Goal: Information Seeking & Learning: Compare options

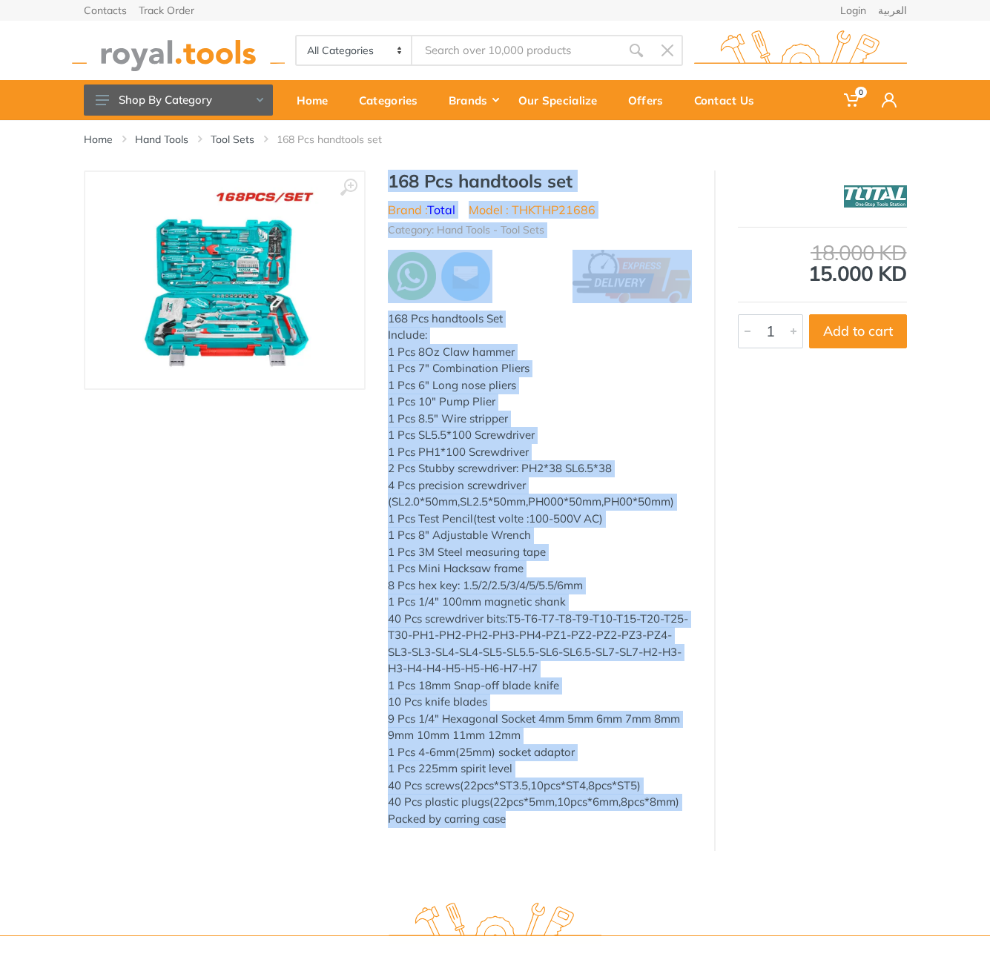
type input "THKTHP21686"
click at [546, 850] on div "‹ › 168 Pcs handtools set Brand : Total Model : THKTHP21686 7036" at bounding box center [495, 511] width 823 height 681
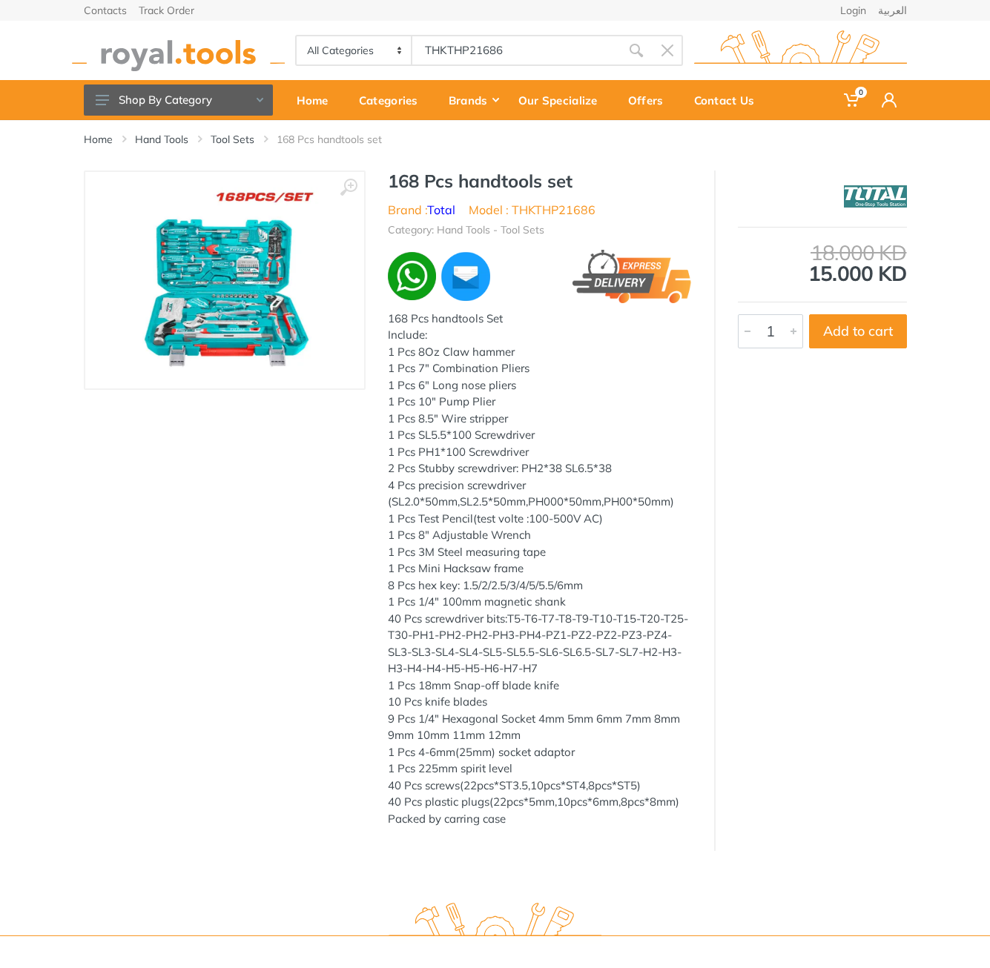
click at [529, 56] on body "0 0" at bounding box center [495, 484] width 990 height 968
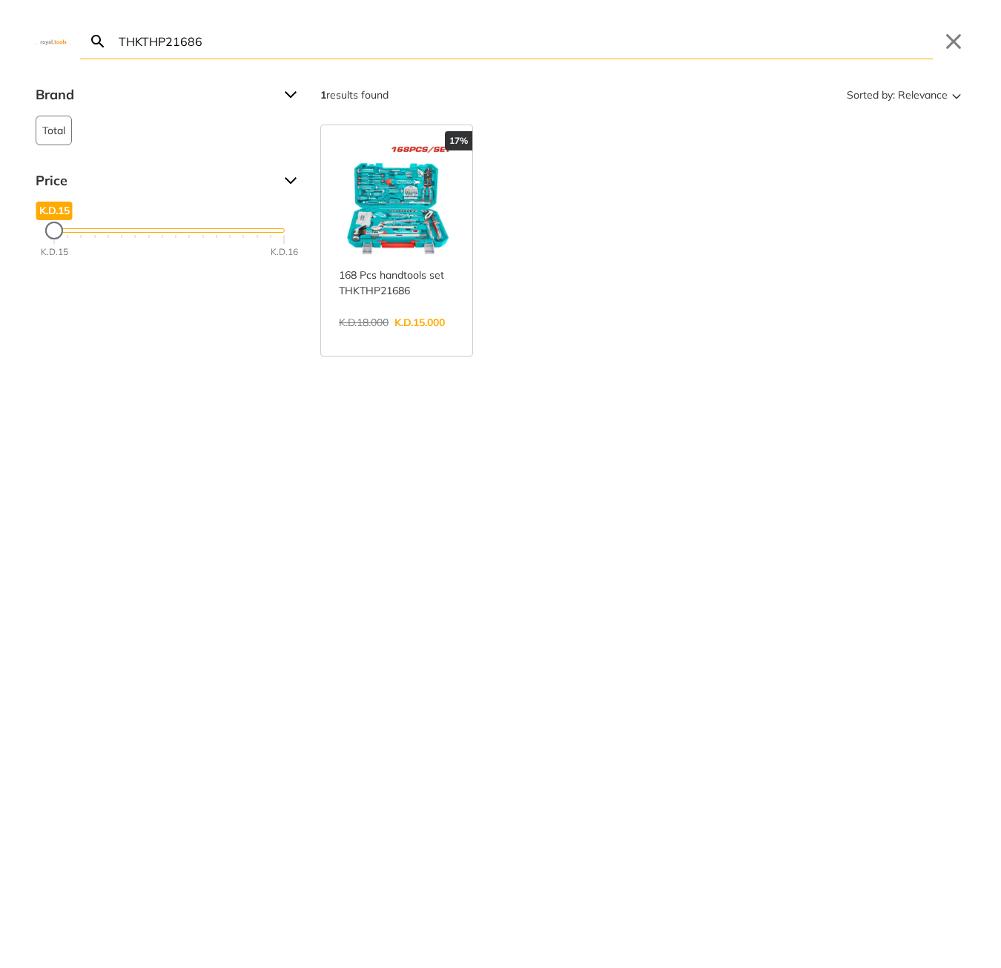
click at [526, 50] on input "THKTHP21686" at bounding box center [524, 41] width 817 height 35
paste input "B20078"
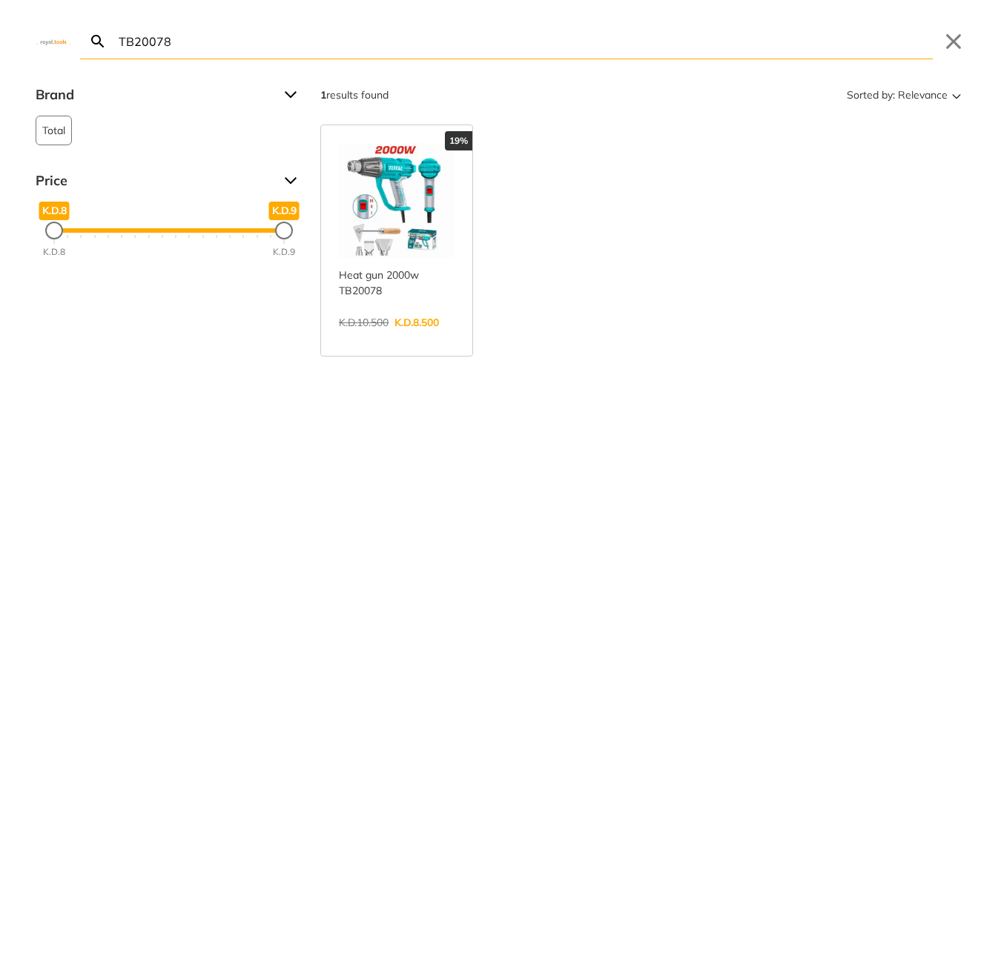
type input "TB20078"
click at [400, 338] on link "View more →" at bounding box center [397, 338] width 116 height 0
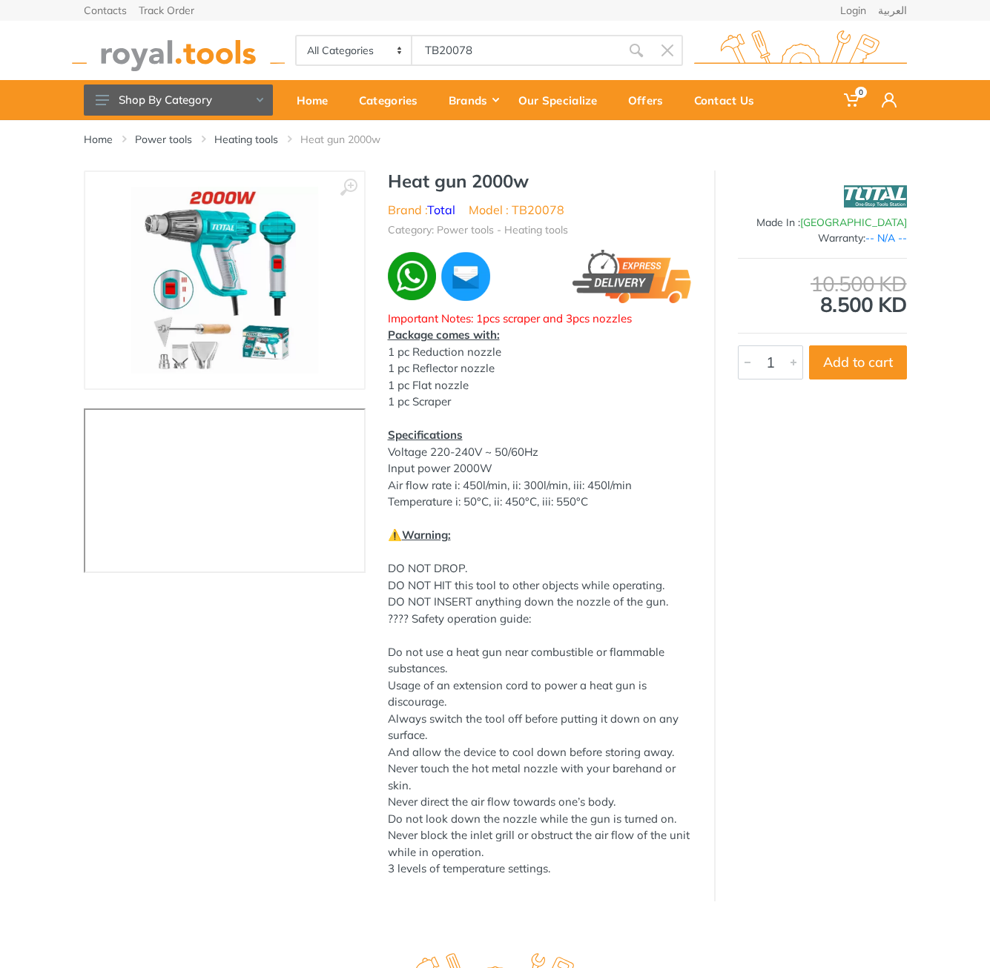
click at [403, 182] on h1 "Heat gun 2000w" at bounding box center [540, 181] width 304 height 21
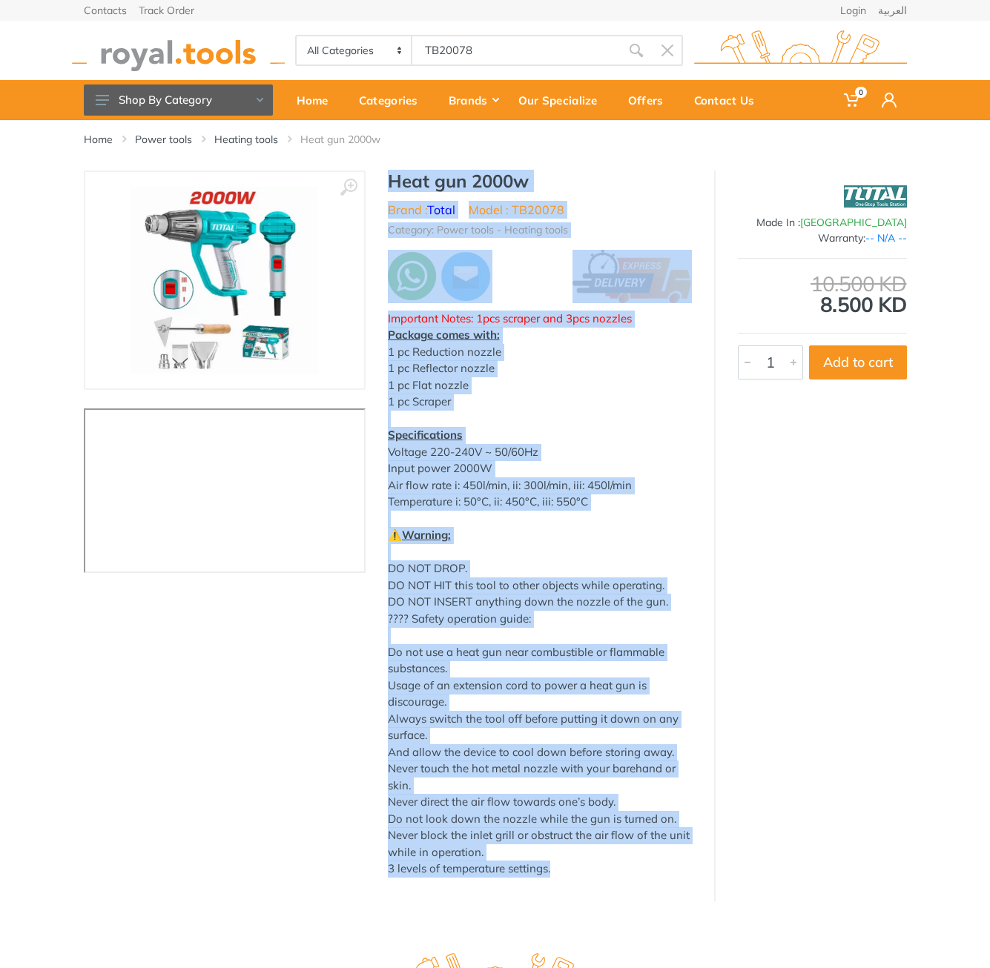
drag, startPoint x: 403, startPoint y: 182, endPoint x: 560, endPoint y: 894, distance: 729.7
click at [560, 898] on div "‹ › Heat gun 2000w" at bounding box center [495, 536] width 823 height 731
copy div "Heat gun 2000w Brand : Total Model : TB20078 Category: Power tools - Heating to…"
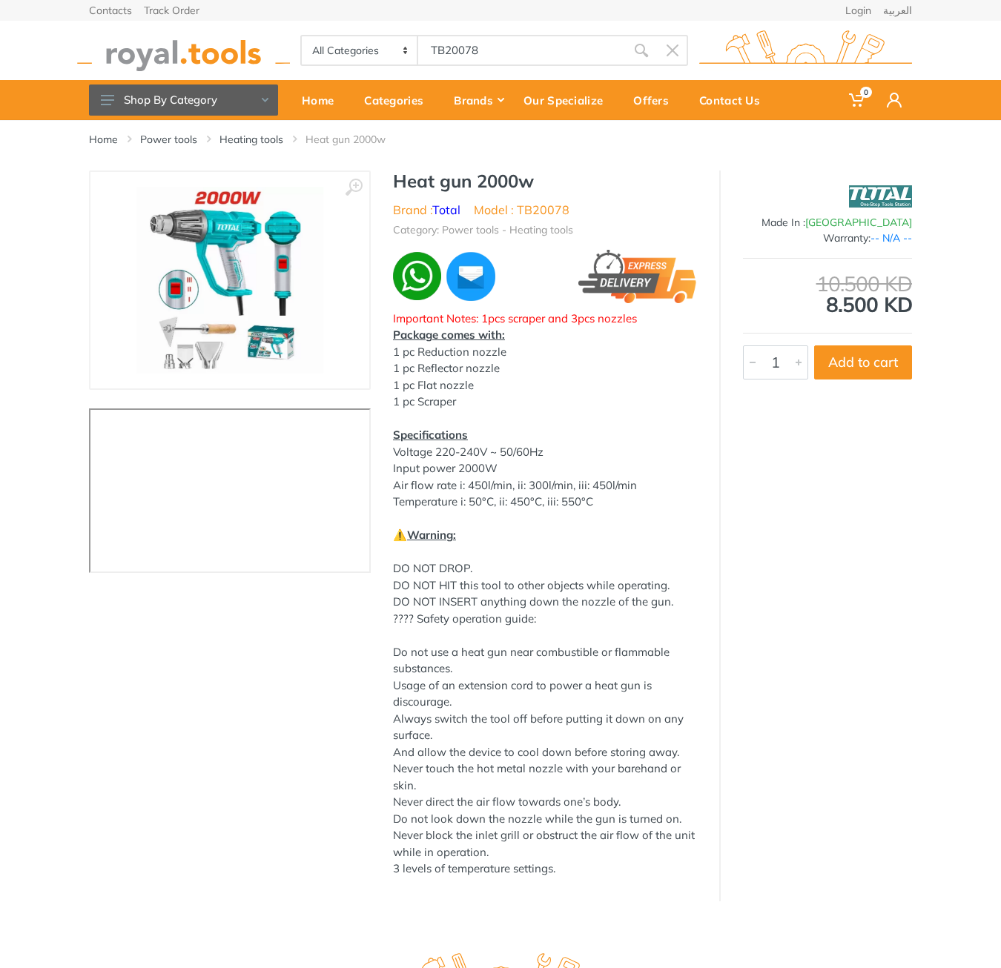
click at [493, 6] on body "0 0" at bounding box center [500, 484] width 1001 height 968
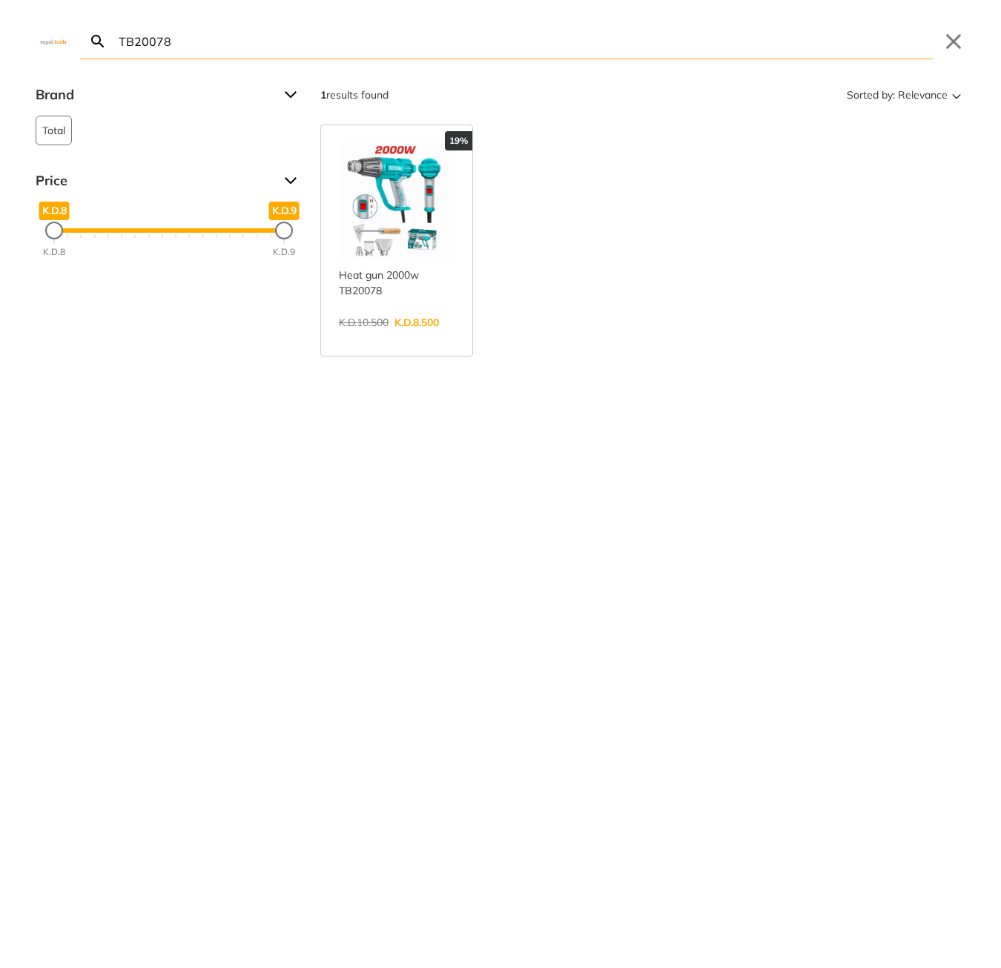
click at [477, 45] on input "TB20078" at bounding box center [524, 41] width 817 height 35
paste input "D614006"
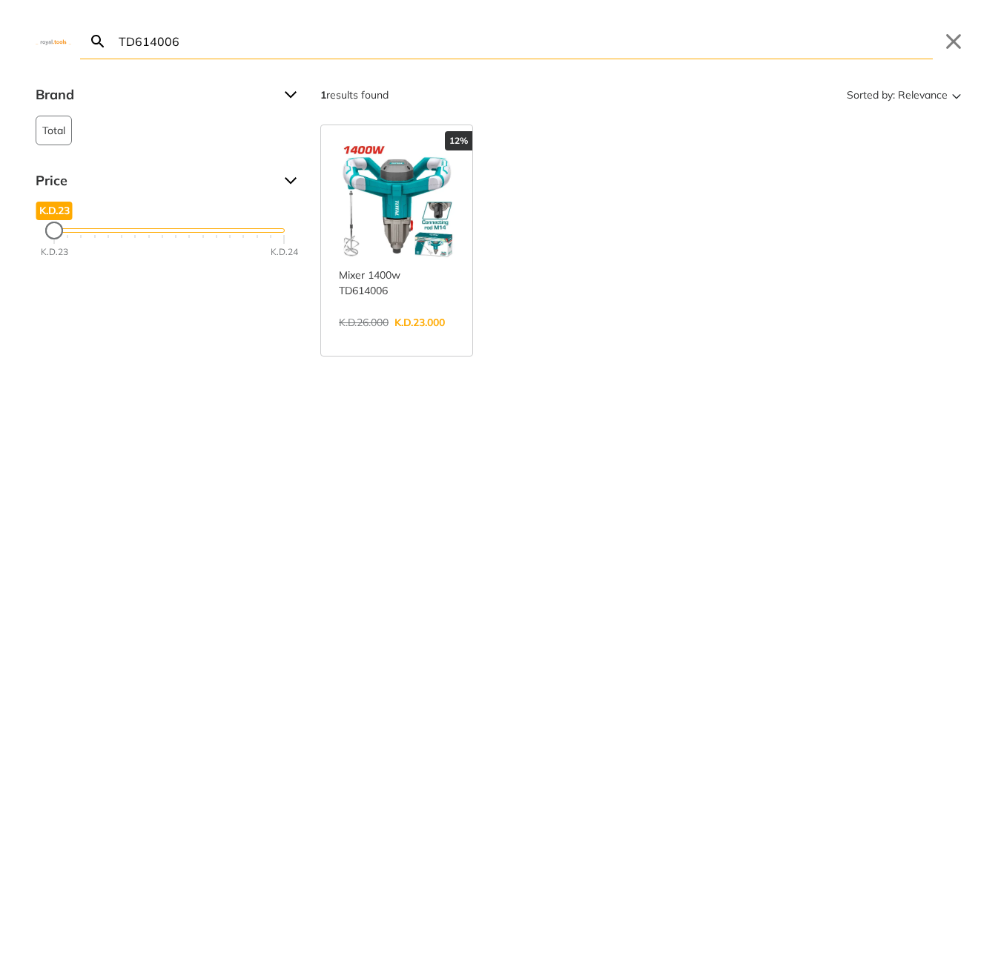
type input "TD614006"
click at [411, 338] on link "View more →" at bounding box center [397, 338] width 116 height 0
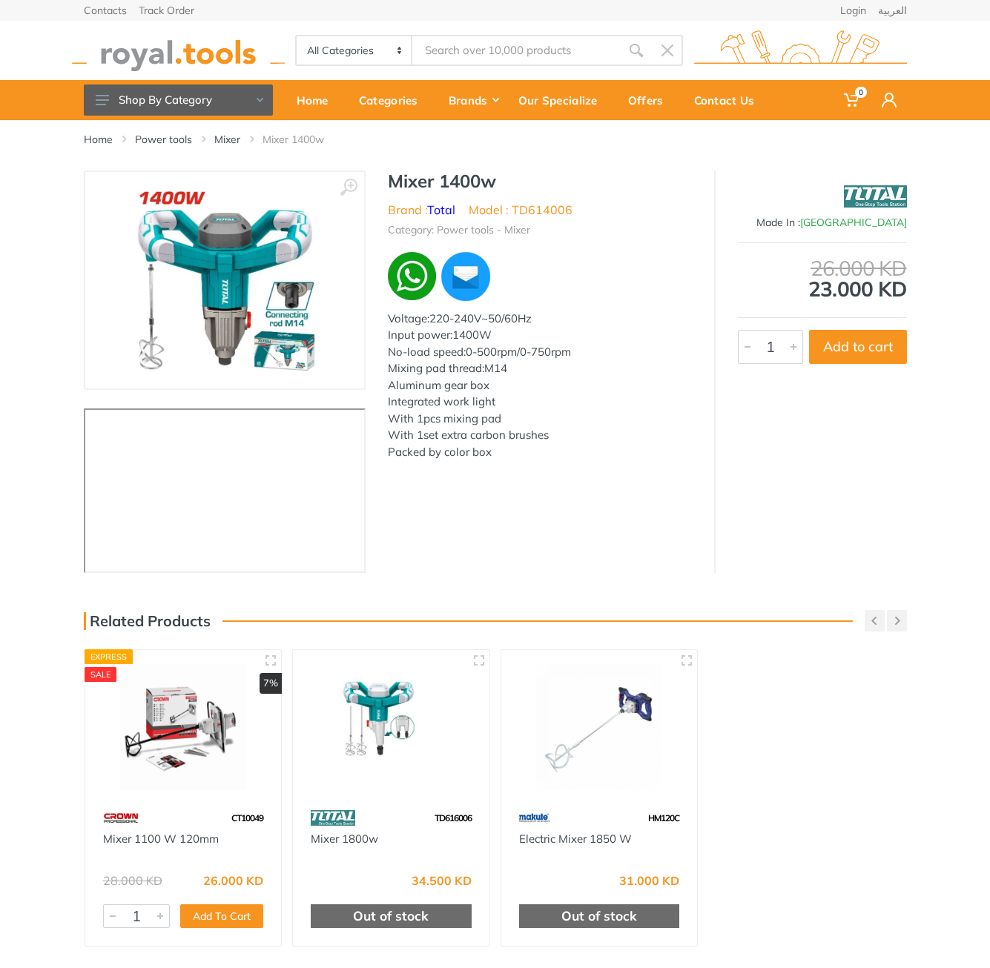
click at [400, 182] on h1 "Mixer 1400w" at bounding box center [540, 181] width 304 height 21
type input "TD614006"
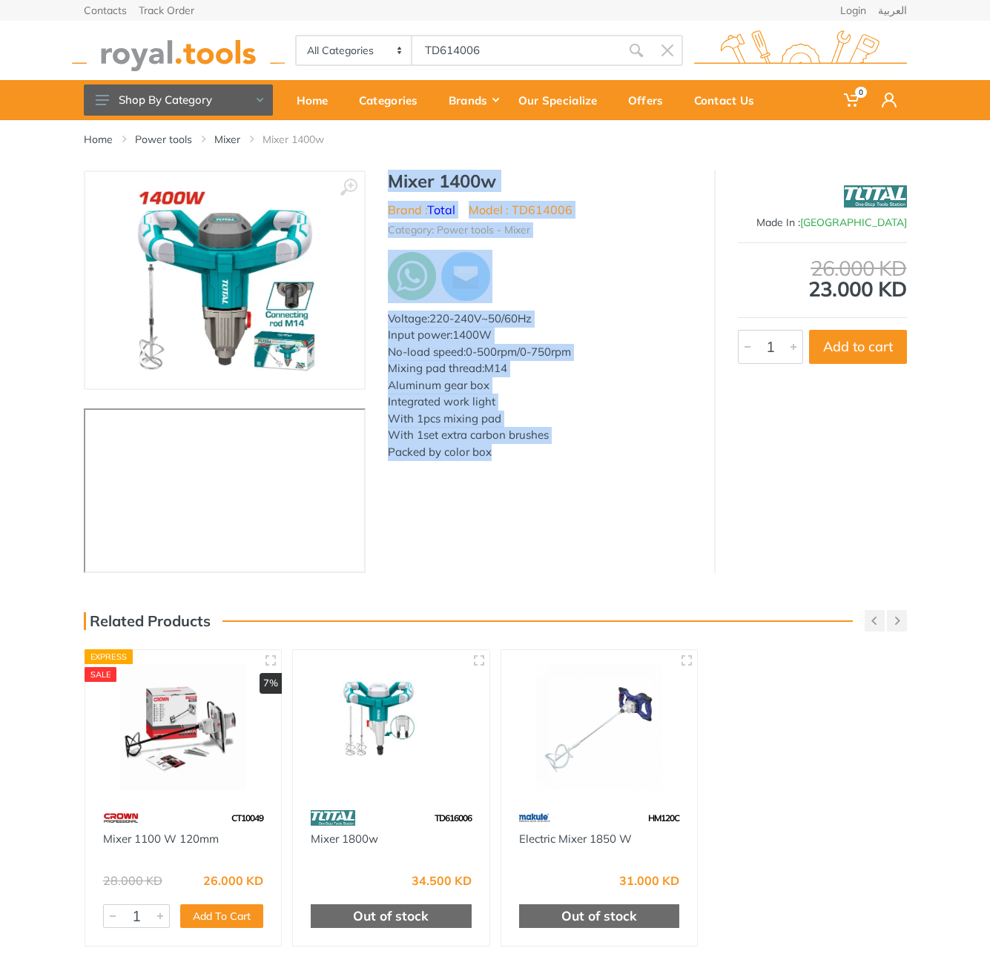
drag, startPoint x: 0, startPoint y: 0, endPoint x: 500, endPoint y: 462, distance: 680.4
click at [500, 462] on div "Mixer 1400w Brand : Total Model : TD614006 Category: Power tools - Mixer Voltag…" at bounding box center [539, 320] width 348 height 299
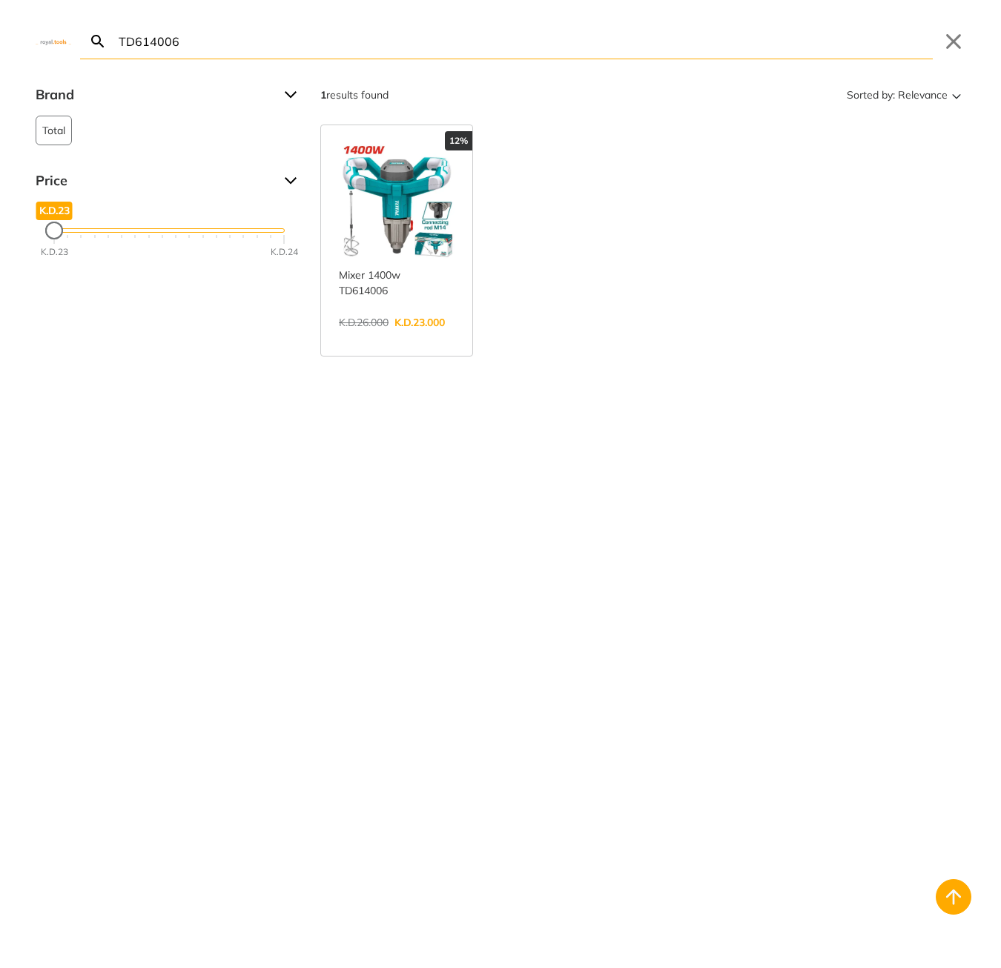
drag, startPoint x: 512, startPoint y: 36, endPoint x: 512, endPoint y: 47, distance: 11.1
click at [512, 36] on body "0 0" at bounding box center [500, 484] width 1001 height 968
drag, startPoint x: 337, startPoint y: 21, endPoint x: 327, endPoint y: 27, distance: 12.3
click at [334, 22] on div "TD614006 Search Submit Close" at bounding box center [500, 29] width 1001 height 59
click at [305, 42] on input "TD614006" at bounding box center [524, 41] width 817 height 35
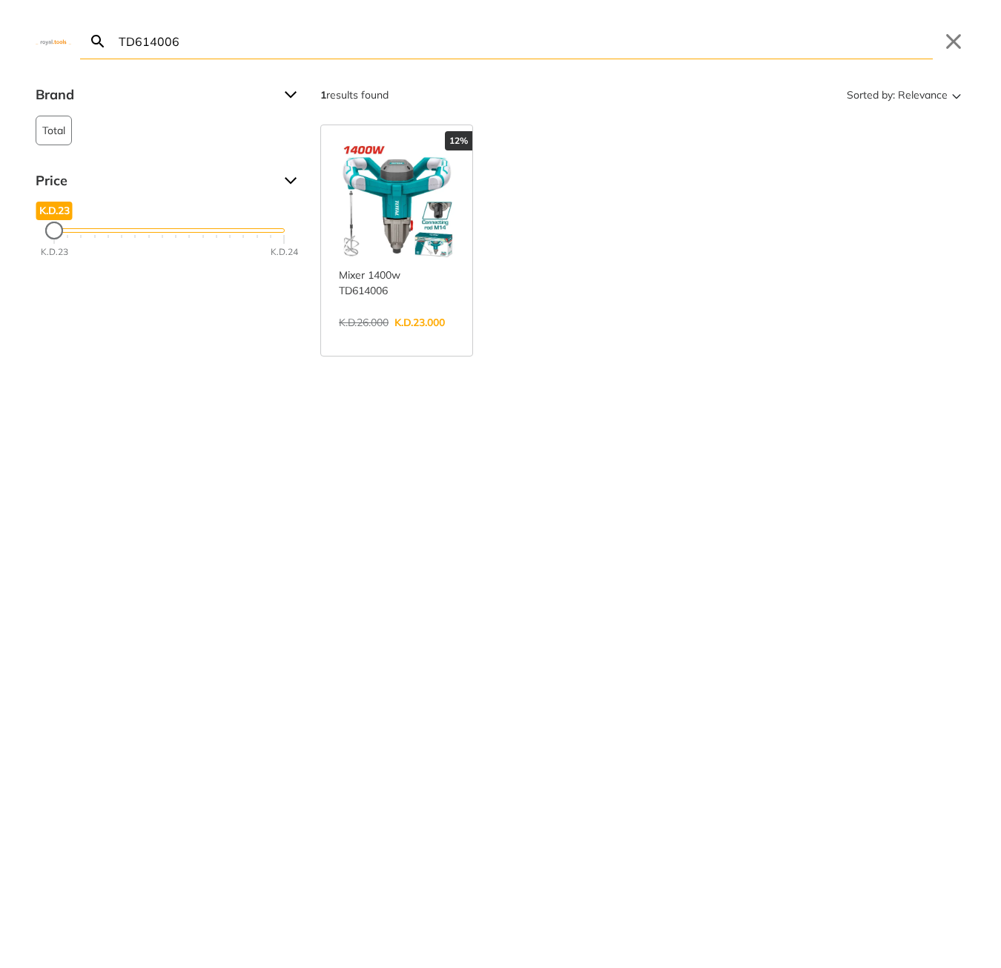
paste input "CT44030"
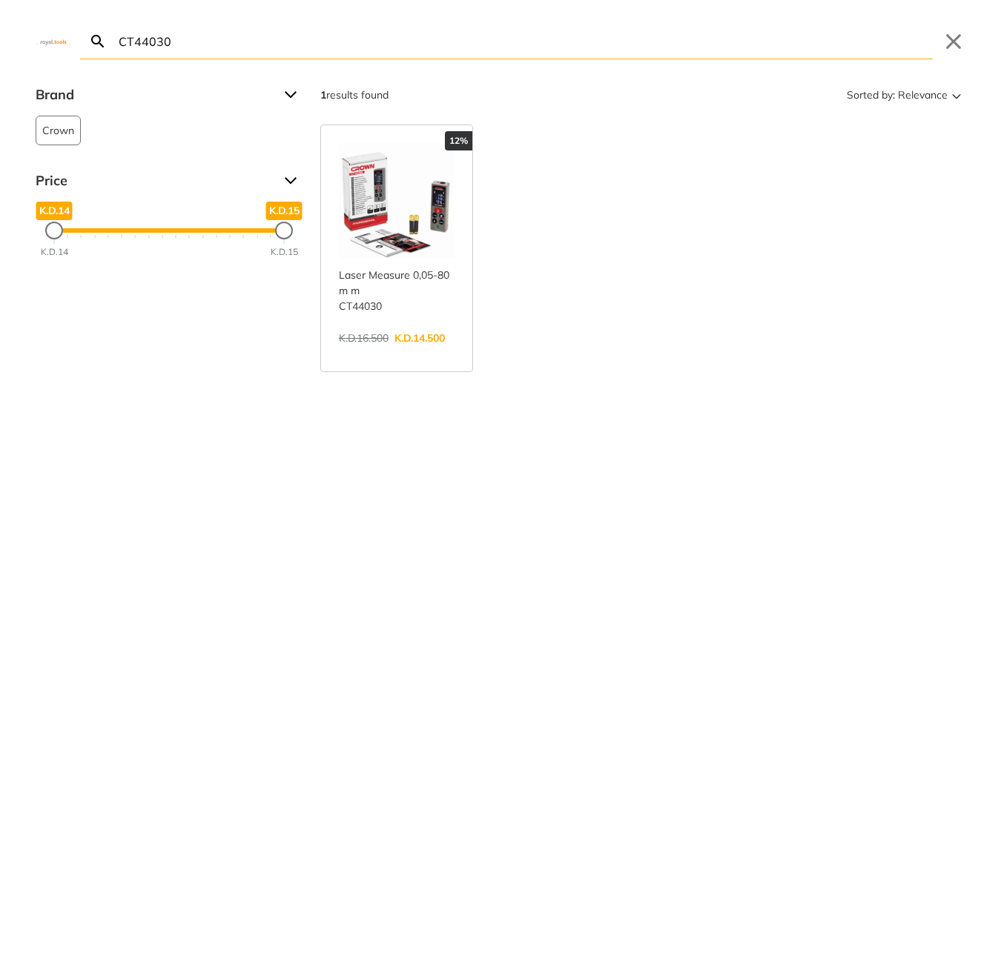
type input "CT44030"
click at [382, 354] on link "View more →" at bounding box center [397, 354] width 116 height 0
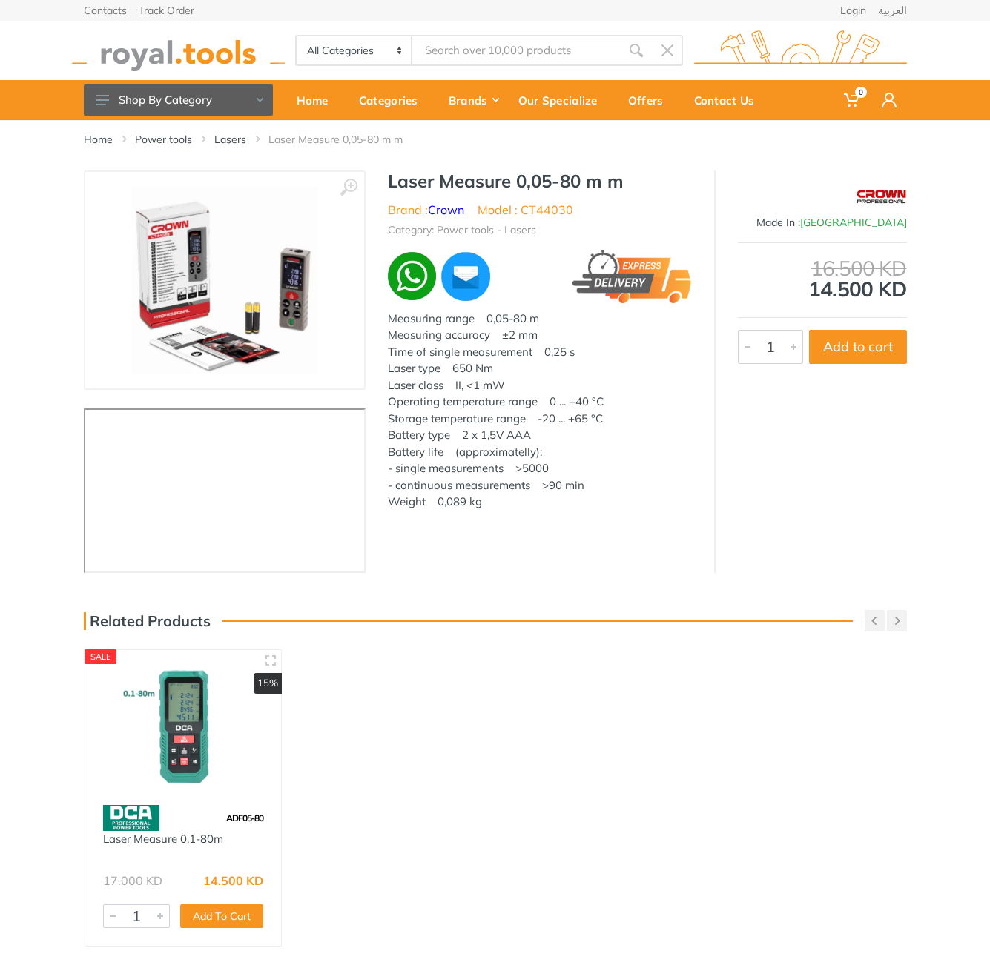
type input "CT44030"
click at [394, 171] on h1 "Laser Measure 0,05-80 m m" at bounding box center [540, 181] width 304 height 21
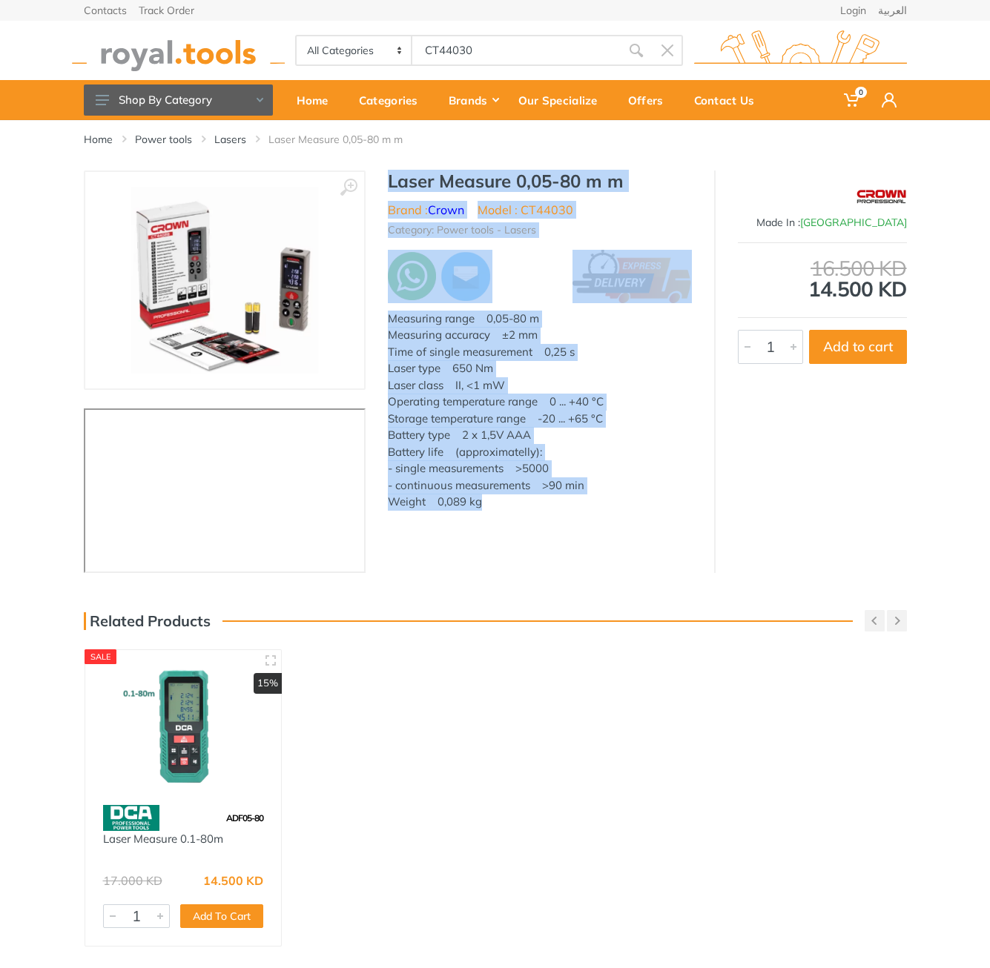
drag, startPoint x: 394, startPoint y: 170, endPoint x: 484, endPoint y: 509, distance: 350.7
click at [484, 509] on div "Laser Measure 0,05-80 m m Brand : Crown Model : CT44030 Category: Power tools -…" at bounding box center [539, 347] width 348 height 352
copy div "Laser Measure 0,05-80 m m Brand : Crown Model : CT44030 Category: Power tools -…"
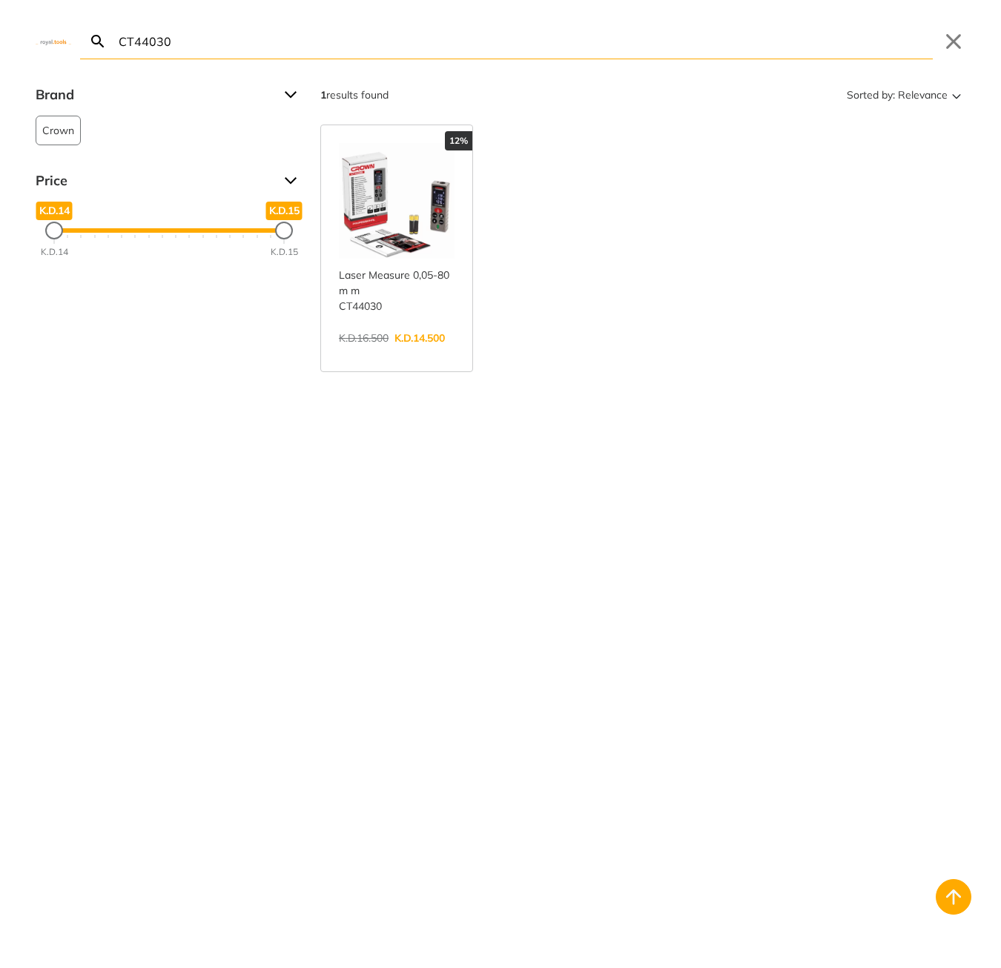
click at [469, 63] on body "0 0" at bounding box center [500, 484] width 1001 height 968
click at [330, 41] on input "CT44030" at bounding box center [524, 41] width 817 height 35
paste input "AGLI271532"
type input "CAGLI271532"
click at [389, 354] on link "View more →" at bounding box center [397, 354] width 116 height 0
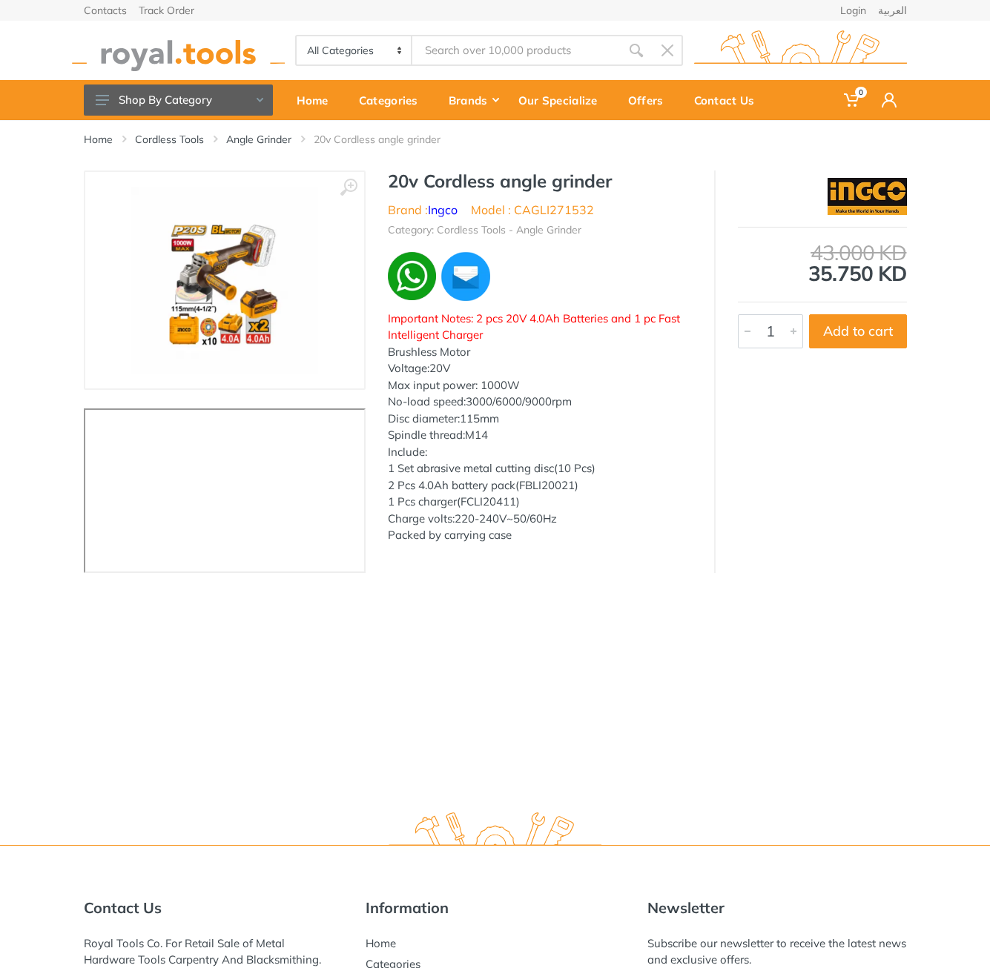
type input "CAGLI271532"
click at [391, 184] on h1 "20v Cordless angle grinder" at bounding box center [540, 181] width 304 height 21
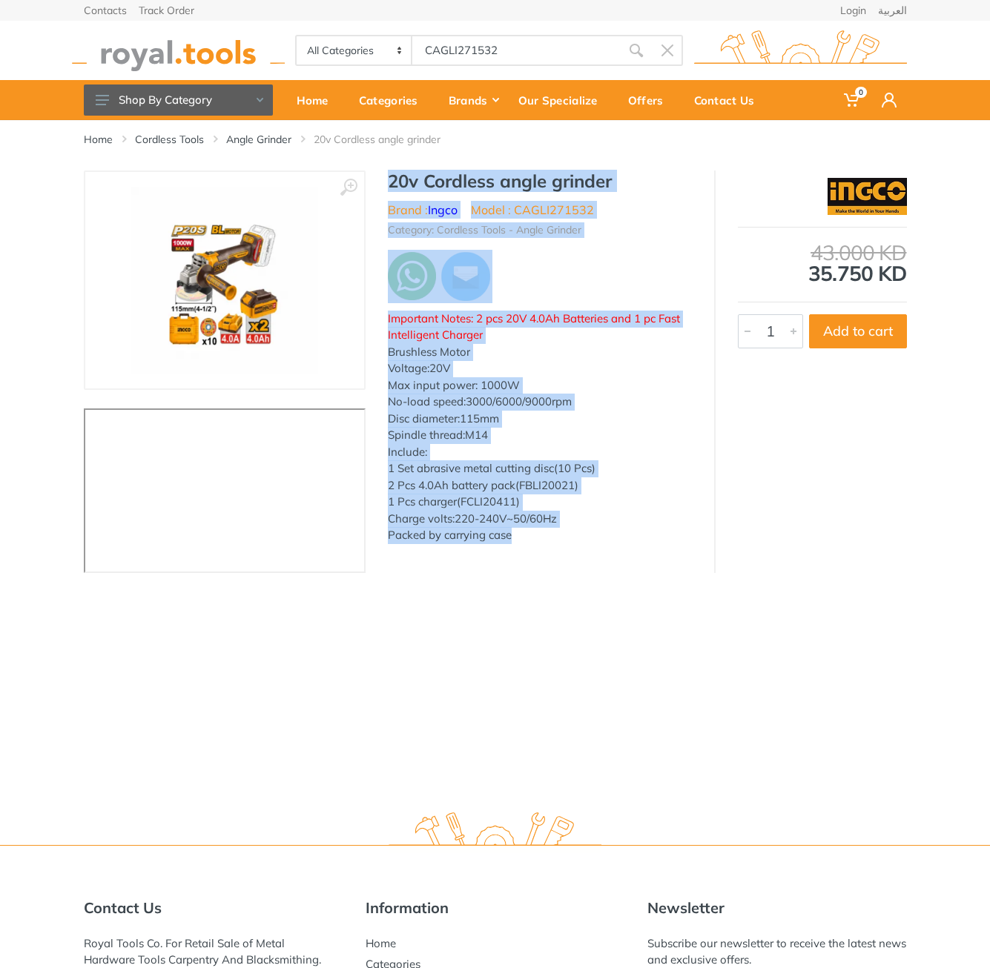
drag, startPoint x: 391, startPoint y: 184, endPoint x: 509, endPoint y: 557, distance: 392.0
click at [509, 557] on div "‹ › 20v Cordless angle grinder Brand : 7131" at bounding box center [495, 372] width 823 height 403
copy div "20v Cordless angle grinder Brand : Ingco Model : CAGLI271532 Category: Cordless…"
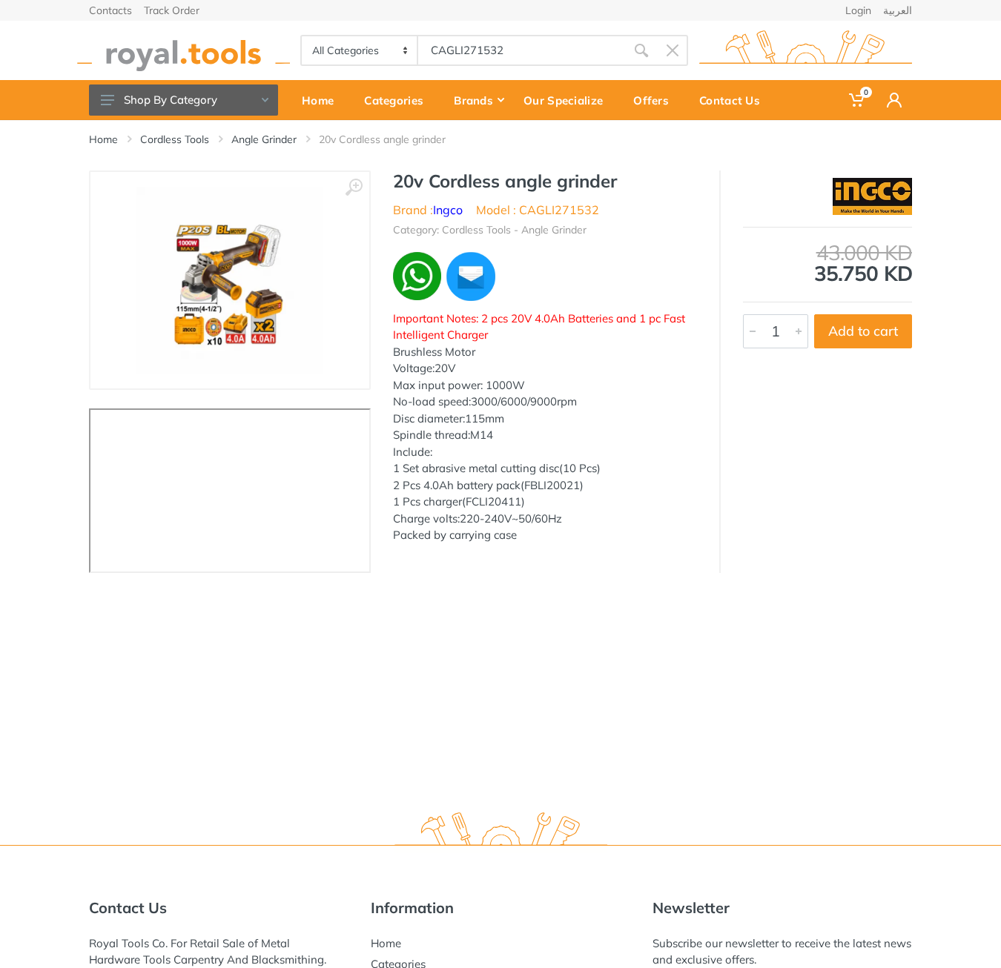
click at [511, 44] on body "0 0" at bounding box center [500, 484] width 1001 height 968
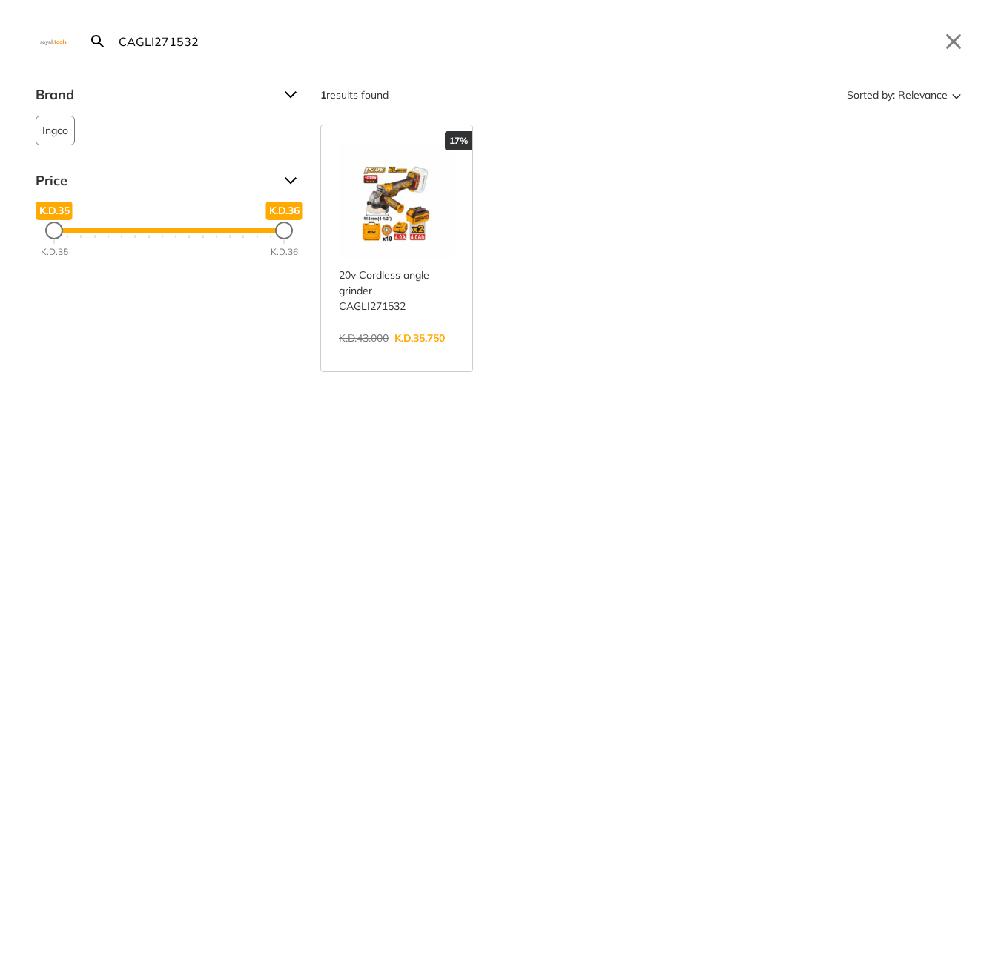
click at [506, 44] on input "CAGLI271532" at bounding box center [524, 41] width 817 height 35
paste input "SPG3508"
type input "SPG3508"
click at [384, 338] on link "View more →" at bounding box center [397, 338] width 116 height 0
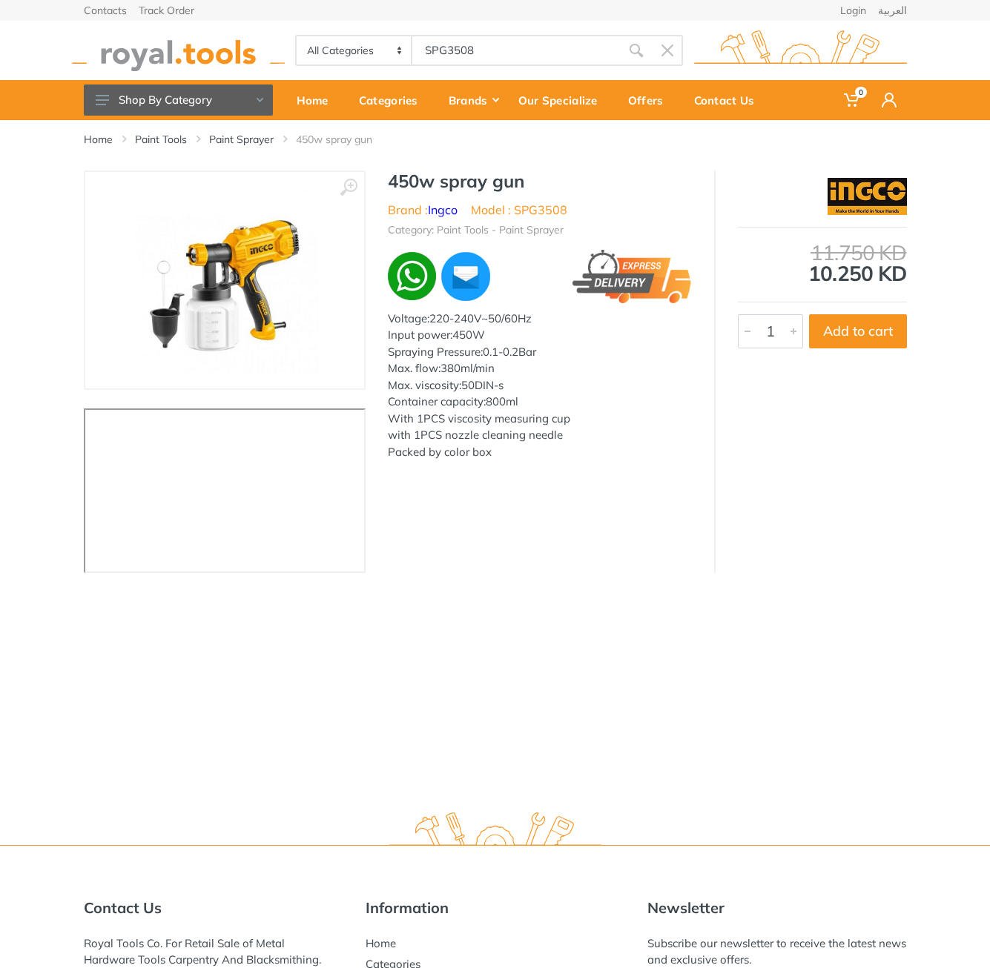
click at [397, 174] on h1 "450w spray gun" at bounding box center [540, 181] width 304 height 21
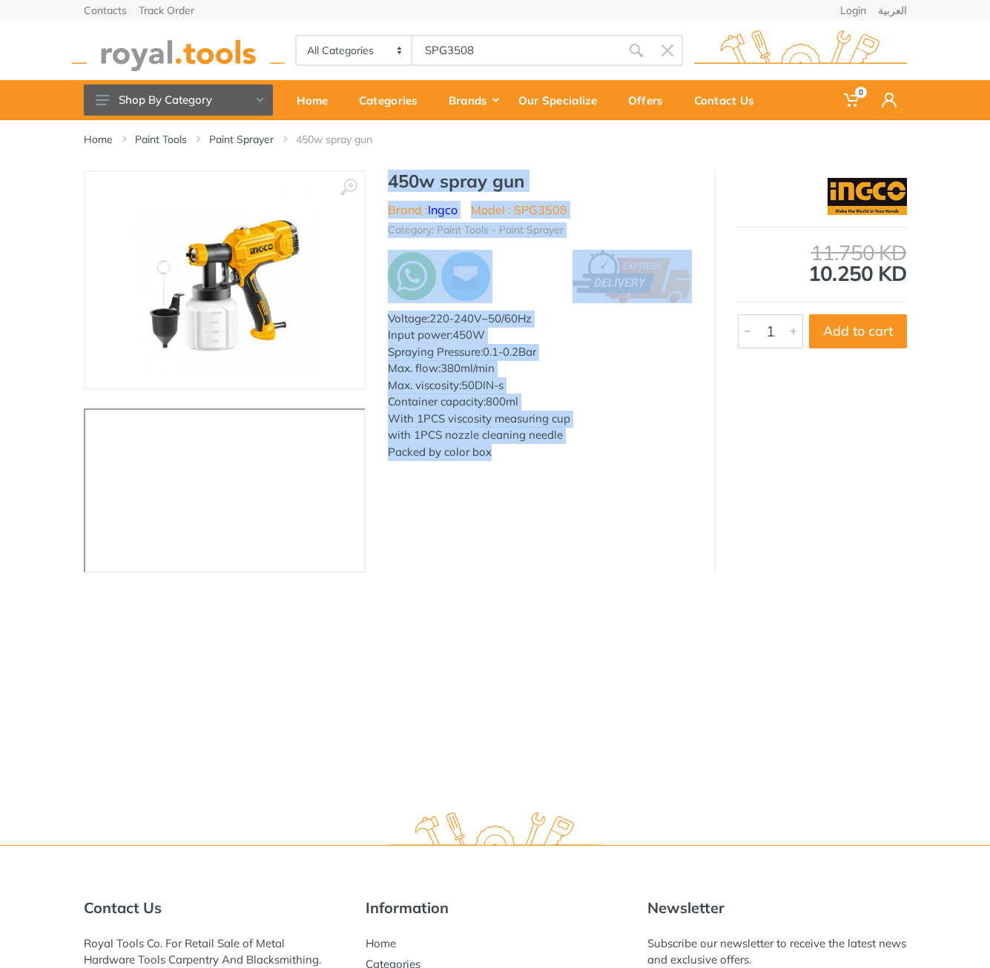
drag, startPoint x: 397, startPoint y: 174, endPoint x: 480, endPoint y: 460, distance: 297.2
click at [480, 460] on div "450w spray gun Brand : Ingco Model : SPG3508 Category: Paint Tools - Paint Spra…" at bounding box center [539, 320] width 348 height 299
copy div "450w spray gun Brand : Ingco Model : SPG3508 Category: Paint Tools - Paint Spra…"
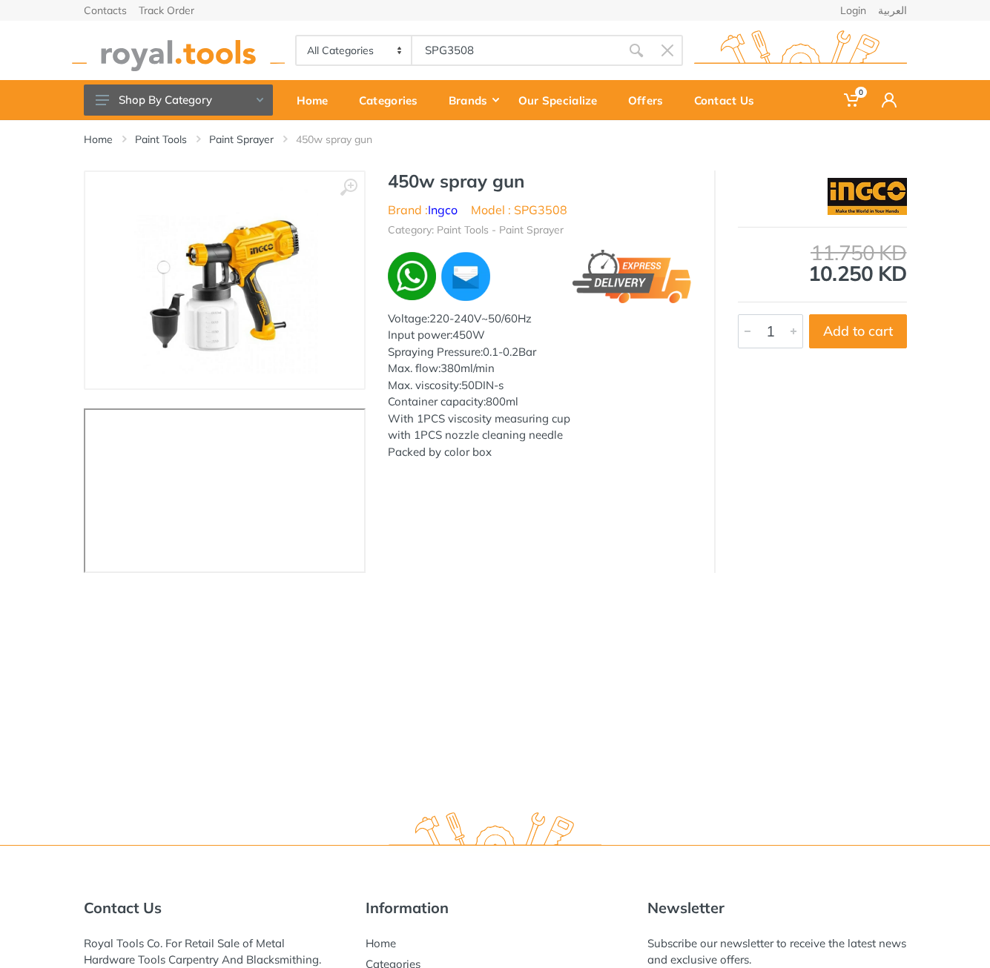
click at [532, 57] on body "0 0" at bounding box center [495, 484] width 990 height 968
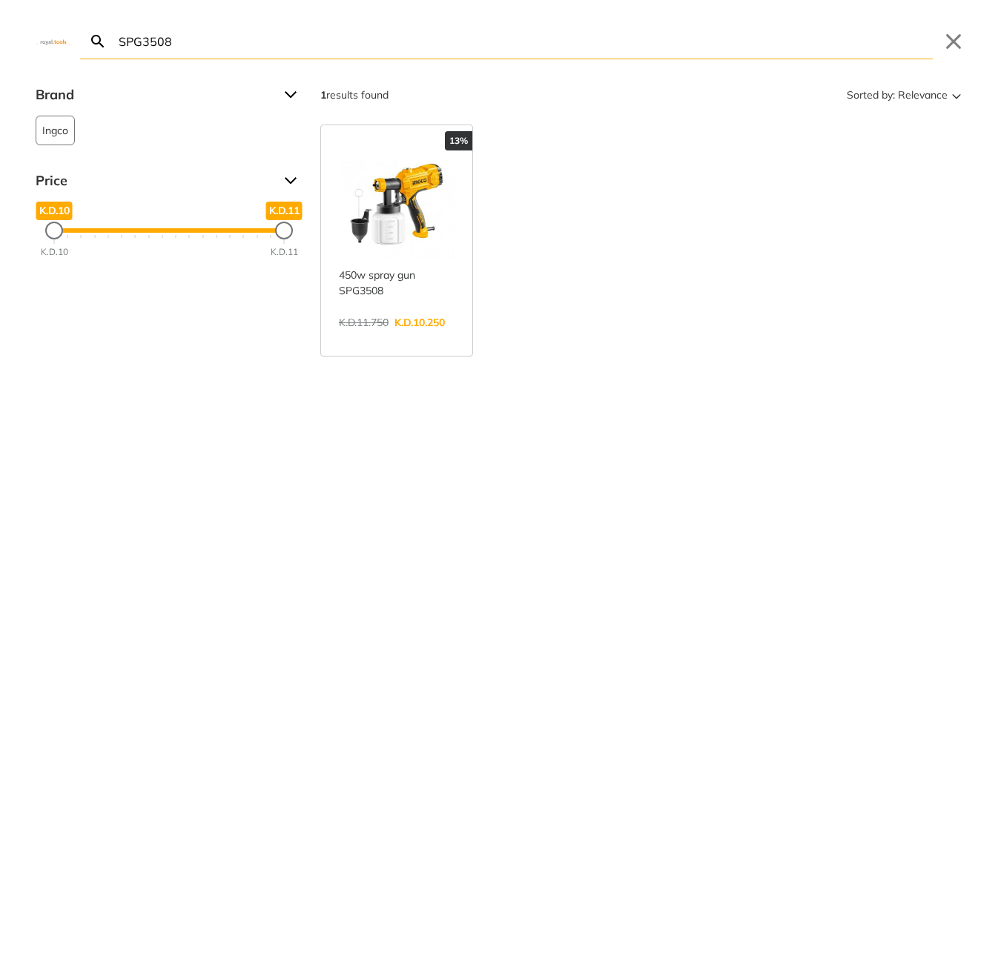
click at [524, 42] on input "SPG3508" at bounding box center [524, 41] width 817 height 35
paste input "CIWLI2050"
type input "CIWLI2050"
click at [430, 354] on link "View more →" at bounding box center [397, 354] width 116 height 0
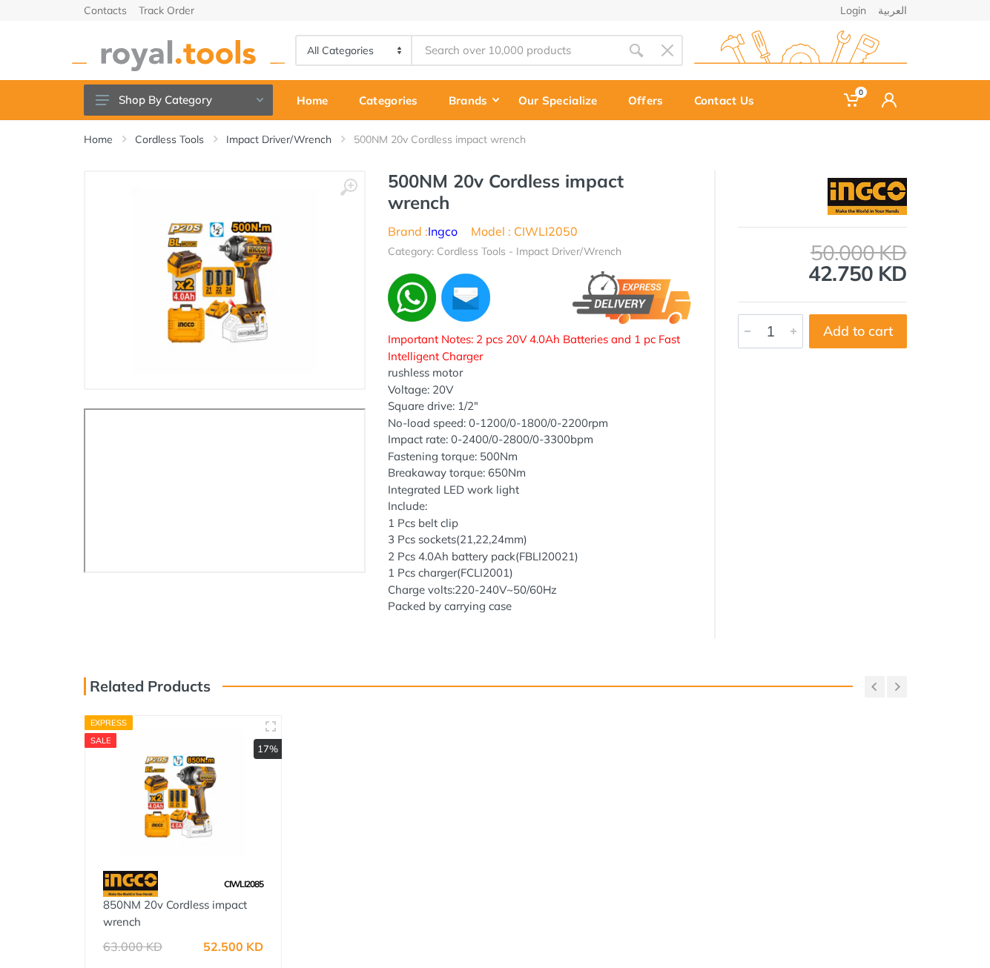
click at [407, 176] on h1 "500NM 20v Cordless impact wrench" at bounding box center [540, 192] width 304 height 43
type input "CIWLI2050"
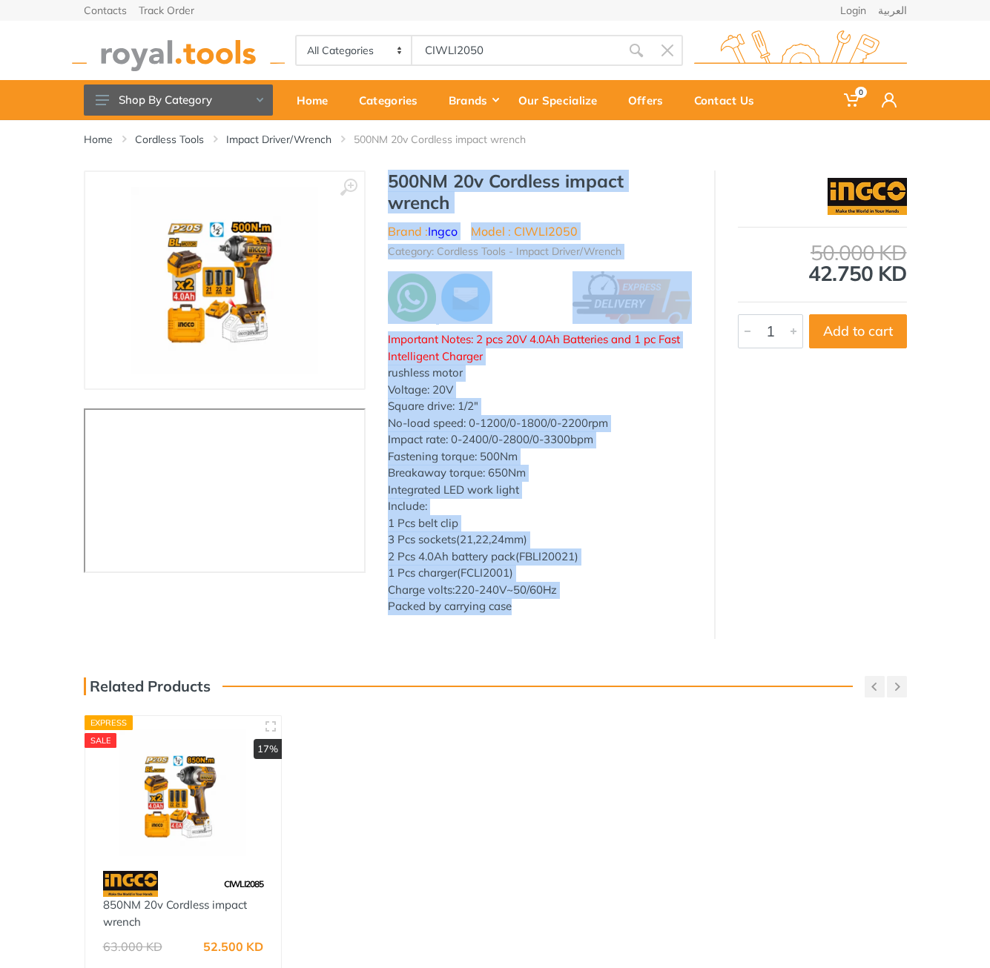
drag, startPoint x: 407, startPoint y: 176, endPoint x: 526, endPoint y: 602, distance: 442.0
click at [527, 603] on div "500NM 20v Cordless impact wrench Brand : Ingco Model : CIWLI2050 Category: Cord…" at bounding box center [539, 398] width 348 height 454
copy div "500NM 20v Cordless impact wrench Brand : Ingco Model : CIWLI2050 Category: Cord…"
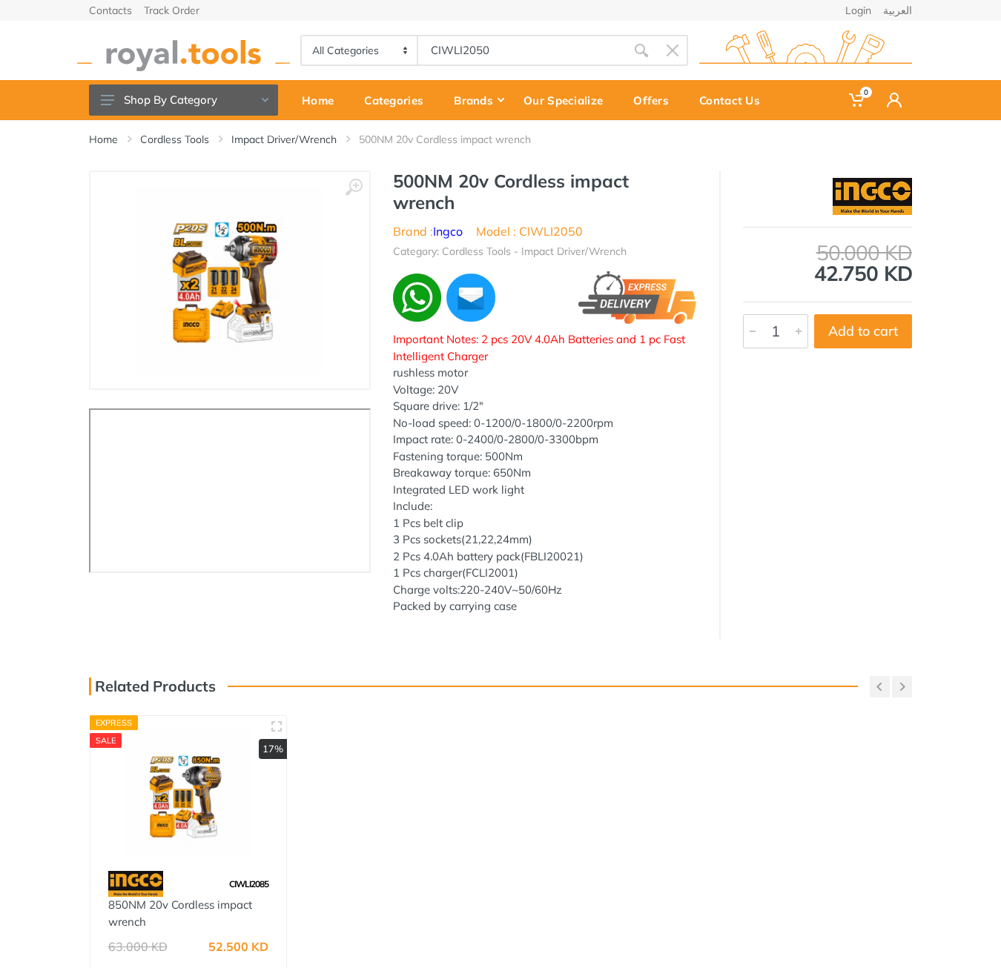
click at [491, 55] on body "0 0" at bounding box center [500, 484] width 1001 height 968
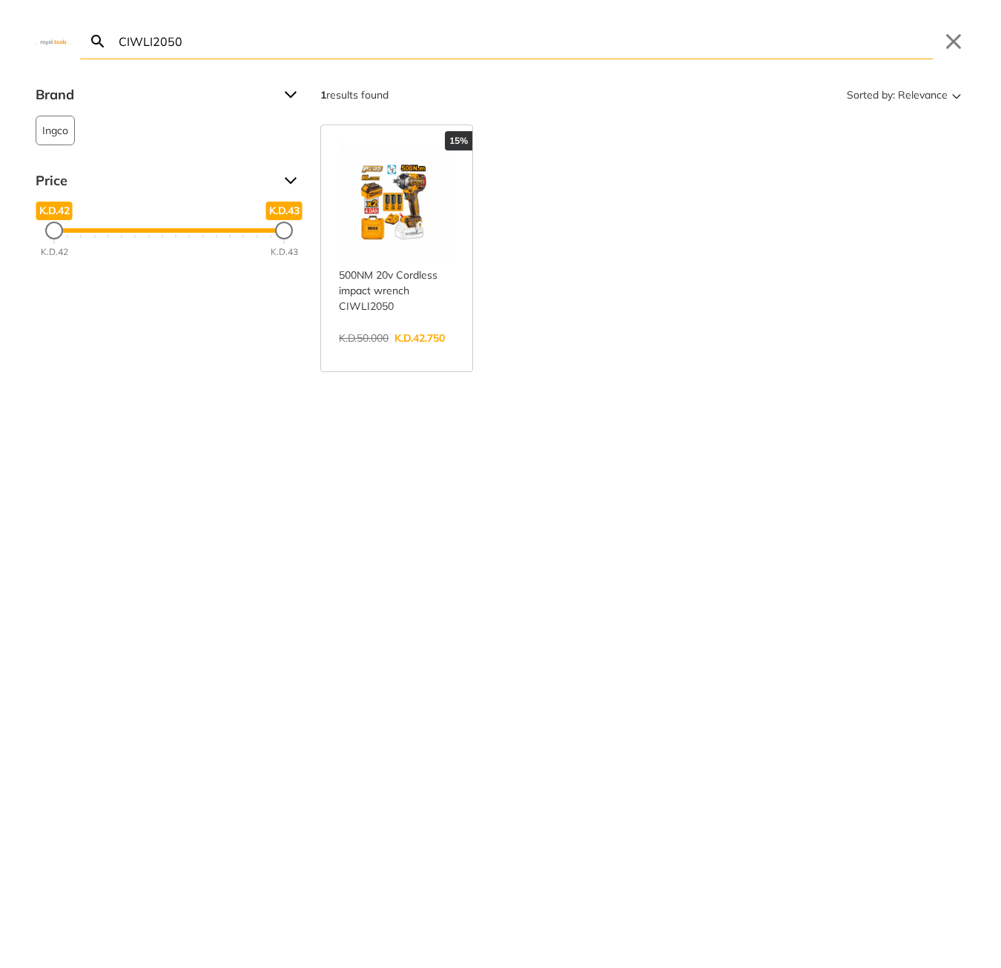
click at [491, 55] on input "CIWLI2050" at bounding box center [524, 41] width 817 height 35
paste input "SFUF40"
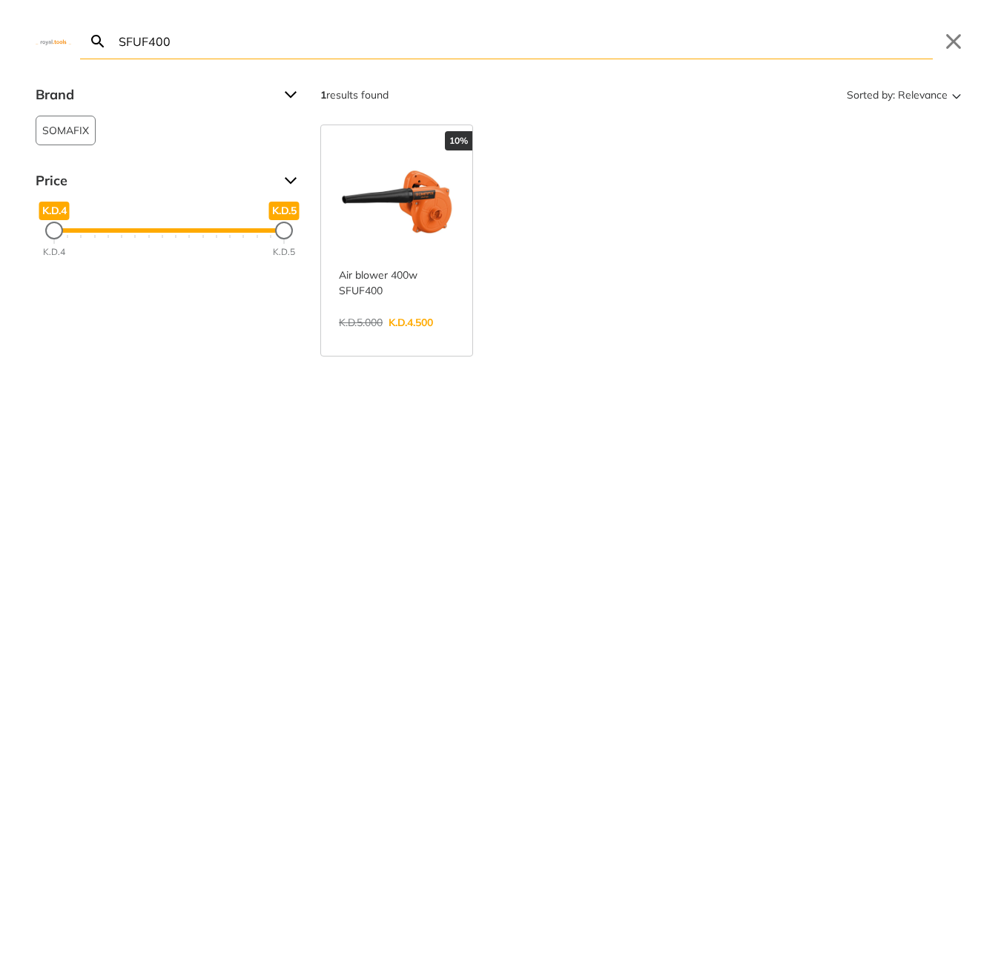
type input "SFUF400"
click at [405, 338] on link "View more →" at bounding box center [397, 338] width 116 height 0
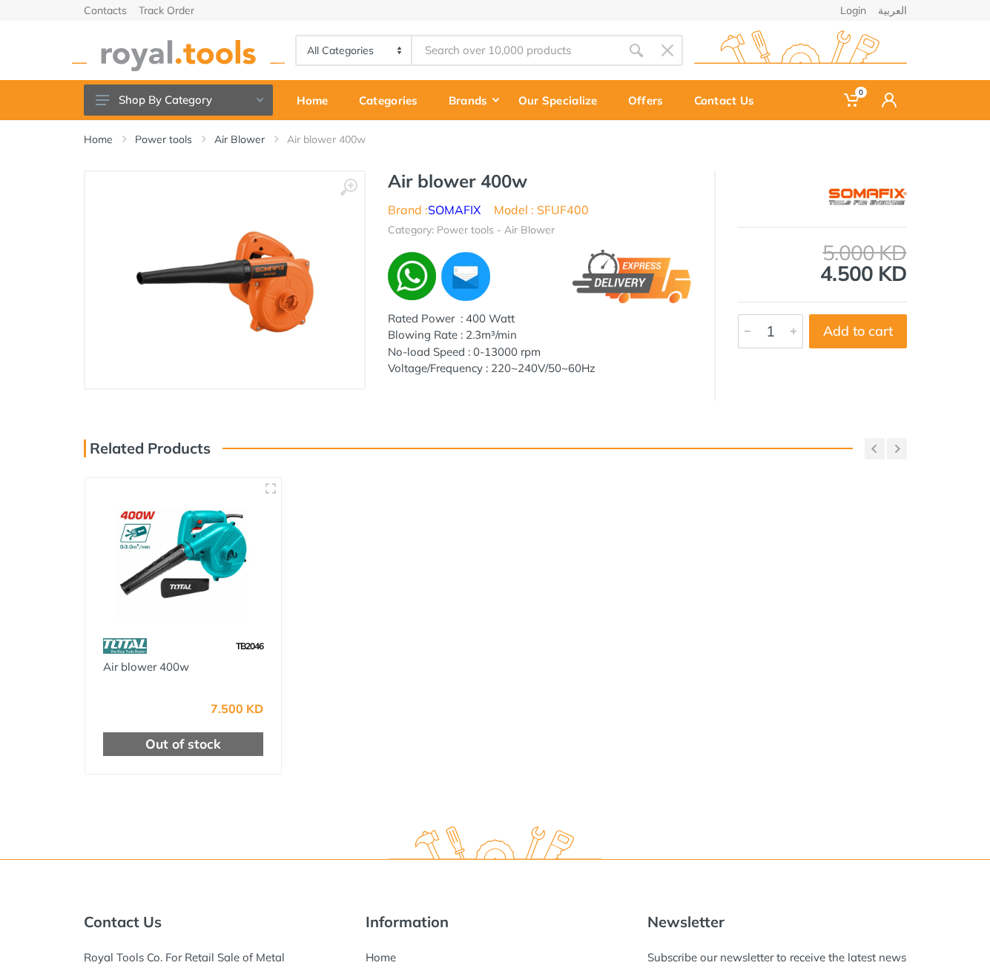
type input "SFUF400"
click at [397, 177] on h1 "Air blower 400w" at bounding box center [540, 181] width 304 height 21
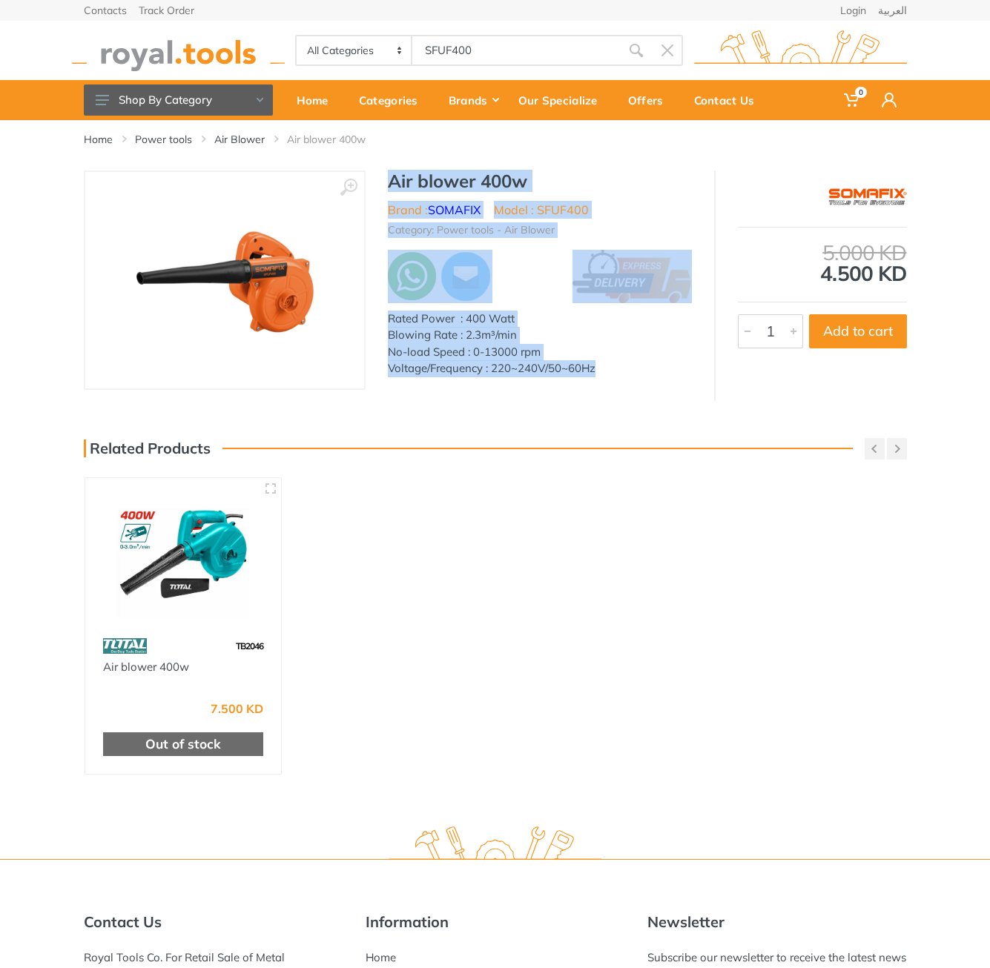
drag, startPoint x: 397, startPoint y: 177, endPoint x: 598, endPoint y: 385, distance: 288.9
click at [598, 385] on div "Air blower 400w Brand : SOMAFIX Model : SFUF400 Category: Power tools - Air Blo…" at bounding box center [539, 279] width 348 height 216
copy div "Air blower 400w Brand : SOMAFIX Model : SFUF400 Category: Power tools - Air Blo…"
click at [450, 52] on body "0 0" at bounding box center [495, 484] width 990 height 968
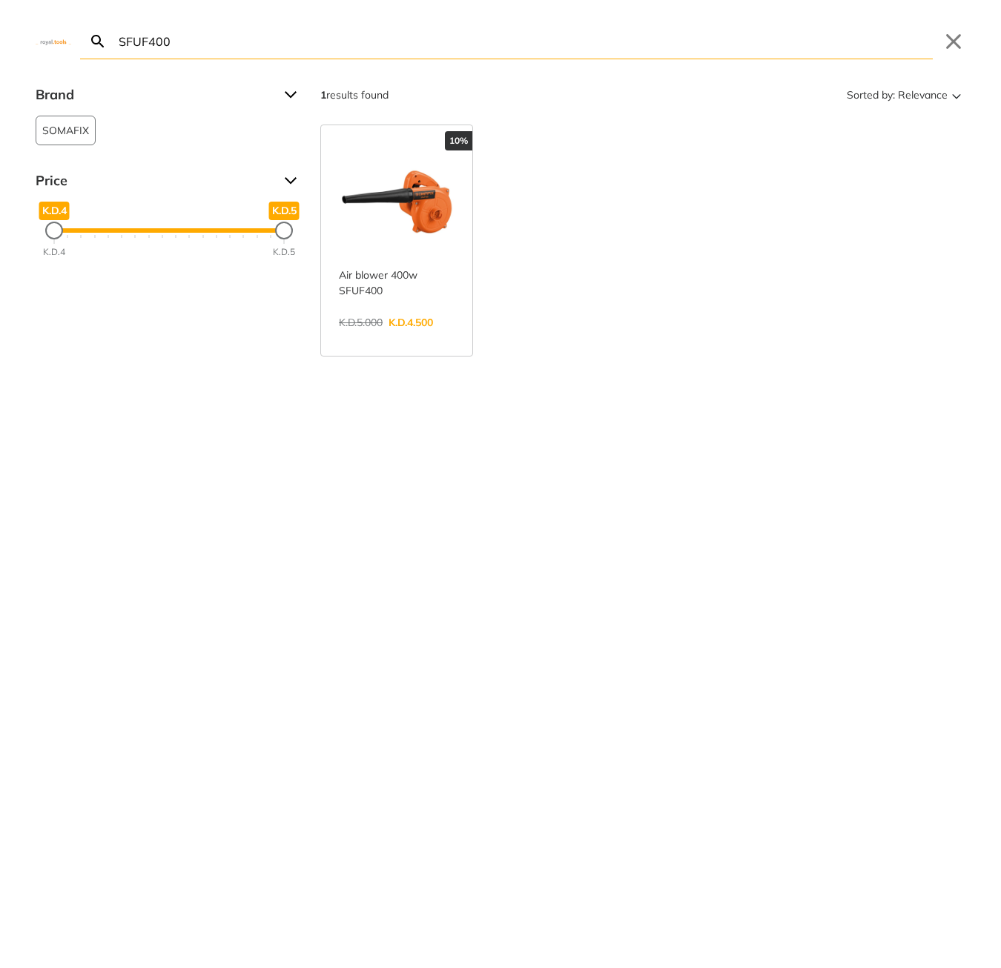
click at [446, 39] on input "SFUF400" at bounding box center [524, 41] width 817 height 35
paste input "TAGLI76012"
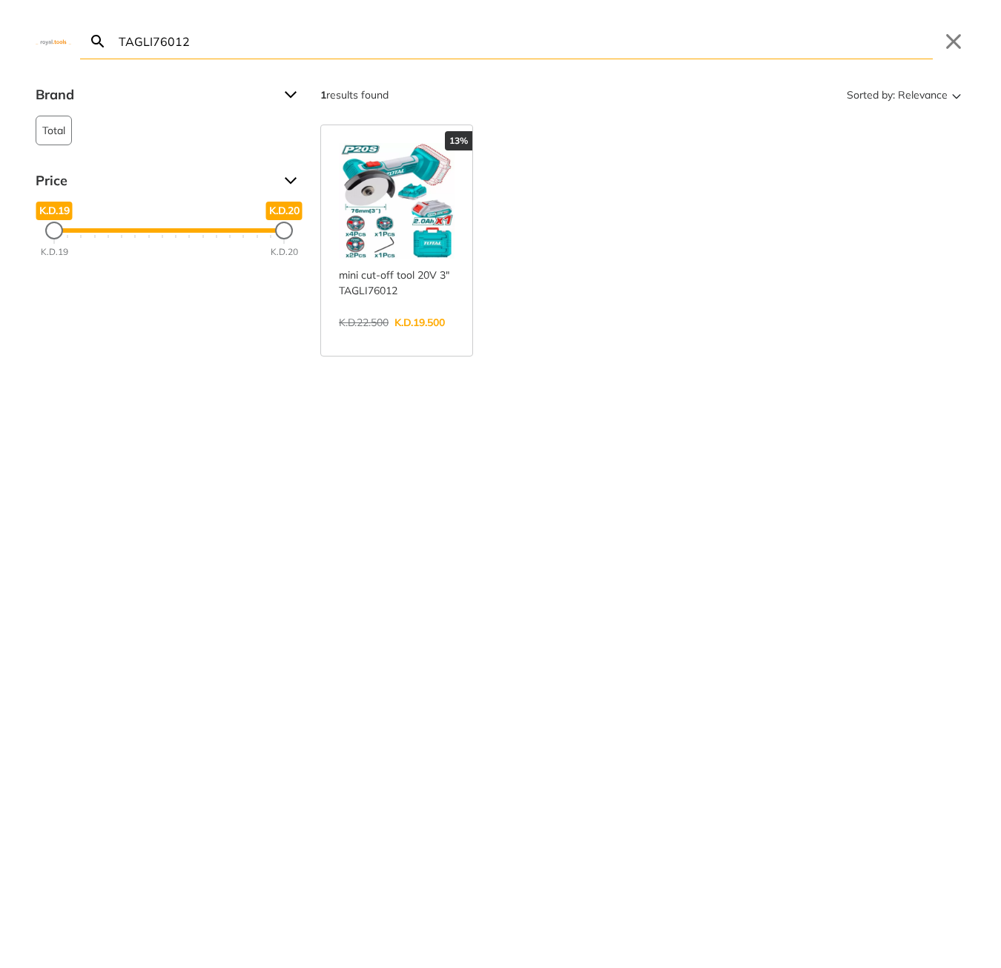
type input "TAGLI76012"
click at [389, 338] on link "View more →" at bounding box center [397, 338] width 116 height 0
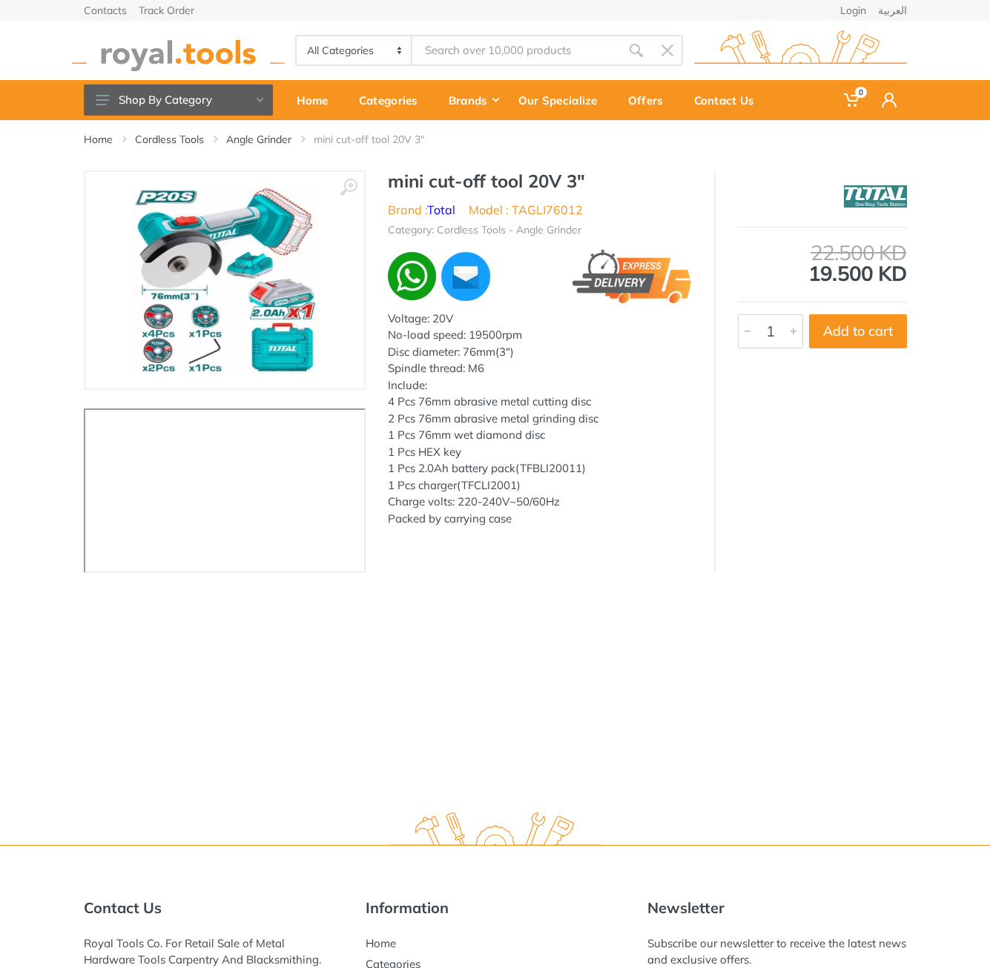
click at [403, 179] on h1 "mini cut-off tool 20V 3"" at bounding box center [540, 181] width 304 height 21
type input "TAGLI76012"
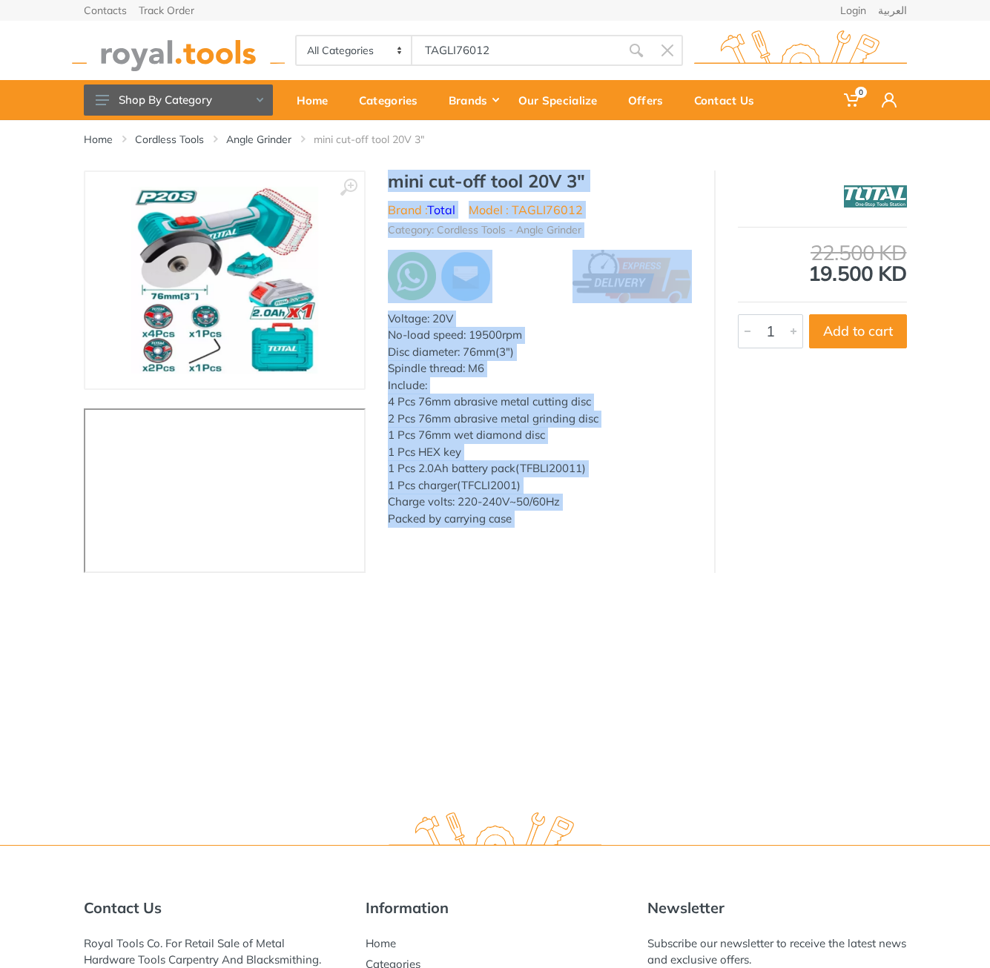
drag, startPoint x: 403, startPoint y: 179, endPoint x: 514, endPoint y: 523, distance: 361.3
click at [514, 523] on div "mini cut-off tool 20V 3" Brand : Total Model : TAGLI76012 Category: Cordless To…" at bounding box center [539, 353] width 348 height 365
copy div "mini cut-off tool 20V 3" Brand : Total Model : TAGLI76012 Category: Cordless To…"
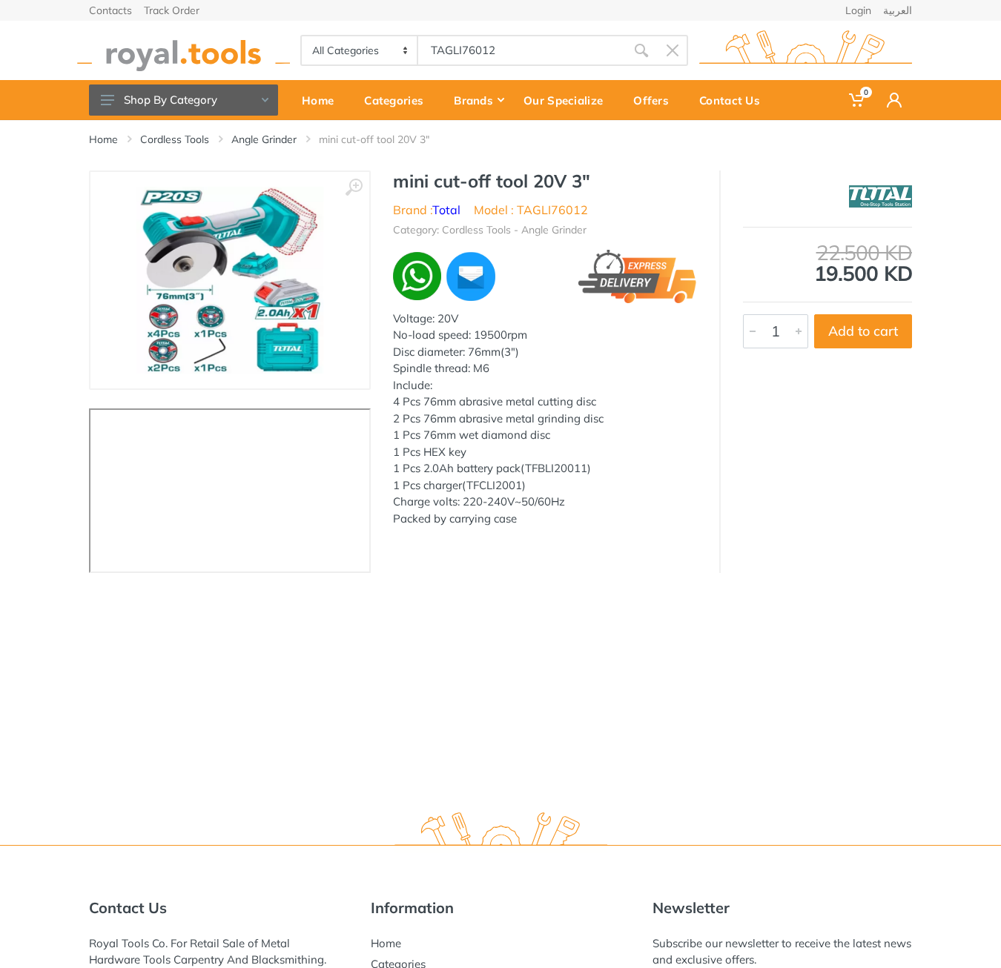
click at [524, 53] on body "0 0" at bounding box center [500, 484] width 1001 height 968
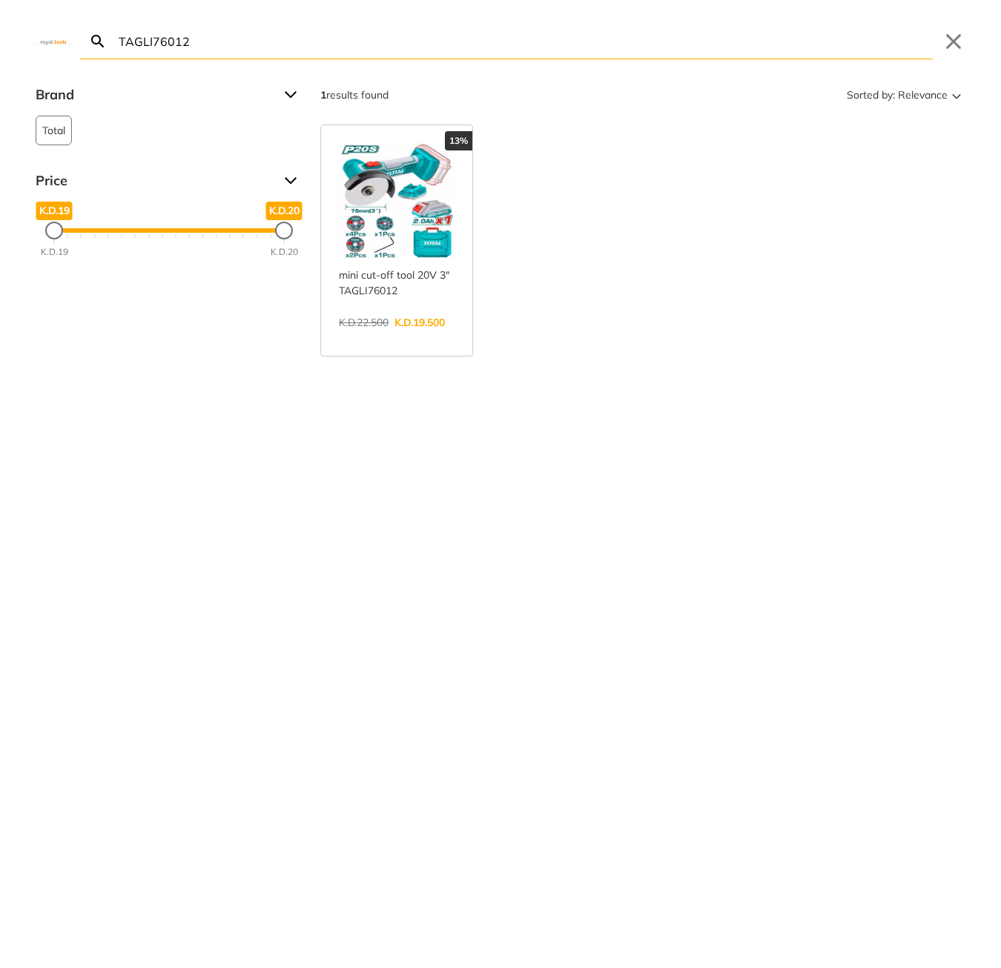
click at [519, 49] on input "TAGLI76012" at bounding box center [524, 41] width 817 height 35
paste input "CT14019"
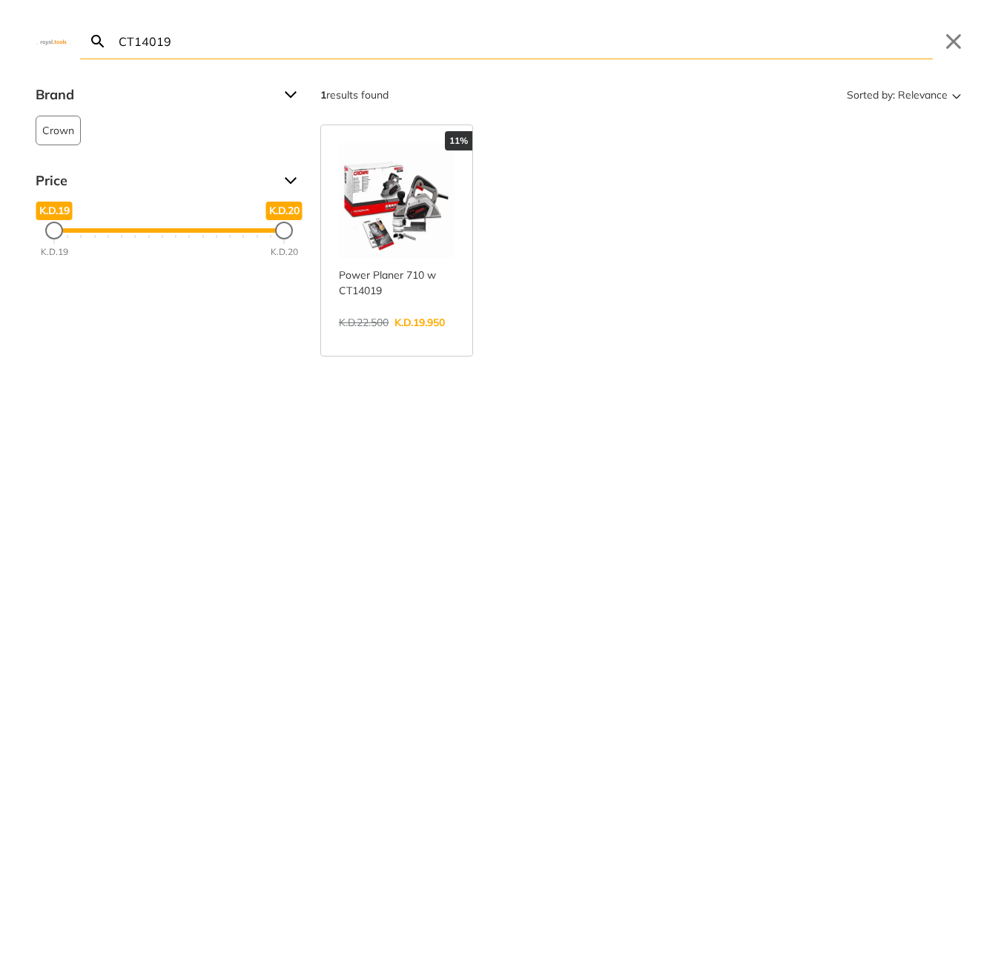
type input "CT14019"
click at [377, 338] on link "View more →" at bounding box center [397, 338] width 116 height 0
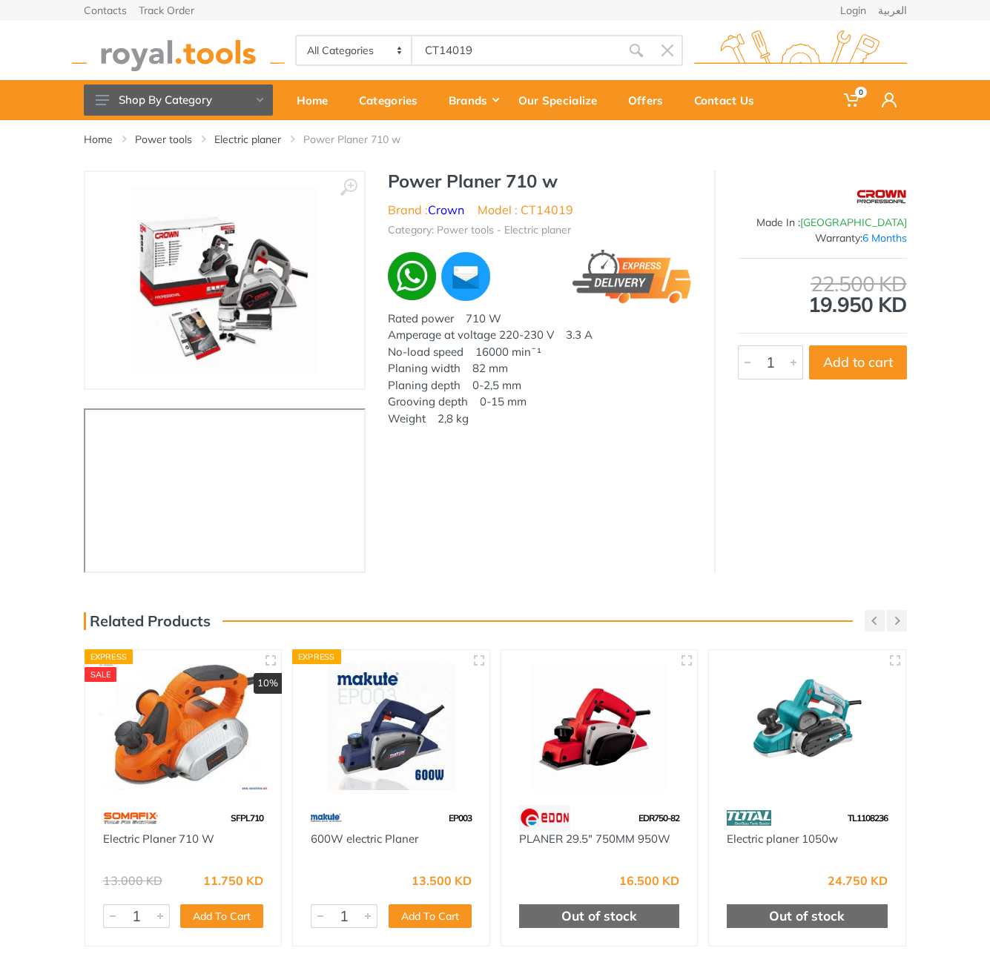
click at [411, 181] on h1 "Power Planer 710 w" at bounding box center [540, 181] width 304 height 21
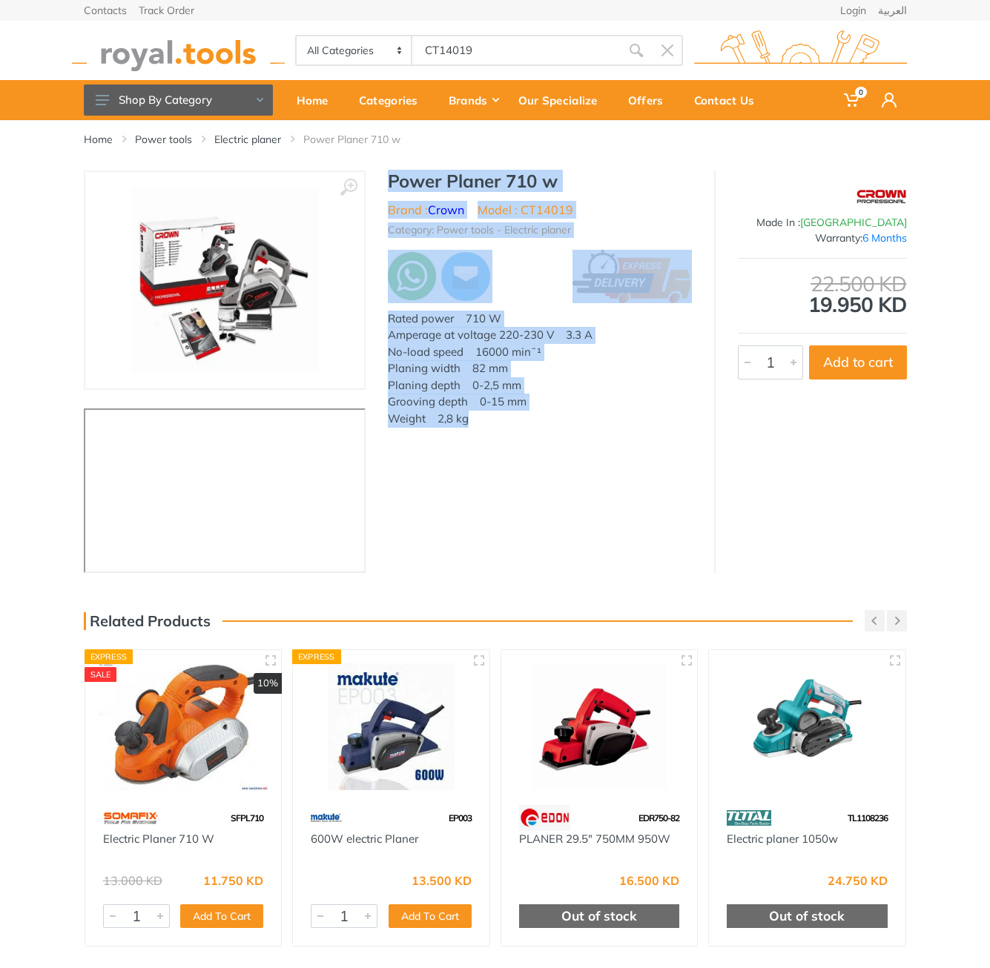
drag, startPoint x: 411, startPoint y: 181, endPoint x: 483, endPoint y: 443, distance: 271.6
click at [483, 443] on div "‹ › Power Planer 710 w Brand : Crown China" at bounding box center [495, 372] width 823 height 403
copy div "Power Planer 710 w Brand : Crown Model : CT14019 Category: Power tools - Electr…"
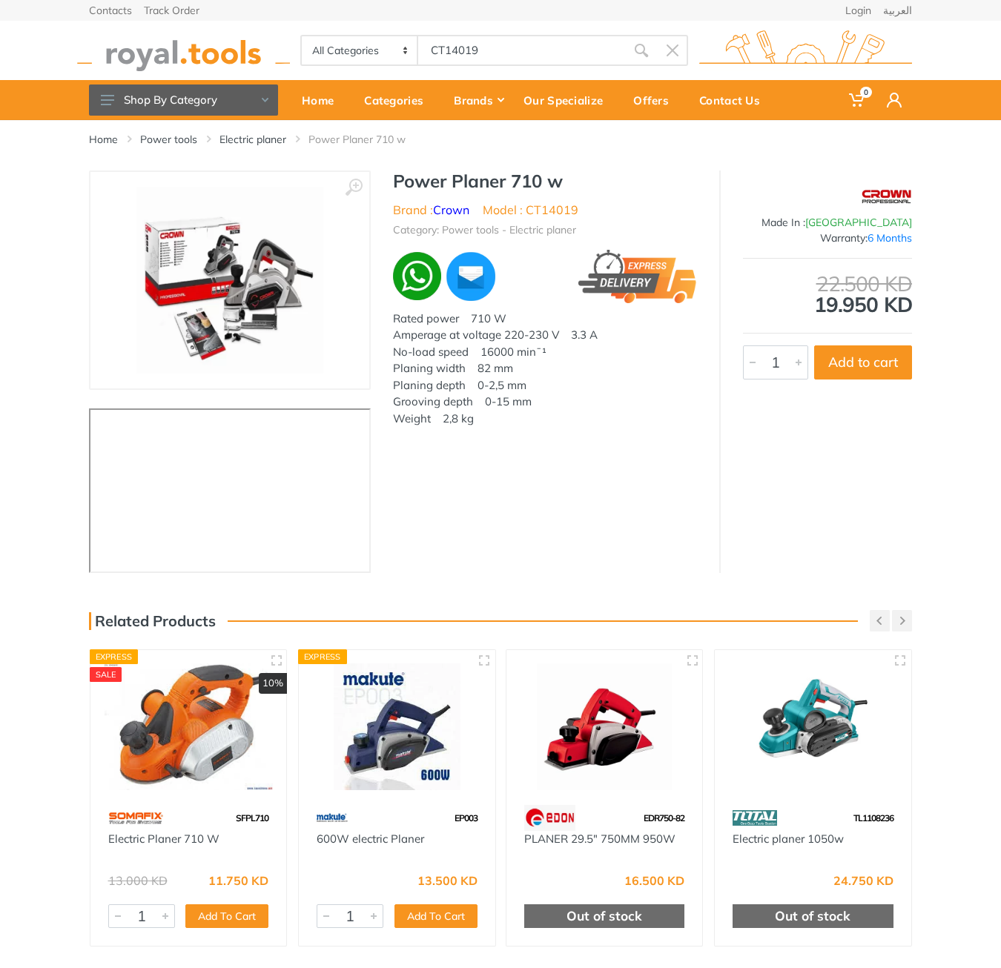
click at [529, 59] on body "0 0" at bounding box center [500, 484] width 1001 height 968
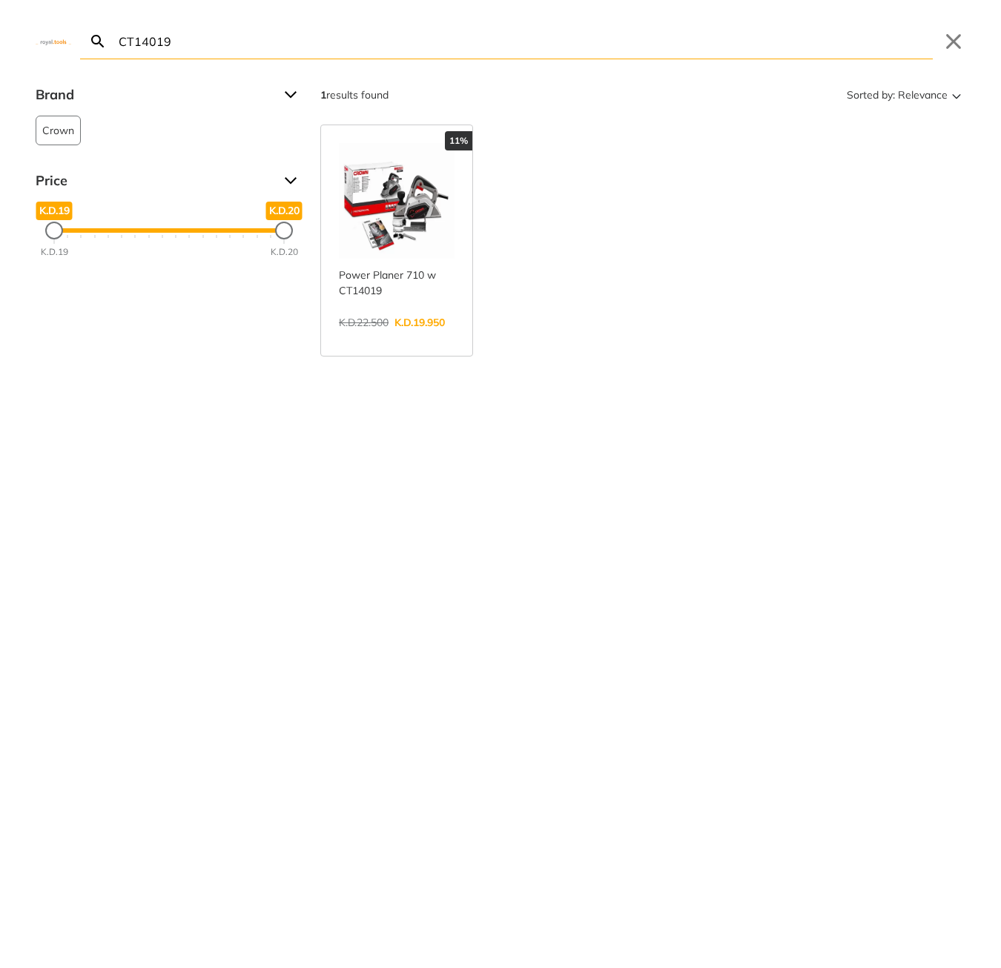
click at [509, 36] on input "CT14019" at bounding box center [524, 41] width 817 height 35
paste input "THKTHP11652.1"
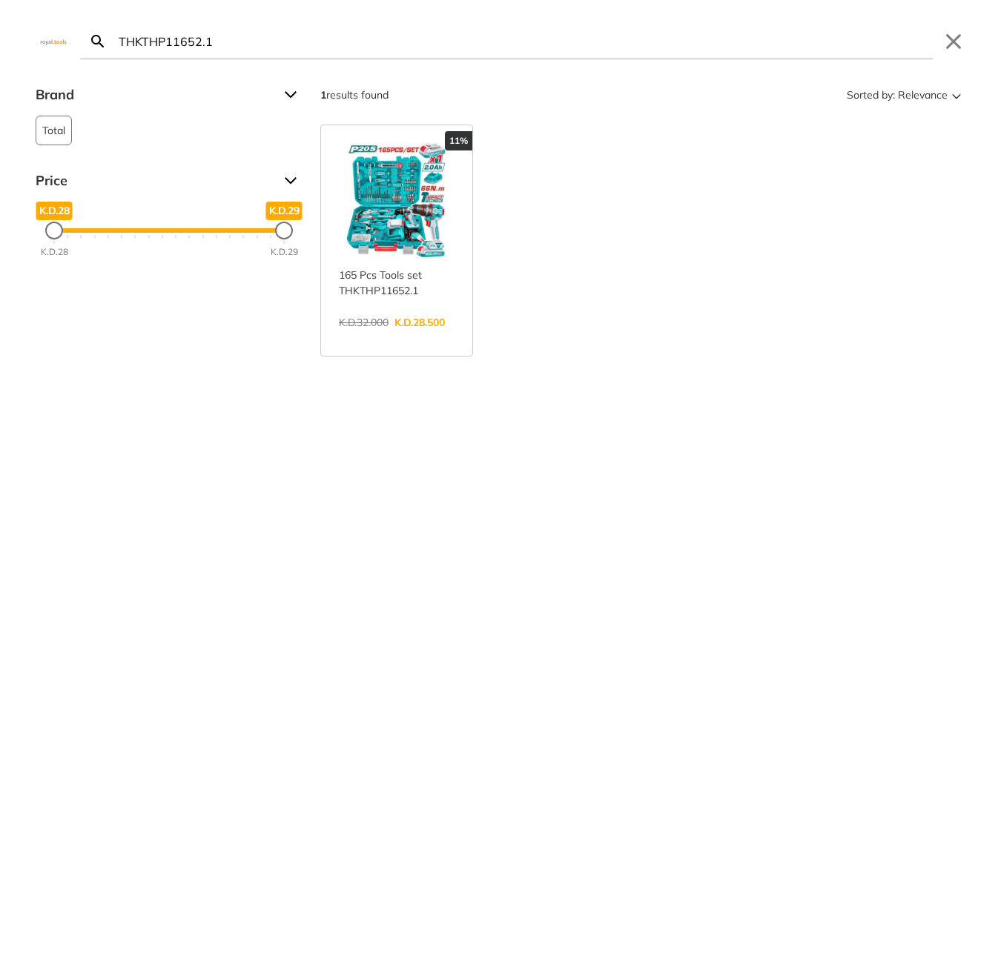
type input "THKTHP11652.1"
click at [387, 338] on link "View more →" at bounding box center [397, 338] width 116 height 0
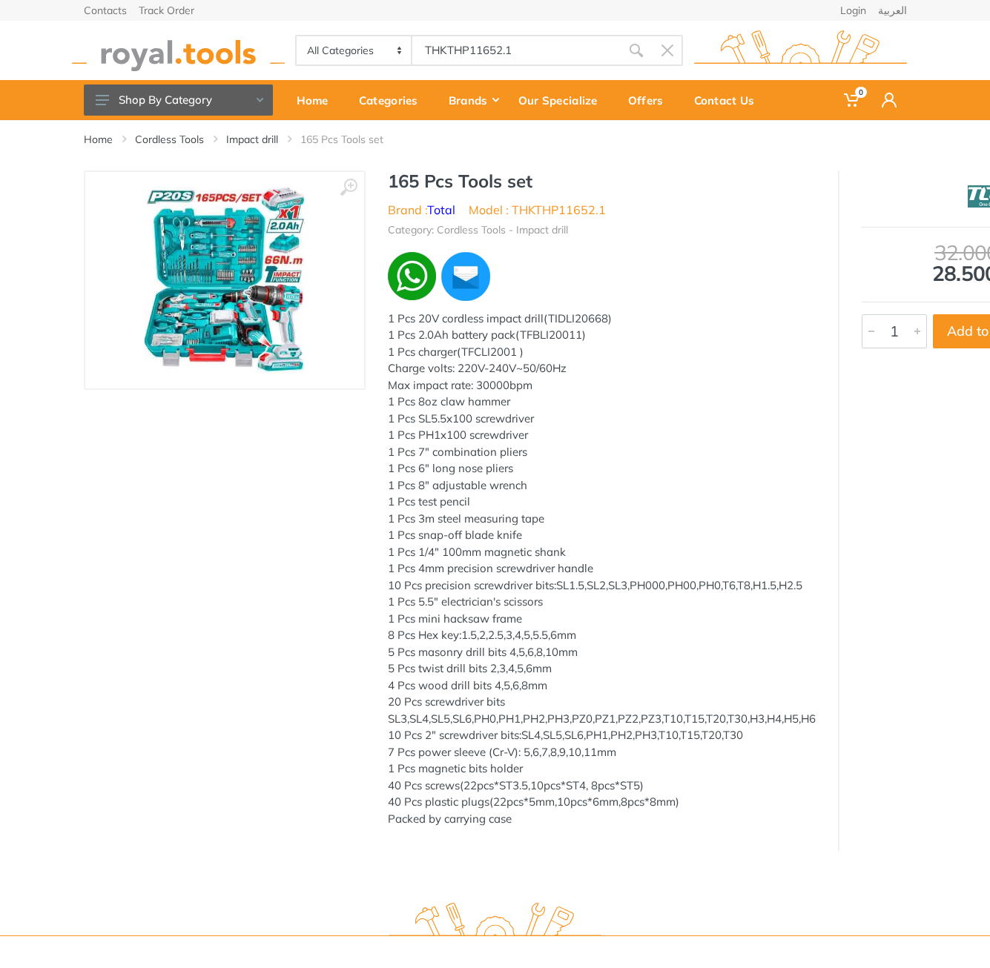
click at [395, 176] on h1 "165 Pcs Tools set" at bounding box center [602, 181] width 428 height 21
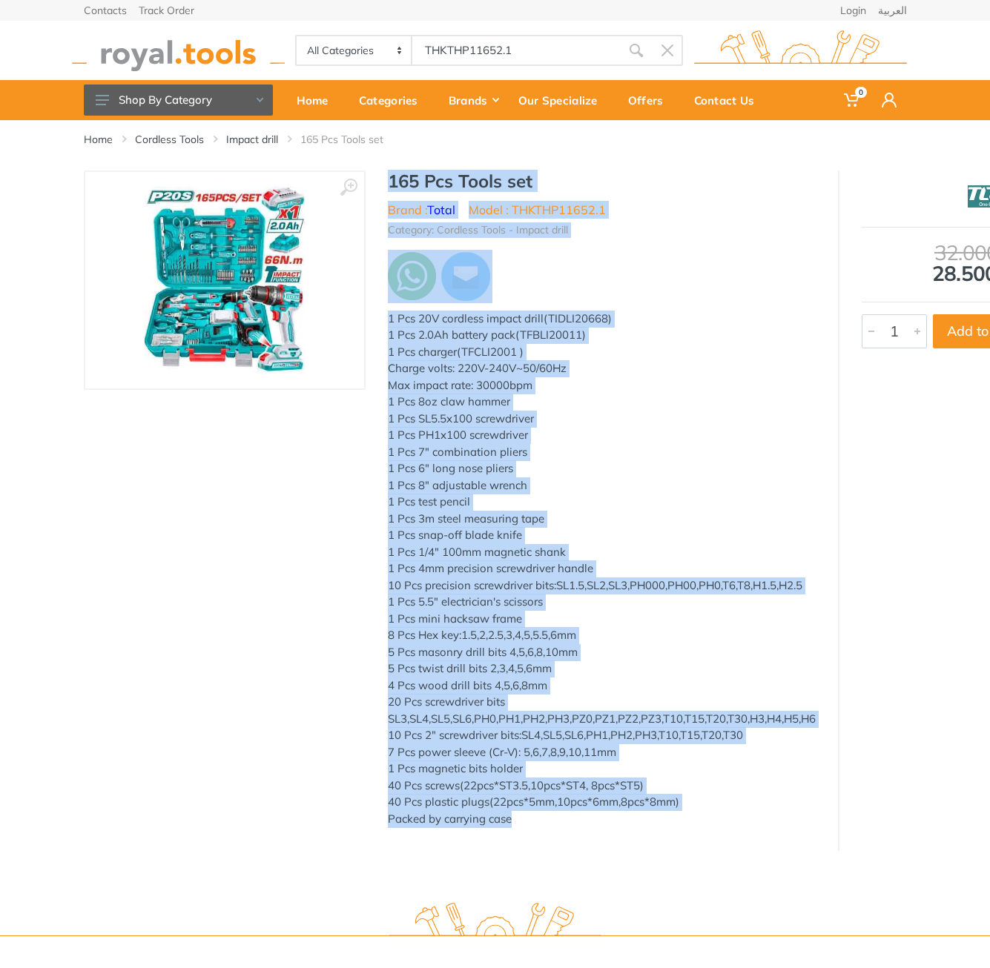
drag, startPoint x: 395, startPoint y: 176, endPoint x: 562, endPoint y: 843, distance: 687.7
click at [562, 844] on div "‹ › 165 Pcs Tools set Brand : Total Model : THKTHP11652.1 6996 1" at bounding box center [495, 511] width 823 height 681
copy div "165 Pcs Tools set Brand : Total Model : THKTHP11652.1 Category: Cordless Tools …"
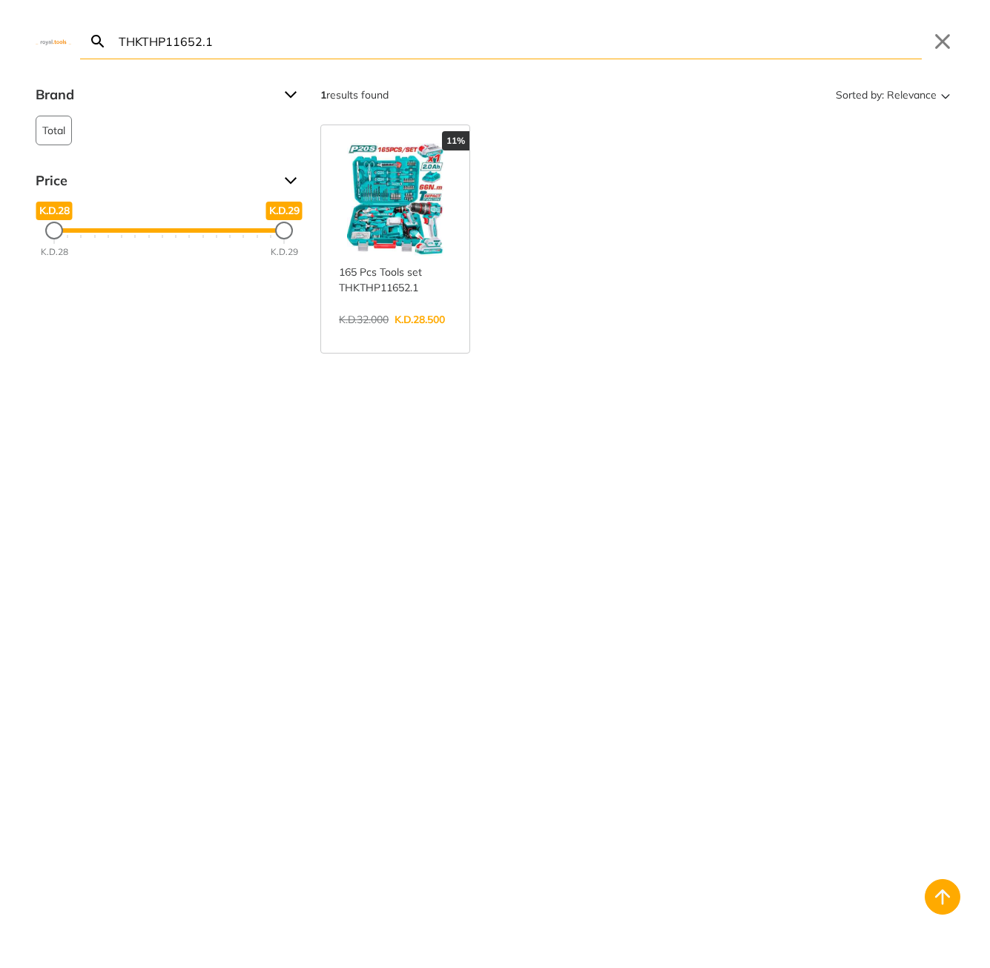
click at [462, 42] on body "0 0" at bounding box center [495, 484] width 990 height 968
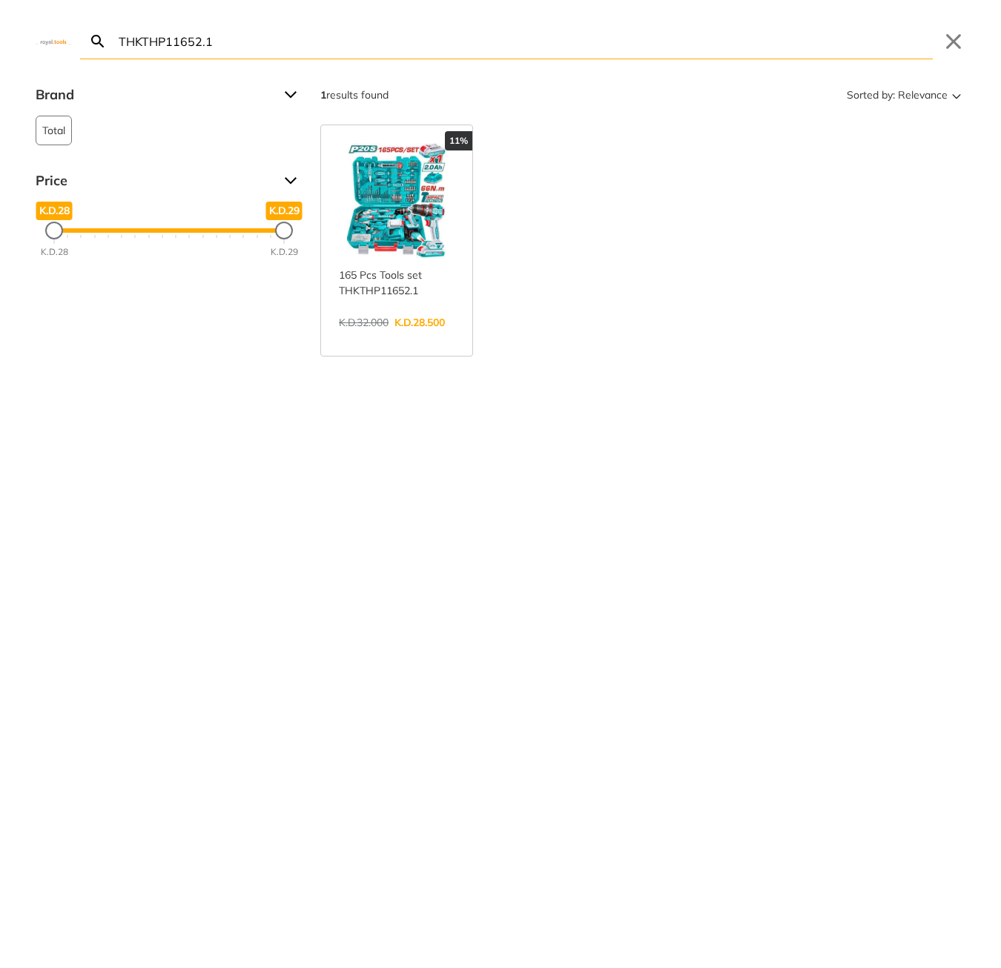
click at [454, 43] on input "THKTHP11652.1" at bounding box center [524, 41] width 817 height 35
paste input "CGGLI200"
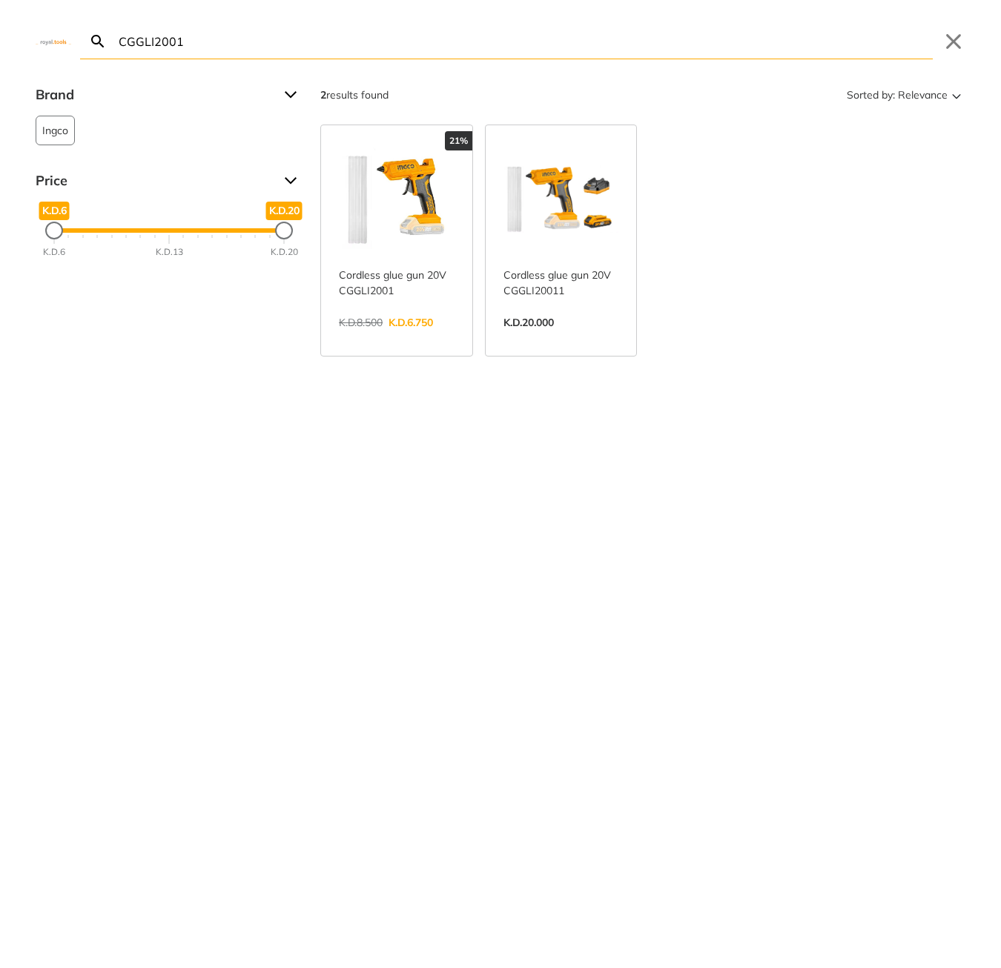
type input "CGGLI2001"
click at [410, 338] on link "View more →" at bounding box center [397, 338] width 116 height 0
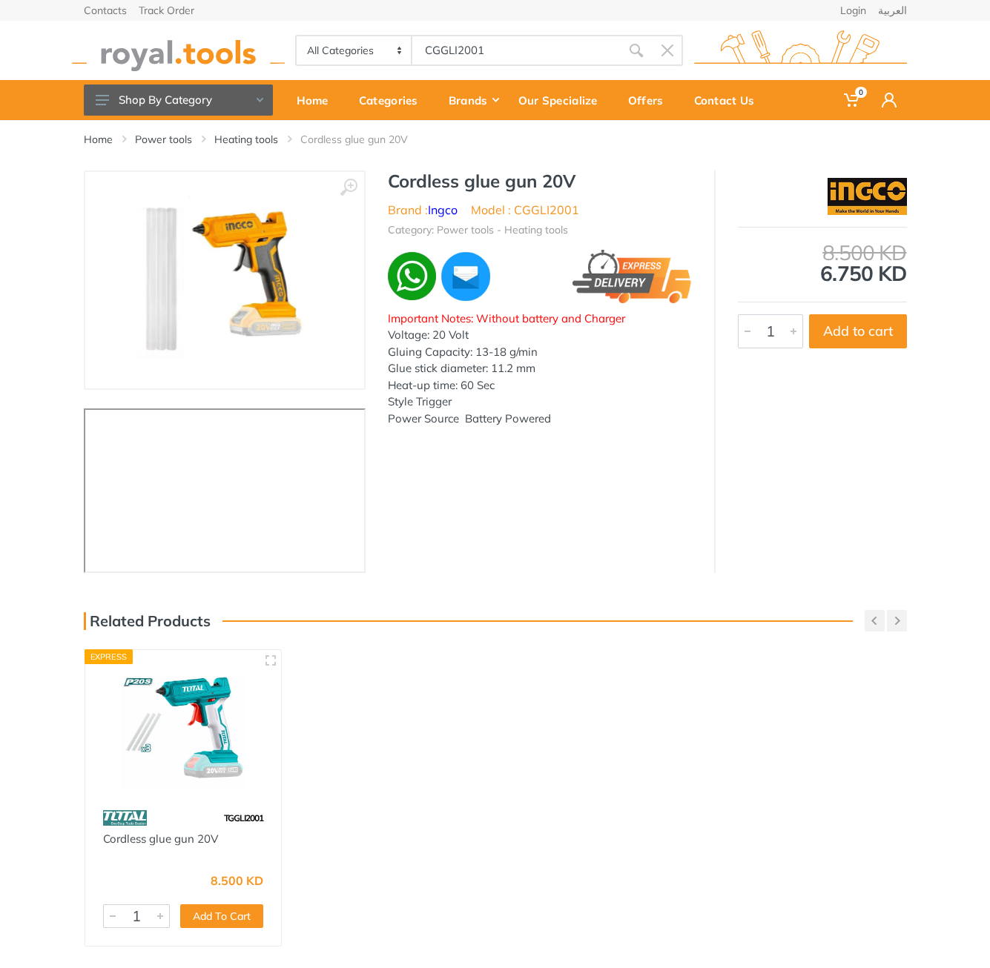
click at [413, 178] on h1 "Cordless glue gun 20V" at bounding box center [540, 181] width 304 height 21
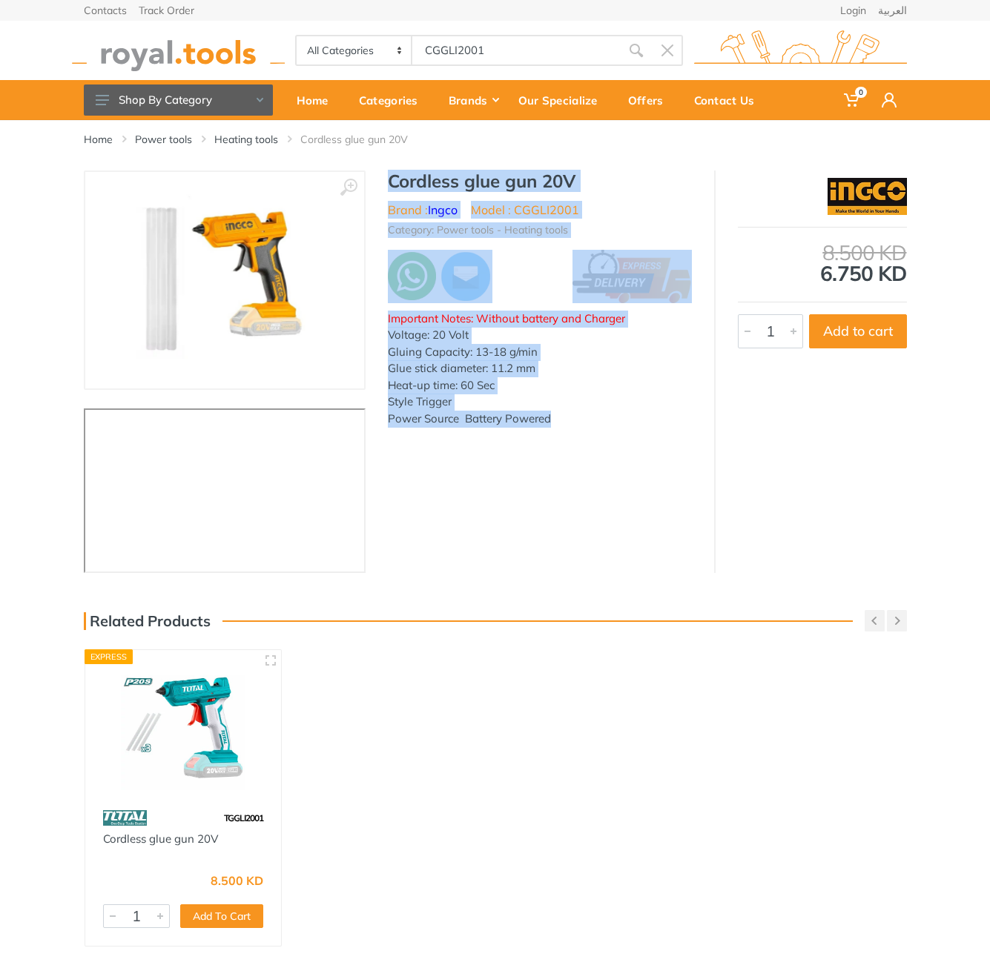
drag, startPoint x: 413, startPoint y: 178, endPoint x: 565, endPoint y: 421, distance: 286.7
click at [565, 421] on div "Cordless glue gun 20V Brand : Ingco Model : CGGLI2001 Category: Power tools - H…" at bounding box center [539, 303] width 348 height 265
copy div "Cordless glue gun 20V Brand : Ingco Model : CGGLI2001 Category: Power tools - H…"
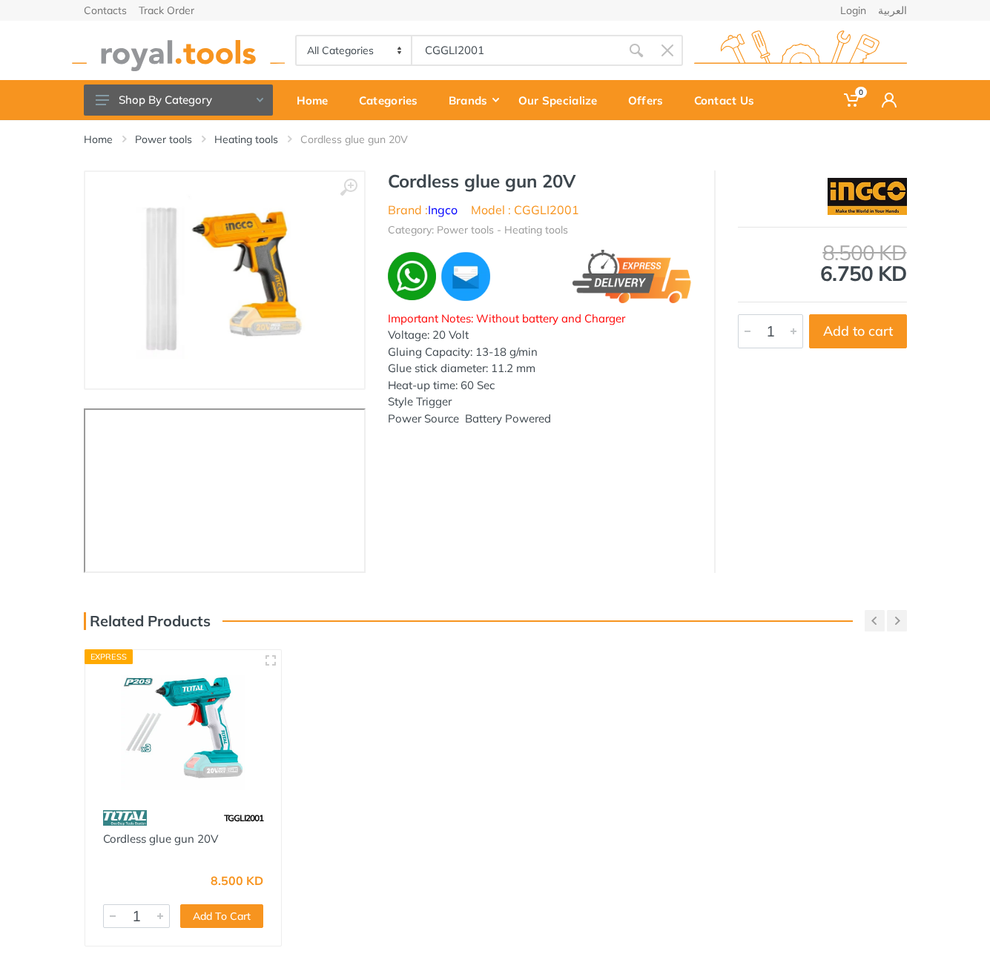
click at [549, 59] on body "0 0" at bounding box center [495, 484] width 990 height 968
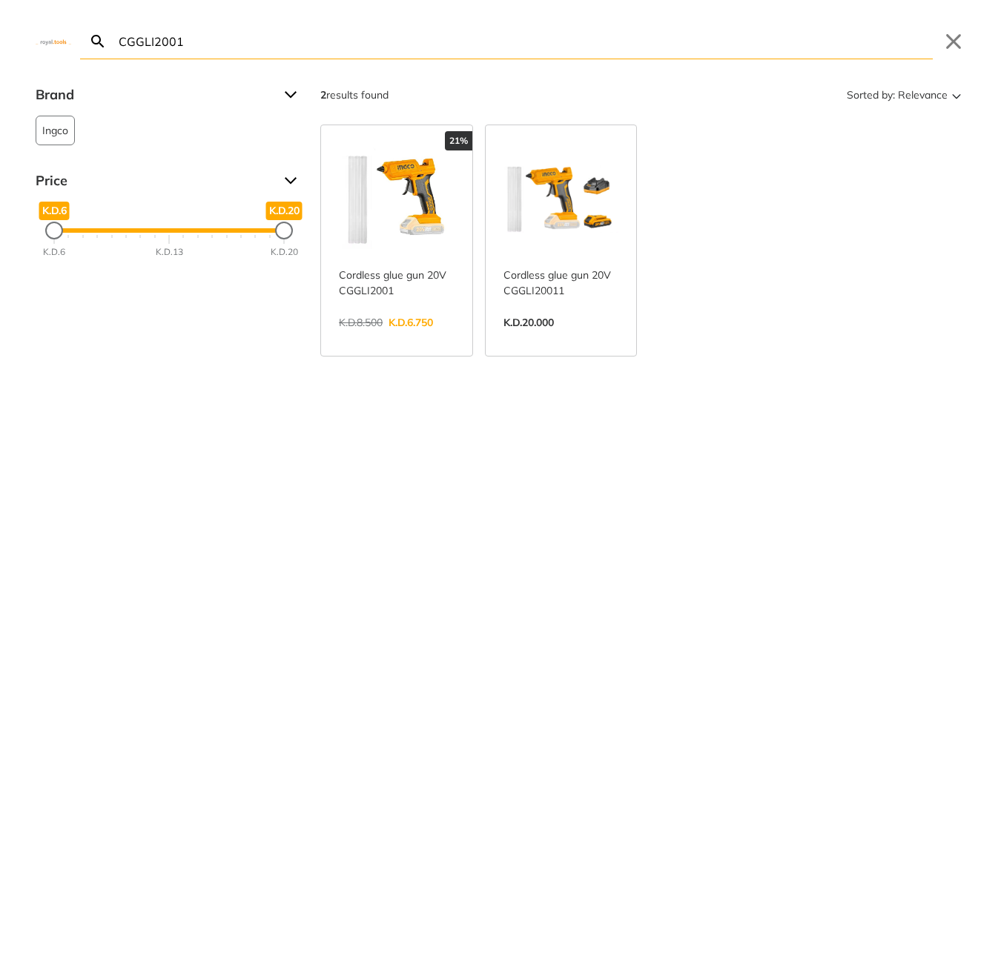
click at [510, 33] on input "CGGLI2001" at bounding box center [524, 41] width 817 height 35
paste input "BNLI2008"
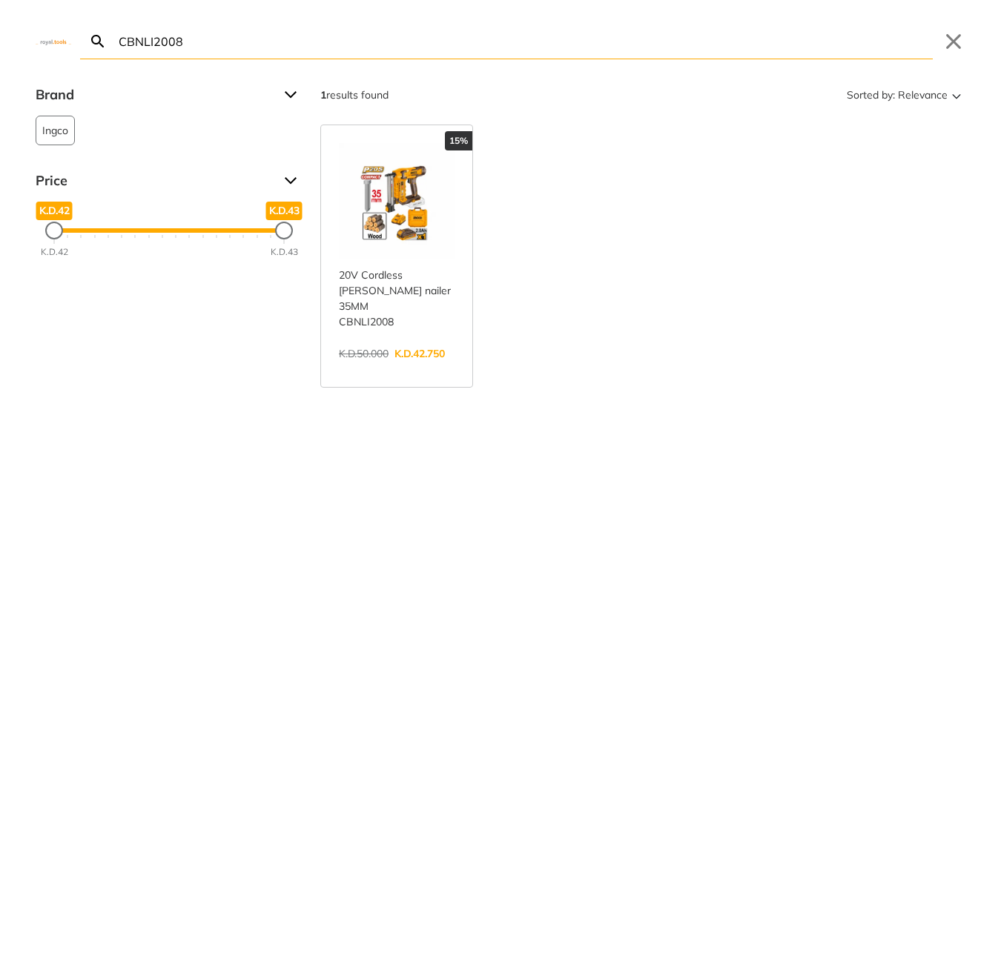
type input "CBNLI2008"
click at [437, 369] on link "View more →" at bounding box center [397, 369] width 116 height 0
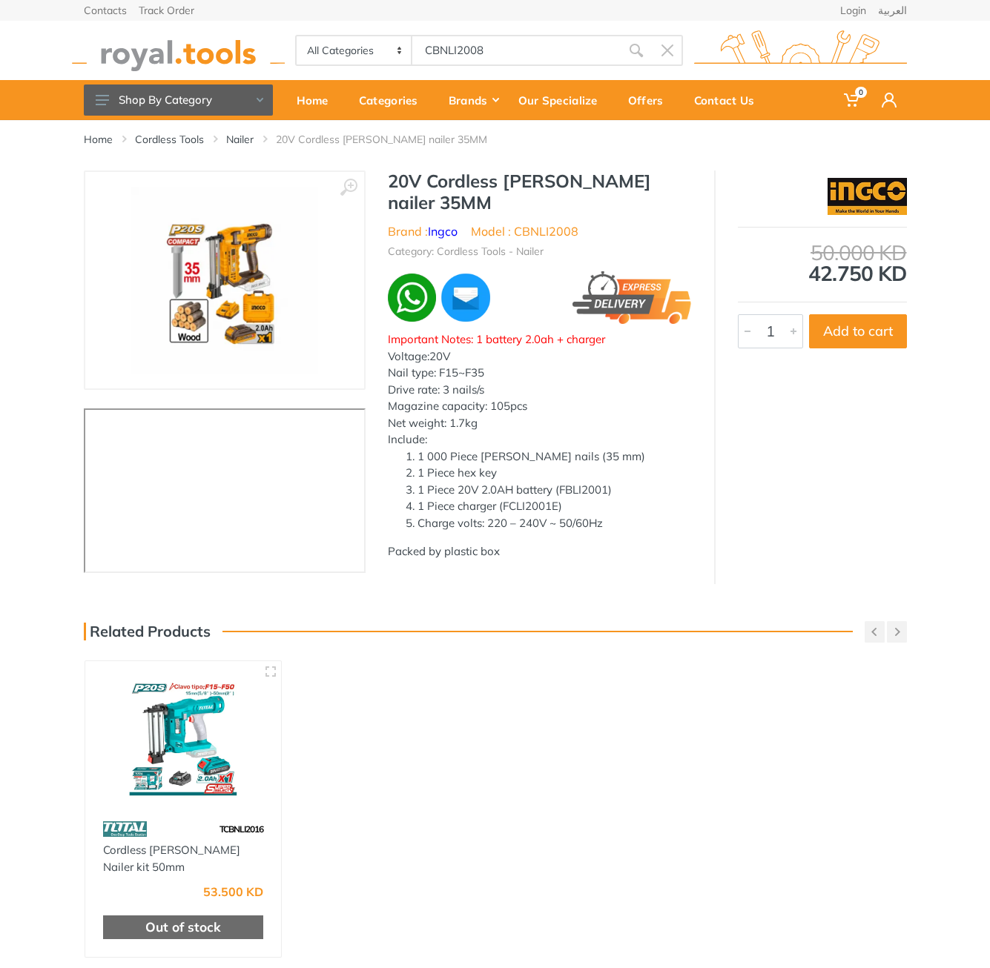
click at [394, 176] on h1 "20V Cordless brad nailer 35MM" at bounding box center [540, 192] width 304 height 43
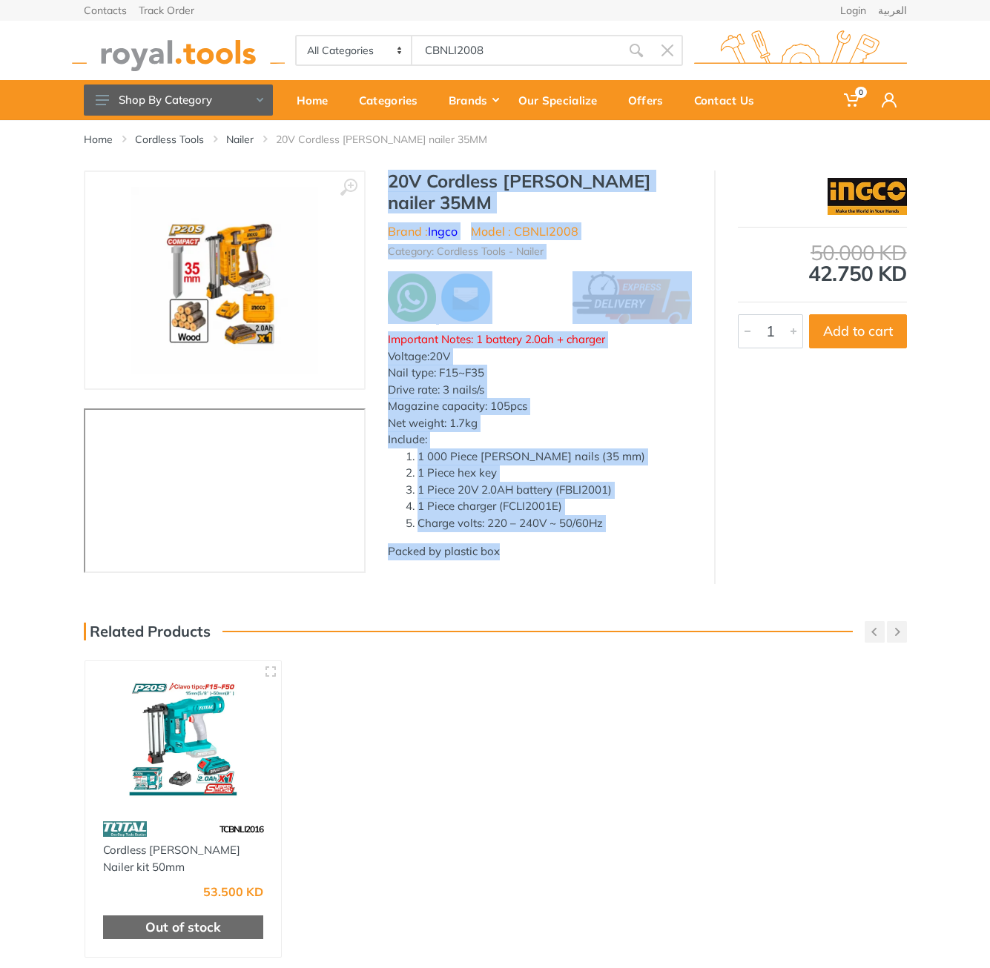
drag, startPoint x: 394, startPoint y: 176, endPoint x: 506, endPoint y: 529, distance: 370.9
click at [506, 529] on div "20V Cordless brad nailer 35MM Brand : Ingco Model : CBNLI2008 Category: Cordles…" at bounding box center [539, 370] width 348 height 399
copy div "20V Cordless brad nailer 35MM Brand : Ingco Model : CBNLI2008 Category: Cordles…"
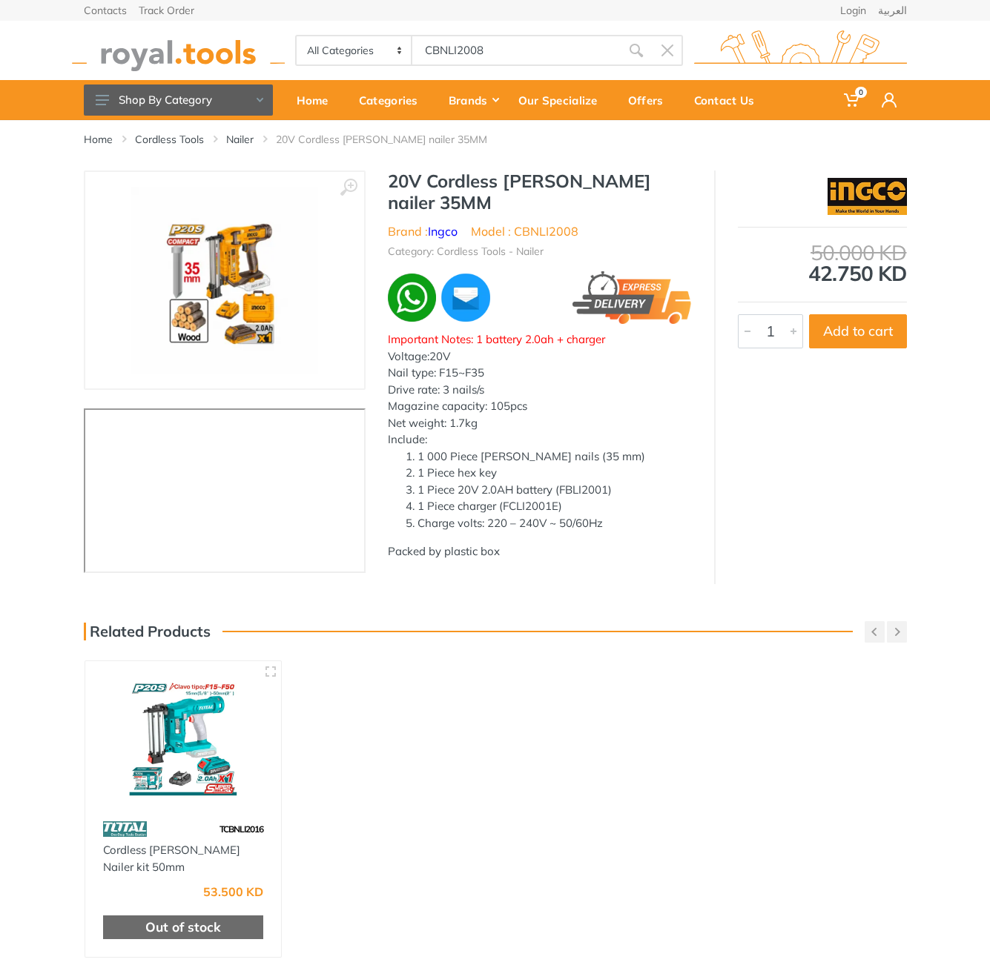
click at [500, 44] on body "0 0" at bounding box center [495, 484] width 990 height 968
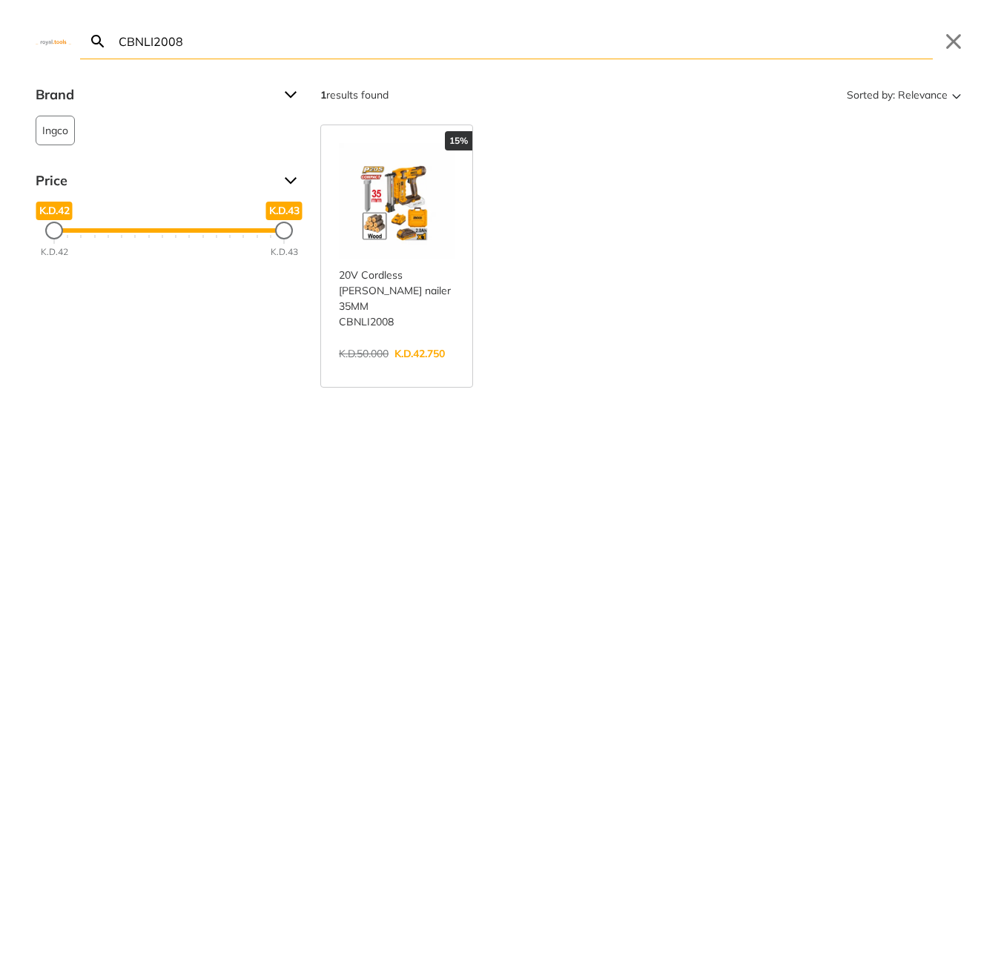
drag, startPoint x: 509, startPoint y: 70, endPoint x: 506, endPoint y: 50, distance: 20.4
click at [509, 67] on div "CBNLI2008 Search Submit Close Brand Ingco 1 Price K.D.42 K.D.42 K.D.43 K.D.43 K…" at bounding box center [500, 484] width 1001 height 968
click at [500, 27] on input "CBNLI2008" at bounding box center [524, 41] width 817 height 35
paste input "TG1121256-3"
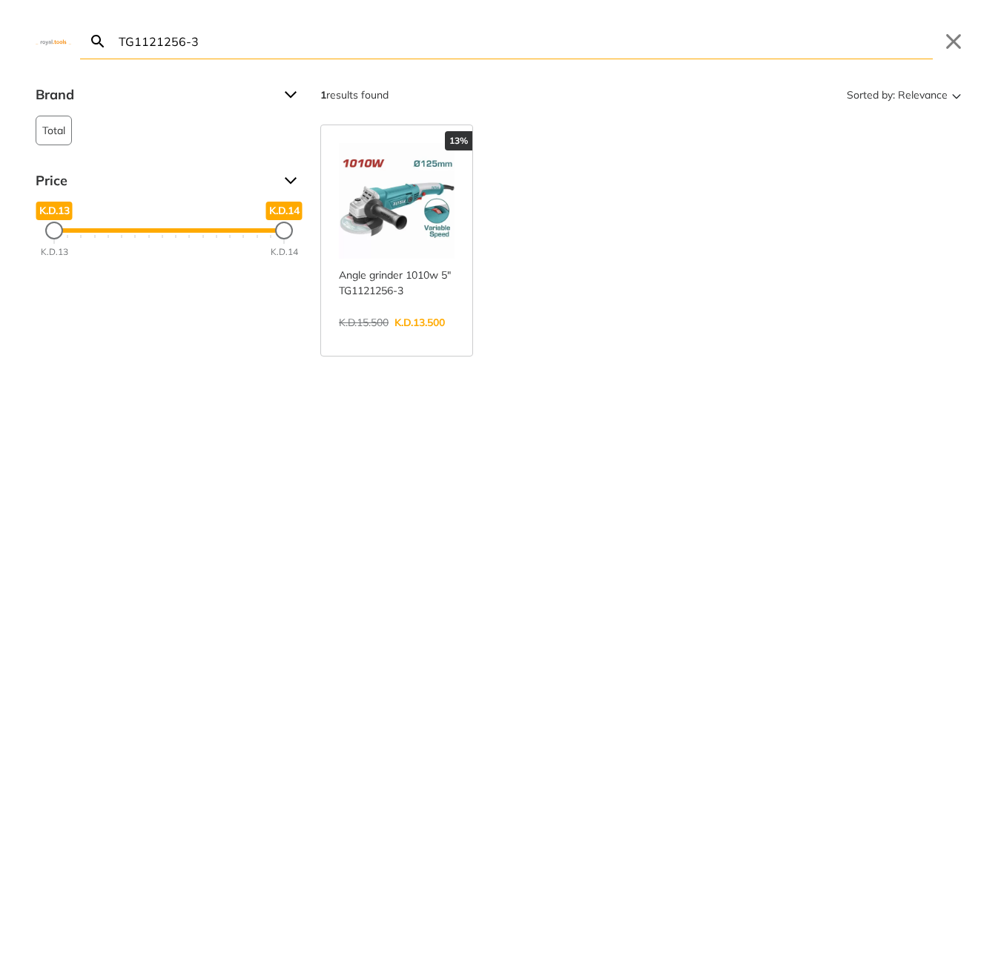
type input "TG1121256-3"
click at [352, 338] on link "View more →" at bounding box center [397, 338] width 116 height 0
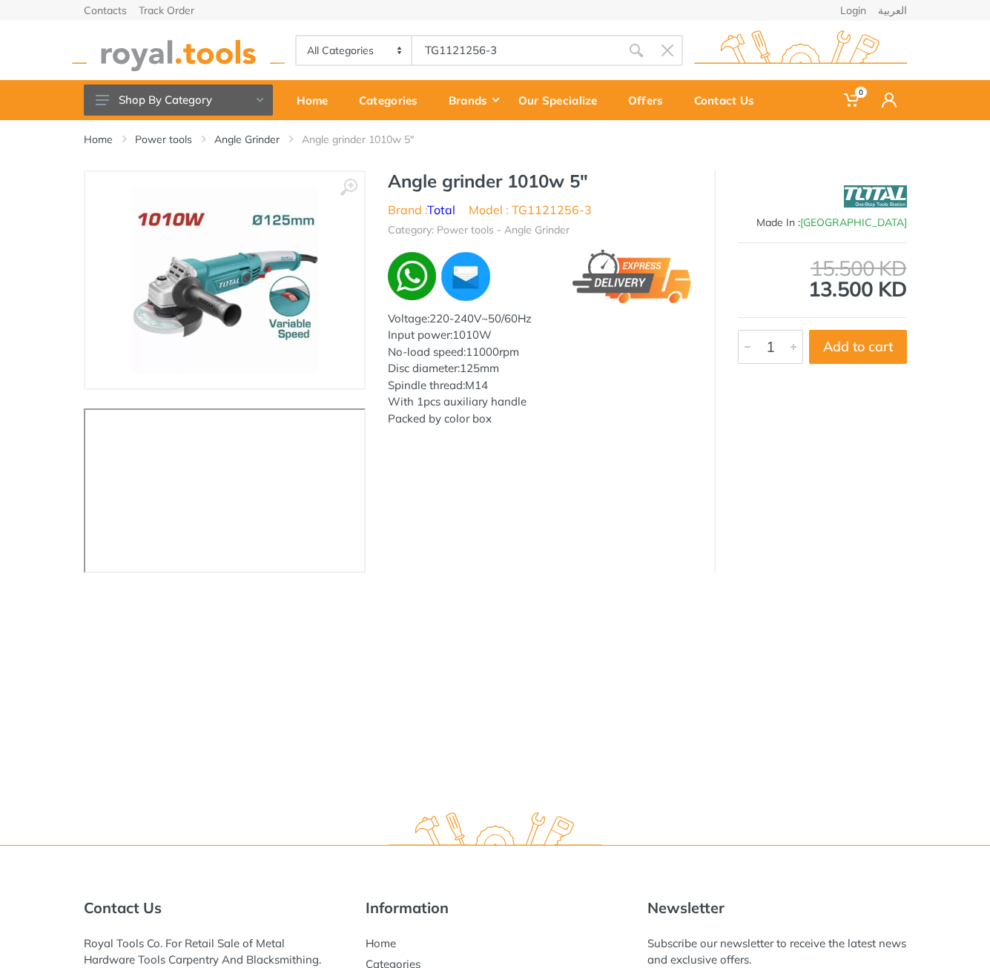
click at [408, 189] on h1 "Angle grinder 1010w 5"" at bounding box center [540, 181] width 304 height 21
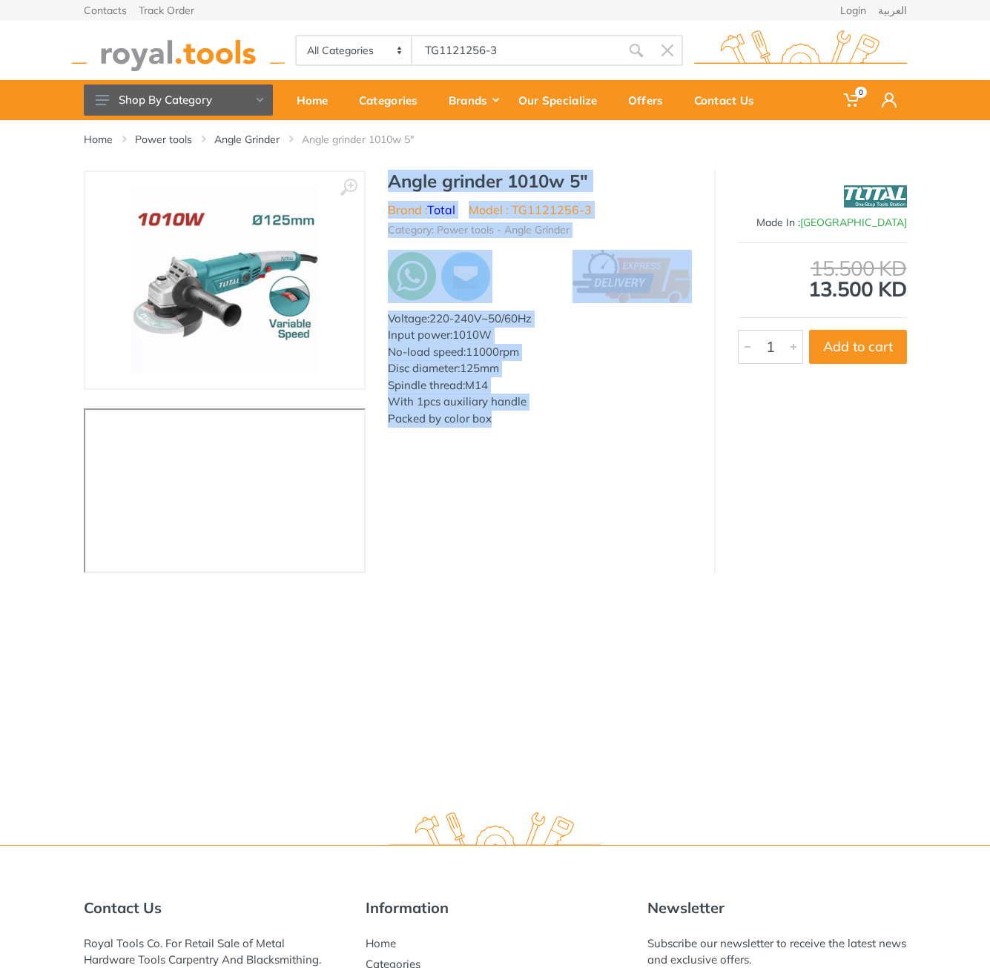
drag, startPoint x: 408, startPoint y: 189, endPoint x: 506, endPoint y: 464, distance: 291.9
click at [506, 464] on div "‹ › Angle grinder 1010w 5" Brand : Total 1" at bounding box center [495, 372] width 823 height 403
copy div "Angle grinder 1010w 5" Brand : Total Model : TG1121256-3 Category: Power tools …"
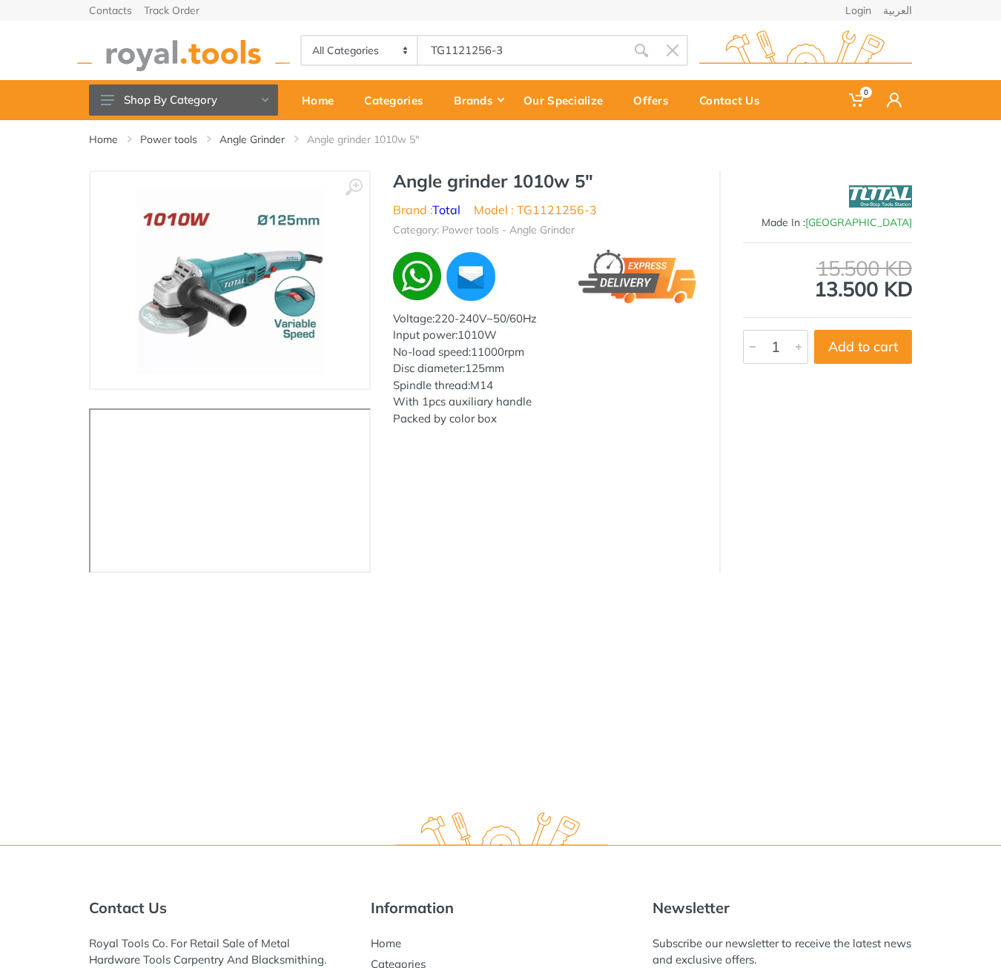
click at [511, 40] on body "0 0" at bounding box center [500, 484] width 1001 height 968
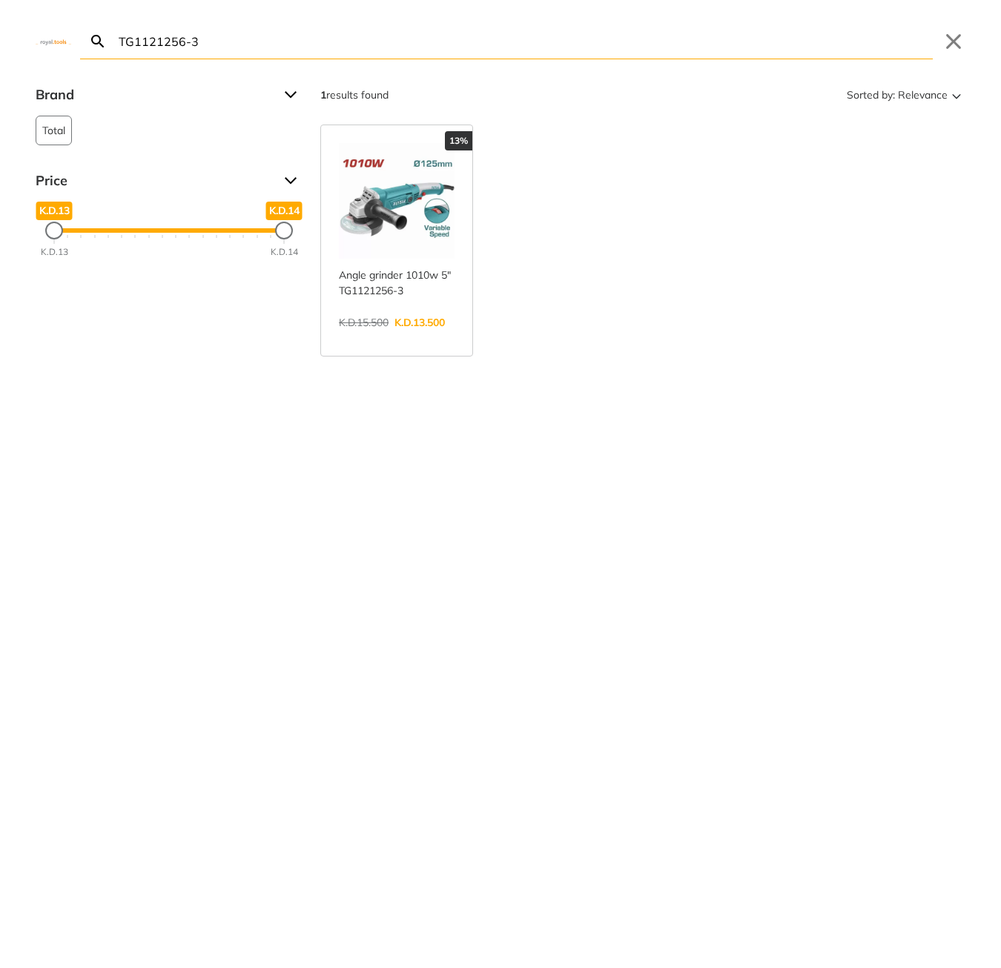
click at [495, 49] on input "TG1121256-3" at bounding box center [524, 41] width 817 height 35
paste input "ID003-610"
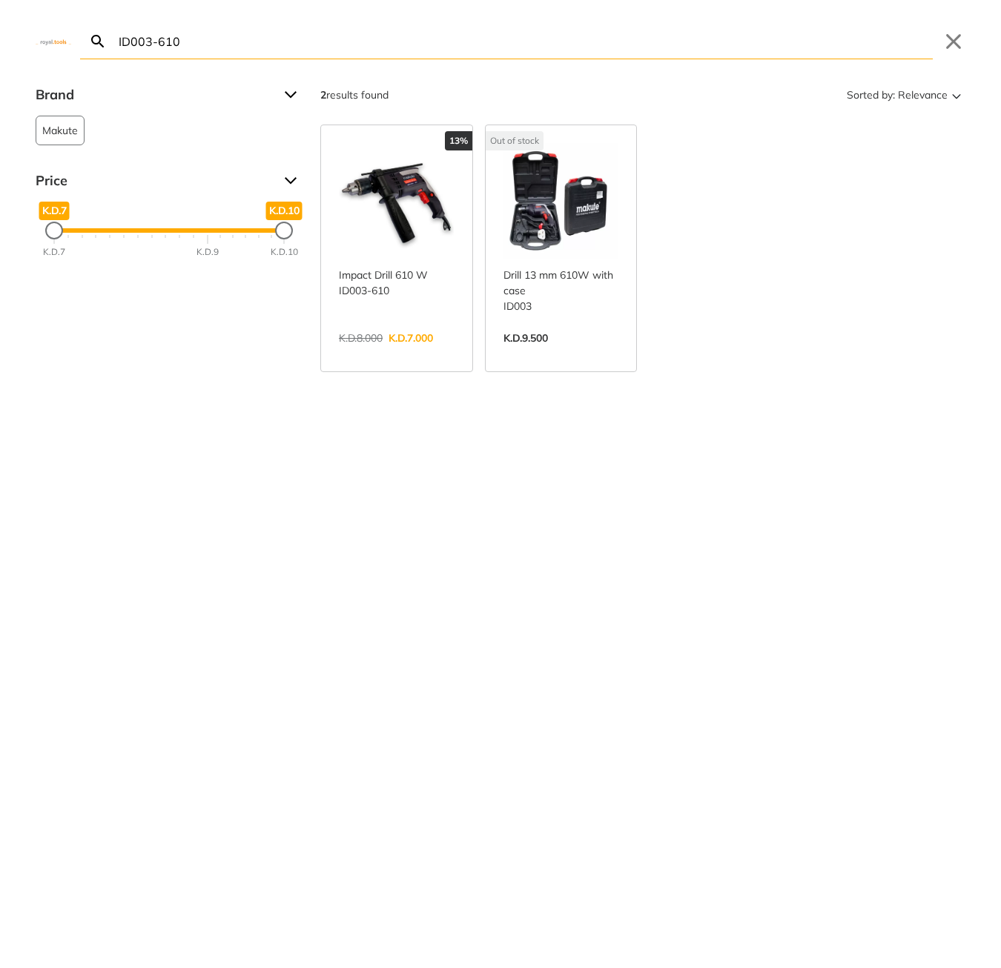
type input "ID003-610"
drag, startPoint x: 440, startPoint y: 141, endPoint x: 423, endPoint y: 177, distance: 40.4
click at [423, 354] on link "View more →" at bounding box center [397, 354] width 116 height 0
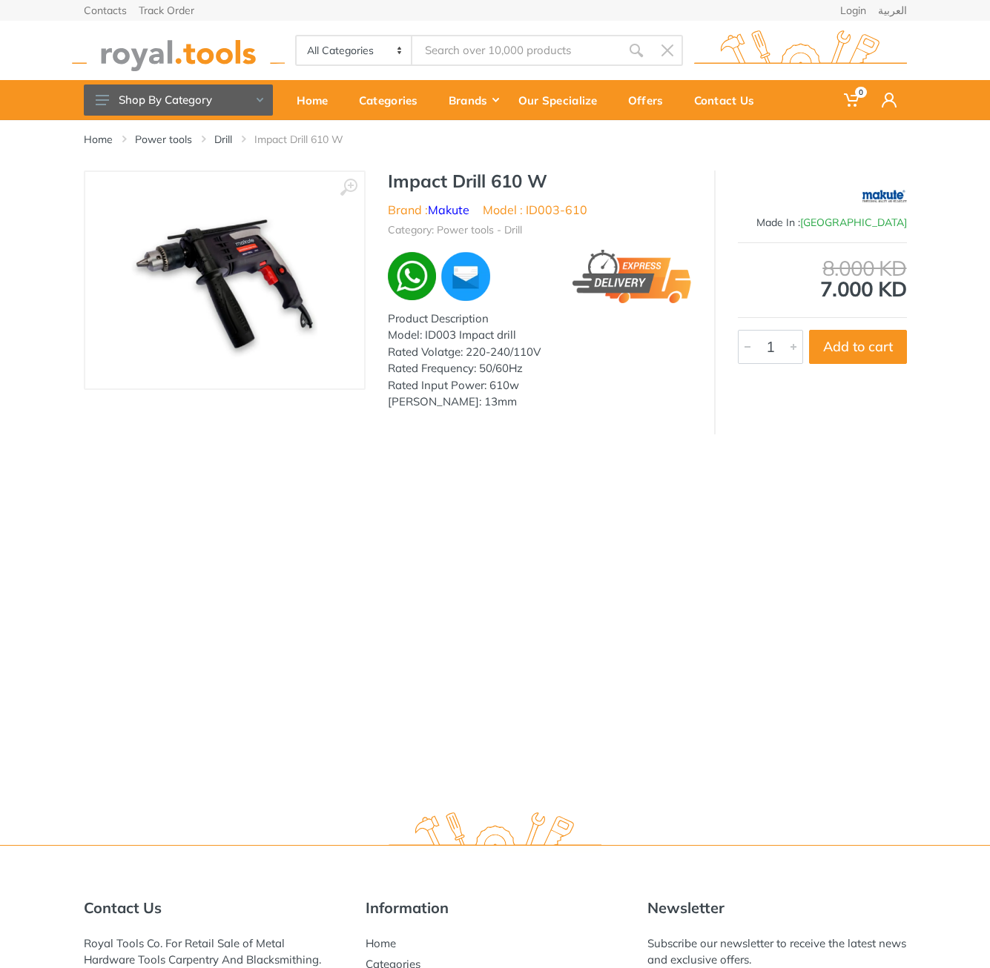
type input "ID003-610"
click at [413, 180] on h1 "Impact Drill 610 W" at bounding box center [540, 181] width 304 height 21
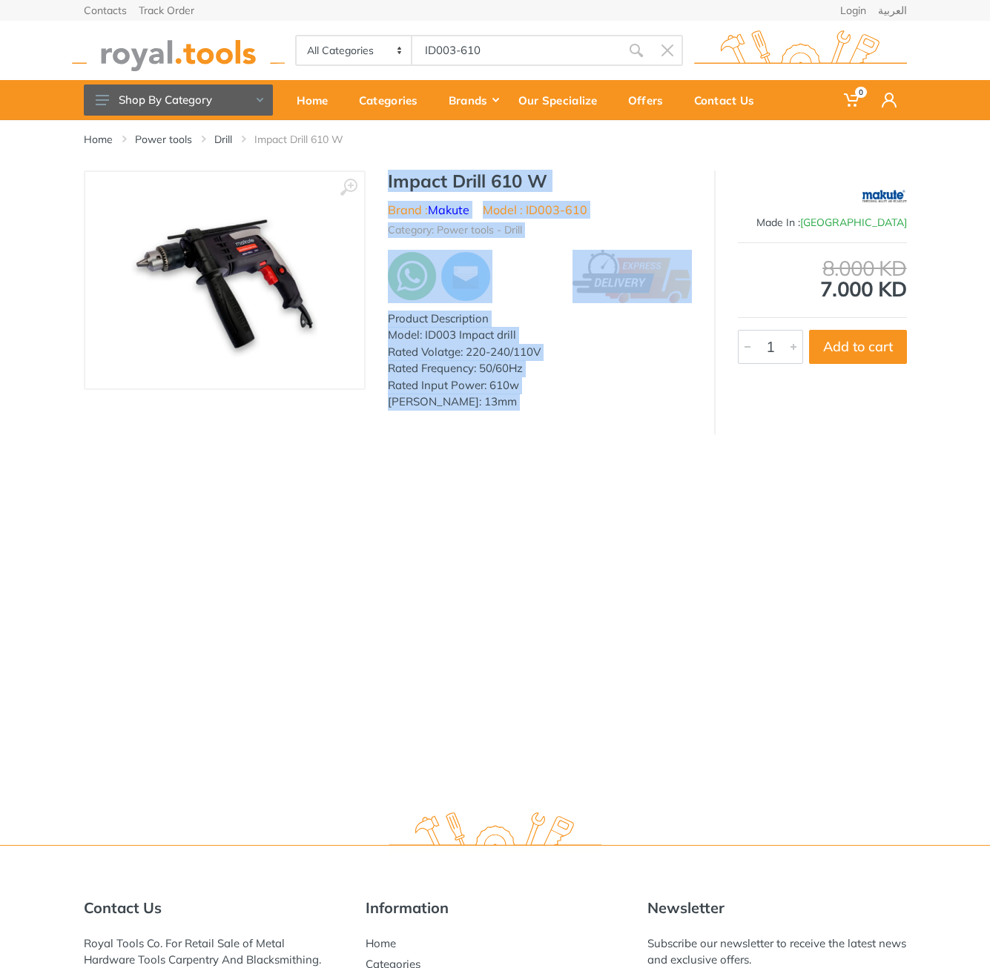
drag, startPoint x: 413, startPoint y: 180, endPoint x: 484, endPoint y: 402, distance: 232.8
click at [484, 402] on div "Impact Drill 610 W Brand : Makute Model : ID003-610 Category: Power tools - Dri…" at bounding box center [539, 295] width 348 height 249
copy div "Impact Drill 610 W Brand : Makute Model : ID003-610 Category: Power tools - Dri…"
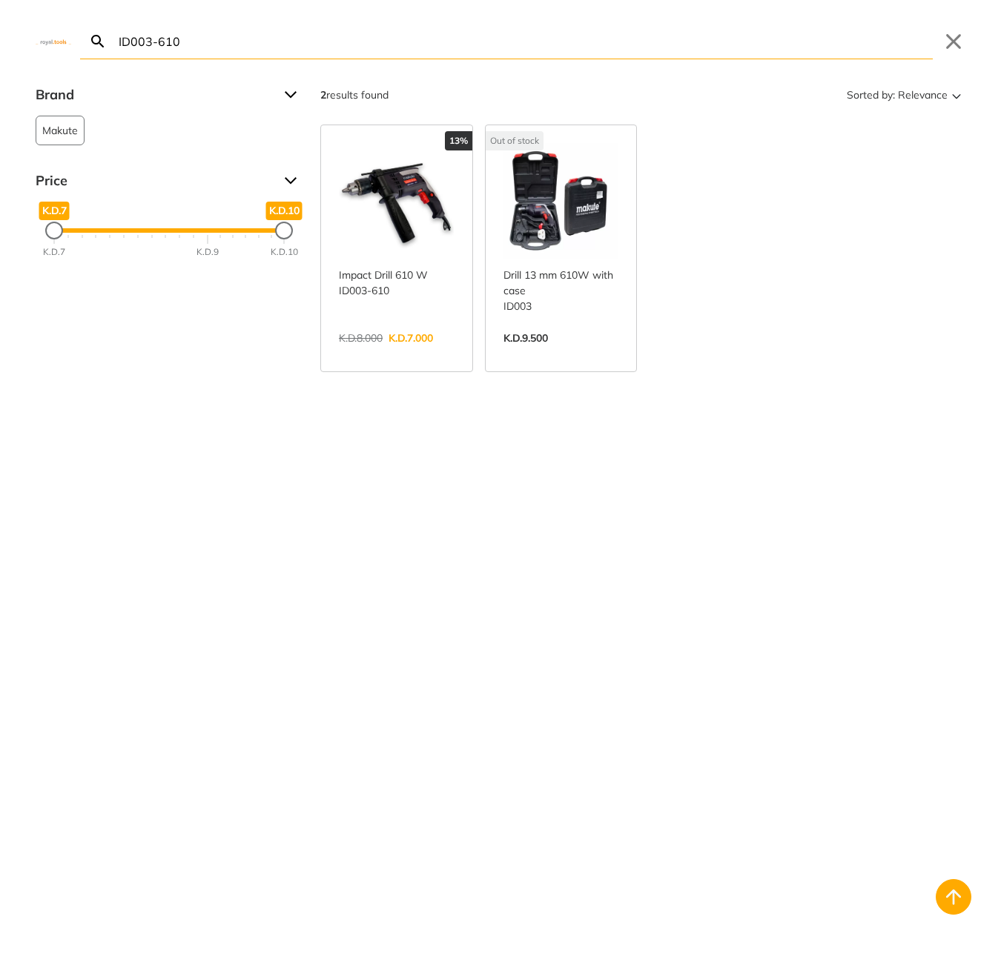
click at [503, 48] on body "0 0" at bounding box center [500, 484] width 1001 height 968
click at [503, 48] on input "ID003-610" at bounding box center [524, 41] width 817 height 35
paste input "CGSLI201286"
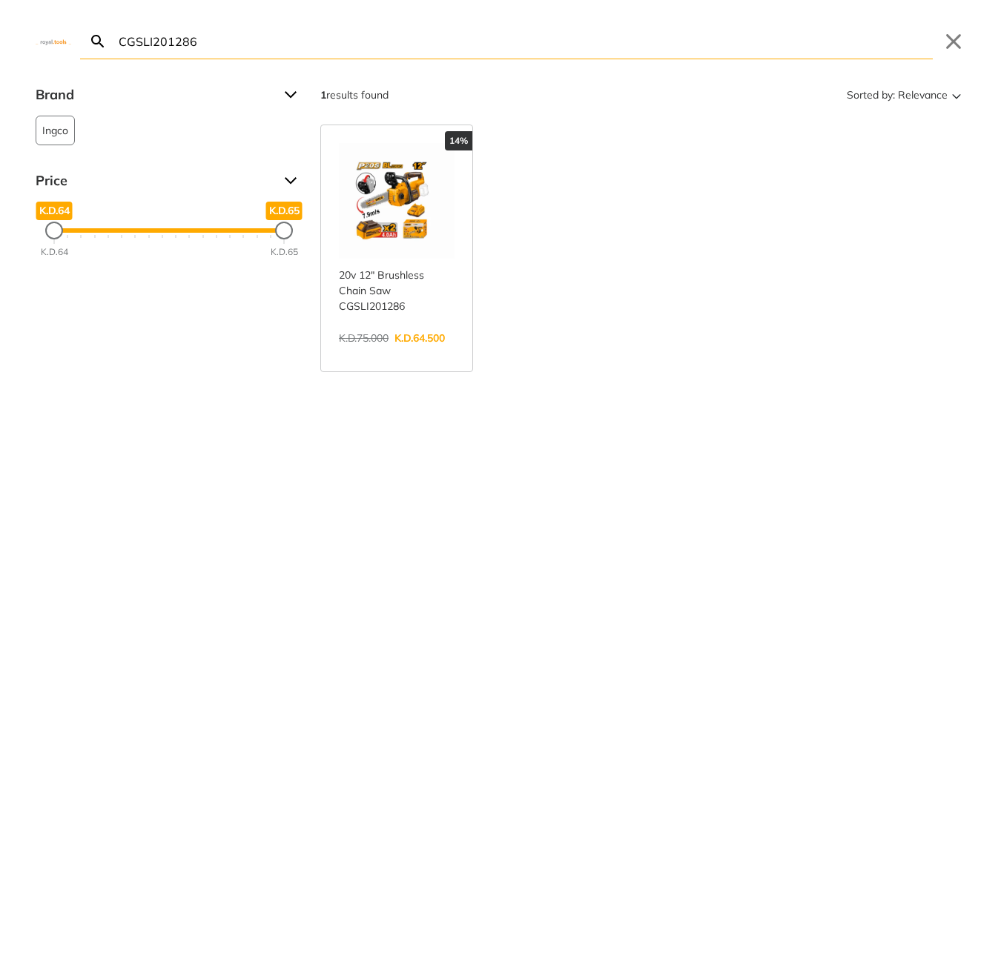
type input "CGSLI201286"
click at [448, 354] on link "View more →" at bounding box center [397, 354] width 116 height 0
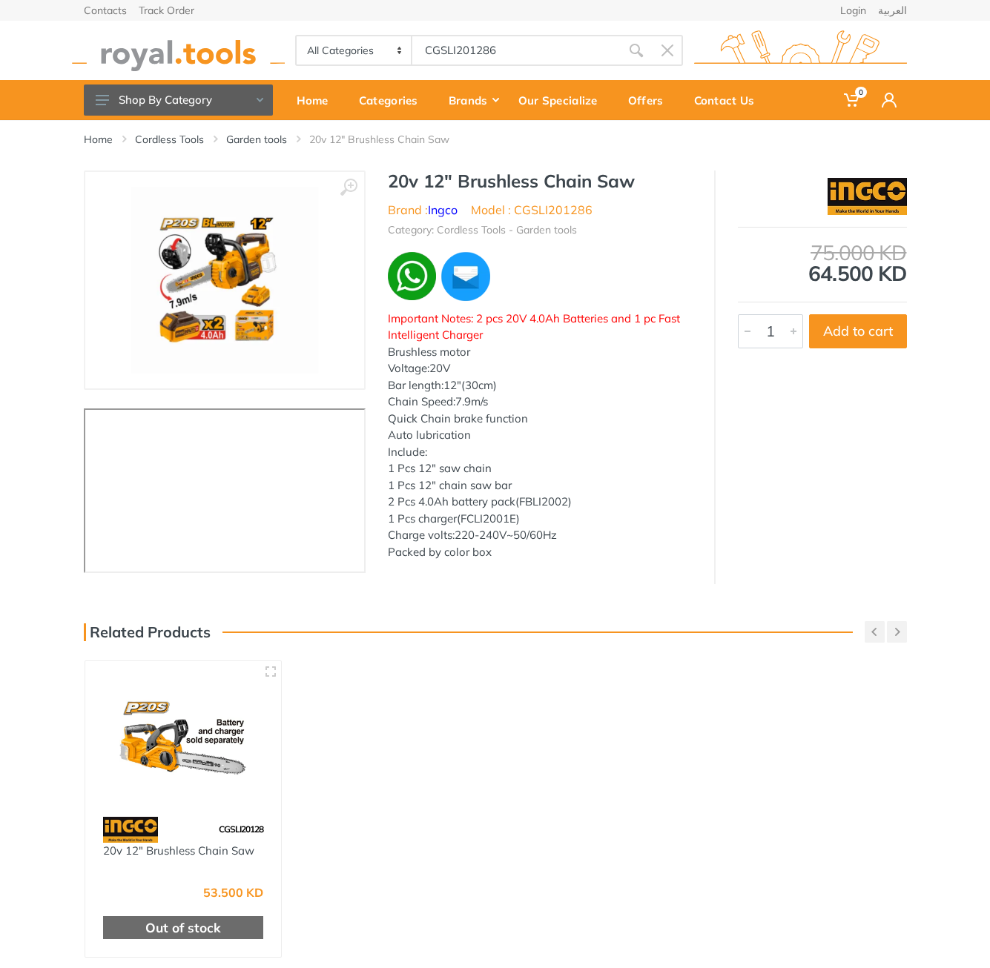
click at [393, 179] on h1 "20v 12" Brushless Chain Saw" at bounding box center [540, 181] width 304 height 21
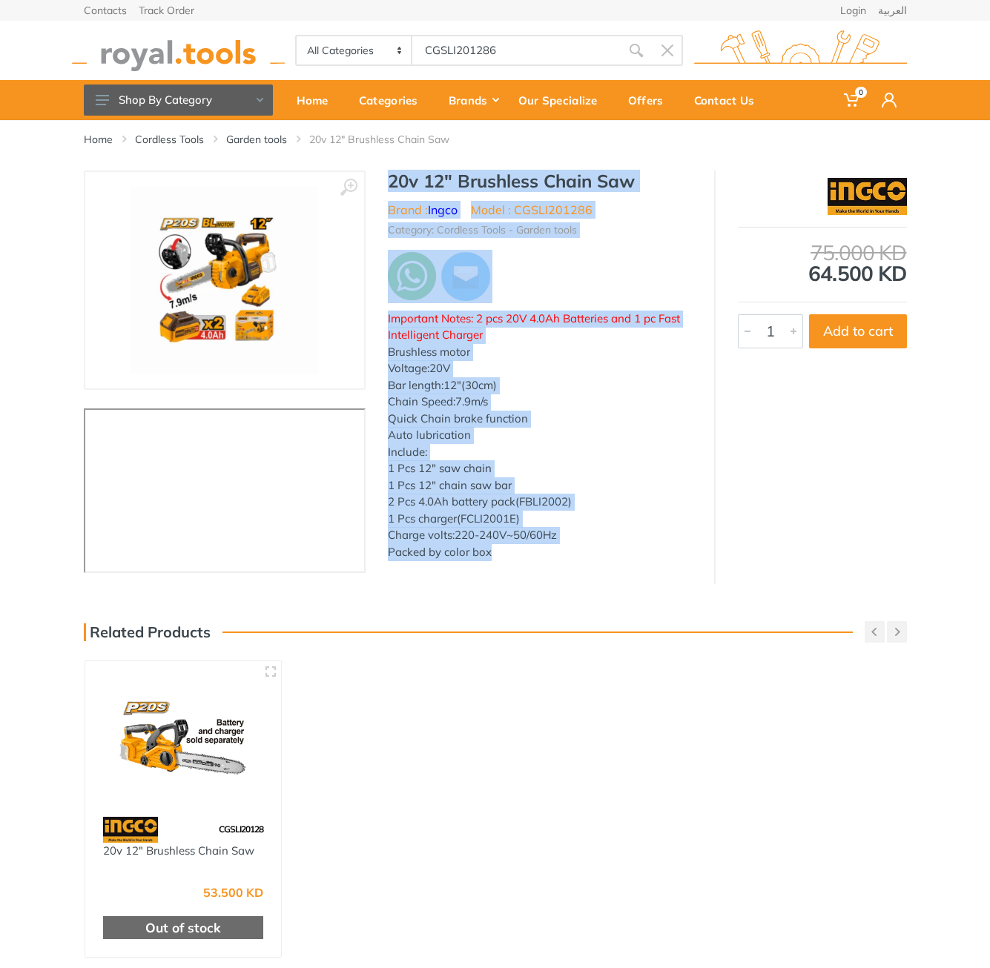
drag, startPoint x: 393, startPoint y: 179, endPoint x: 489, endPoint y: 550, distance: 383.0
click at [489, 550] on div "20v 12" Brushless Chain Saw Brand : Ingco Model : CGSLI201286 Category: Cordles…" at bounding box center [539, 370] width 348 height 399
copy div "20v 12" Brushless Chain Saw Brand : Ingco Model : CGSLI201286 Category: Cordles…"
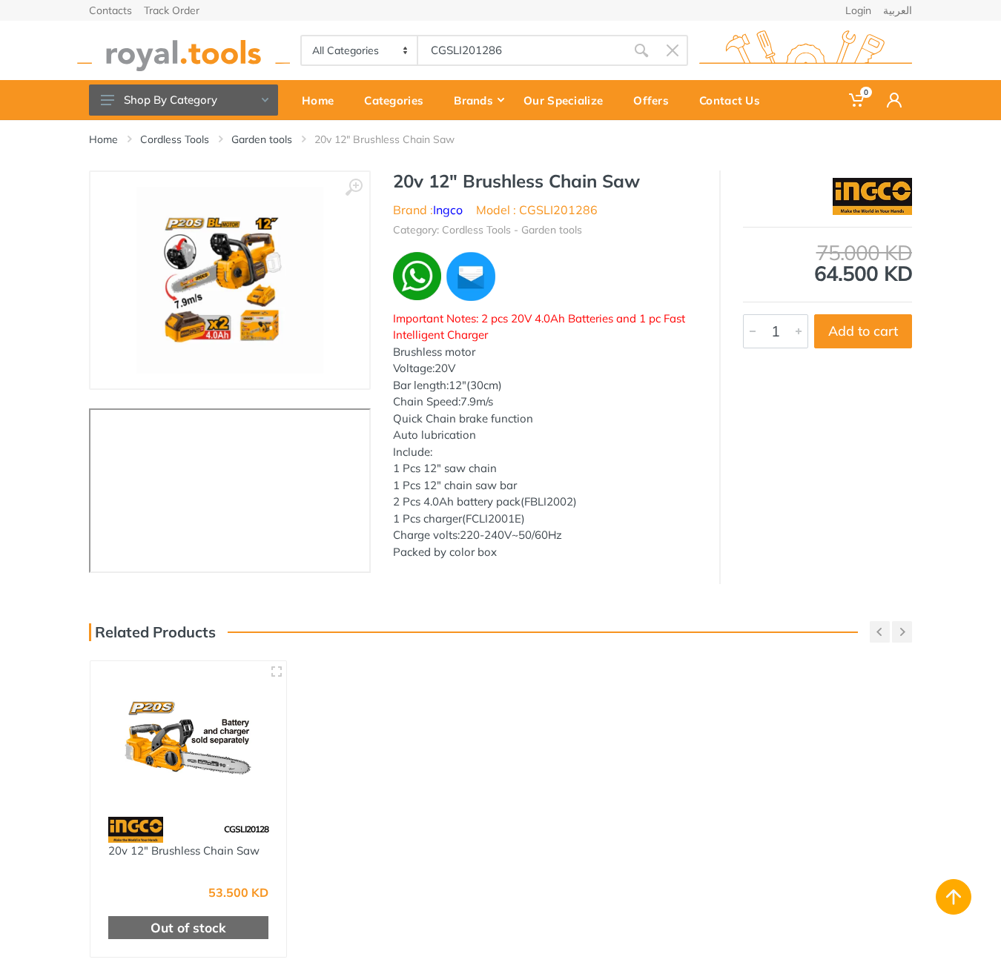
click at [492, 44] on body "0 0" at bounding box center [500, 484] width 1001 height 968
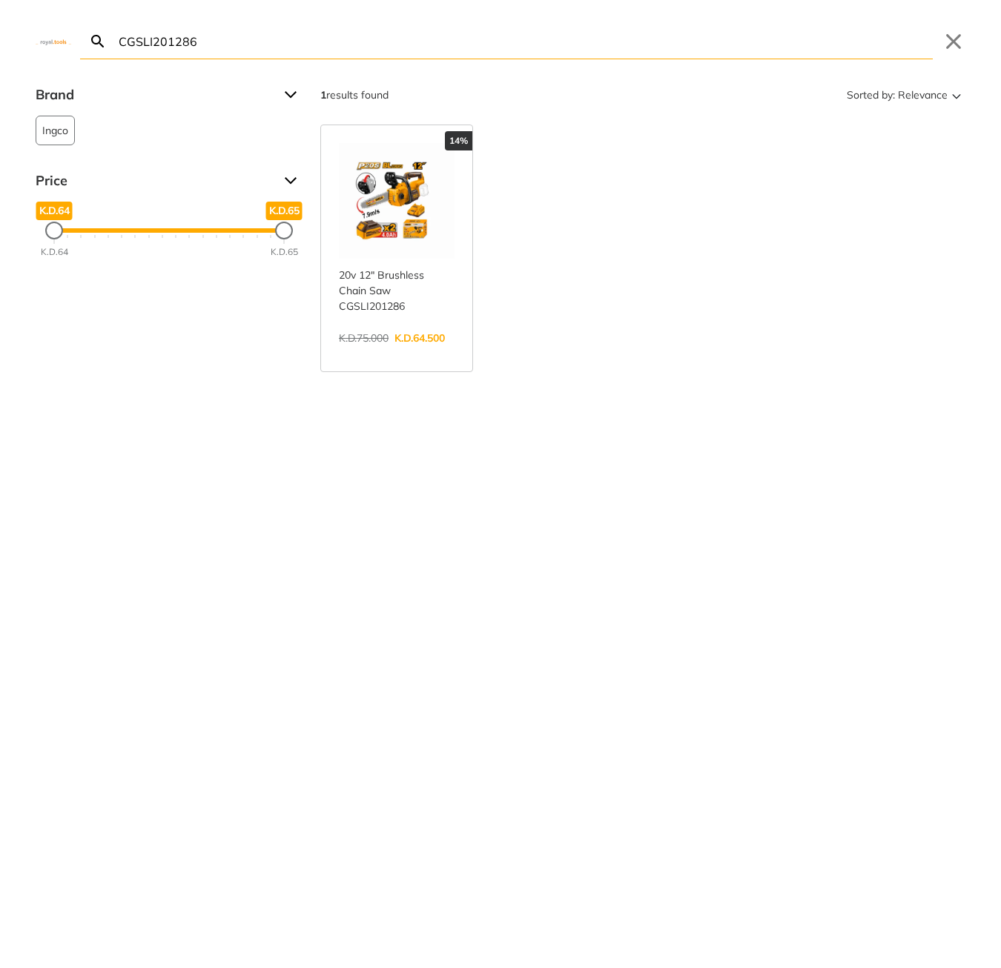
click at [492, 44] on input "CGSLI201286" at bounding box center [524, 41] width 817 height 35
paste input "TPBXK0032"
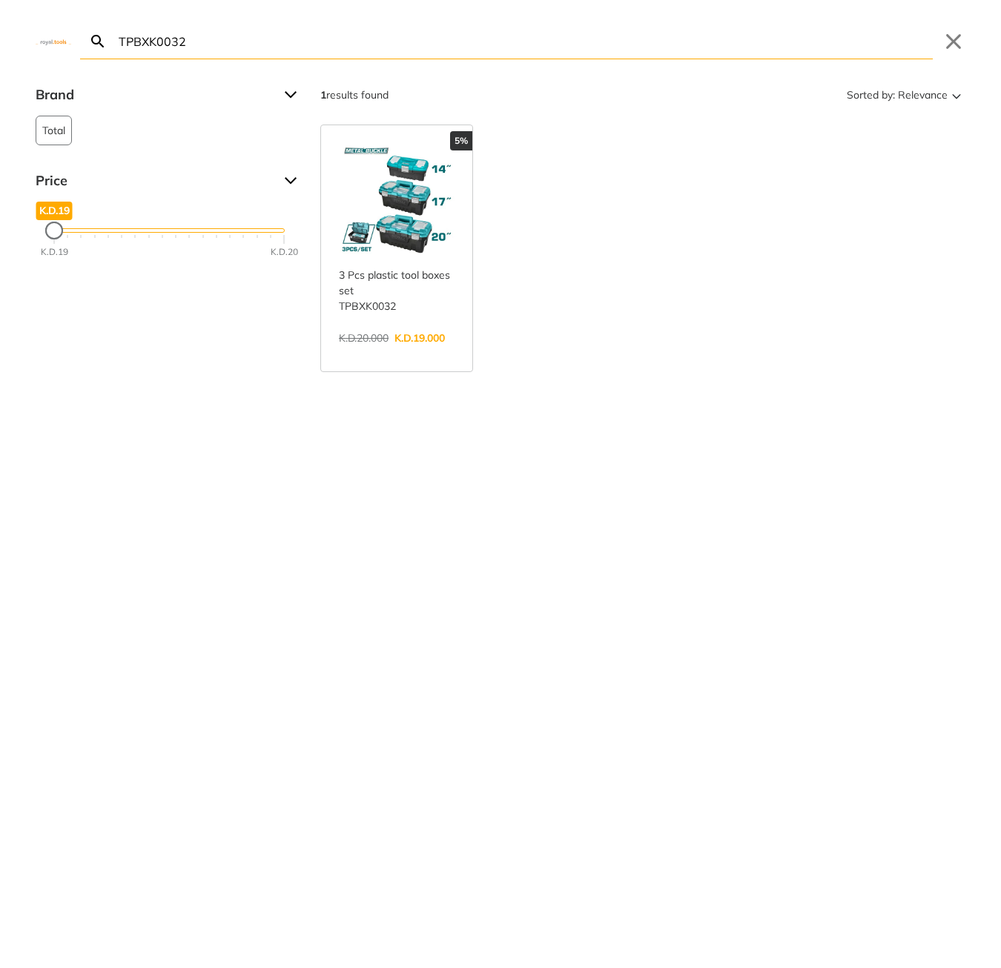
type input "TPBXK0032"
click at [420, 354] on link "View more →" at bounding box center [397, 354] width 116 height 0
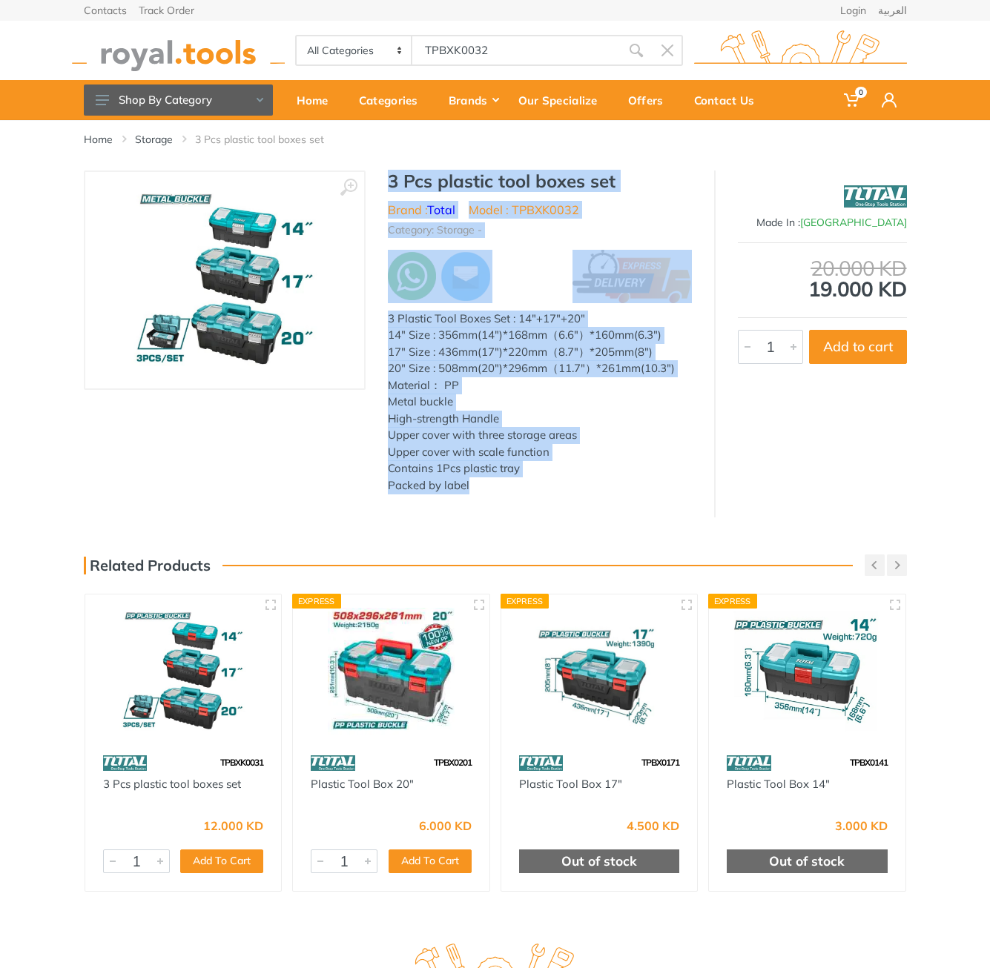
drag, startPoint x: 385, startPoint y: 179, endPoint x: 499, endPoint y: 505, distance: 345.3
click at [499, 505] on div "‹ › 3 Pcs plastic tool boxes set Brand : Total Model : TPBXK0032" at bounding box center [495, 344] width 823 height 347
copy div "3 Pcs plastic tool boxes set Brand : Total Model : TPBXK0032 Category: Storage …"
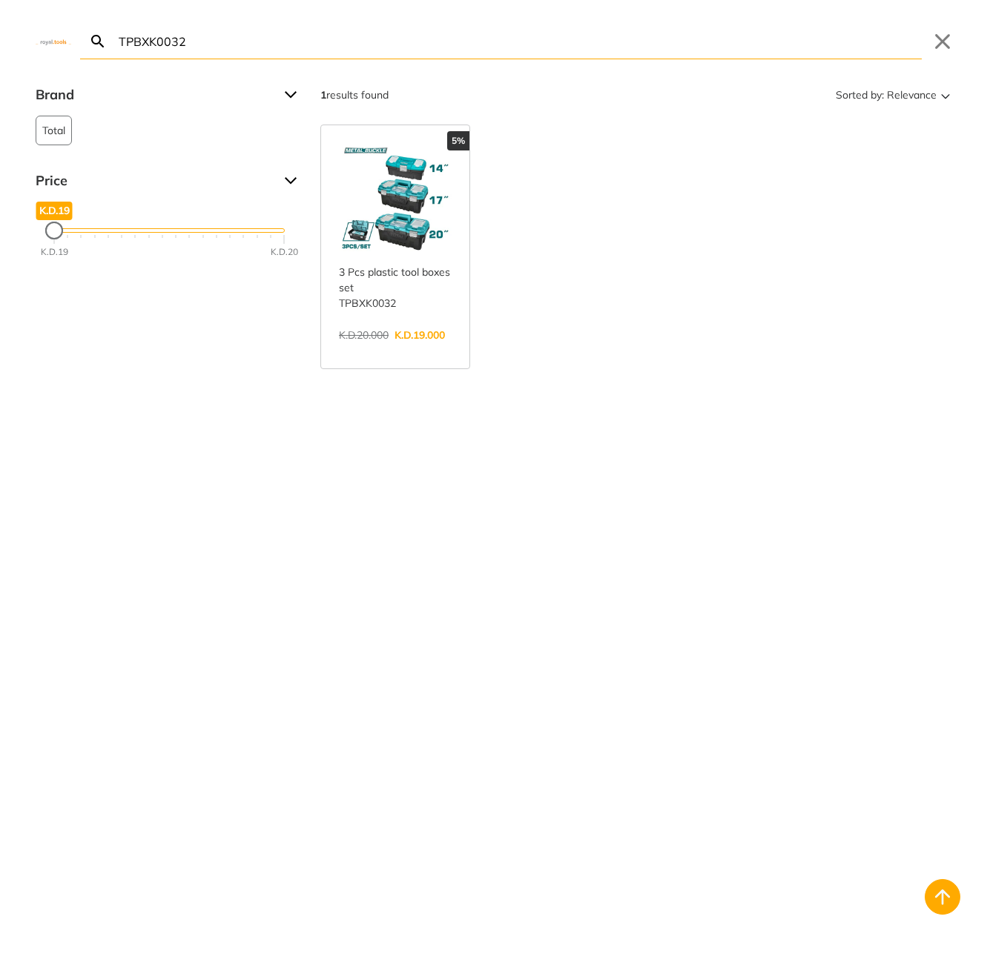
click at [484, 64] on body "0 0" at bounding box center [495, 484] width 990 height 968
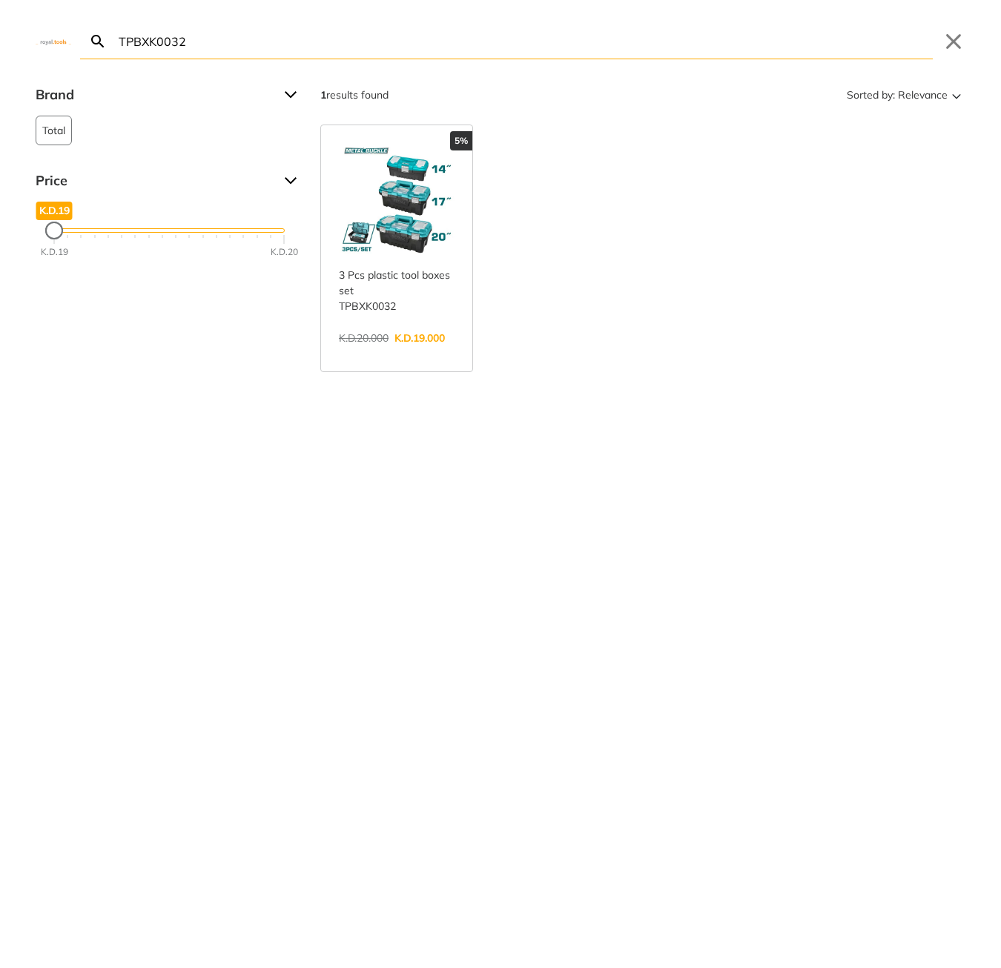
click at [433, 44] on input "TPBXK0032" at bounding box center [524, 41] width 817 height 35
paste input "js011"
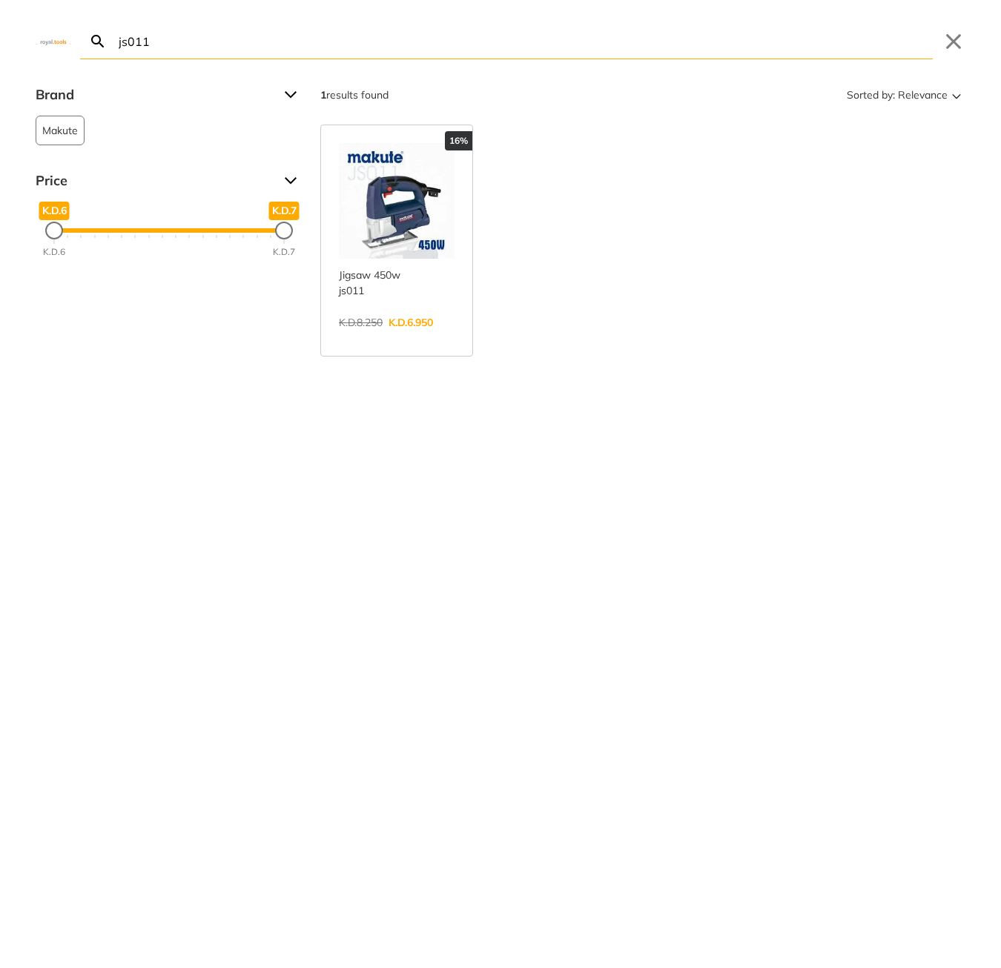
type input "js011"
click at [397, 338] on link "View more →" at bounding box center [397, 338] width 116 height 0
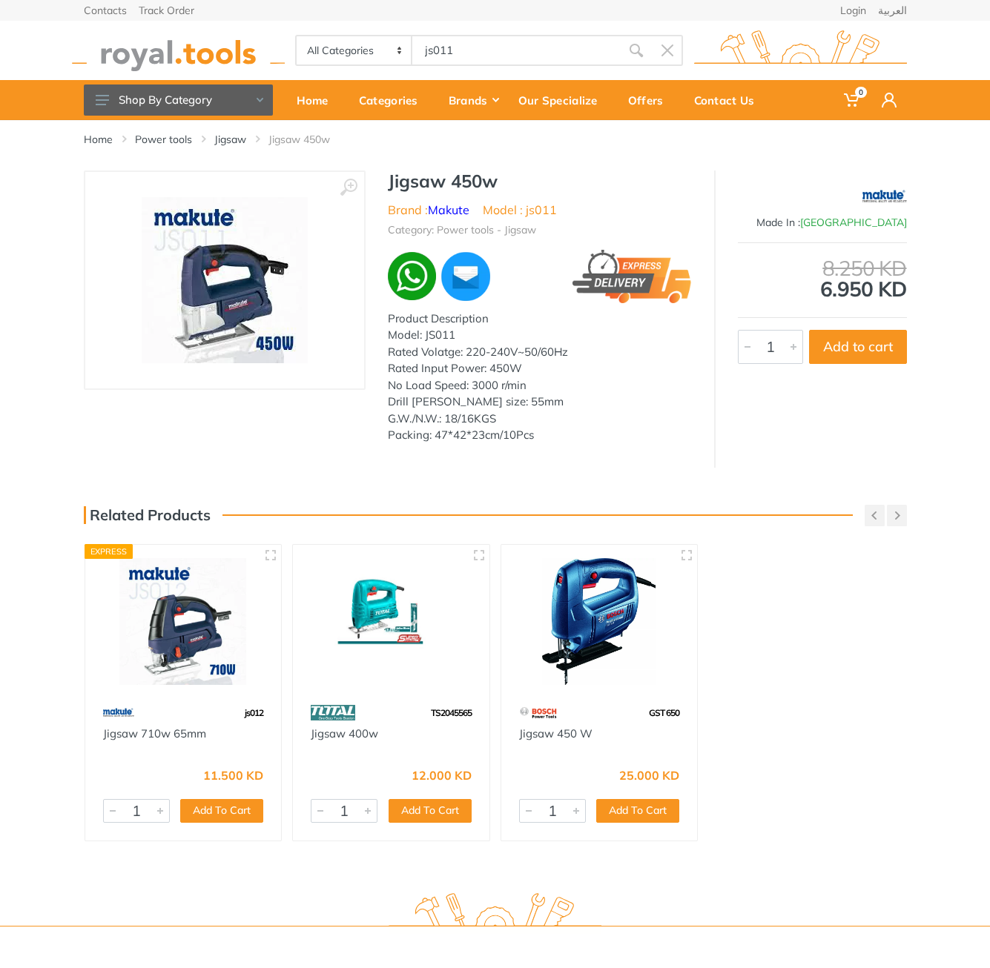
click at [409, 175] on h1 "Jigsaw 450w" at bounding box center [540, 181] width 304 height 21
drag, startPoint x: 0, startPoint y: 0, endPoint x: 530, endPoint y: 440, distance: 688.6
click at [530, 440] on div "Jigsaw 450w Brand : Makute Model : js011 Category: Power tools - Jigsaw Product…" at bounding box center [539, 312] width 348 height 282
copy div "Jigsaw 450w Brand : Makute Model : js011 Category: Power tools - Jigsaw Product…"
click at [494, 67] on div "All Categories Power tools Cordless Tools Hand Tools Power Tools Accessories Sa…" at bounding box center [495, 50] width 845 height 59
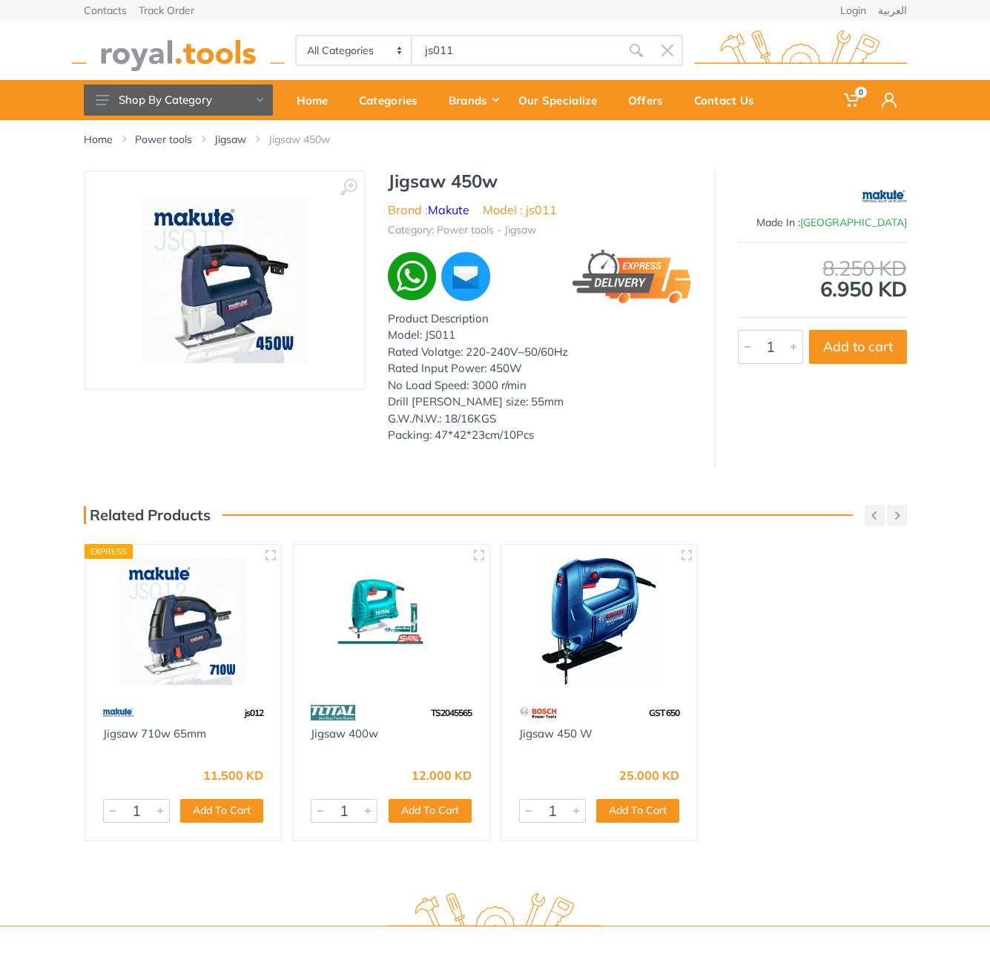
click at [492, 60] on body "0 0" at bounding box center [495, 484] width 990 height 968
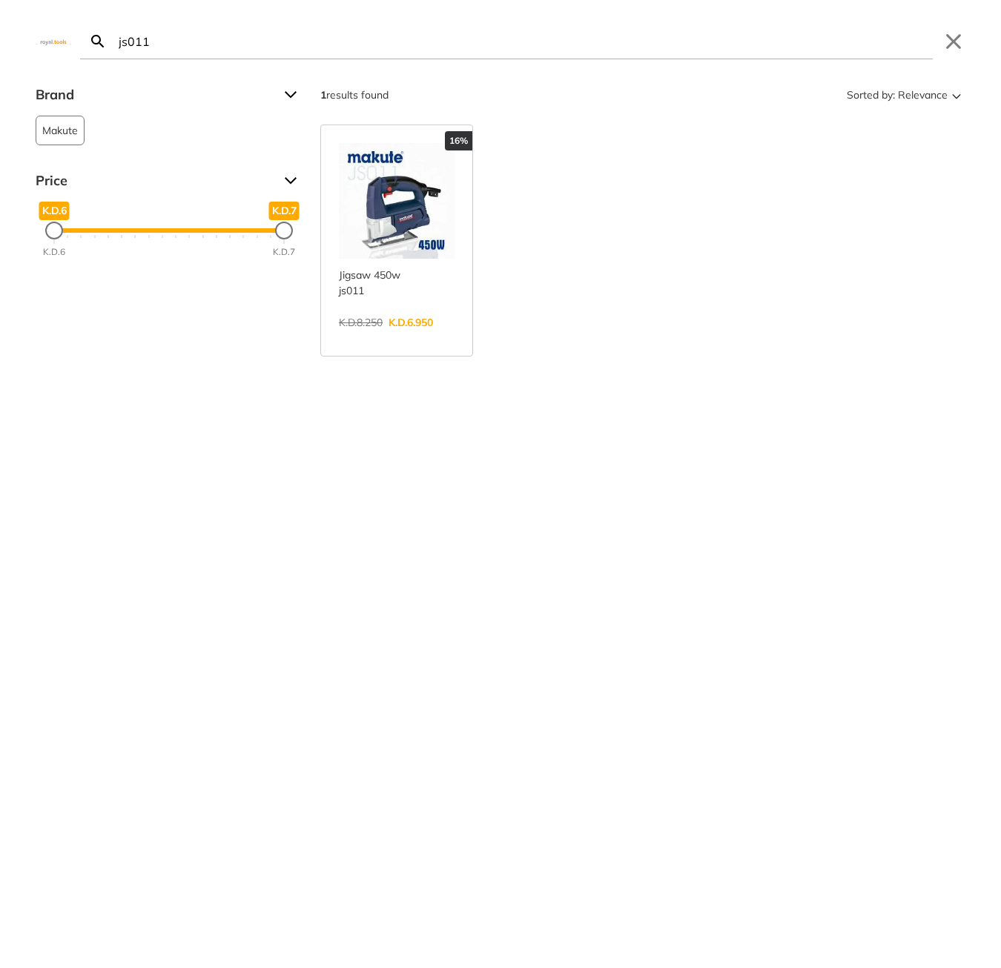
type input "HPWR20018"
click at [391, 39] on input "js011" at bounding box center [524, 41] width 817 height 35
paste input "HPWR20018"
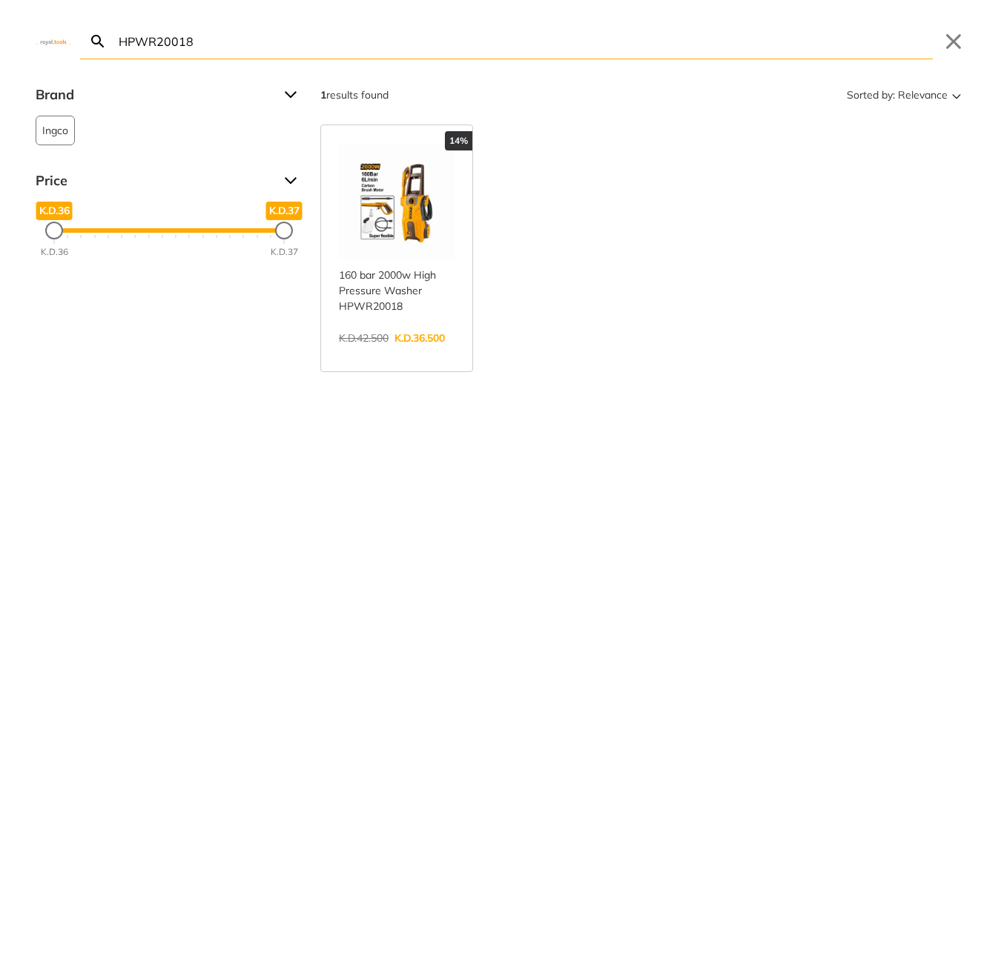
type input "HPWR20018"
click at [397, 354] on link "View more →" at bounding box center [397, 354] width 116 height 0
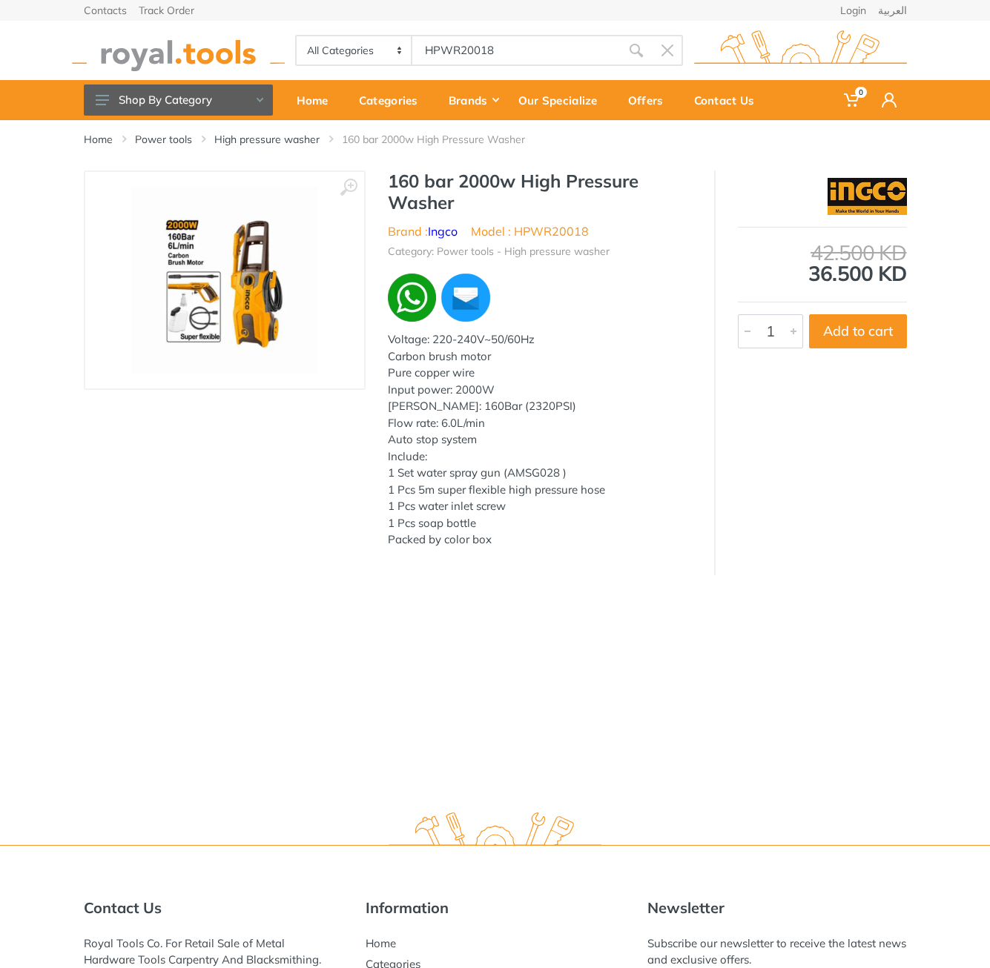
click at [408, 181] on h1 "160 bar 2000w High Pressure Washer" at bounding box center [540, 192] width 304 height 43
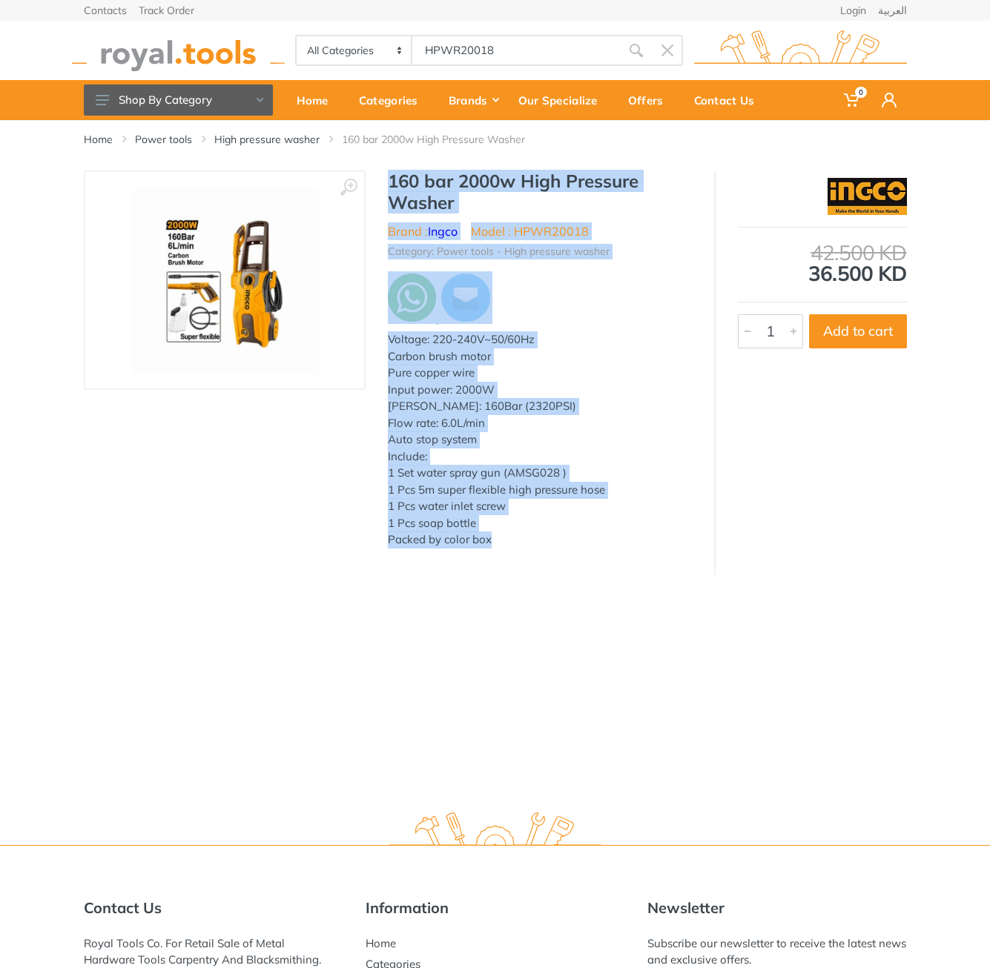
drag, startPoint x: 408, startPoint y: 181, endPoint x: 498, endPoint y: 575, distance: 404.5
click at [498, 575] on div "Home Power tools High pressure washer 160 bar 2000w High Pressure Washer ‹ › 1" at bounding box center [495, 459] width 990 height 678
copy div "160 bar 2000w High Pressure Washer Brand : Ingco Model : HPWR20018 Category: Po…"
click at [509, 43] on body "0 0" at bounding box center [495, 484] width 990 height 968
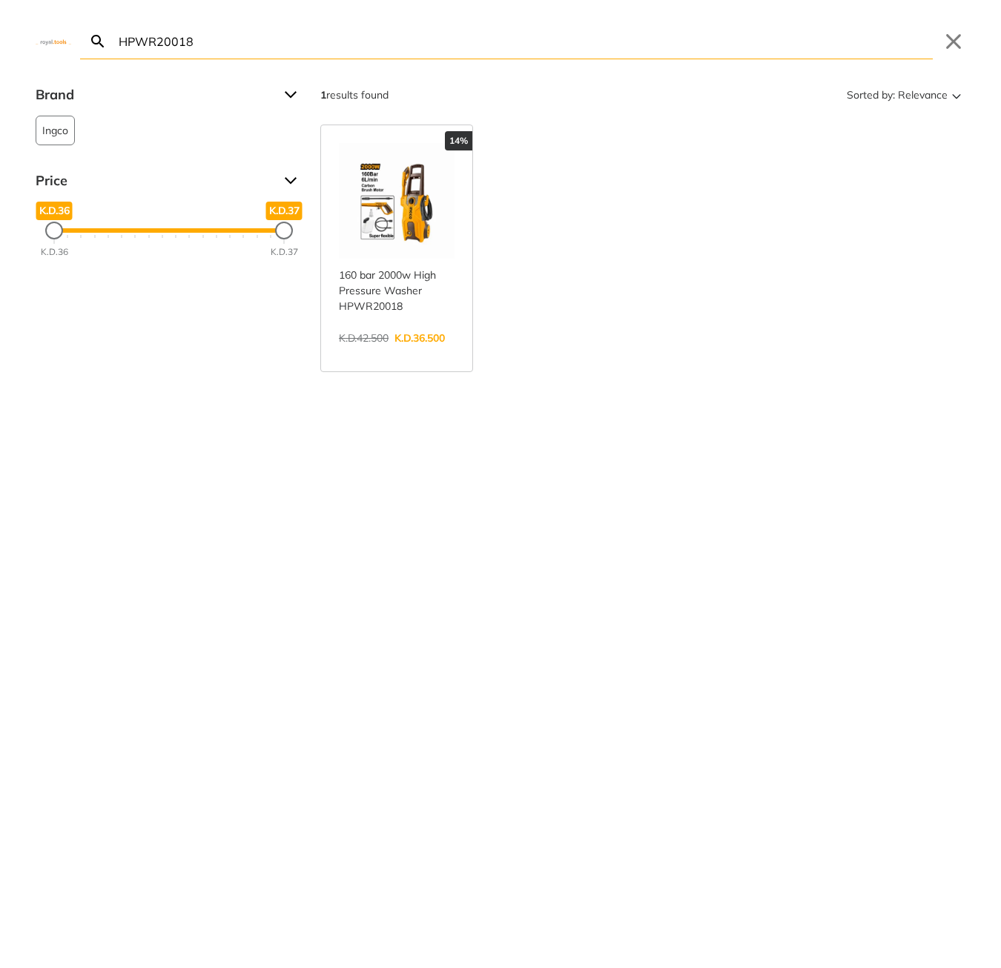
click at [508, 43] on input "HPWR20018" at bounding box center [524, 41] width 817 height 35
paste input "FHSDK47"
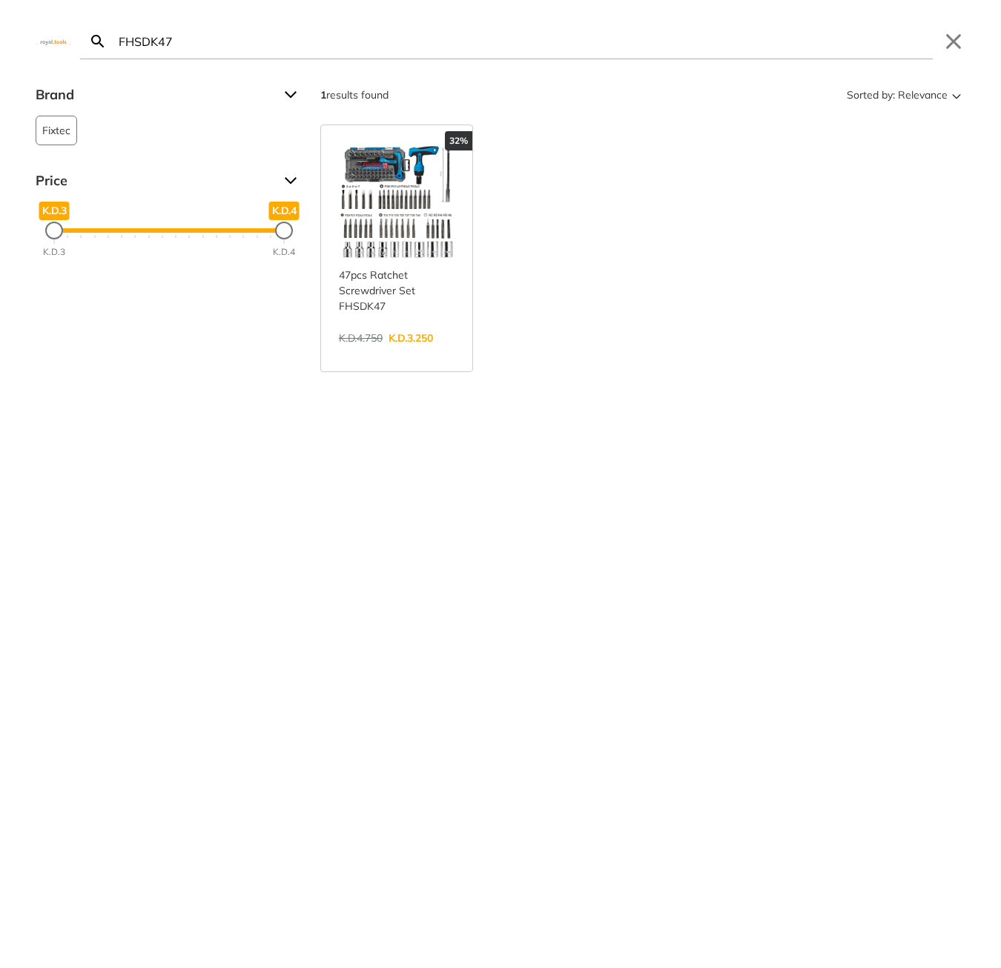
type input "FHSDK47"
click at [404, 354] on link "View more →" at bounding box center [397, 354] width 116 height 0
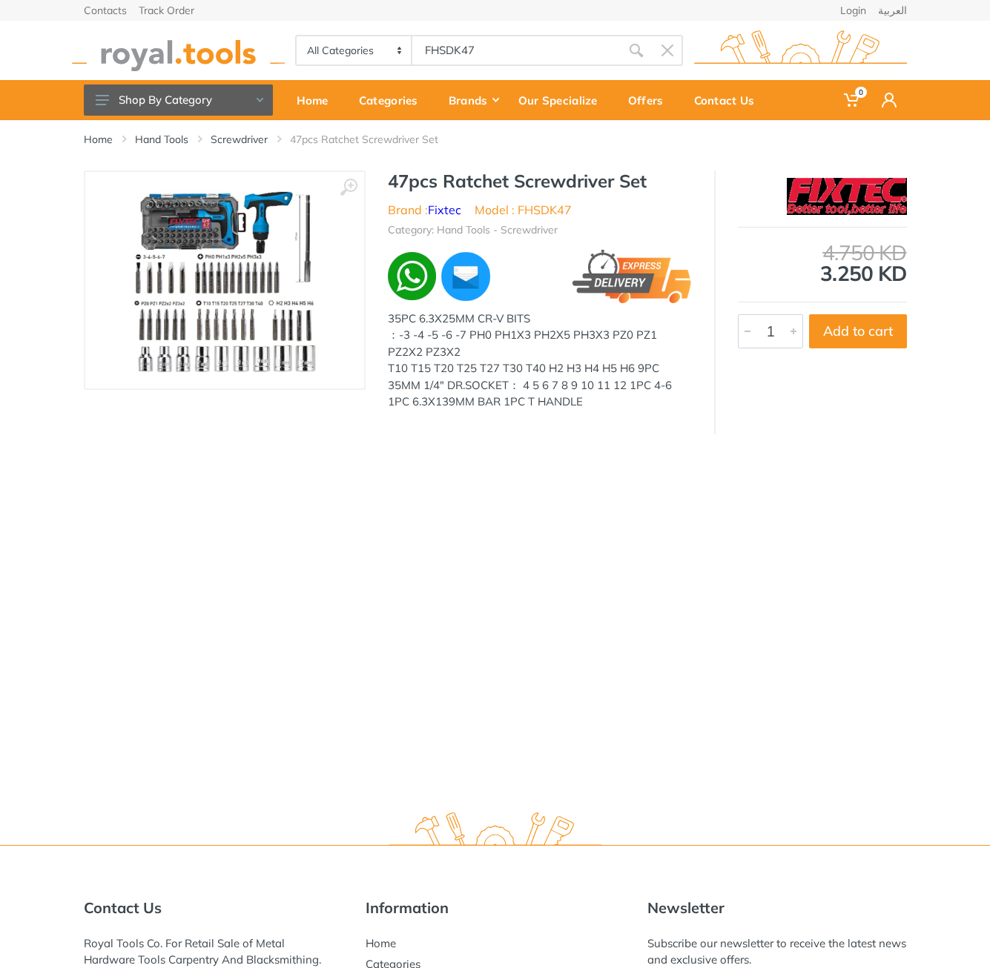
click at [400, 179] on h1 "47pcs Ratchet Screwdriver Set" at bounding box center [540, 181] width 304 height 21
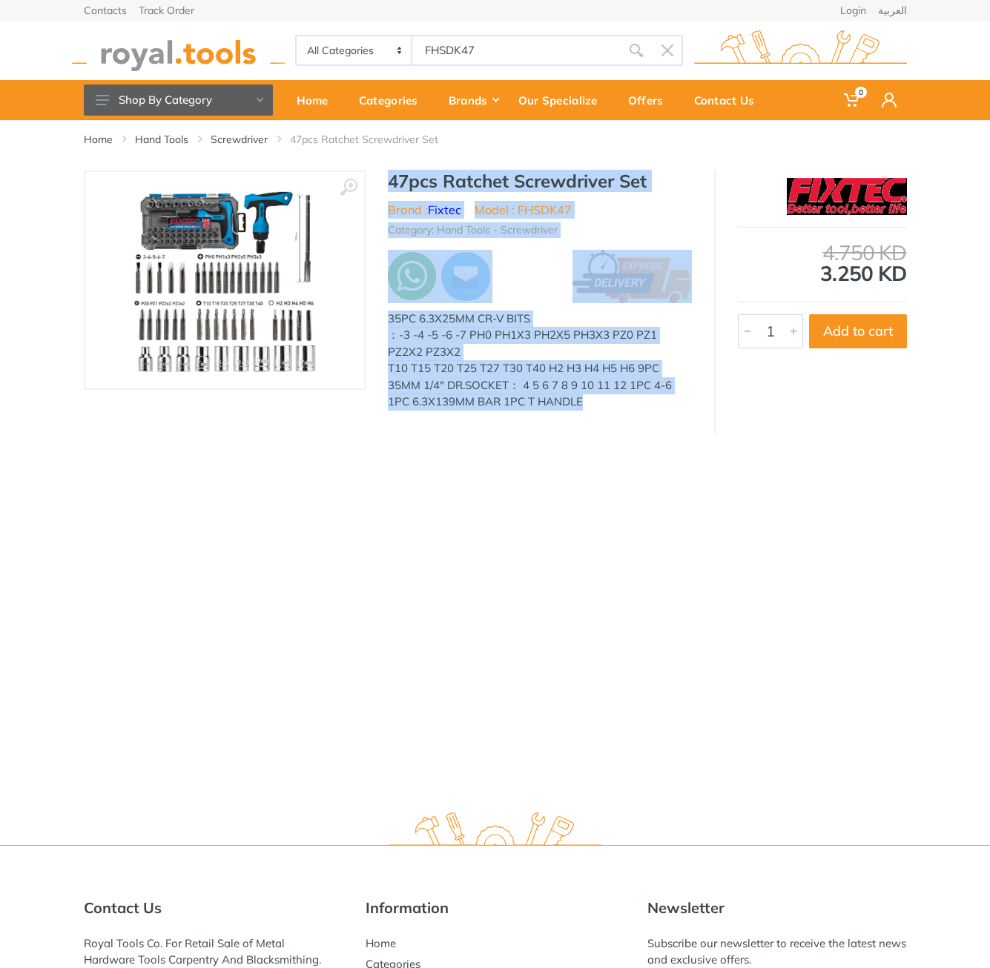
drag, startPoint x: 0, startPoint y: 0, endPoint x: 603, endPoint y: 408, distance: 727.7
click at [603, 408] on div "47pcs Ratchet Screwdriver Set Brand : Fixtec Model : FHSDK47 Category: Hand Too…" at bounding box center [539, 295] width 348 height 249
copy div "47pcs Ratchet Screwdriver Set Brand : Fixtec Model : FHSDK47 Category: Hand Too…"
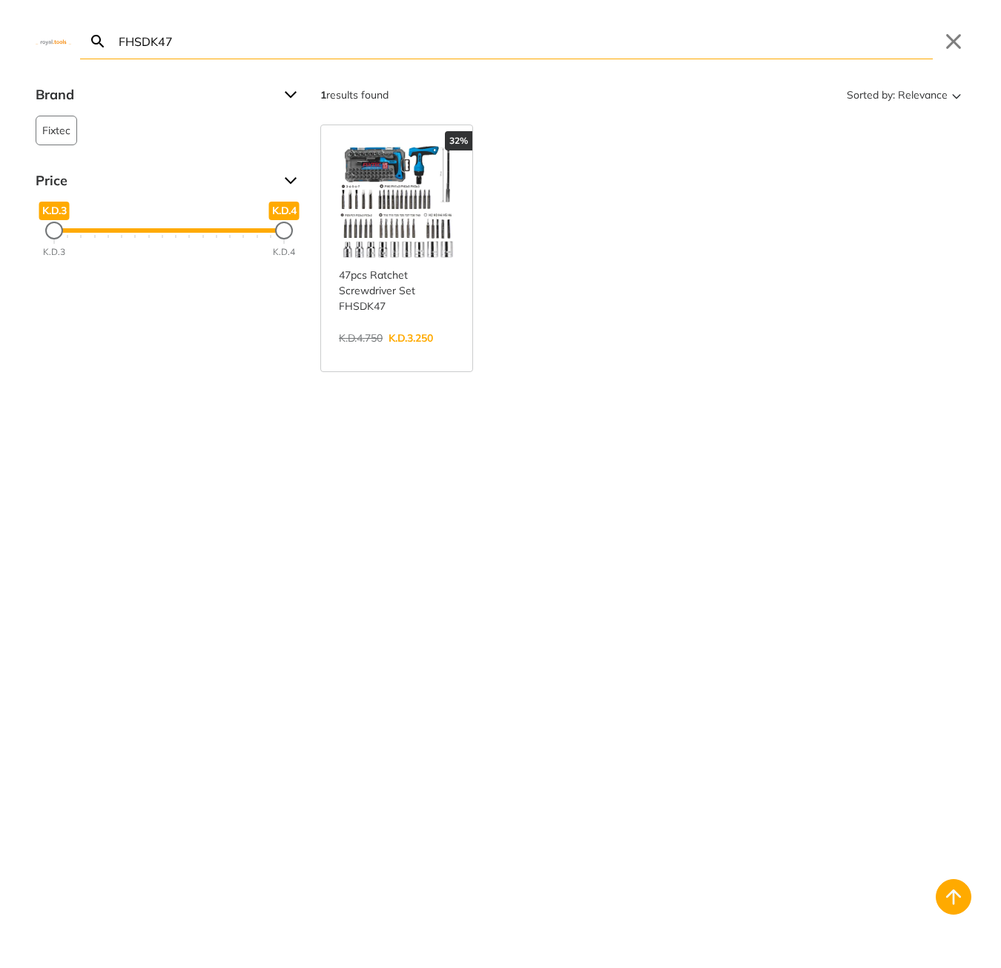
click at [488, 50] on body "0 0" at bounding box center [500, 484] width 1001 height 968
click at [402, 51] on input "FHSDK47" at bounding box center [524, 41] width 817 height 35
paste input "TSDLI04062"
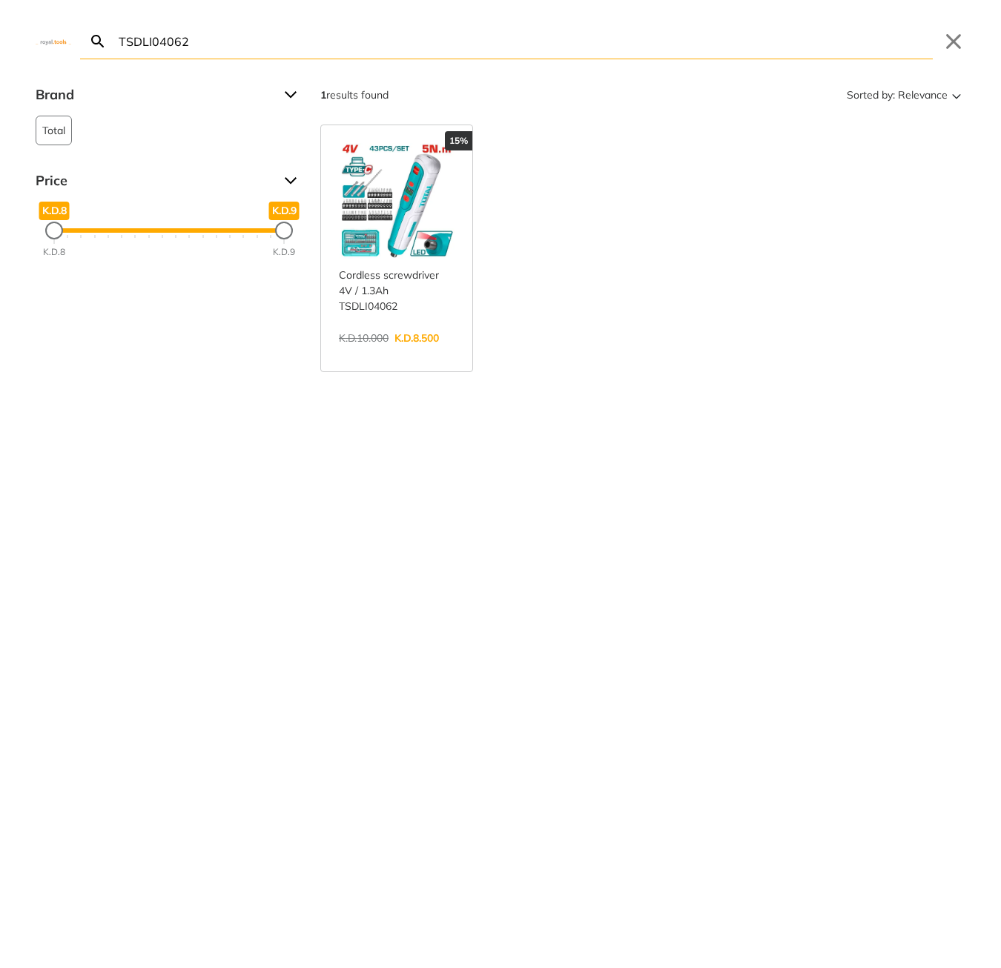
type input "TSDLI04062"
click at [379, 354] on link "View more →" at bounding box center [397, 354] width 116 height 0
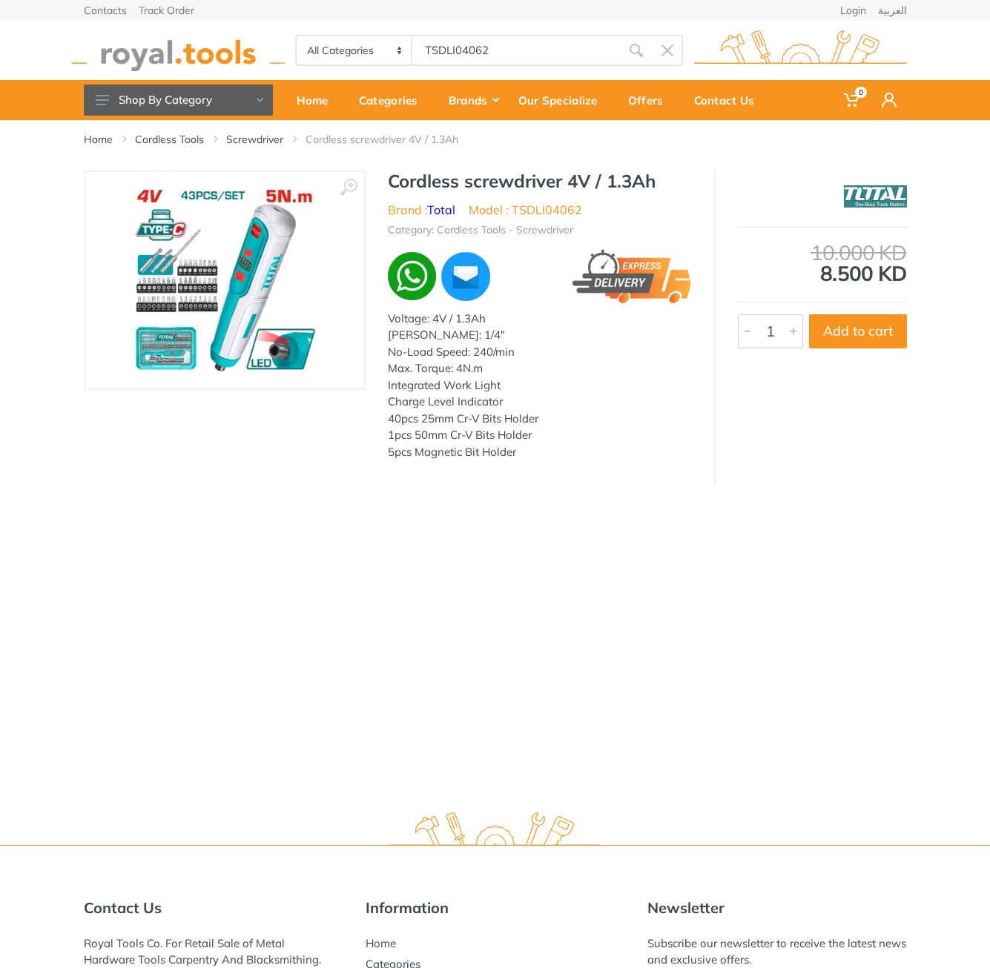
click at [406, 183] on h1 "Cordless screwdriver 4V / 1.3Ah" at bounding box center [540, 181] width 304 height 21
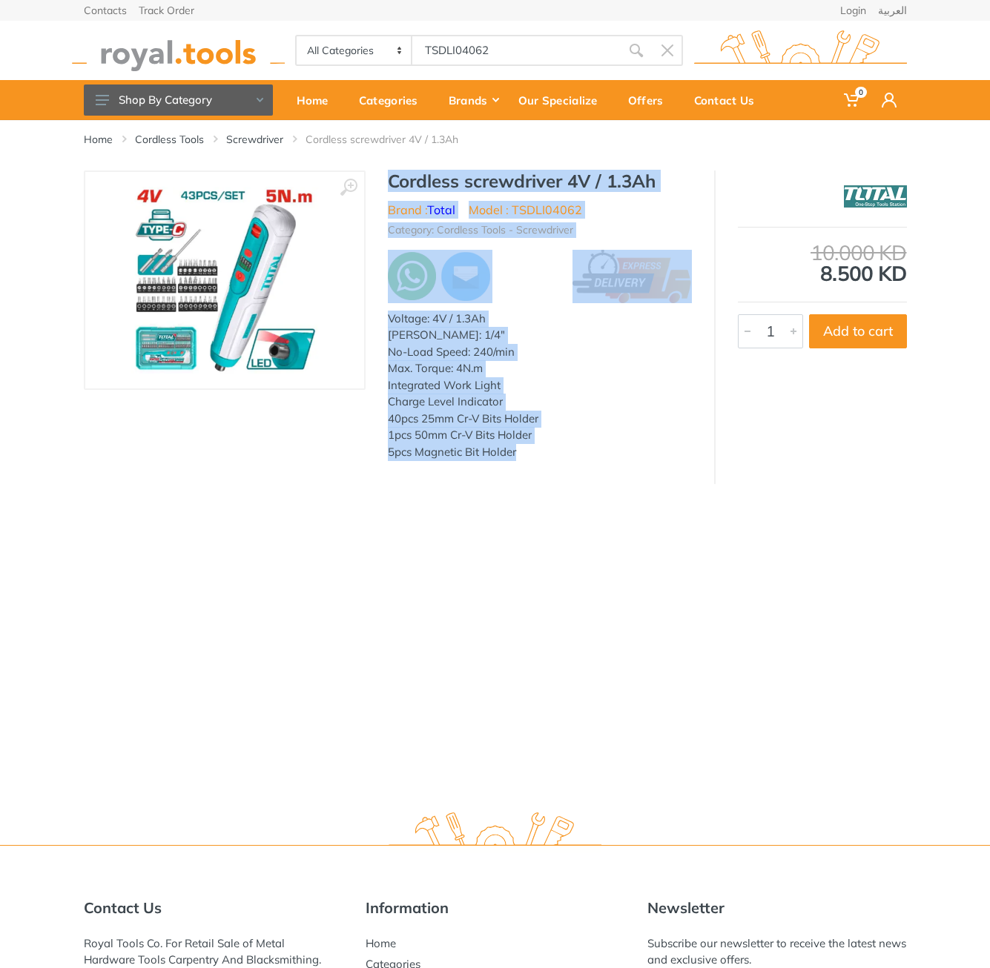
drag, startPoint x: 406, startPoint y: 183, endPoint x: 524, endPoint y: 446, distance: 288.4
click at [524, 446] on div "Cordless screwdriver 4V / 1.3Ah Brand : Total Model : TSDLI04062 Category: Cord…" at bounding box center [539, 320] width 348 height 299
copy div "Cordless screwdriver 4V / 1.3Ah Brand : Total Model : TSDLI04062 Category: Cord…"
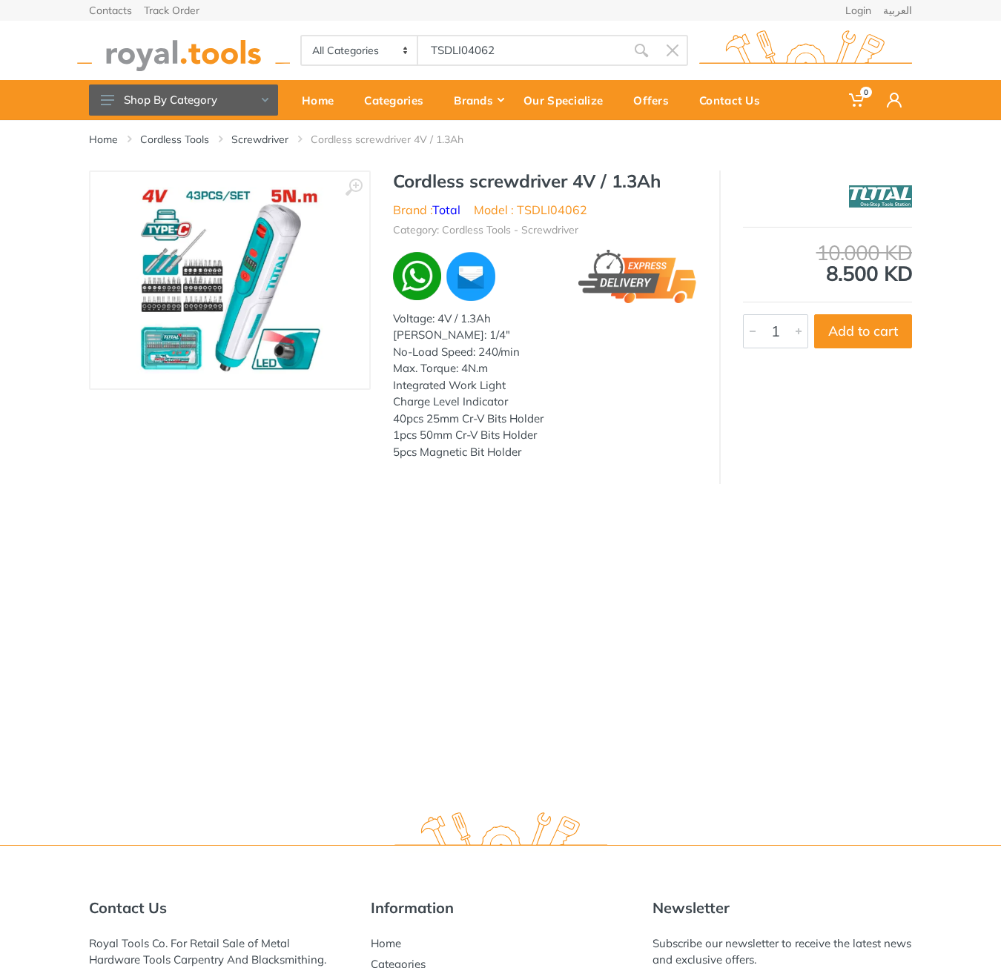
click at [494, 47] on body "0 0" at bounding box center [500, 484] width 1001 height 968
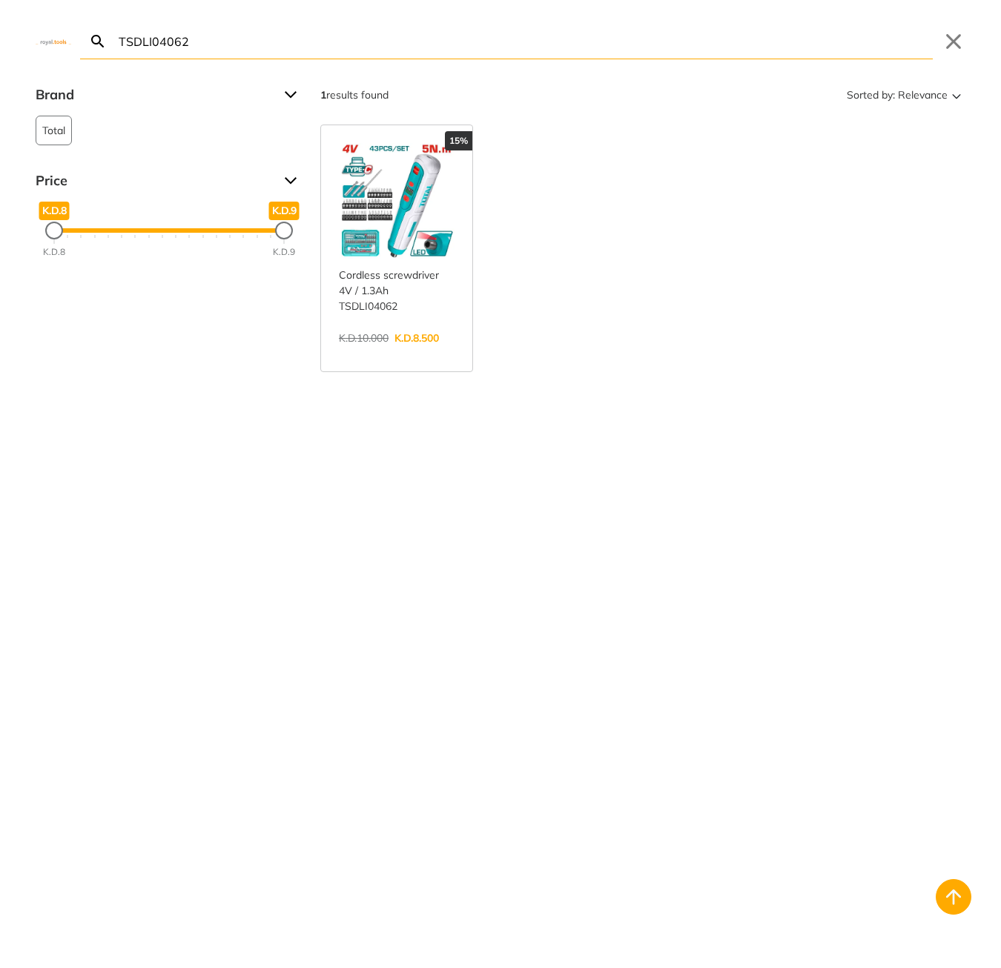
click at [494, 47] on input "TSDLI04062" at bounding box center [524, 41] width 817 height 35
paste input "HLL156508"
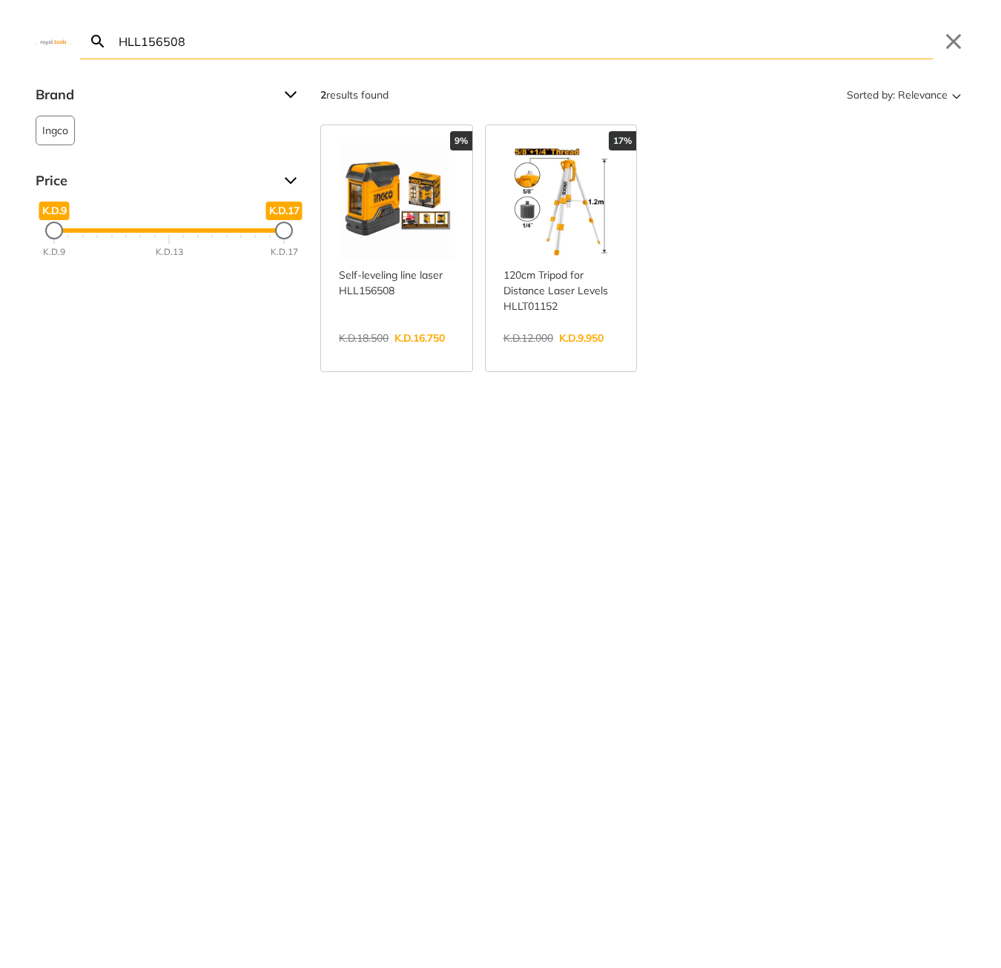
type input "HLL156508"
click at [421, 354] on link "View more →" at bounding box center [397, 354] width 116 height 0
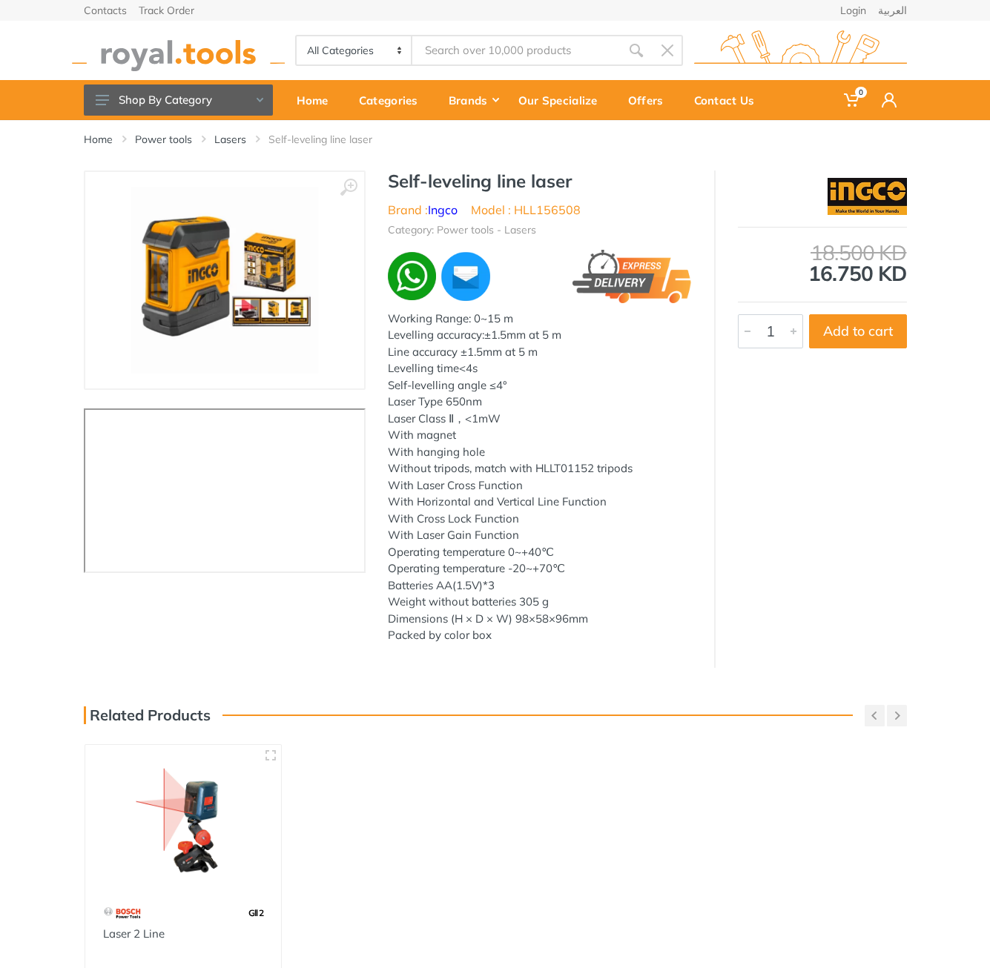
type input "HLL156508"
click at [411, 191] on h1 "Self-leveling line laser" at bounding box center [540, 181] width 304 height 21
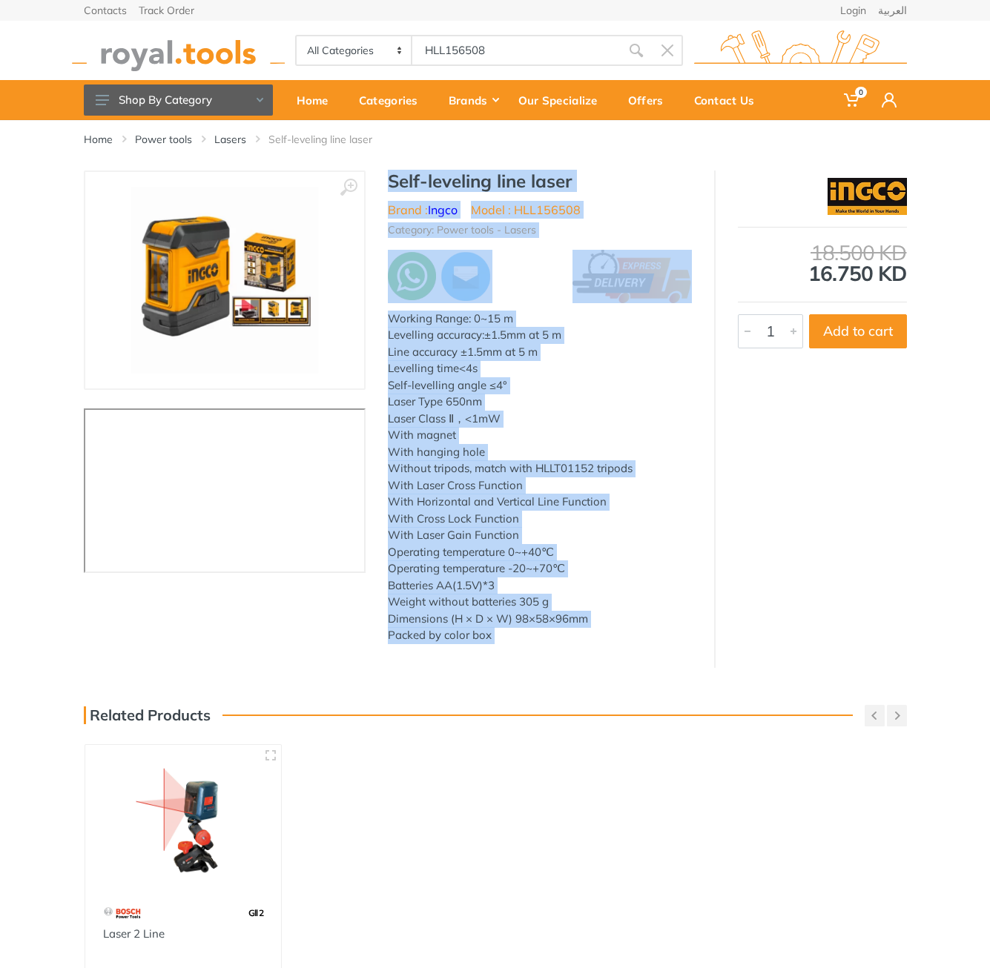
drag, startPoint x: 411, startPoint y: 191, endPoint x: 504, endPoint y: 632, distance: 451.5
click at [504, 632] on div "Self-leveling line laser Brand : Ingco Model : HLL156508 Category: Power tools …" at bounding box center [539, 412] width 348 height 483
copy div "Self-leveling line laser Brand : Ingco Model : HLL156508 Category: Power tools …"
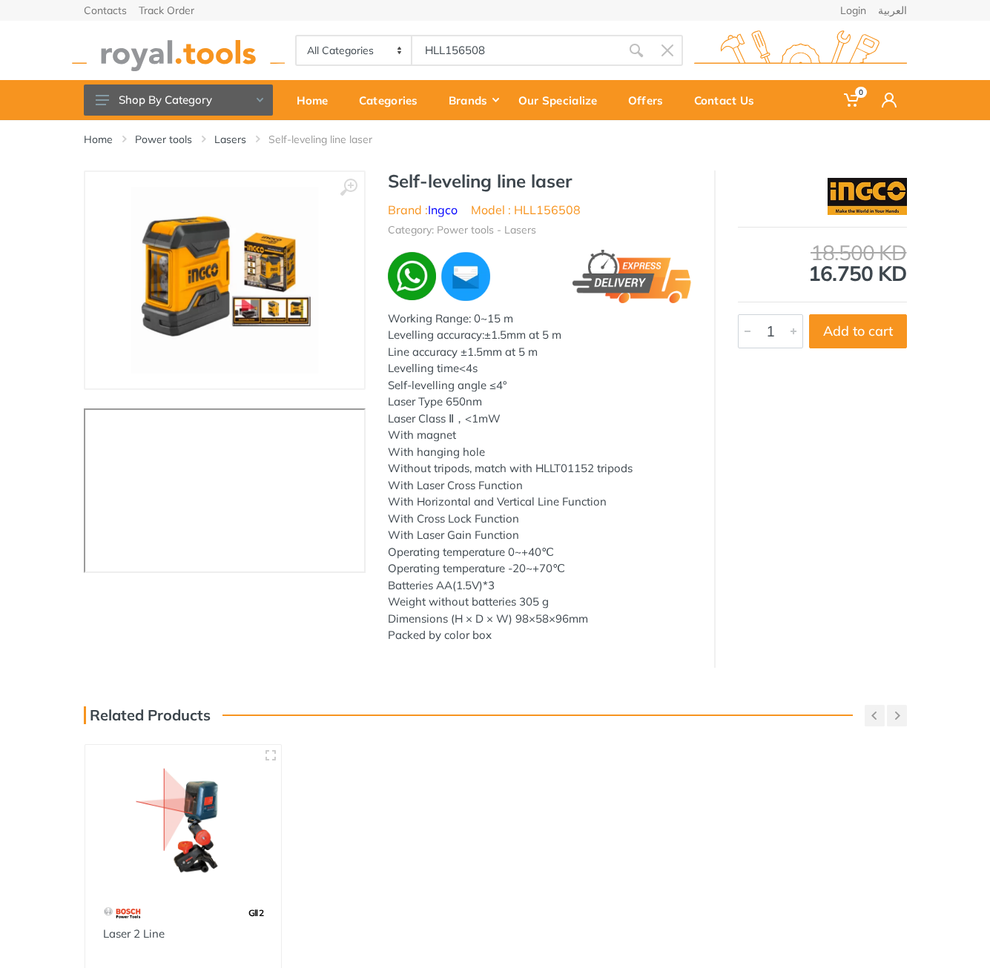
click at [521, 33] on div "All Categories Power tools Cordless Tools Hand Tools Power Tools Accessories Sa…" at bounding box center [495, 50] width 845 height 59
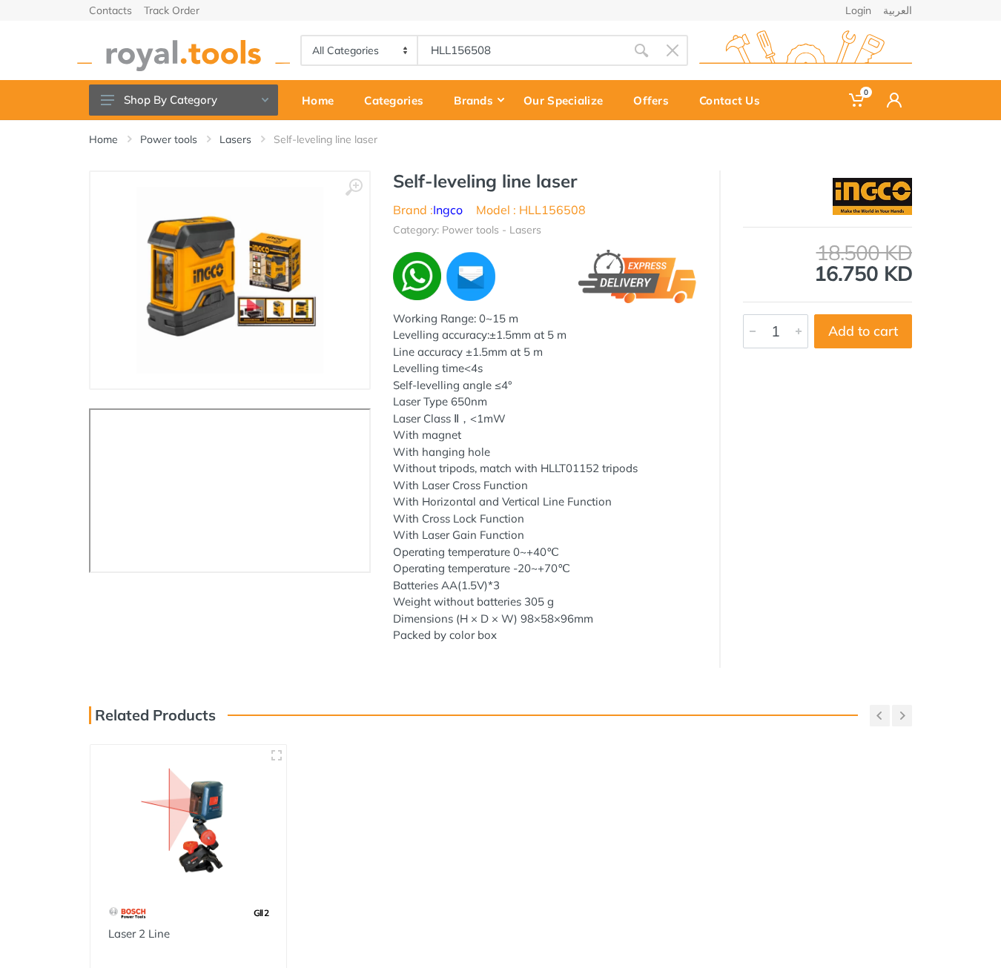
click at [514, 43] on body "0 0" at bounding box center [500, 484] width 1001 height 968
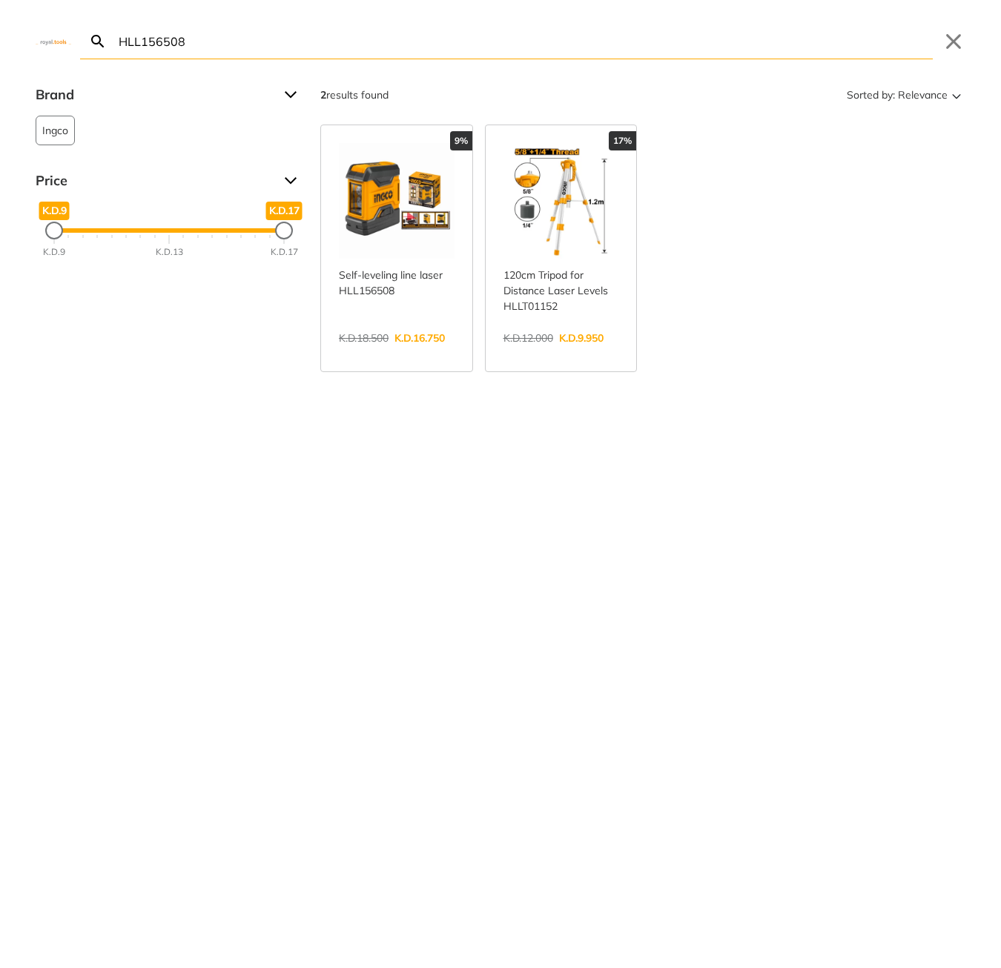
click at [514, 43] on input "HLL156508" at bounding box center [524, 41] width 817 height 35
paste input "TRSLI6506"
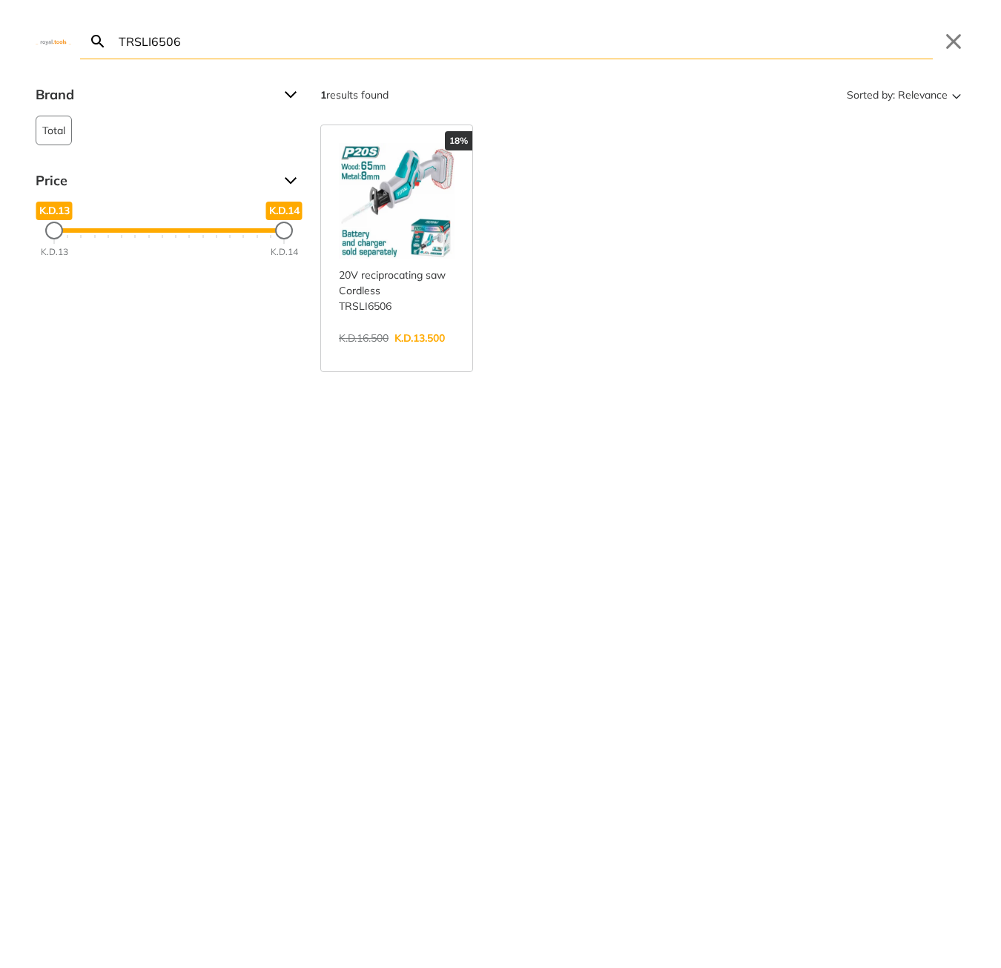
type input "TRSLI6506"
click at [417, 354] on link "View more →" at bounding box center [397, 354] width 116 height 0
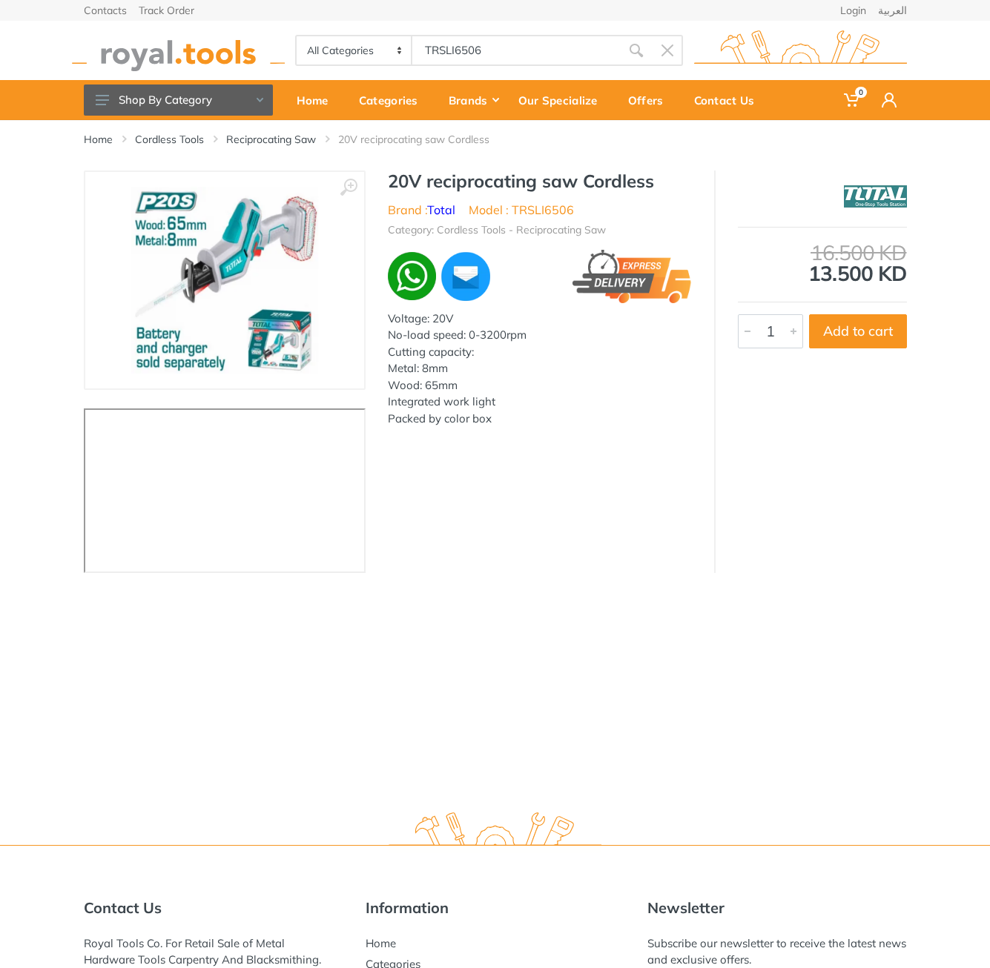
click at [417, 182] on h1 "20V reciprocating saw Cordless" at bounding box center [540, 181] width 304 height 21
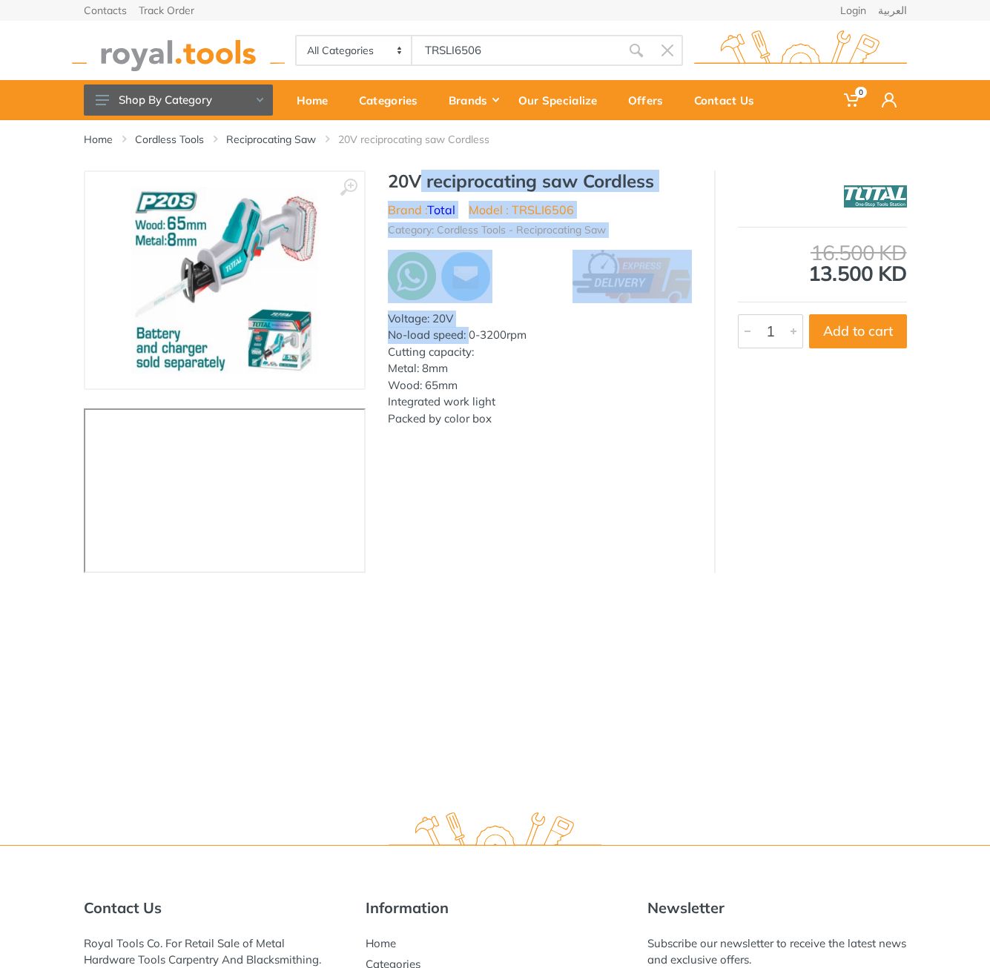
drag, startPoint x: 417, startPoint y: 182, endPoint x: 466, endPoint y: 334, distance: 159.7
click at [466, 334] on div "20V reciprocating saw Cordless Brand : Total Model : TRSLI6506 Category: Cordle…" at bounding box center [539, 312] width 348 height 282
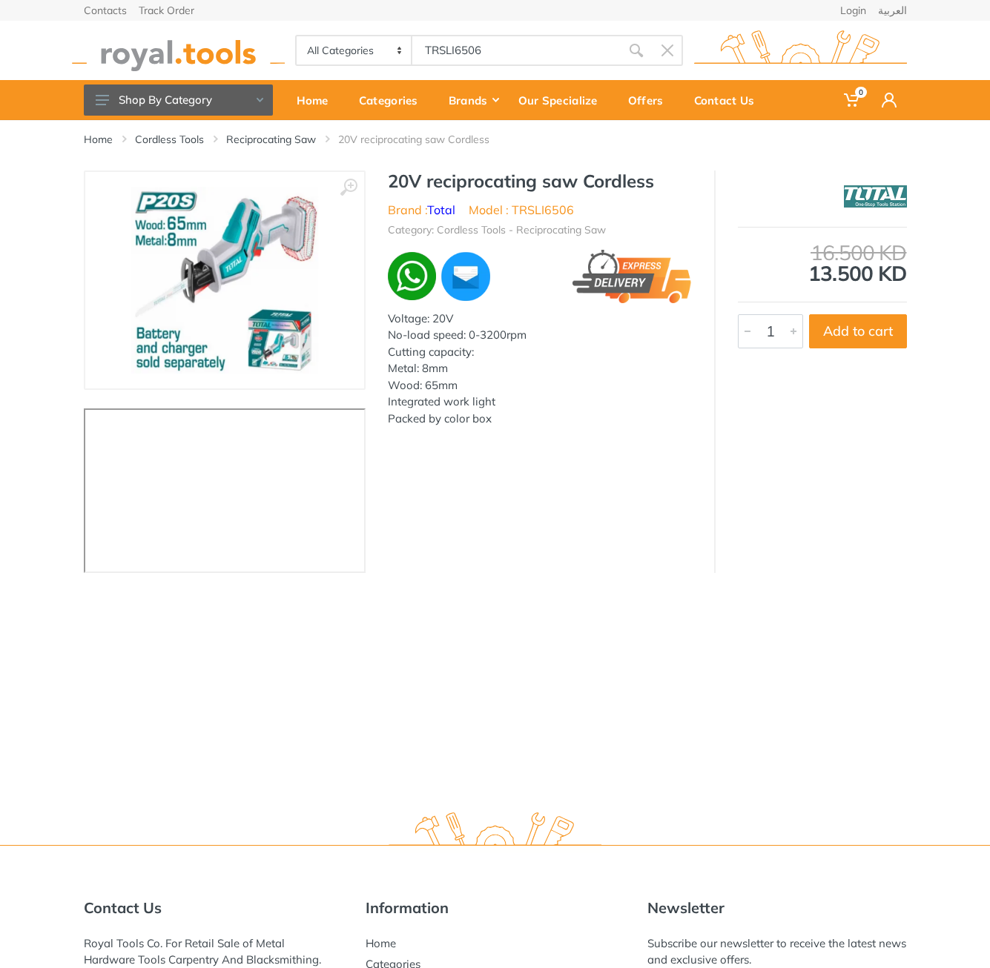
click at [406, 186] on h1 "20V reciprocating saw Cordless" at bounding box center [540, 181] width 304 height 21
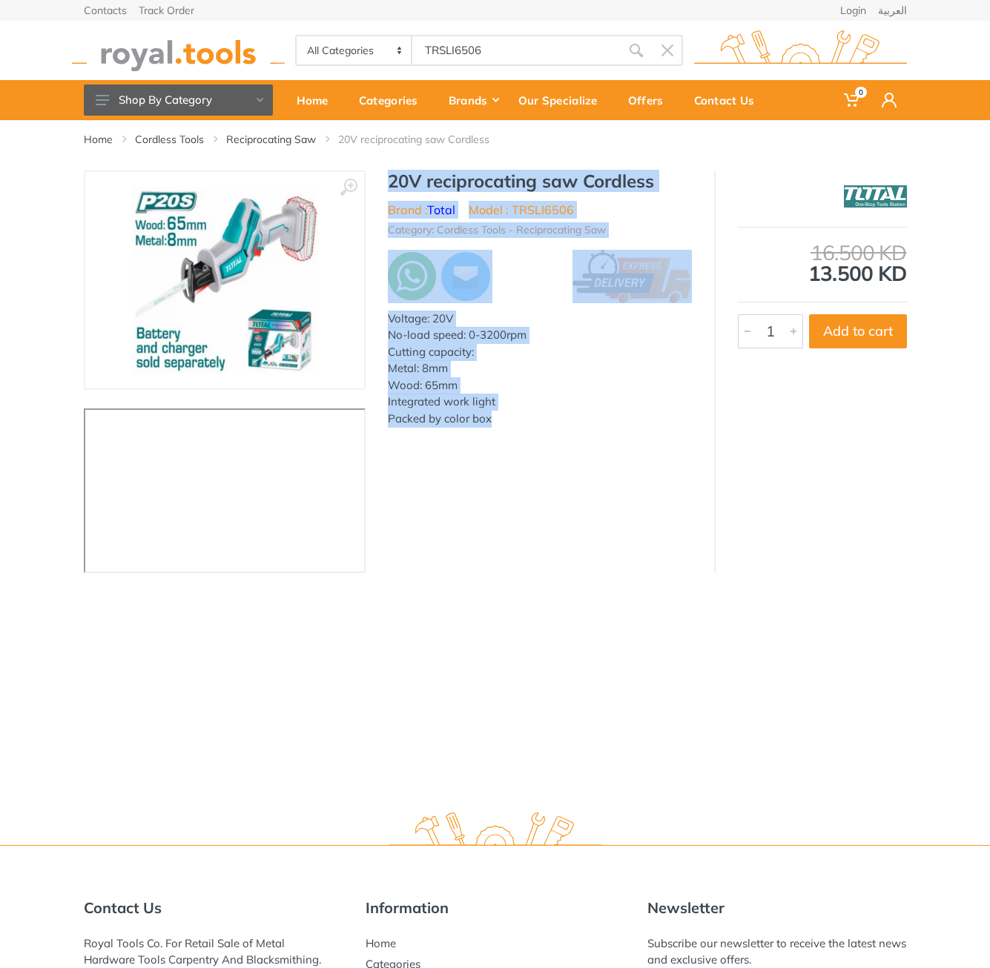
drag, startPoint x: 406, startPoint y: 186, endPoint x: 476, endPoint y: 420, distance: 244.6
click at [476, 420] on div "20V reciprocating saw Cordless Brand : Total Model : TRSLI6506 Category: Cordle…" at bounding box center [539, 312] width 348 height 282
copy div "20V reciprocating saw Cordless Brand : Total Model : TRSLI6506 Category: Cordle…"
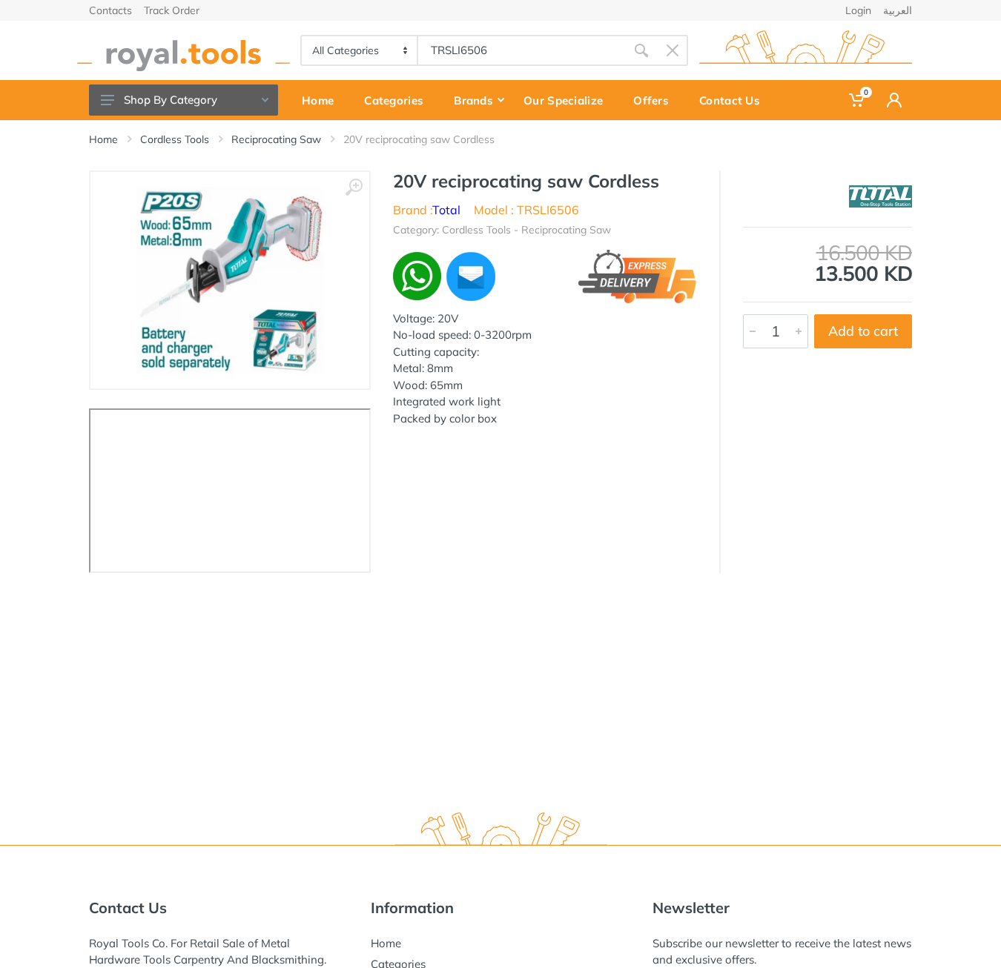
click at [507, 39] on body "0 0" at bounding box center [500, 484] width 1001 height 968
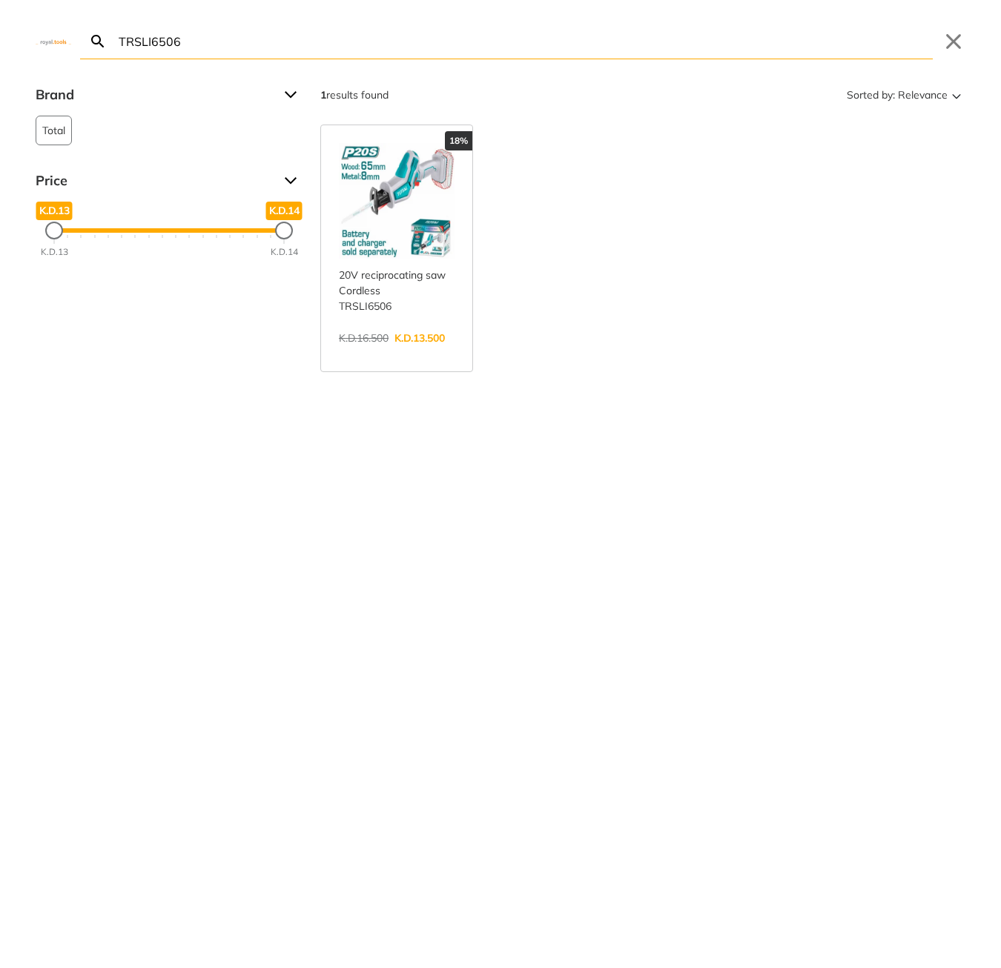
click at [499, 52] on input "TRSLI6506" at bounding box center [524, 41] width 817 height 35
paste input "ASG1061"
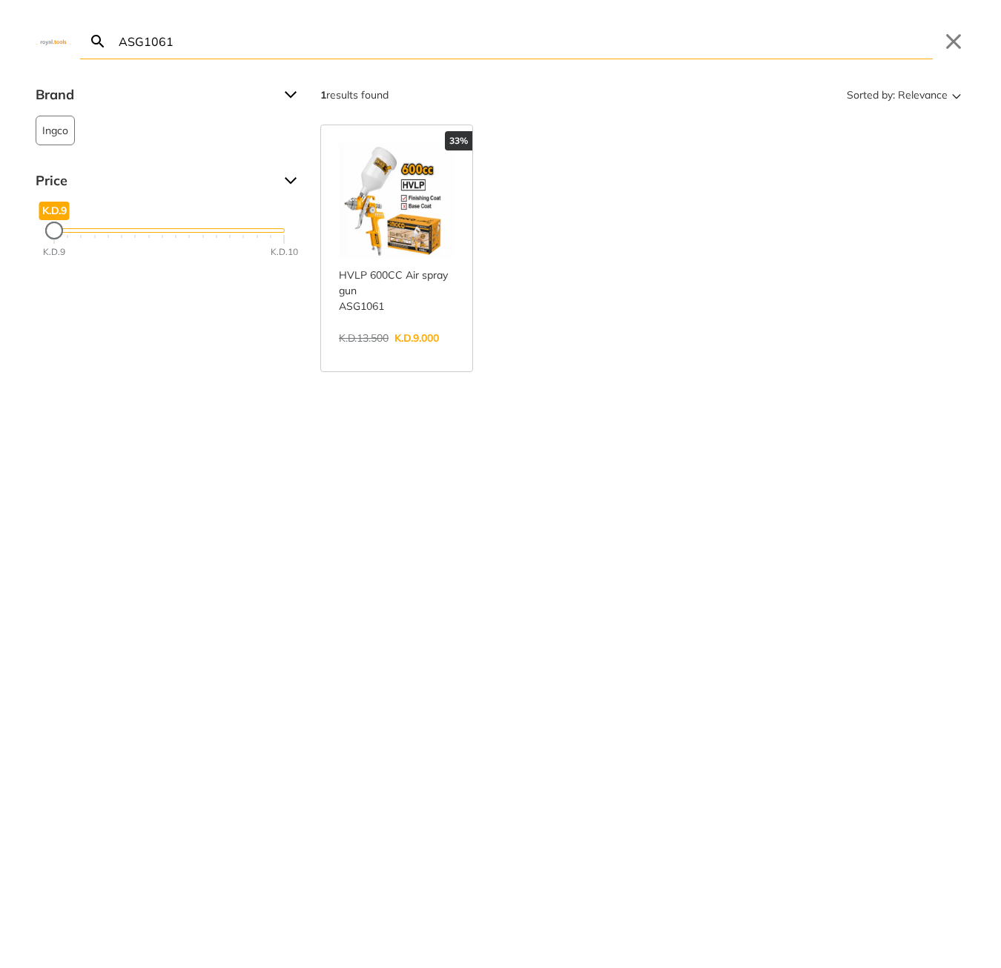
type input "ASG1061"
click at [404, 354] on link "View more →" at bounding box center [397, 354] width 116 height 0
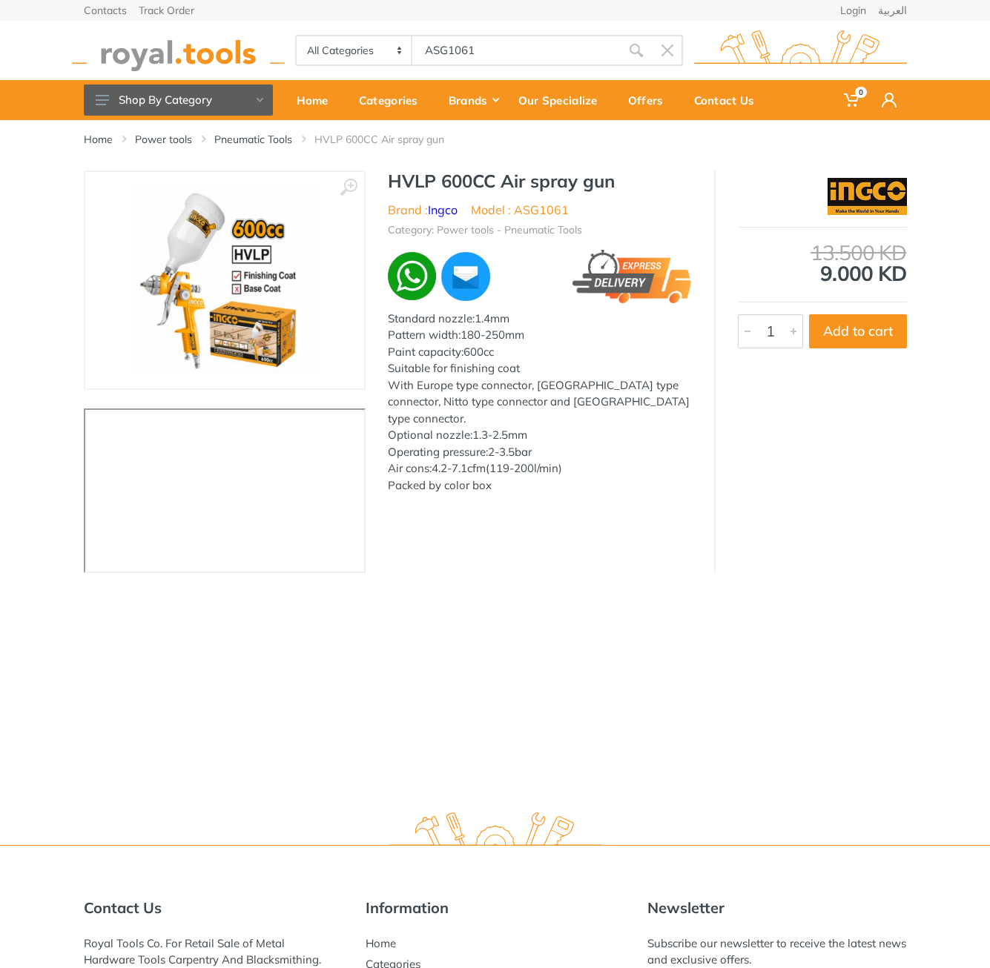
click at [400, 188] on h1 "HVLP 600CC Air spray gun" at bounding box center [540, 181] width 304 height 21
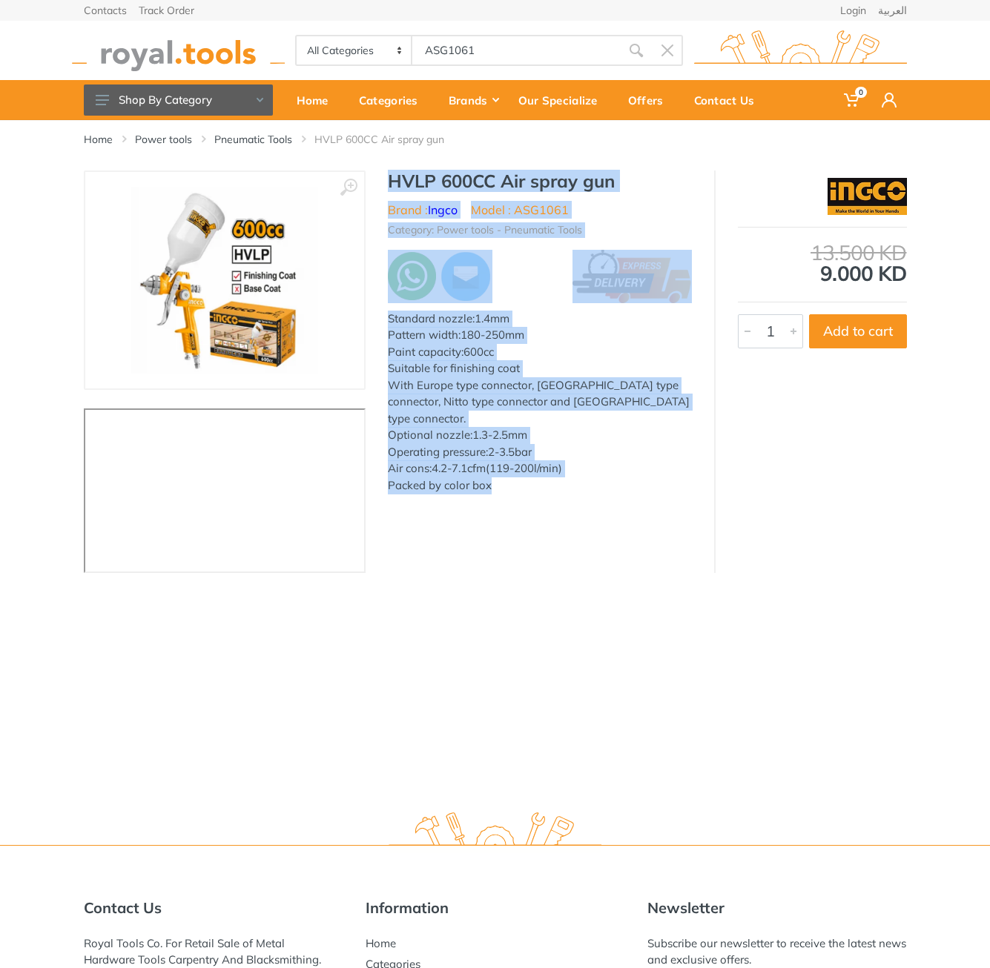
drag, startPoint x: 400, startPoint y: 188, endPoint x: 492, endPoint y: 471, distance: 297.7
click at [492, 471] on div "HVLP 600CC Air spray gun Brand : Ingco Model : ASG1061 Category: Power tools - …" at bounding box center [539, 337] width 348 height 332
copy div "HVLP 600CC Air spray gun Brand : Ingco Model : ASG1061 Category: Power tools - …"
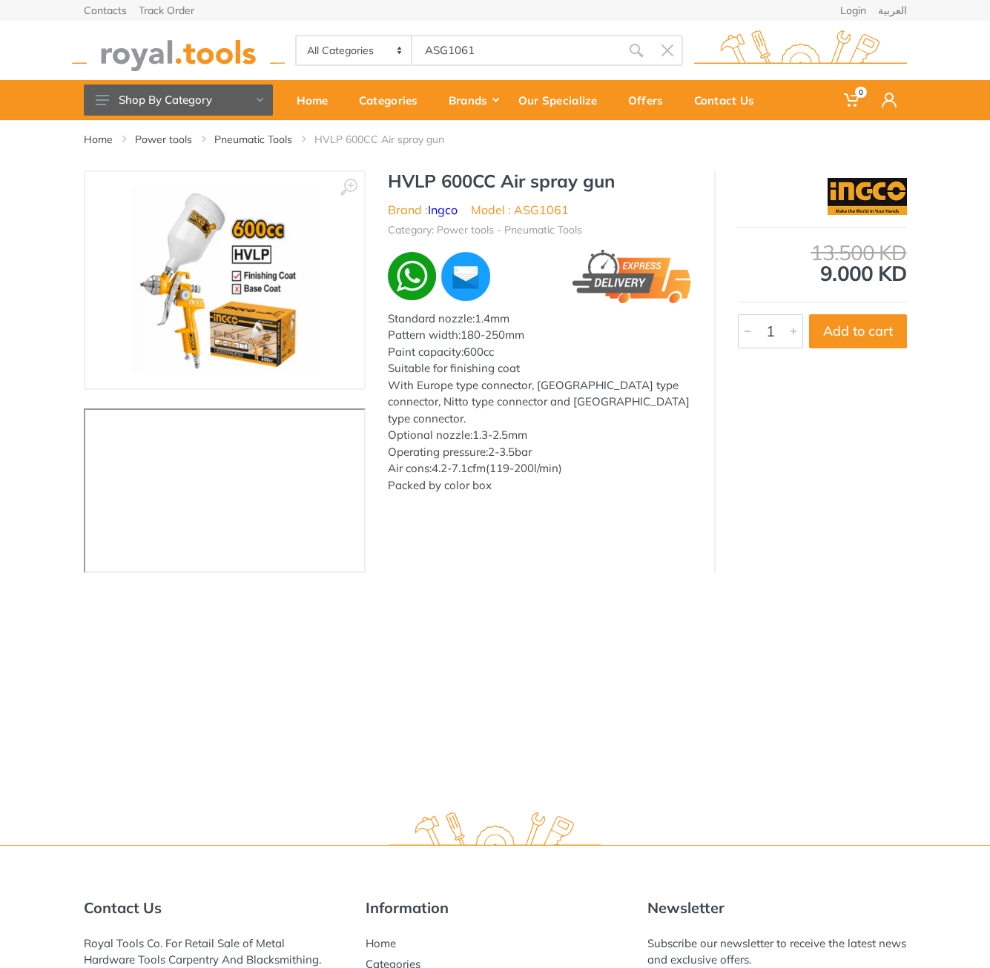
click at [502, 66] on div "All Categories Power tools Cordless Tools Hand Tools Power Tools Accessories Sa…" at bounding box center [495, 50] width 845 height 59
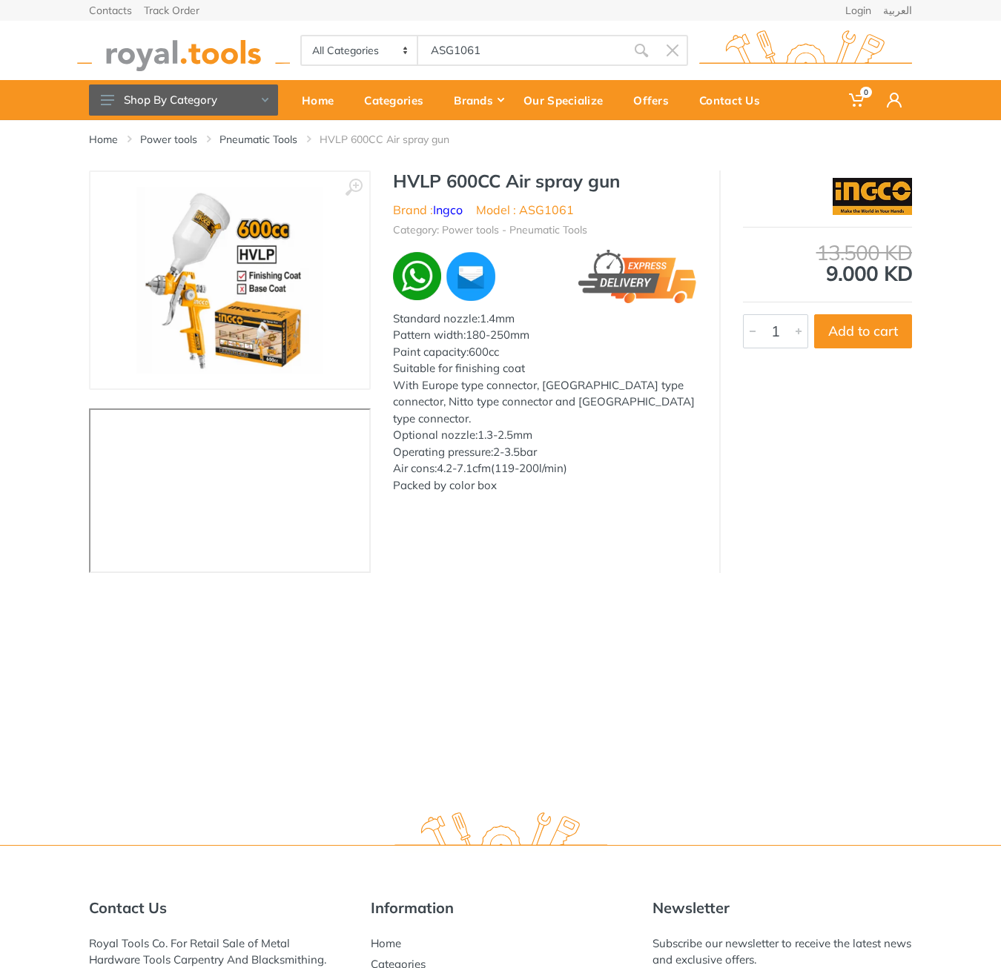
click at [501, 57] on body "0 0" at bounding box center [500, 484] width 1001 height 968
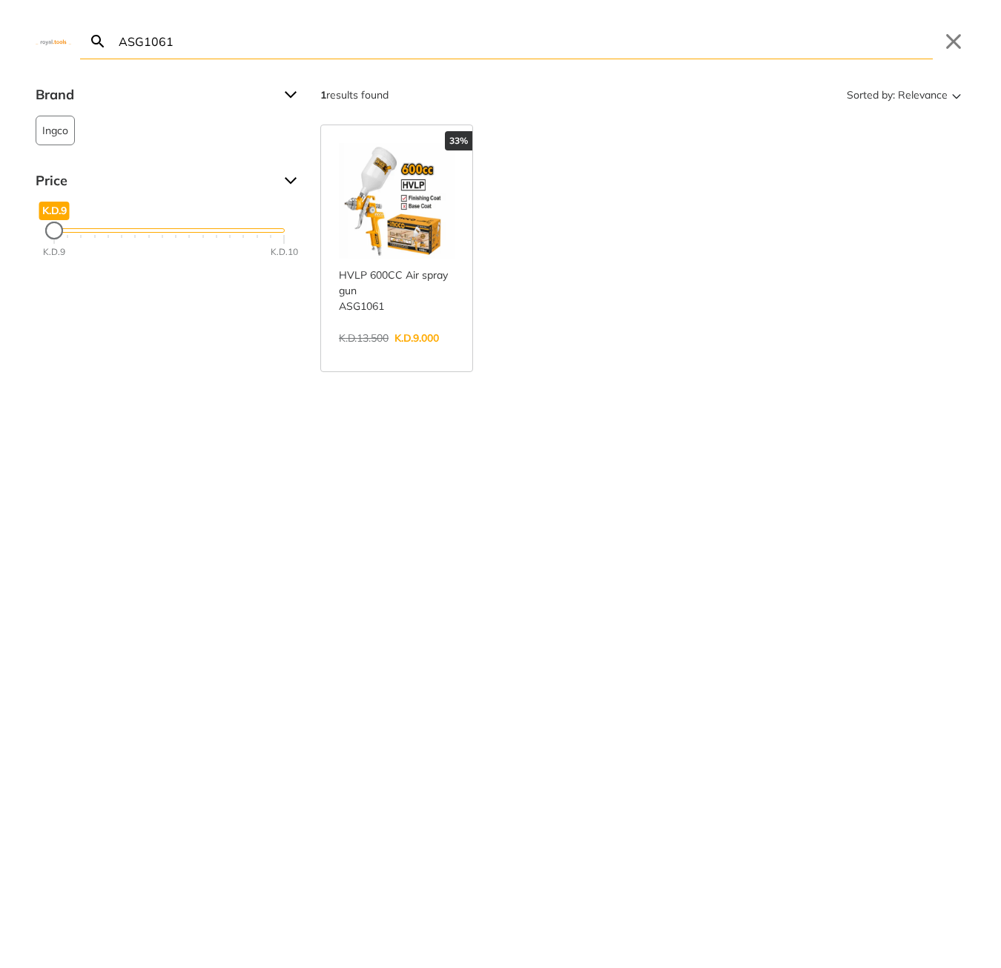
click at [501, 57] on input "ASG1061" at bounding box center [524, 41] width 817 height 35
paste input "G7118"
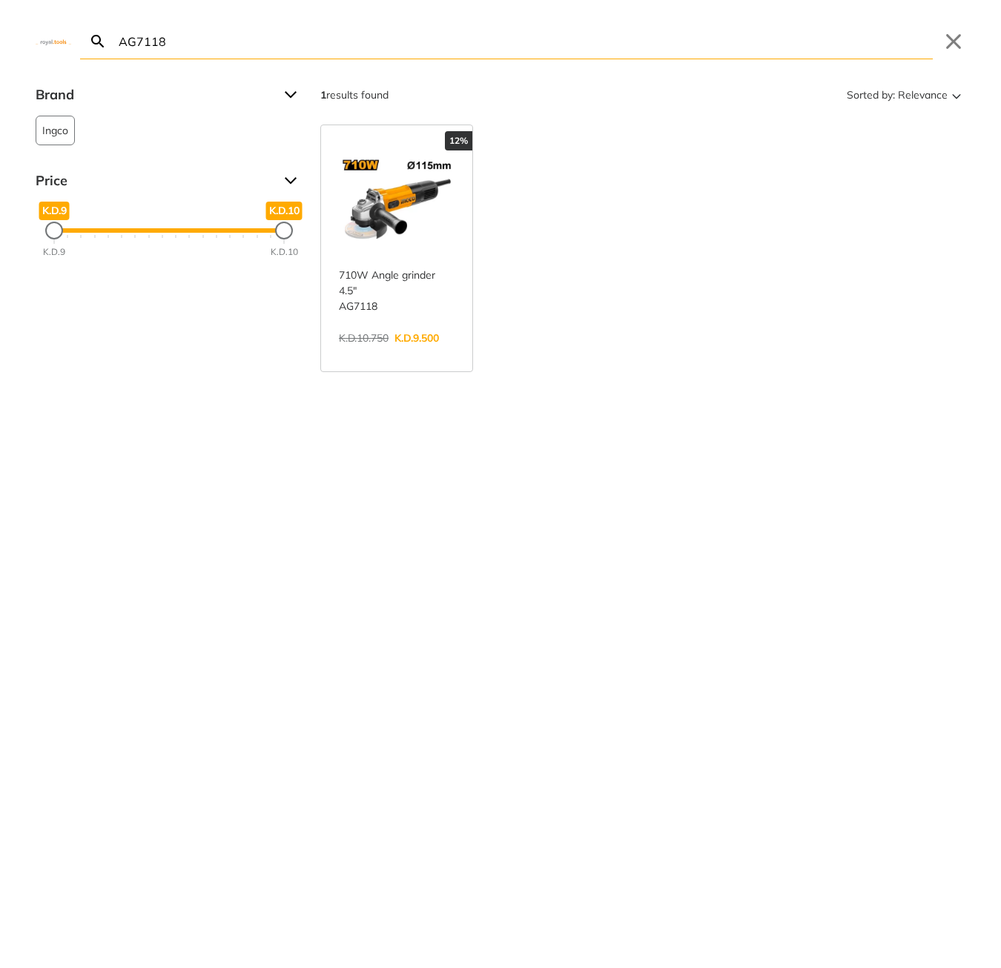
type input "AG7118"
click at [391, 354] on link "View more →" at bounding box center [397, 354] width 116 height 0
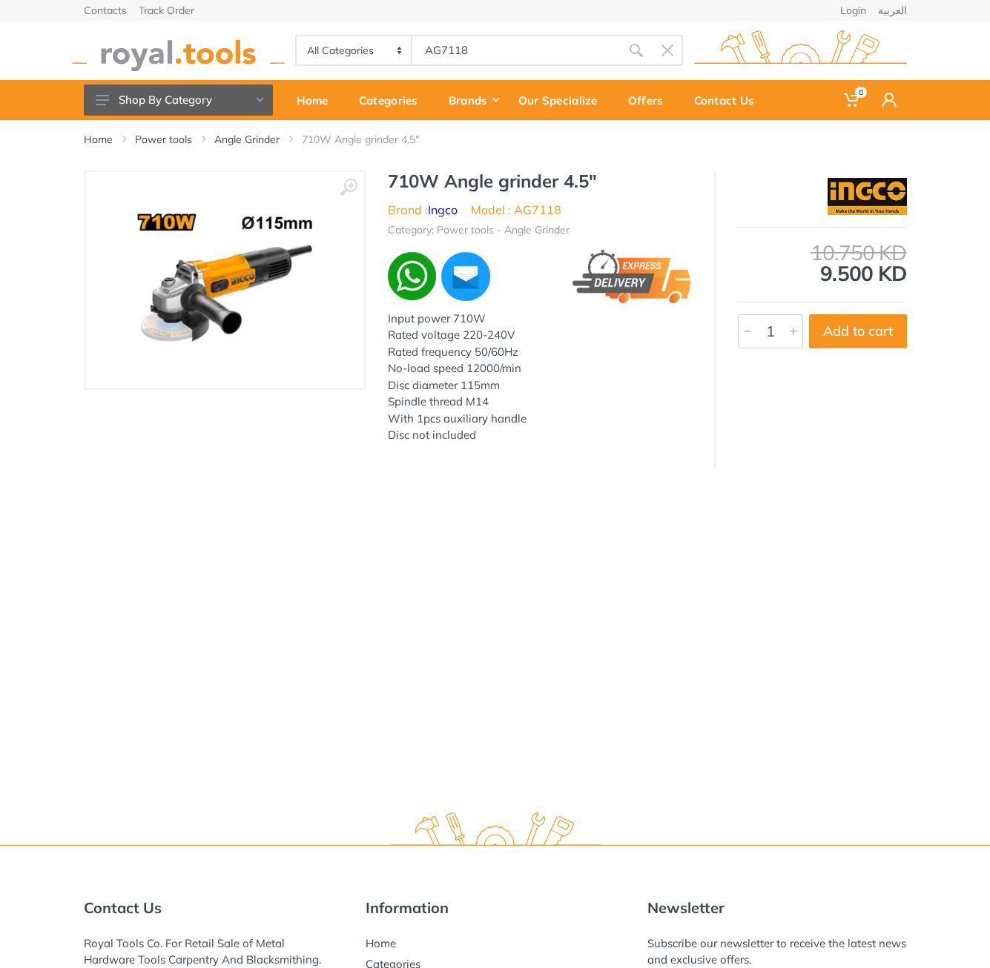
click at [407, 181] on h1 "710W Angle grinder 4.5"" at bounding box center [540, 181] width 304 height 21
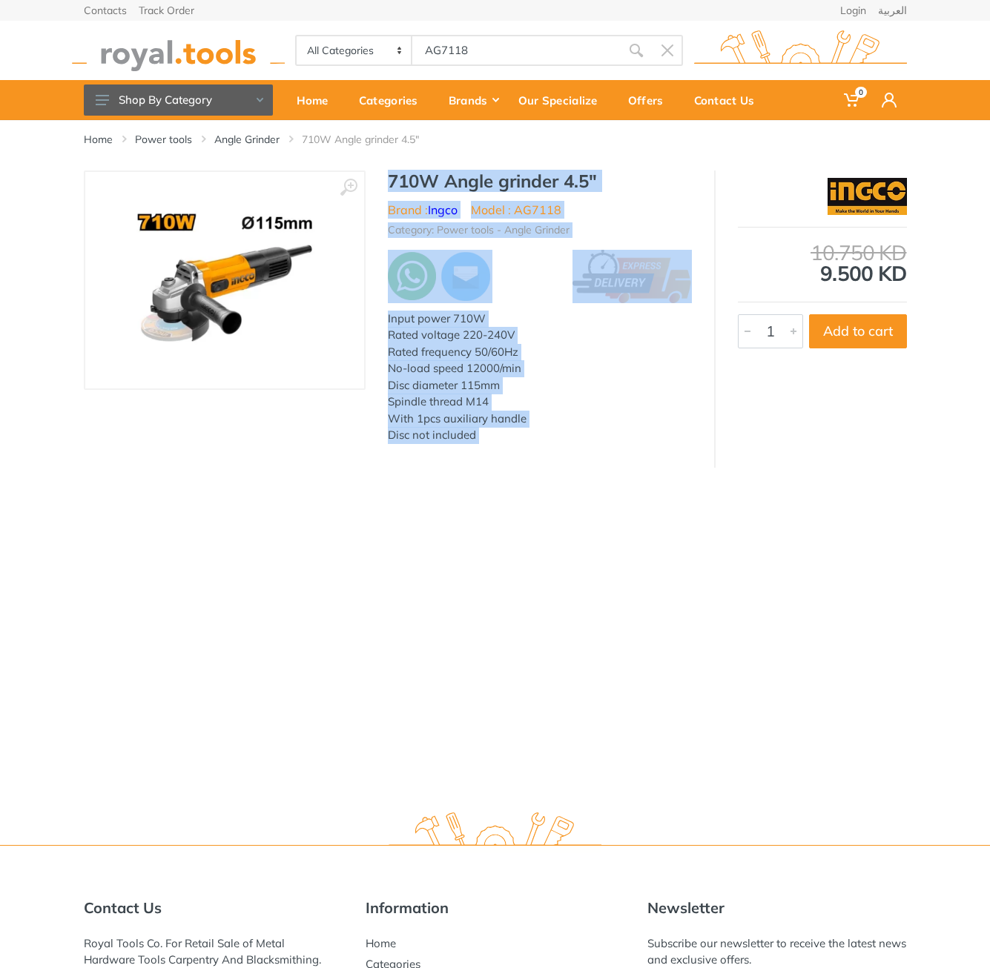
drag, startPoint x: 407, startPoint y: 181, endPoint x: 483, endPoint y: 437, distance: 267.6
click at [483, 437] on div "710W Angle grinder 4.5" Brand : Ingco Model : AG7118 Category: Power tools - An…" at bounding box center [539, 312] width 348 height 282
copy div "710W Angle grinder 4.5" Brand : Ingco Model : AG7118 Category: Power tools - An…"
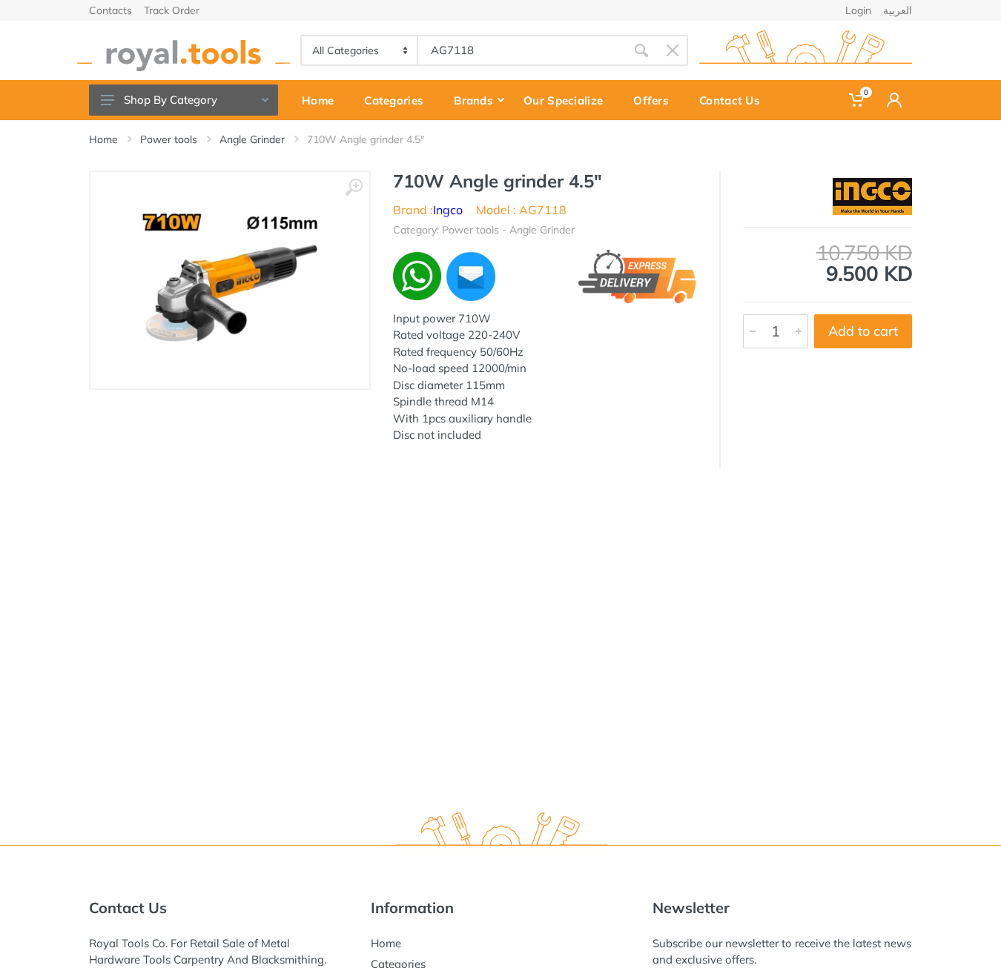
click at [514, 37] on body "0 0" at bounding box center [500, 484] width 1001 height 968
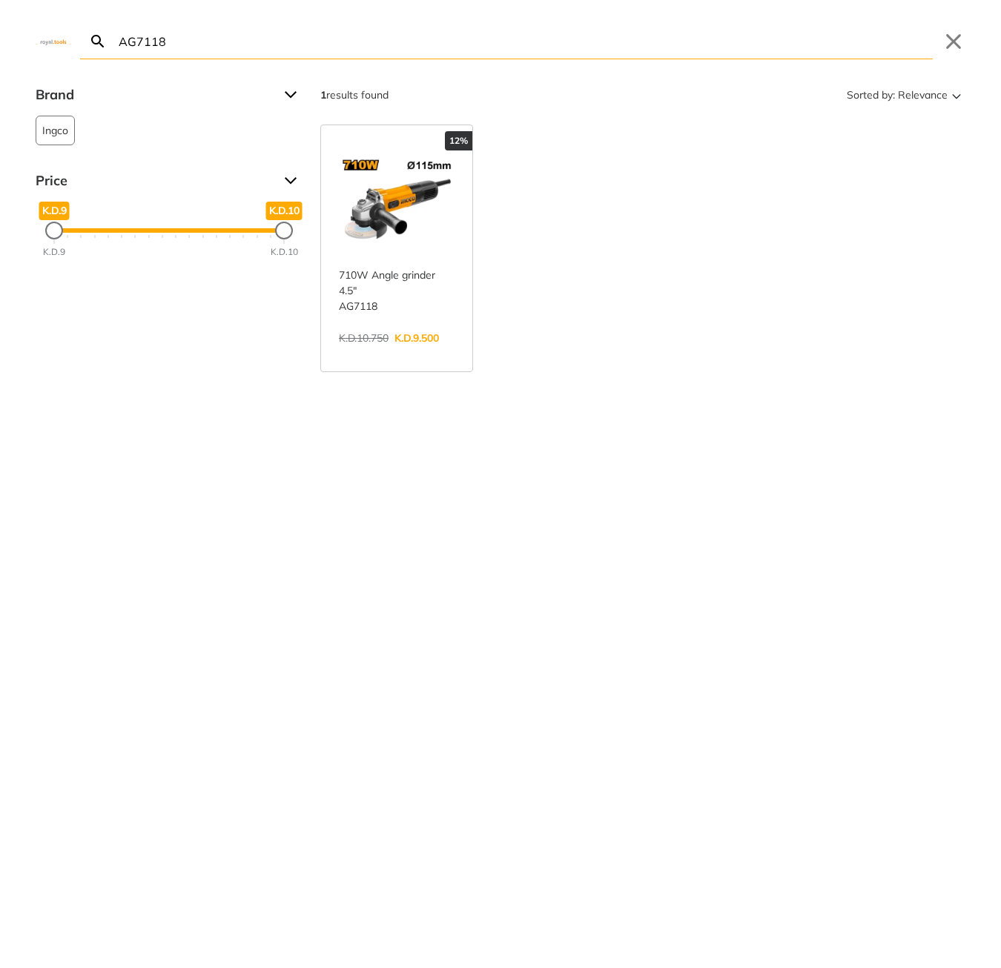
click at [509, 40] on input "AG7118" at bounding box center [524, 41] width 817 height 35
paste input "P-51910"
type input "P-51910"
click at [403, 354] on link "View more →" at bounding box center [397, 354] width 116 height 0
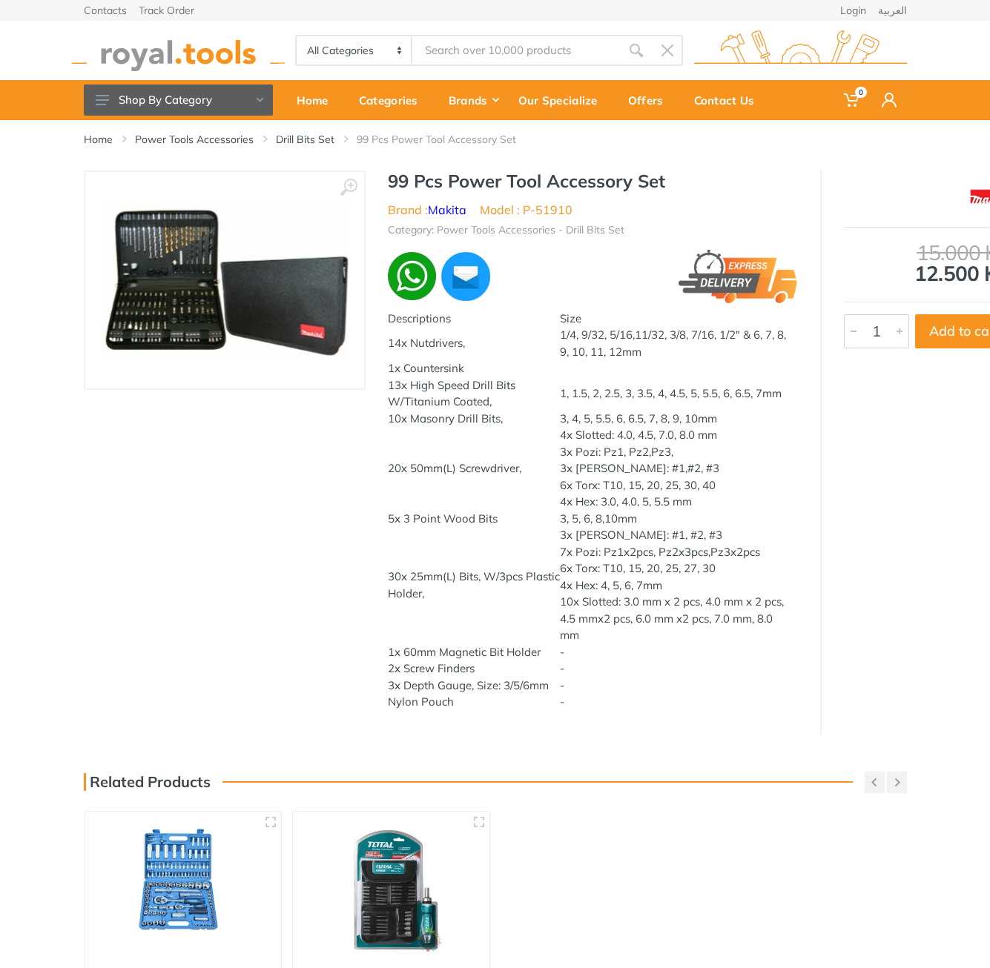
click at [394, 179] on h1 "99 Pcs Power Tool Accessory Set" at bounding box center [593, 181] width 410 height 21
type input "P-51910"
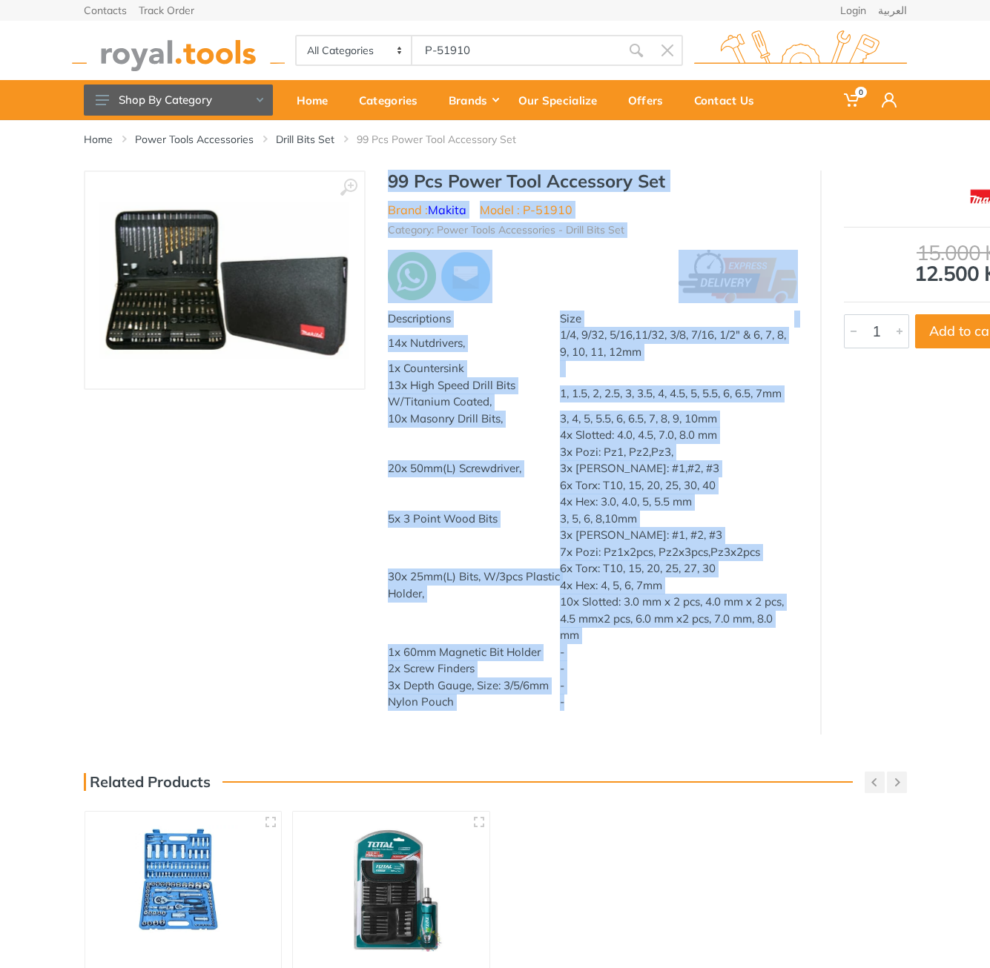
drag, startPoint x: 0, startPoint y: 0, endPoint x: 595, endPoint y: 707, distance: 924.4
click at [595, 707] on div "99 Pcs Power Tool Accessory Set Brand : Makita Model : P-51910 Category: Power …" at bounding box center [592, 445] width 454 height 549
copy div "99 Pcs Power Tool Accessory Set Brand : Makita Model : P-51910 Category: Power …"
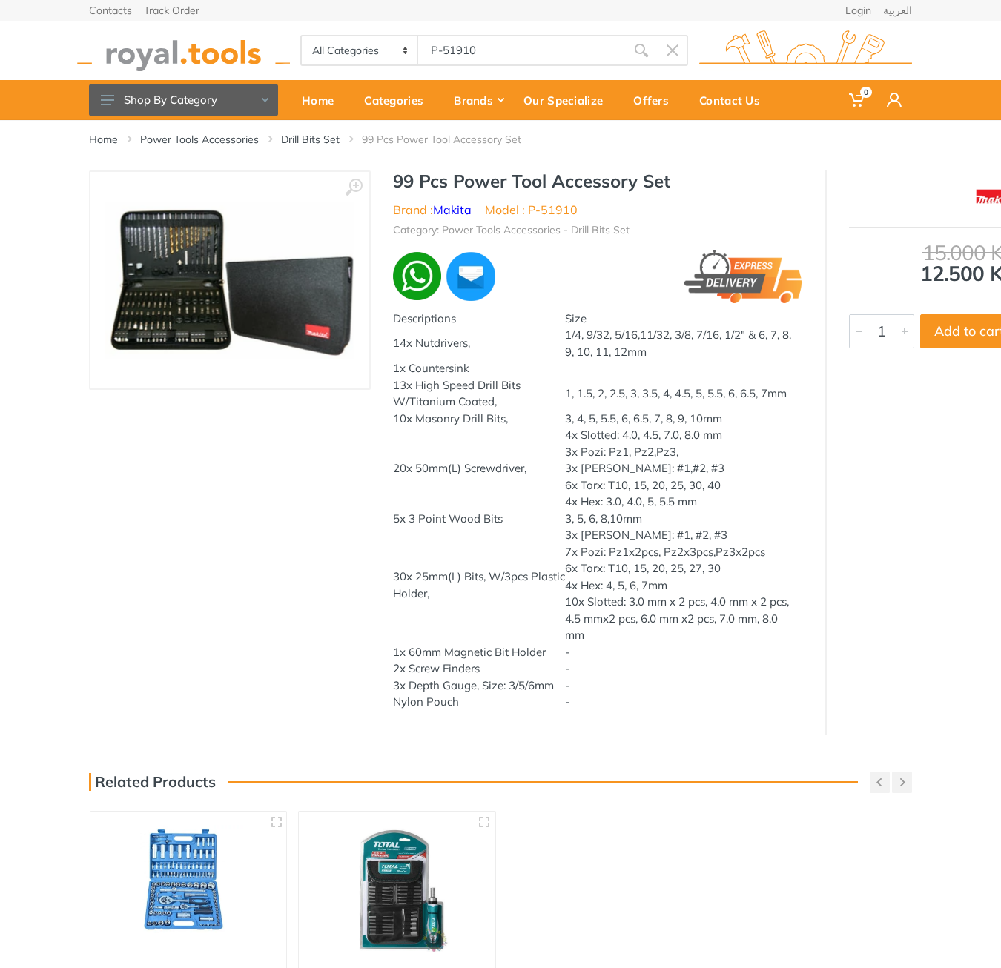
click at [489, 48] on body "0 0" at bounding box center [500, 484] width 1001 height 968
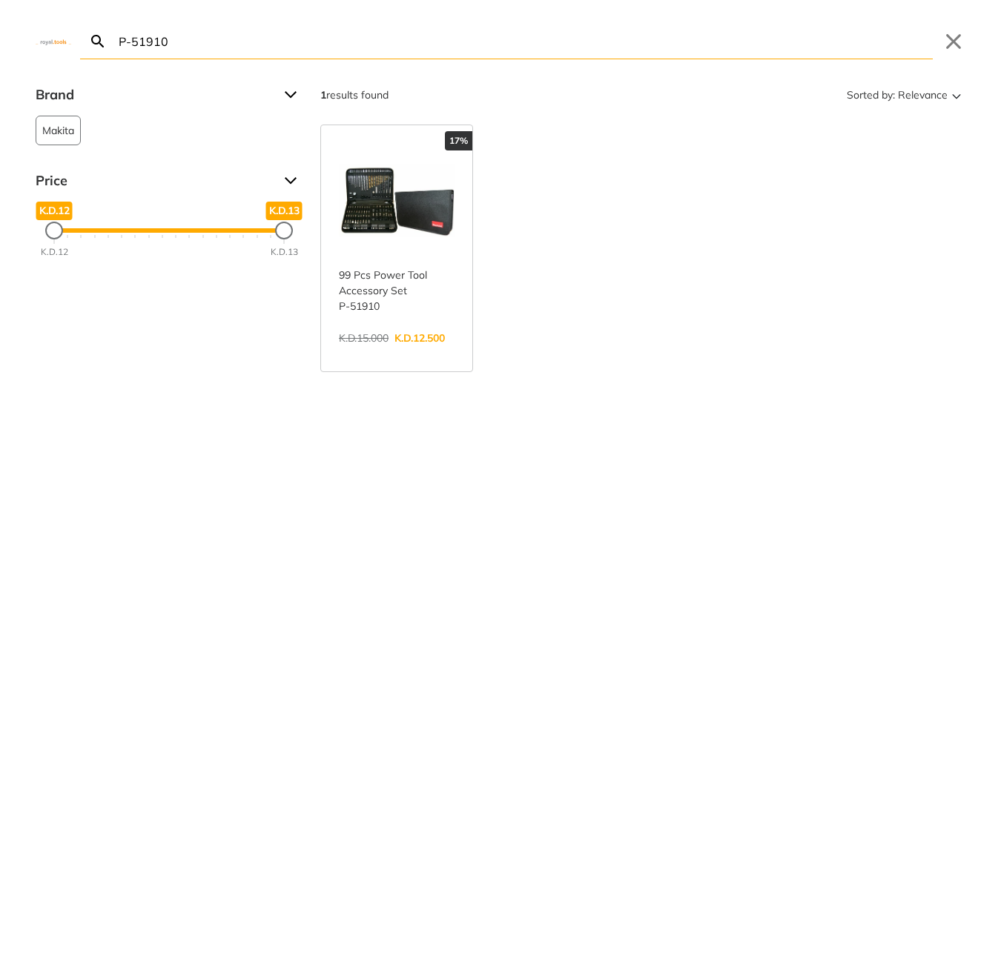
click at [489, 49] on input "P-51910" at bounding box center [524, 41] width 817 height 35
paste input "CIDLI1228"
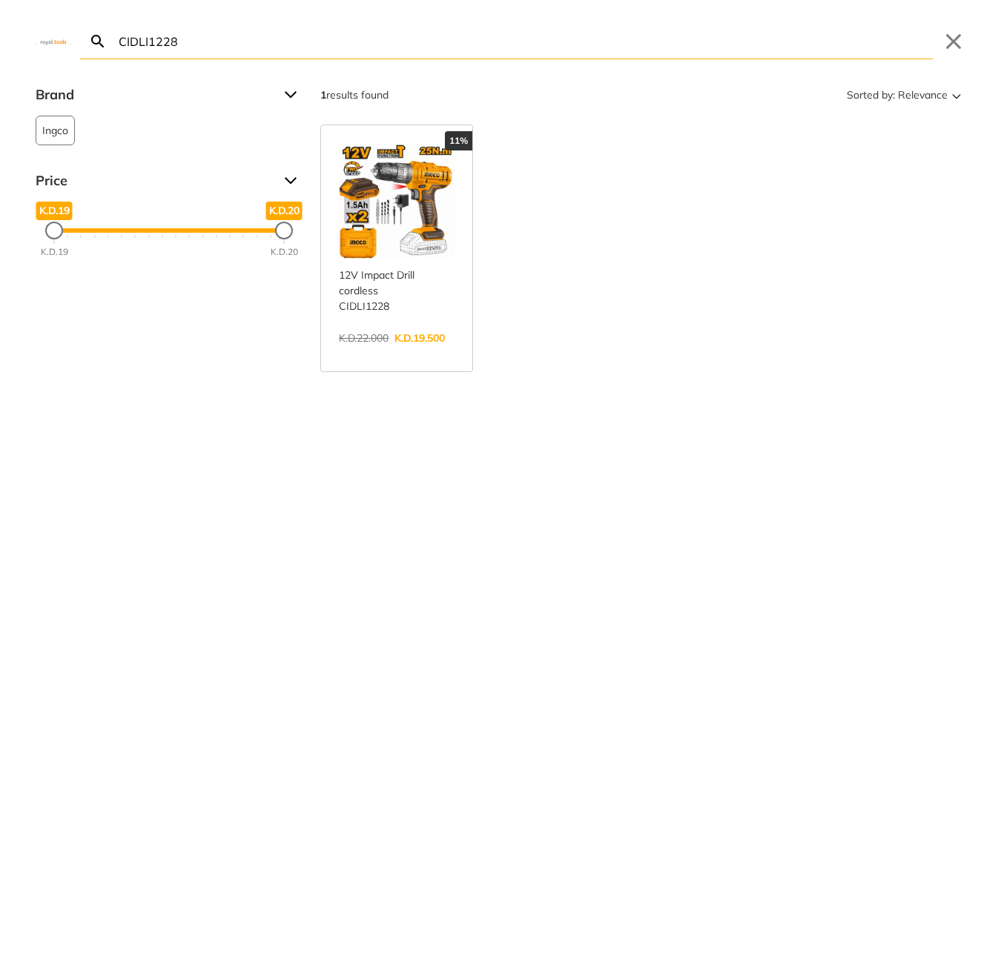
type input "CIDLI1228"
click at [400, 354] on link "View more →" at bounding box center [397, 354] width 116 height 0
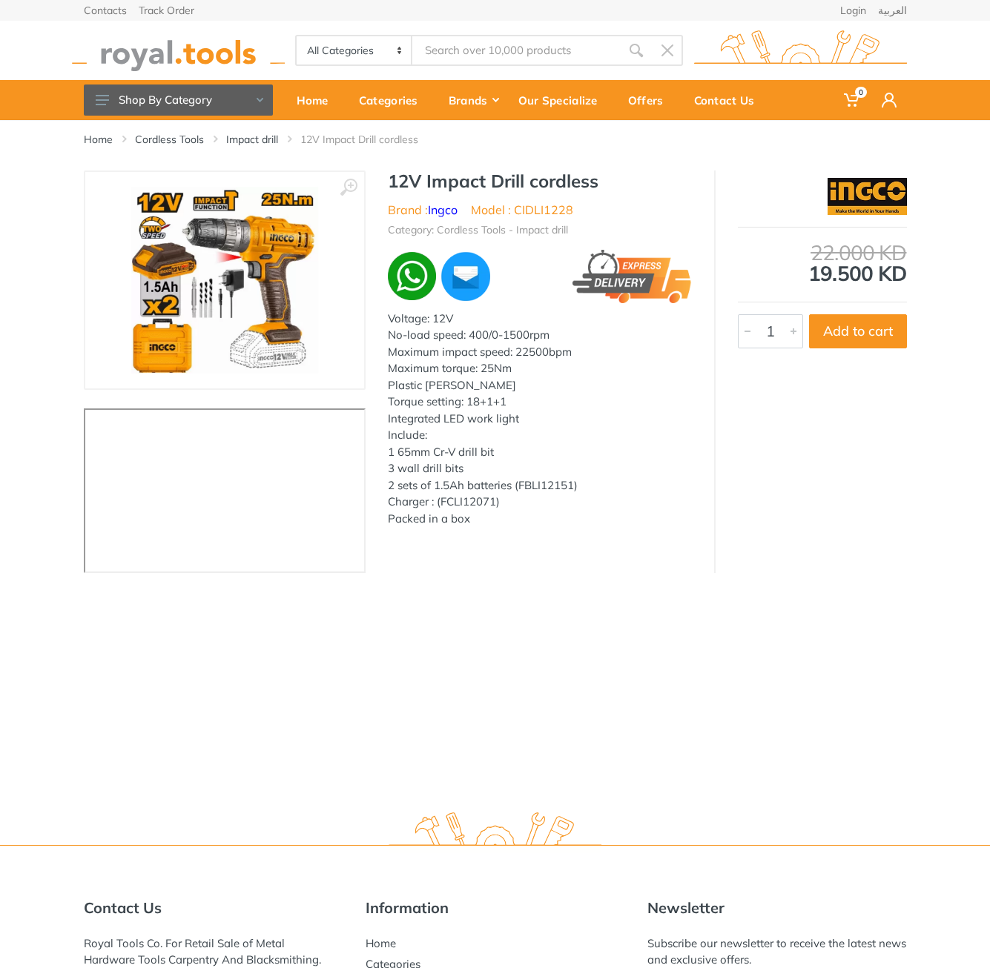
type input "CIDLI1228"
click at [403, 182] on h1 "12V Impact Drill cordless" at bounding box center [540, 181] width 304 height 21
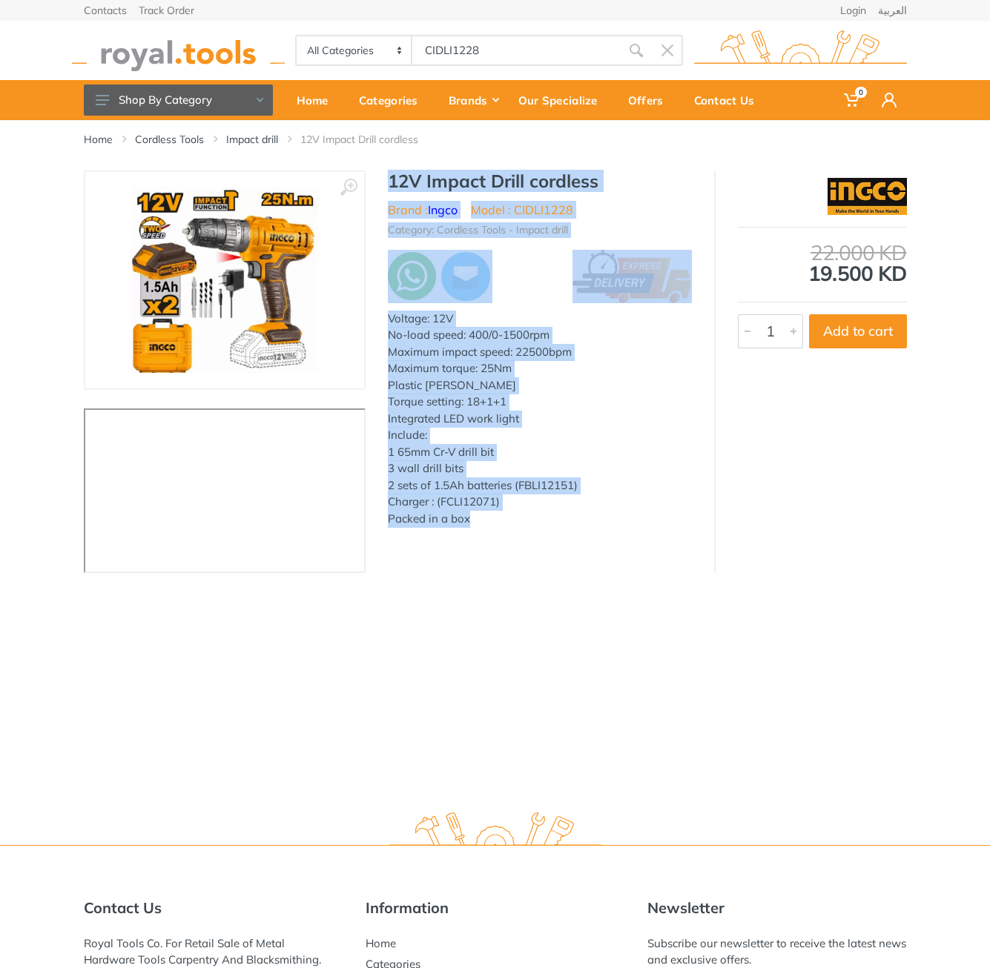
drag, startPoint x: 403, startPoint y: 182, endPoint x: 489, endPoint y: 522, distance: 351.0
click at [489, 522] on div "12V Impact Drill cordless Brand : Ingco Model : CIDLI1228 Category: Cordless To…" at bounding box center [539, 355] width 348 height 368
copy div "12V Impact Drill cordless Brand : Ingco Model : CIDLI1228 Category: Cordless To…"
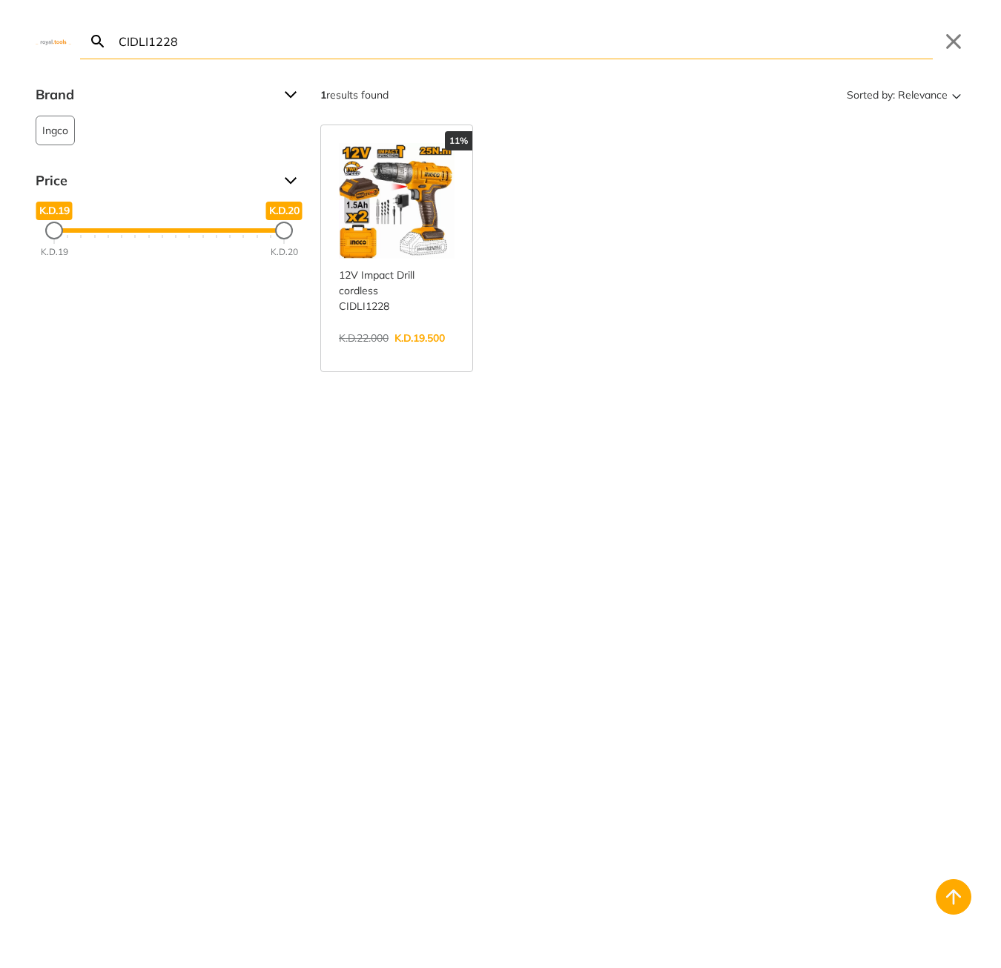
click at [508, 39] on body "0 0" at bounding box center [500, 484] width 1001 height 968
click at [508, 39] on input "CIDLI1228" at bounding box center [524, 41] width 817 height 35
paste input "Pb001"
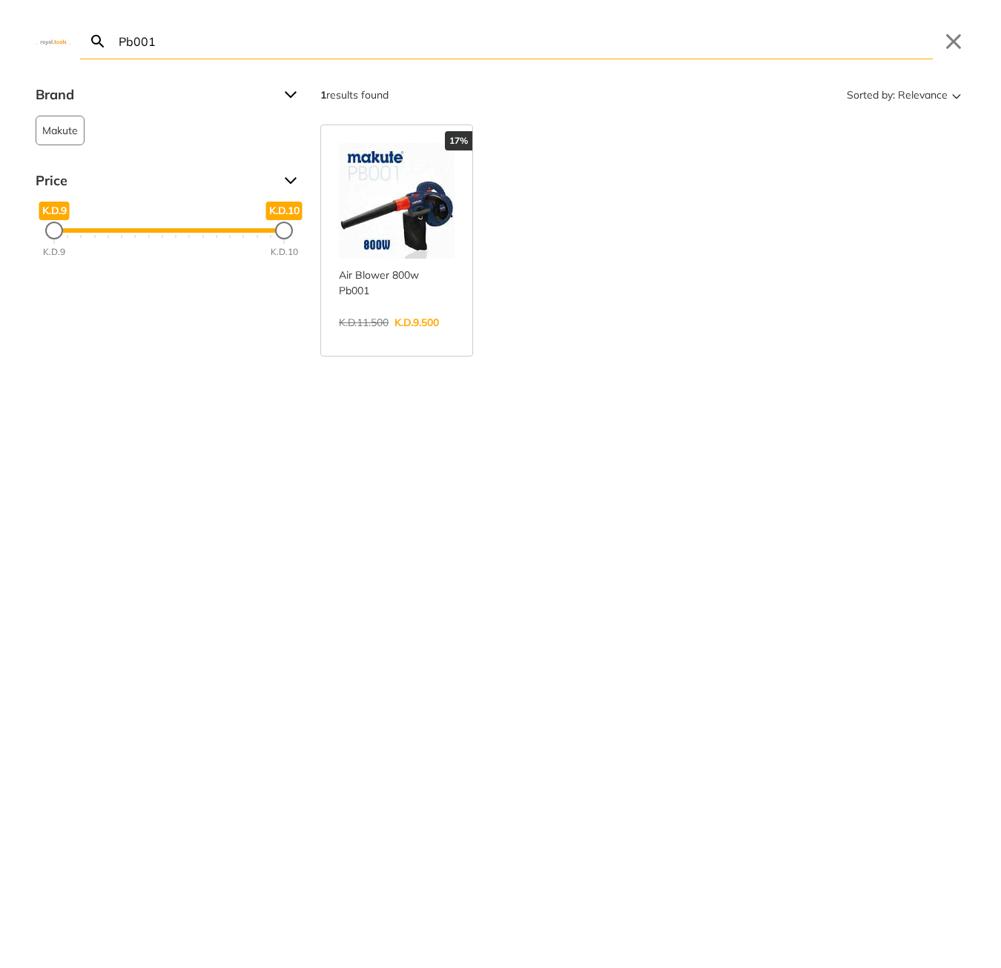
type input "Pb001"
click at [377, 338] on link "View more →" at bounding box center [397, 338] width 116 height 0
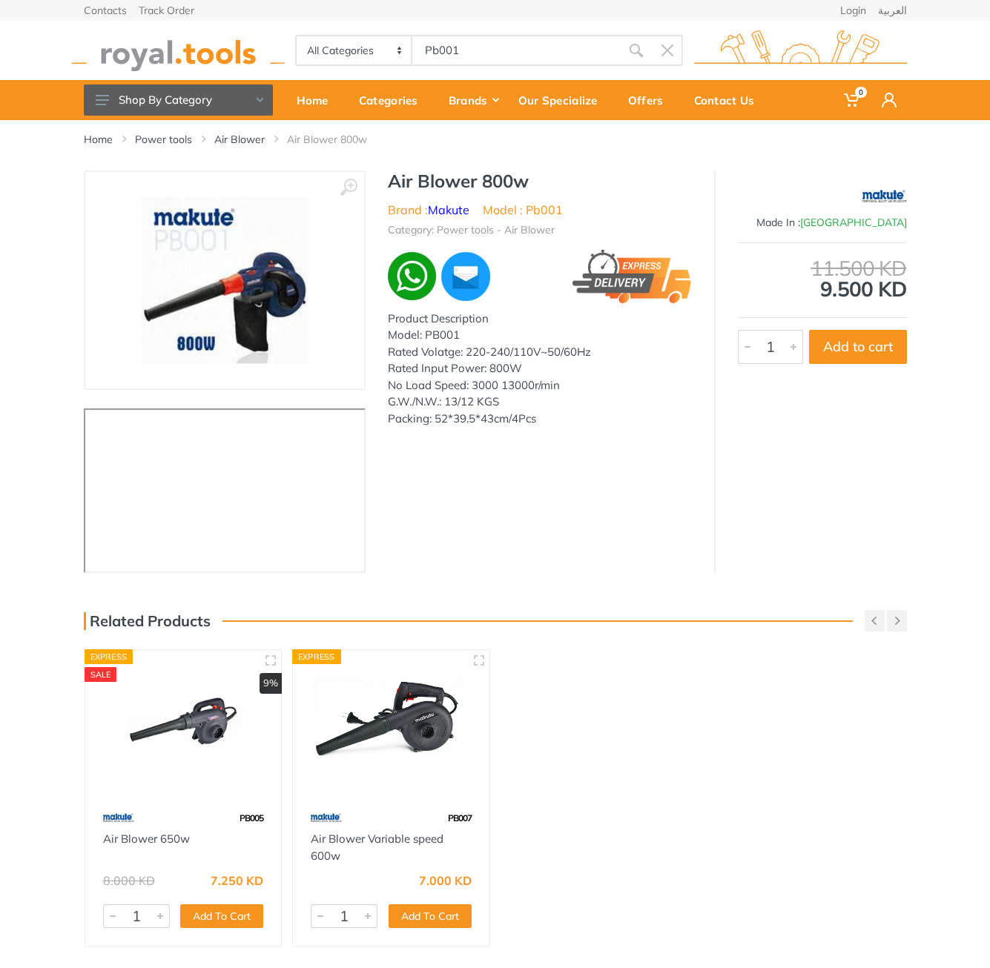
click at [395, 180] on h1 "Air Blower 800w" at bounding box center [540, 181] width 304 height 21
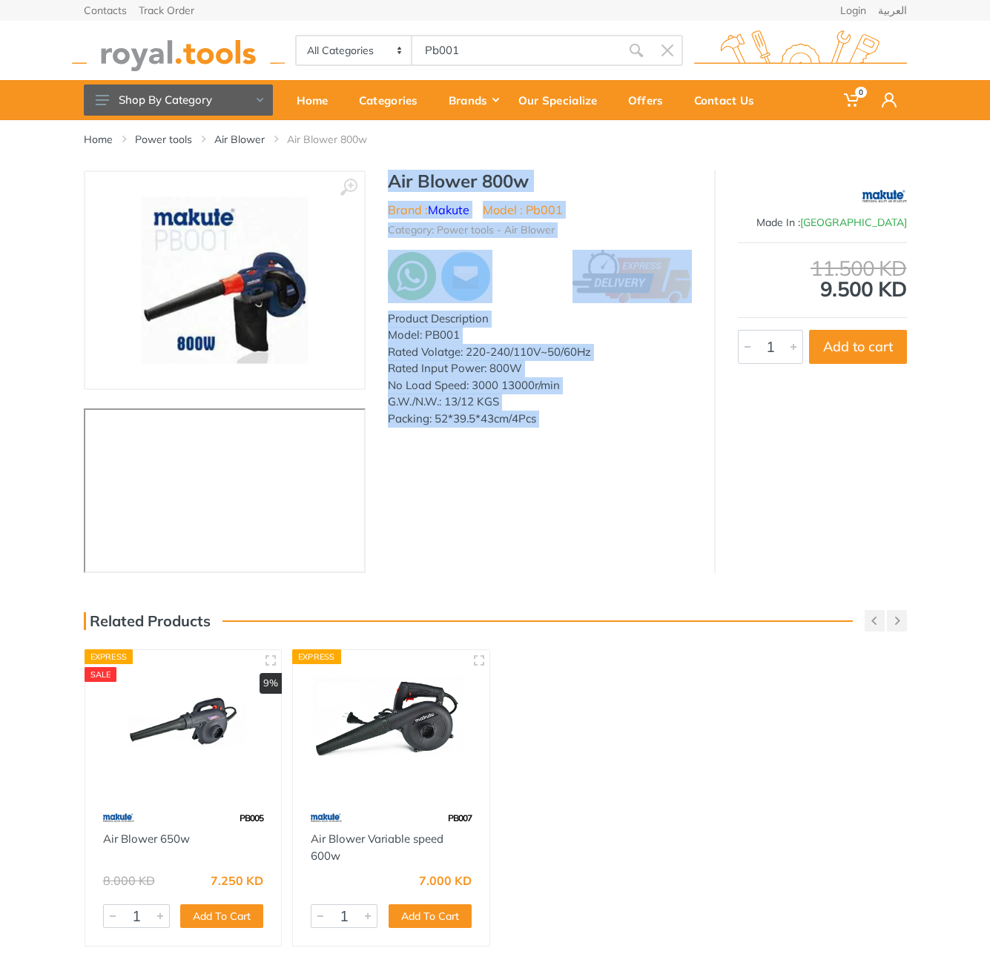
drag, startPoint x: 0, startPoint y: 0, endPoint x: 545, endPoint y: 423, distance: 690.0
click at [545, 423] on div "Air Blower 800w Brand : Makute Model : Pb001 Category: Power tools - Air Blower…" at bounding box center [539, 303] width 348 height 265
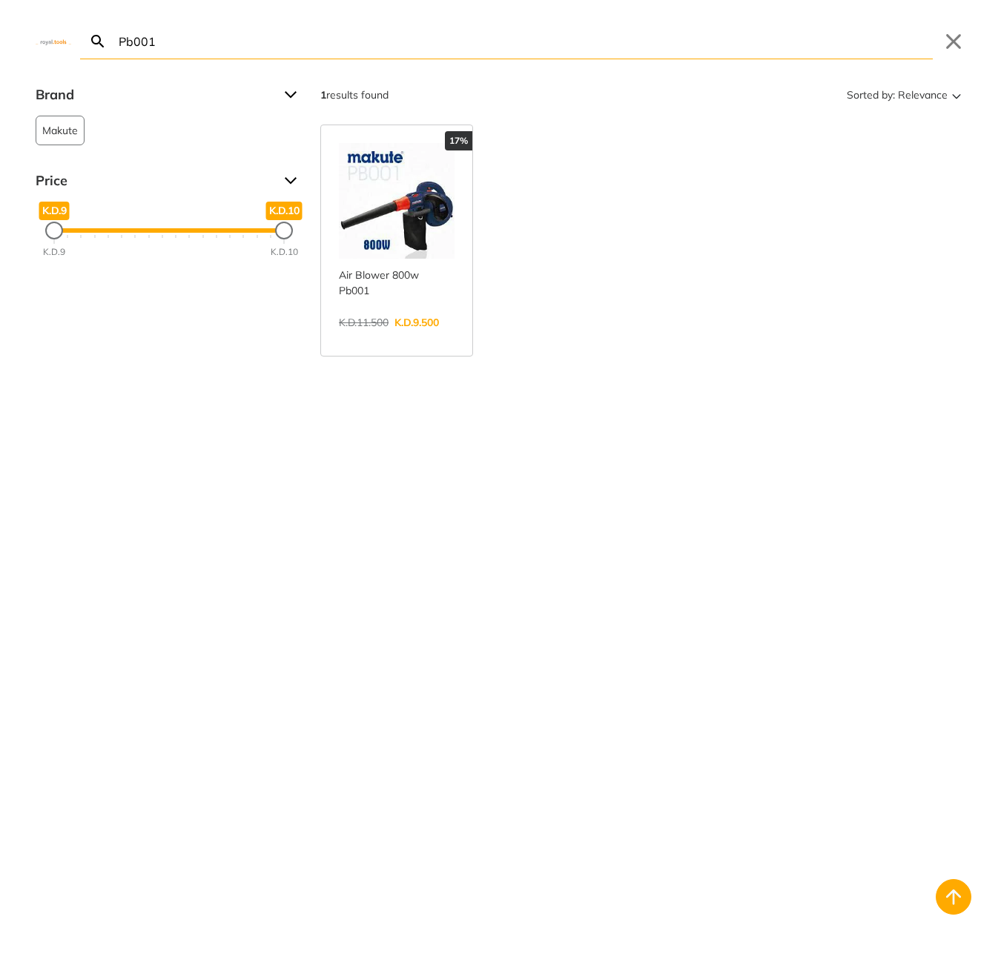
click at [499, 56] on body "0 0" at bounding box center [500, 484] width 1001 height 968
click at [499, 56] on input "Pb001" at bounding box center [524, 41] width 817 height 35
paste input "CTVLI20015"
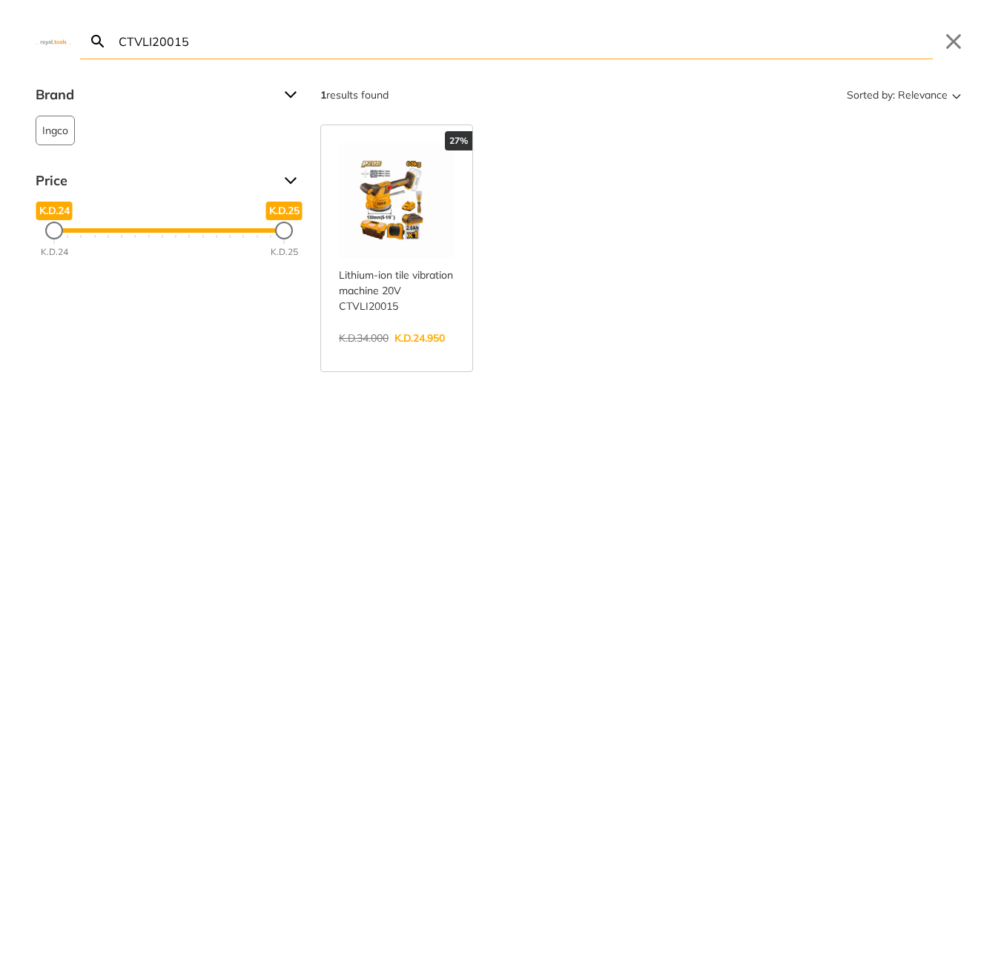
type input "CTVLI20015"
click at [390, 354] on link "View more →" at bounding box center [397, 354] width 116 height 0
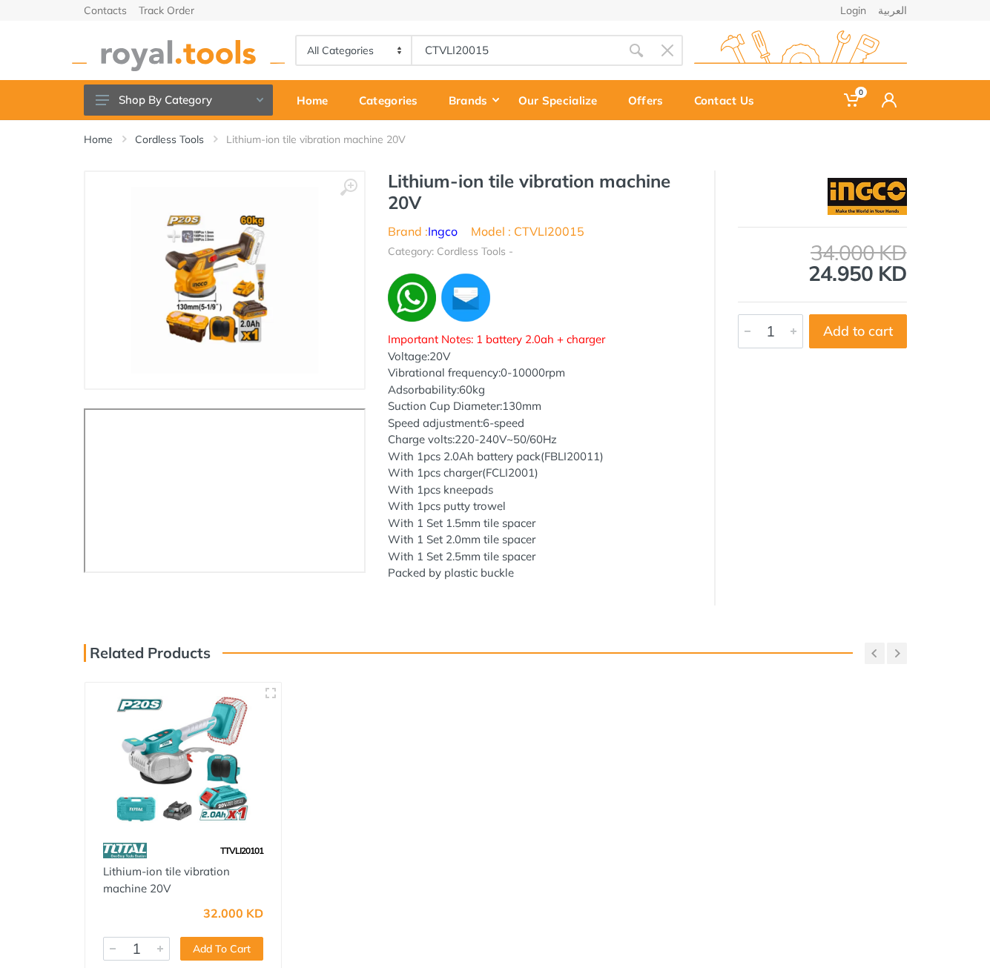
click at [405, 183] on h1 "Lithium-ion tile vibration machine 20V" at bounding box center [540, 192] width 304 height 43
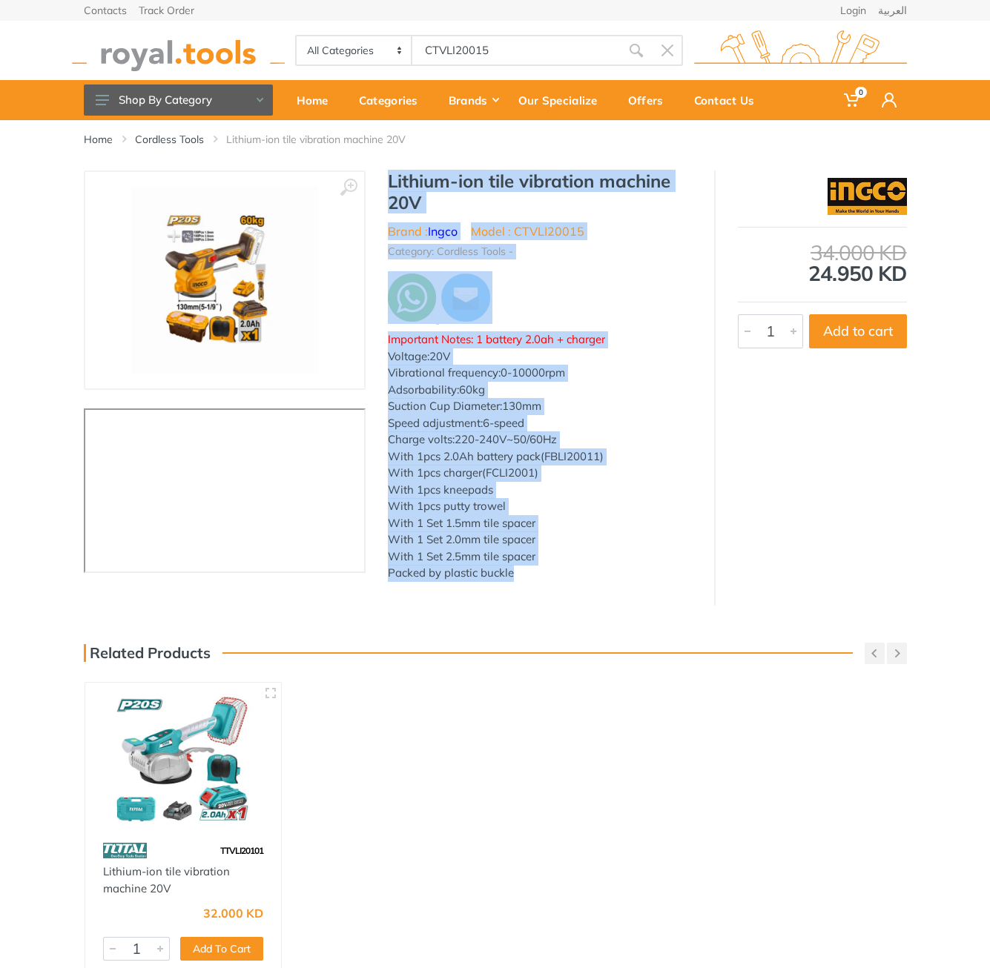
drag, startPoint x: 405, startPoint y: 183, endPoint x: 516, endPoint y: 578, distance: 409.8
click at [517, 578] on div "Lithium-ion tile vibration machine 20V Brand : Ingco Model : CTVLI20015 Categor…" at bounding box center [539, 381] width 348 height 420
copy div "Lithium-ion tile vibration machine 20V Brand : Ingco Model : CTVLI20015 Categor…"
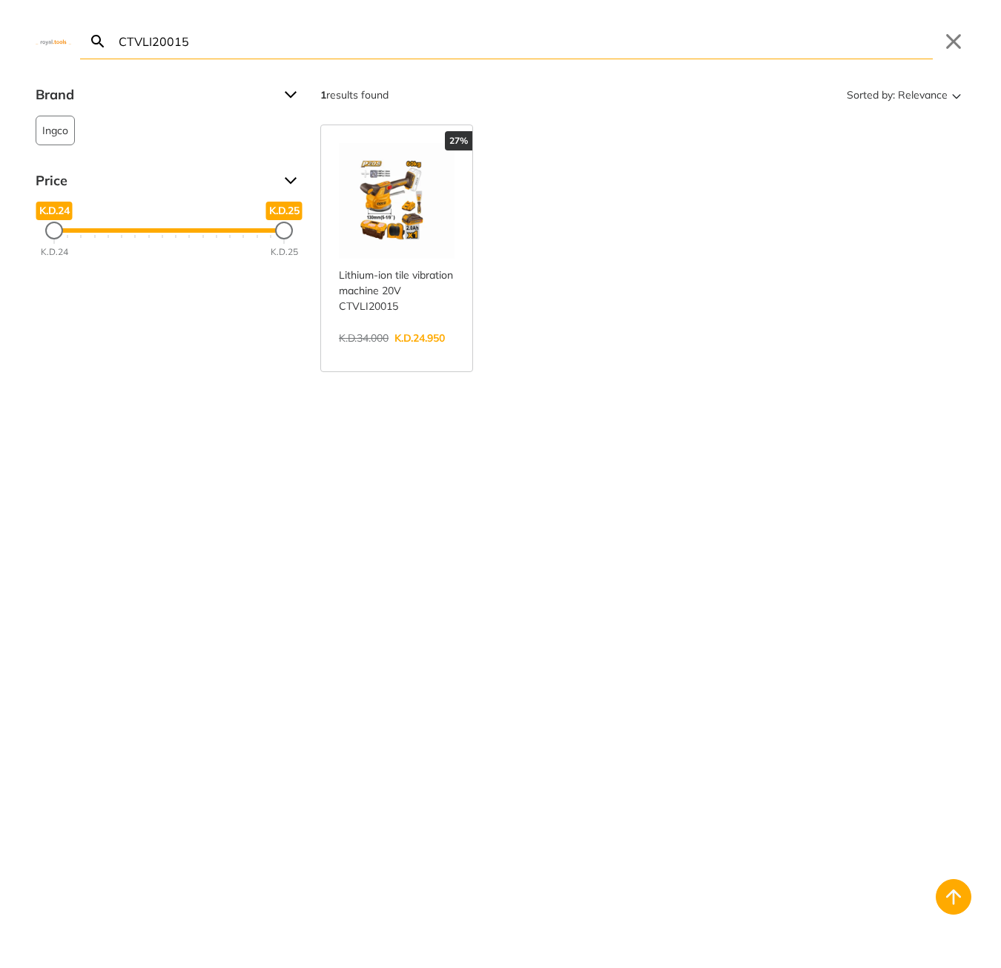
click at [497, 53] on body "0 0" at bounding box center [500, 484] width 1001 height 968
click at [497, 53] on input "CTVLI20015" at bounding box center [524, 41] width 817 height 35
paste input "SFPL710"
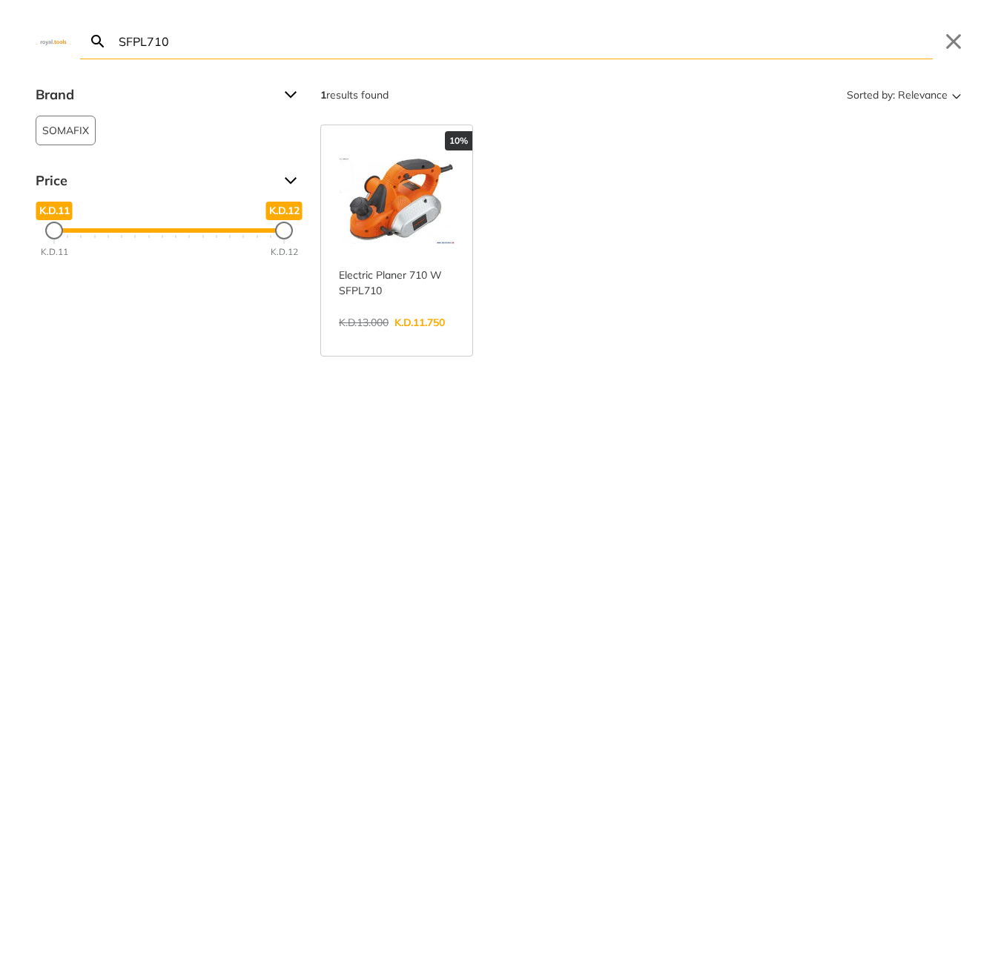
type input "SFPL710"
click at [397, 338] on link "View more →" at bounding box center [397, 338] width 116 height 0
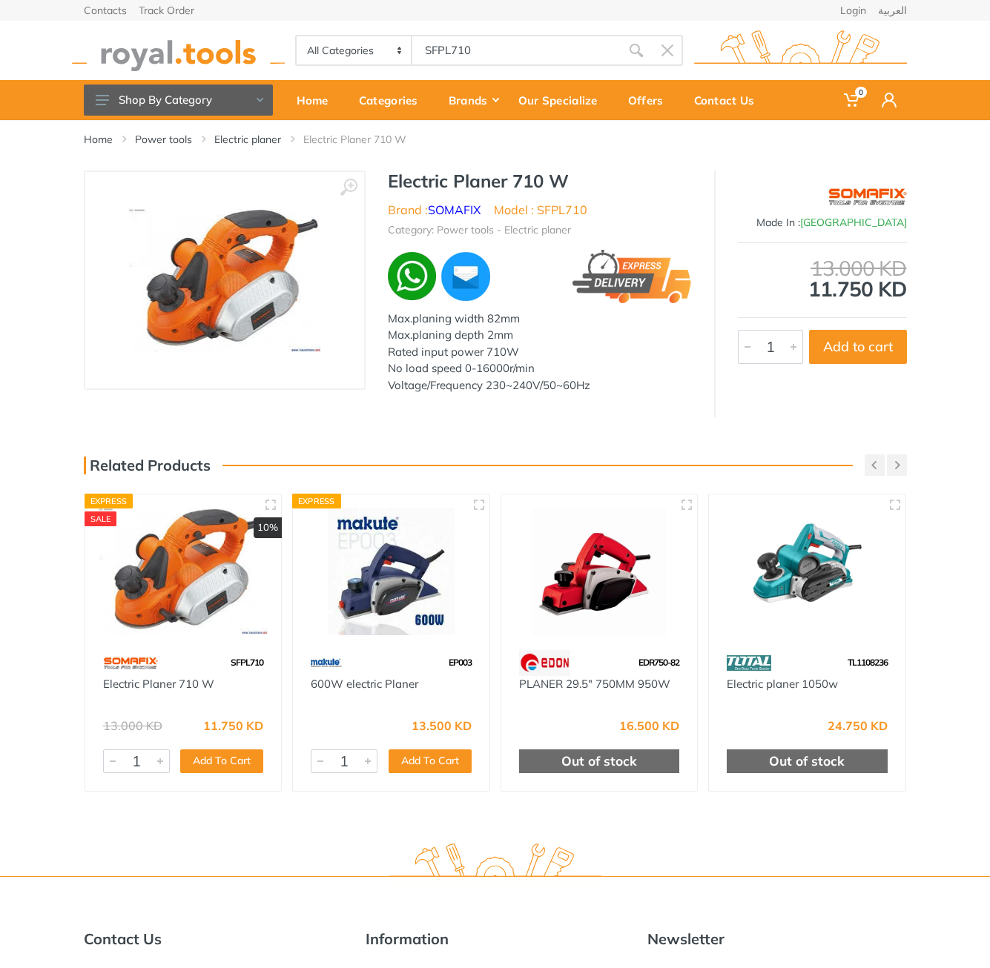
click at [412, 182] on h1 "Electric Planer 710 W" at bounding box center [540, 181] width 304 height 21
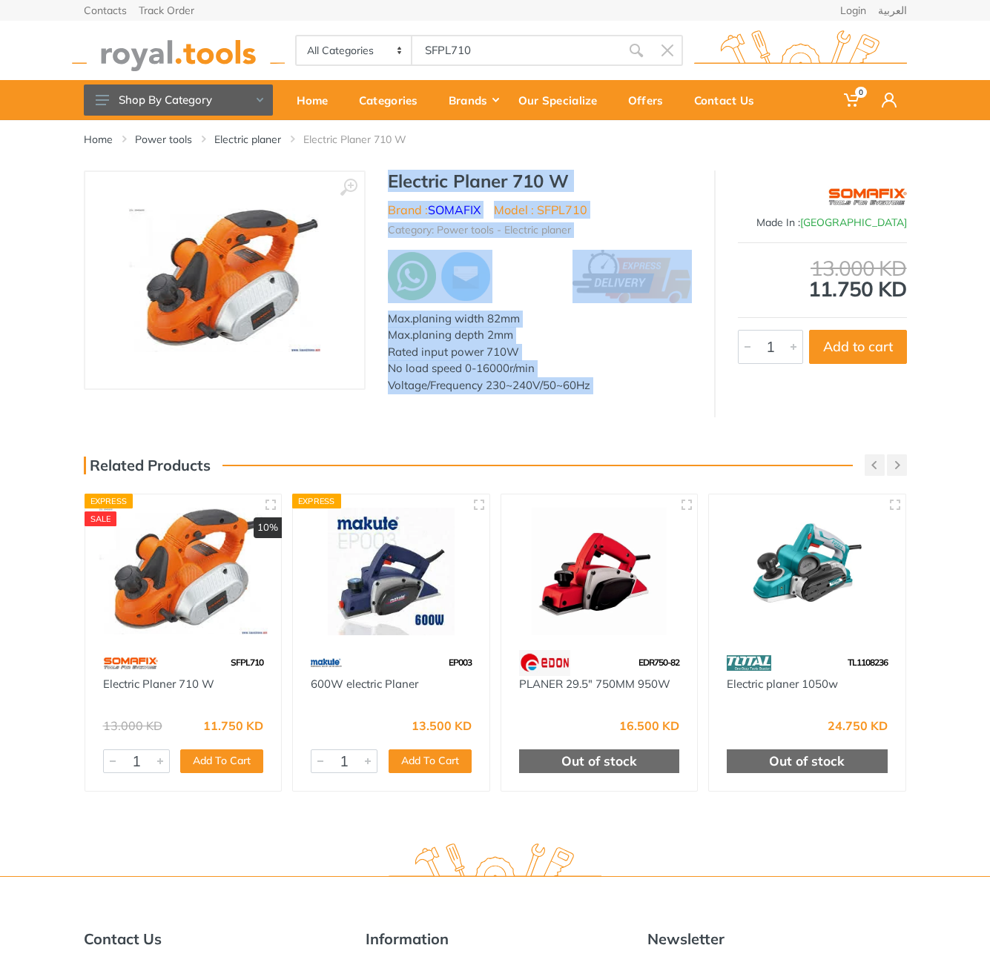
drag, startPoint x: 0, startPoint y: 0, endPoint x: 603, endPoint y: 403, distance: 725.2
click at [603, 403] on div "‹ › Electric Planer 710 W Brand : SOMAFIX Model : SFPL710 751" at bounding box center [495, 294] width 823 height 247
copy div "Electric Planer 710 W Brand : SOMAFIX Model : SFPL710 Category: Power tools - E…"
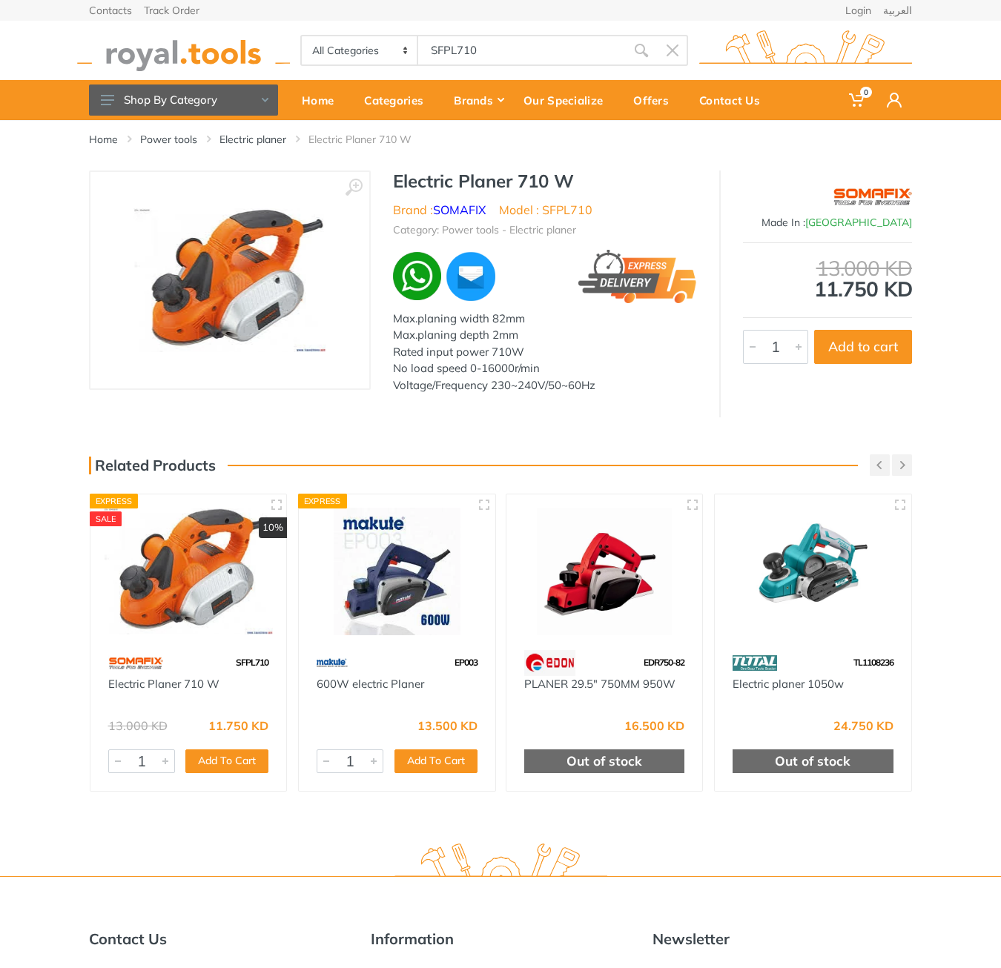
click at [514, 48] on body "0 0" at bounding box center [500, 484] width 1001 height 968
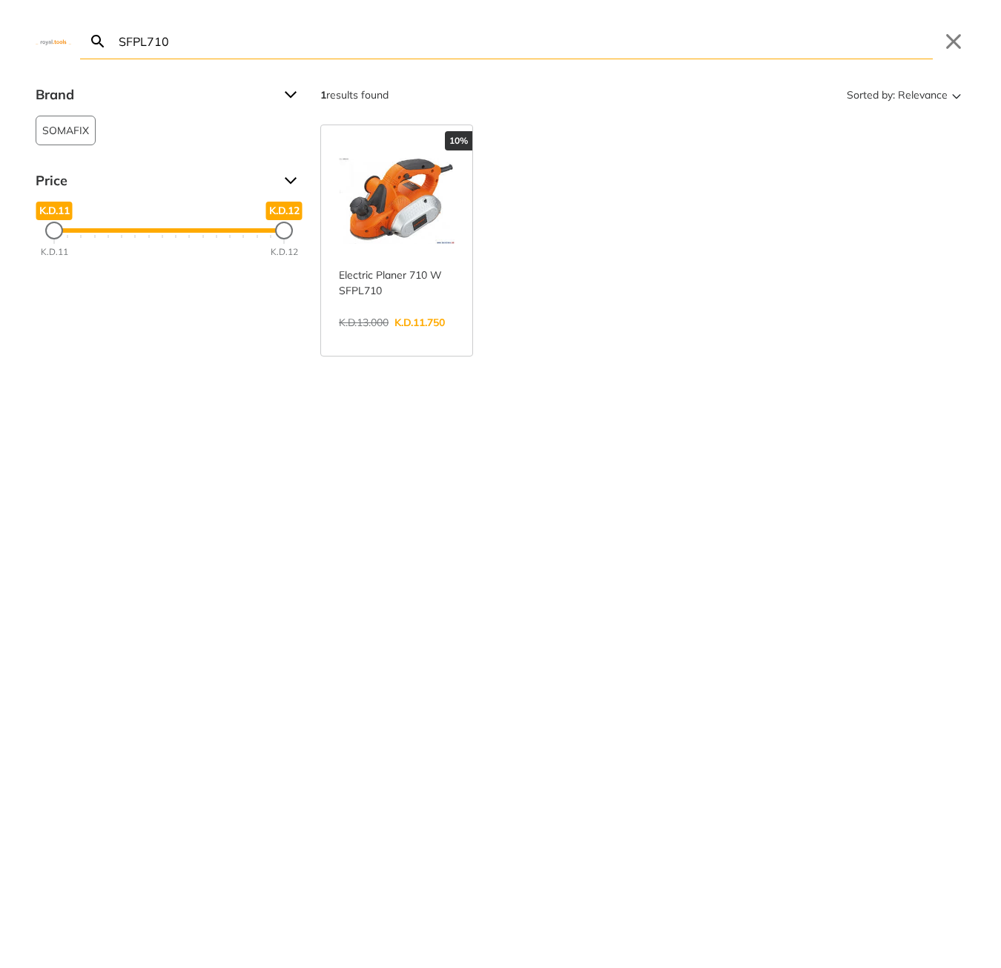
click at [487, 46] on input "SFPL710" at bounding box center [524, 41] width 817 height 35
paste input "THT421441"
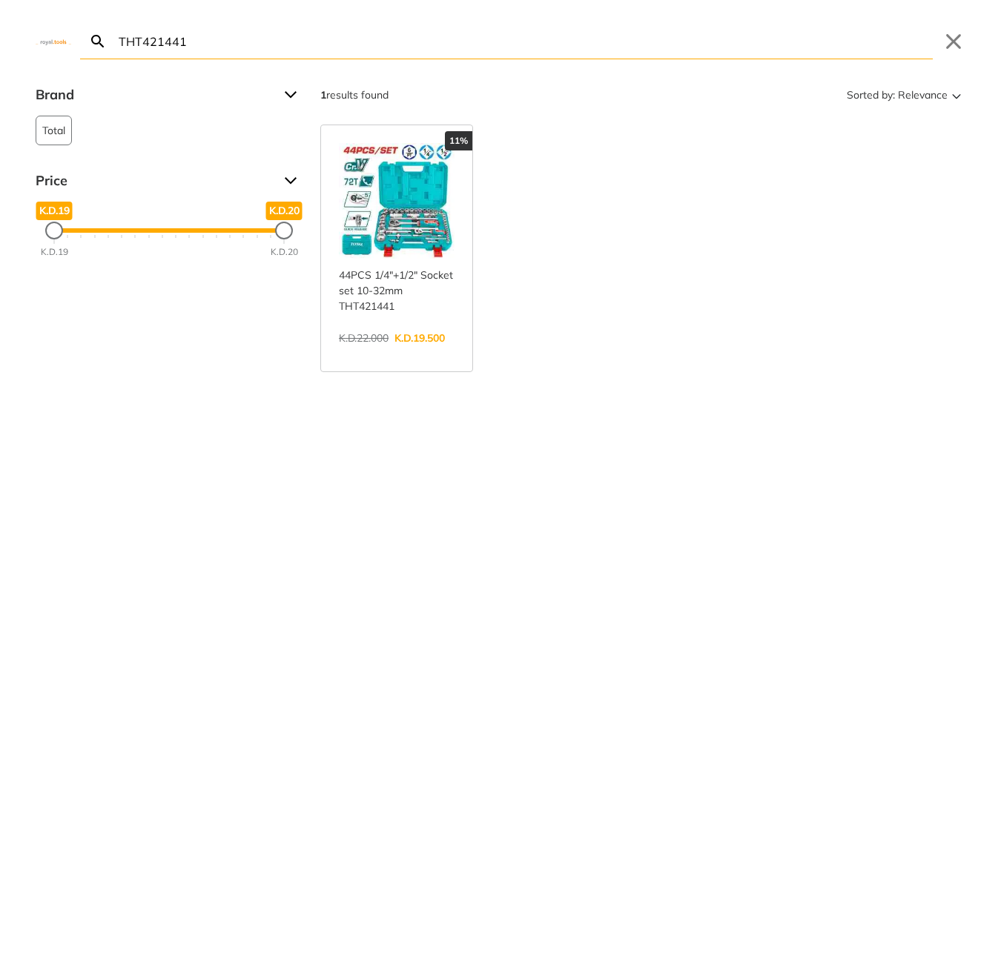
type input "THT421441"
click at [416, 354] on link "View more →" at bounding box center [397, 354] width 116 height 0
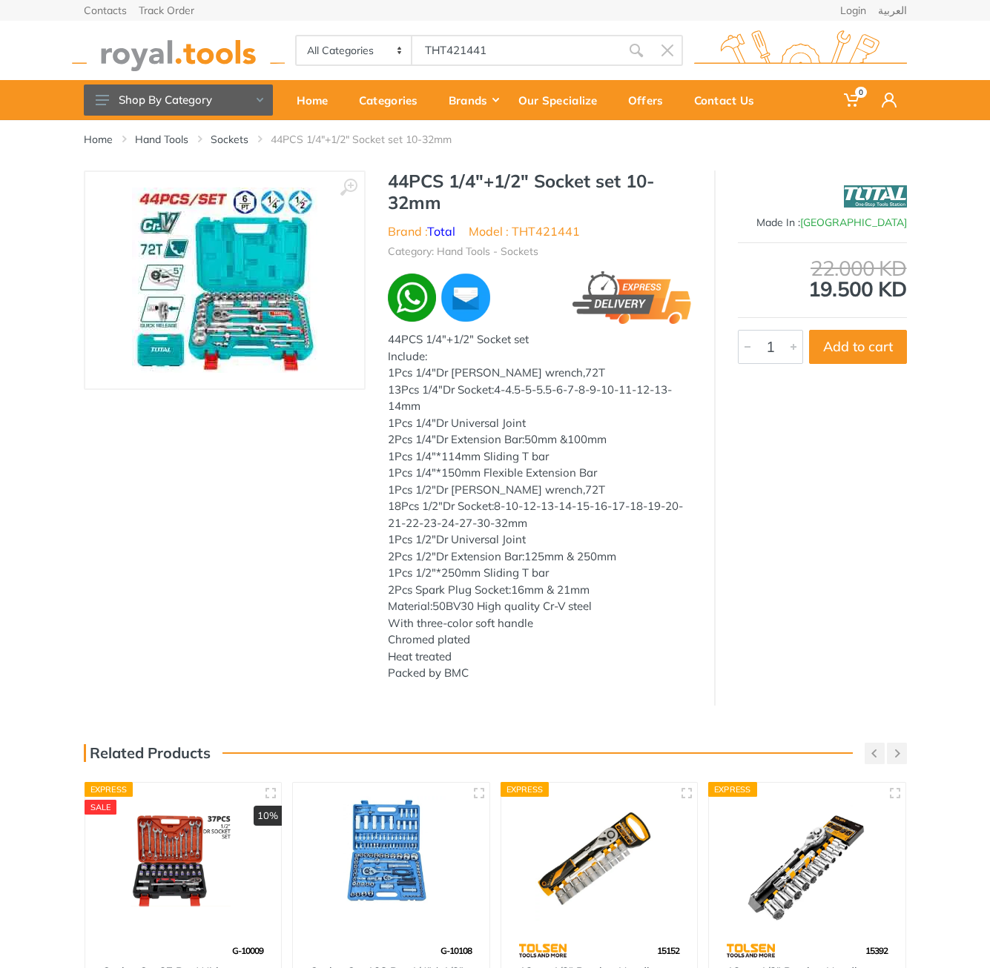
click at [408, 186] on h1 "44PCS 1/4"+1/2" Socket set 10-32mm" at bounding box center [540, 192] width 304 height 43
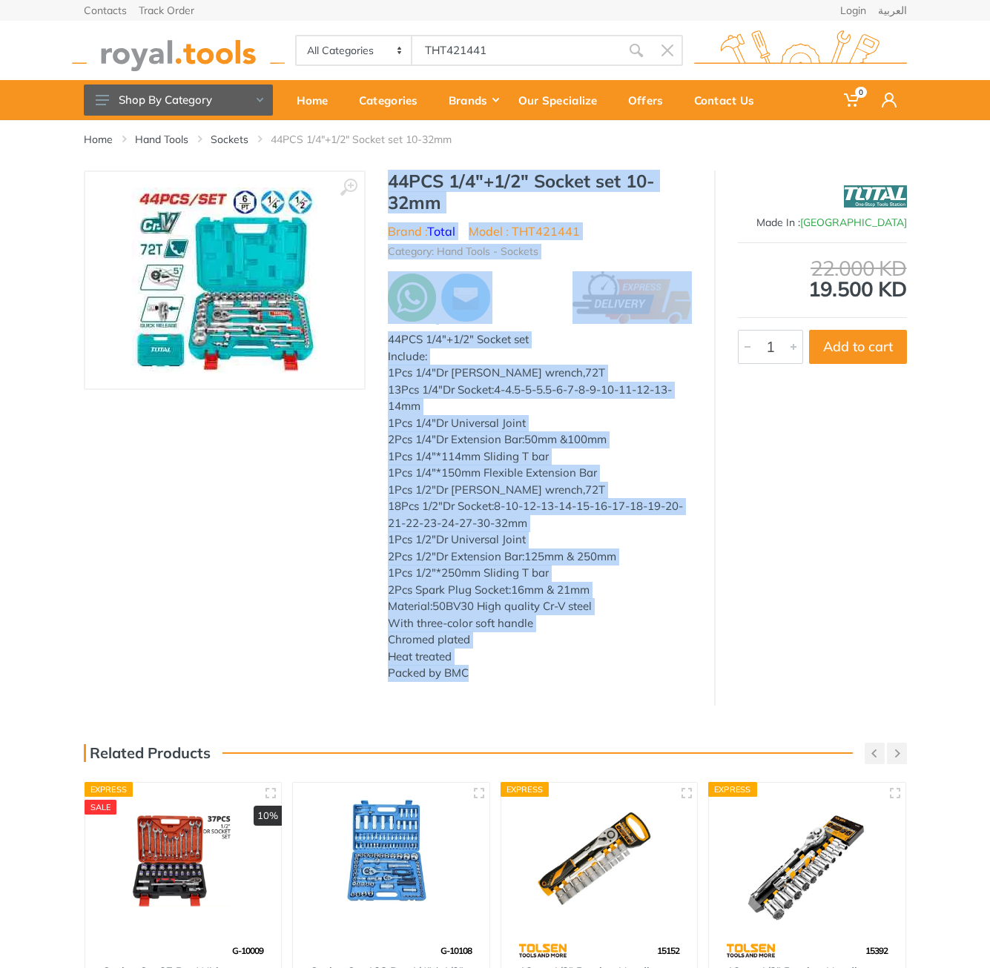
drag, startPoint x: 0, startPoint y: 0, endPoint x: 505, endPoint y: 684, distance: 850.3
click at [505, 684] on div "44PCS 1/4"+1/2" Socket set 10-32mm Brand : Total Model : THT421441 Category: Ha…" at bounding box center [539, 431] width 348 height 520
copy div "44PCS 1/4"+1/2" Socket set 10-32mm Brand : Total Model : THT421441 Category: Ha…"
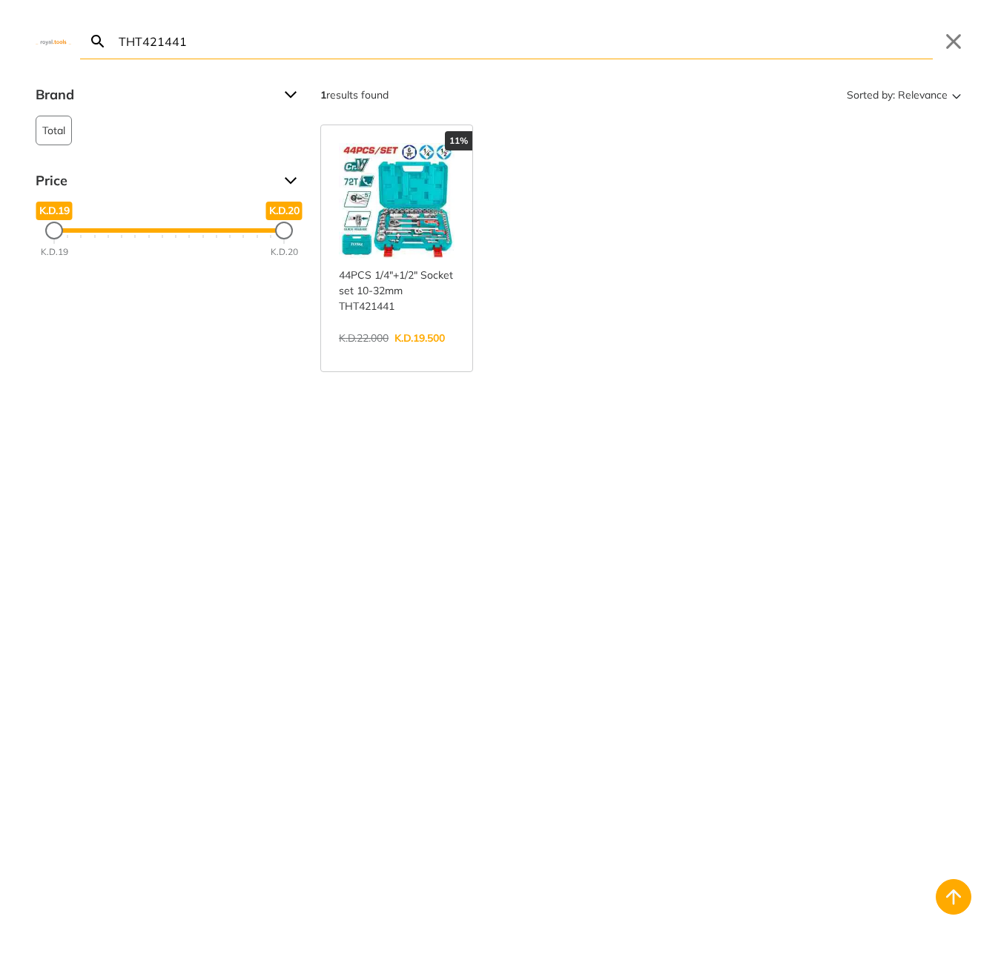
click at [494, 54] on body "0 0" at bounding box center [500, 484] width 1001 height 968
click at [494, 54] on input "THT421441" at bounding box center [524, 41] width 817 height 35
paste input "HGLI2002"
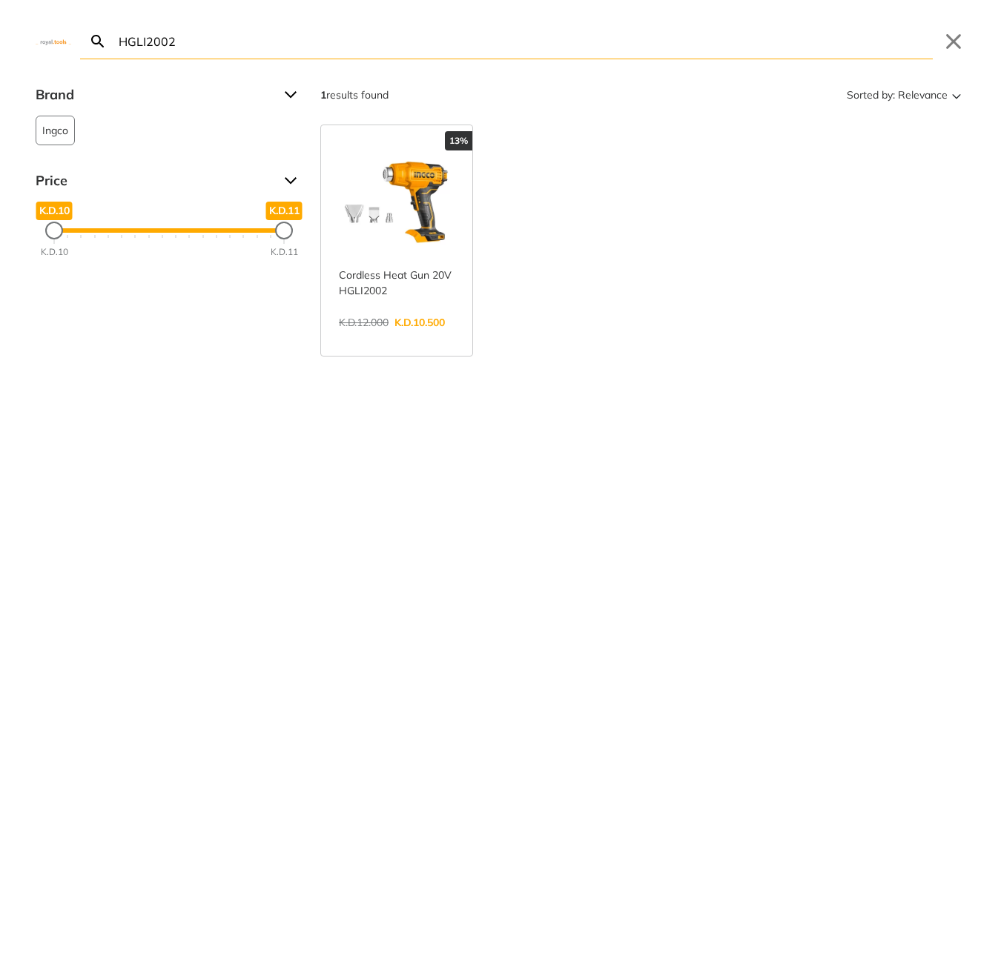
type input "HGLI2002"
click at [385, 338] on link "View more →" at bounding box center [397, 338] width 116 height 0
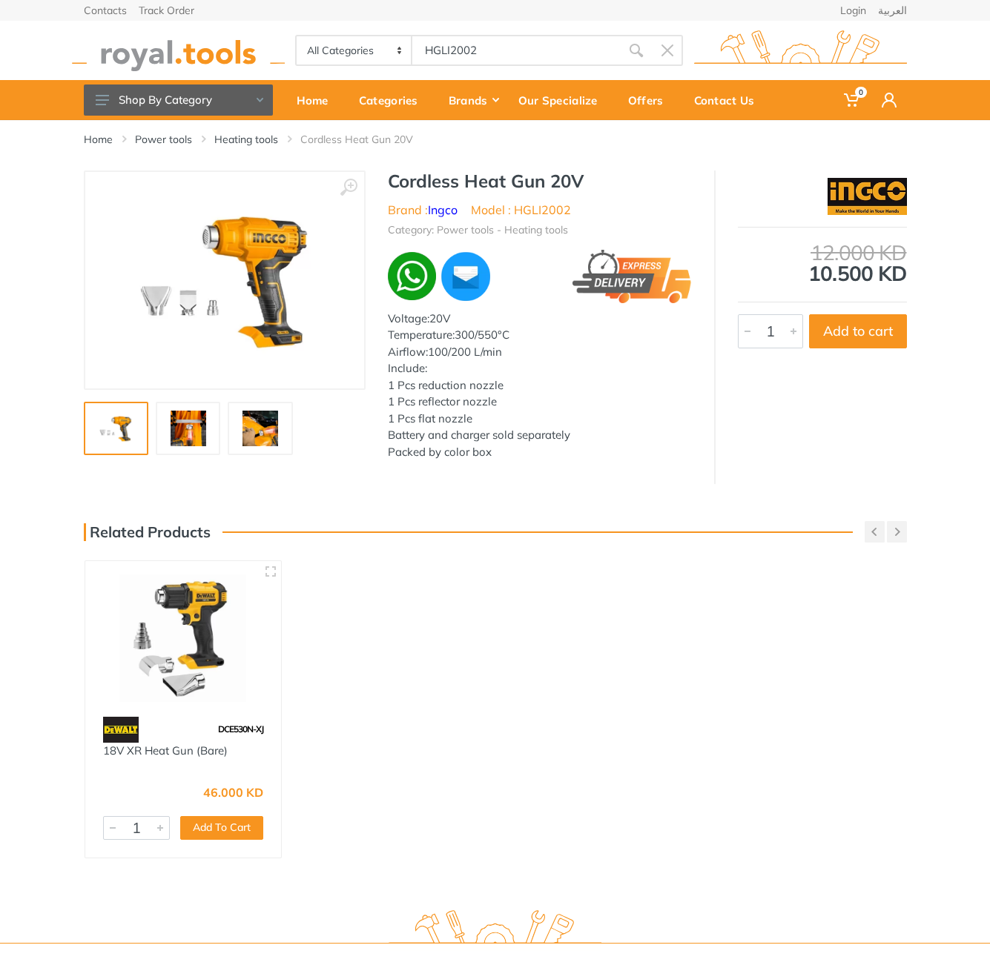
click at [424, 179] on h1 "Cordless Heat Gun 20V" at bounding box center [540, 181] width 304 height 21
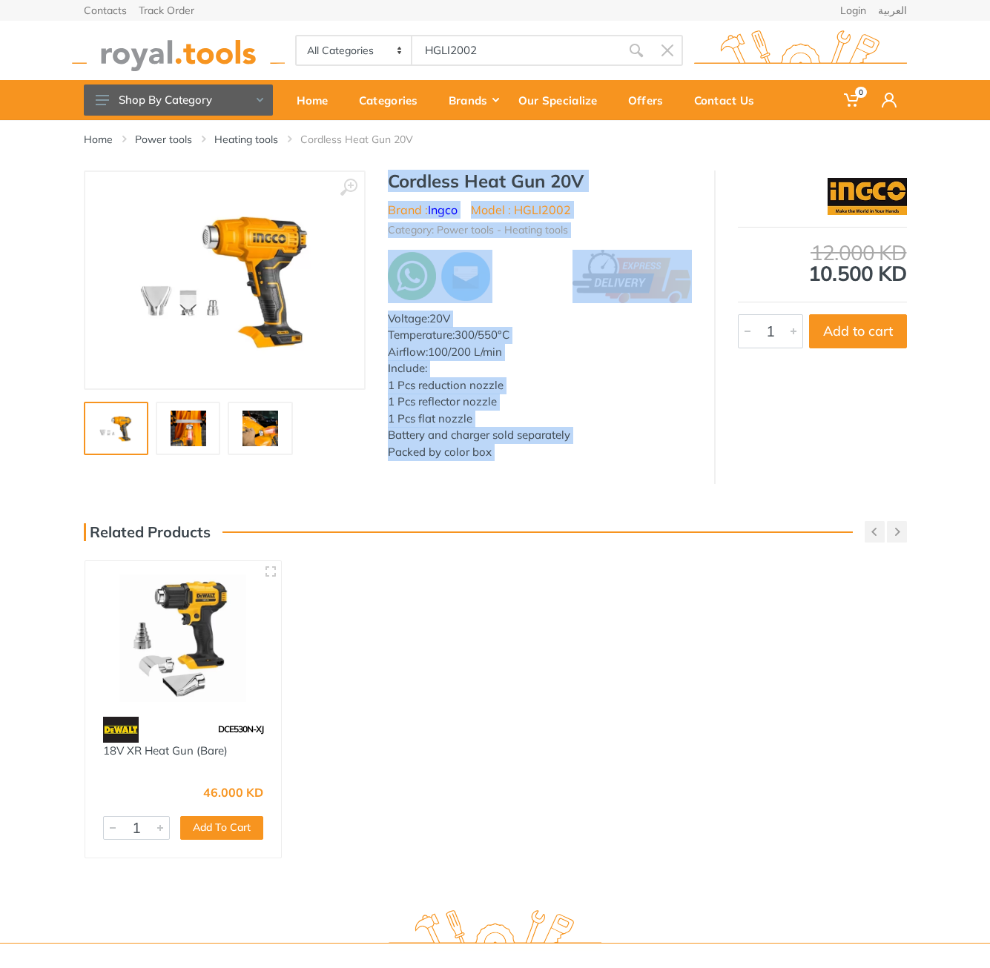
drag, startPoint x: 0, startPoint y: 0, endPoint x: 499, endPoint y: 460, distance: 678.9
click at [499, 460] on div "Cordless Heat Gun 20V Brand : Ingco Model : HGLI2002 Category: Power tools - He…" at bounding box center [539, 320] width 348 height 299
copy div "Cordless Heat Gun 20V Brand : Ingco Model : HGLI2002 Category: Power tools - He…"
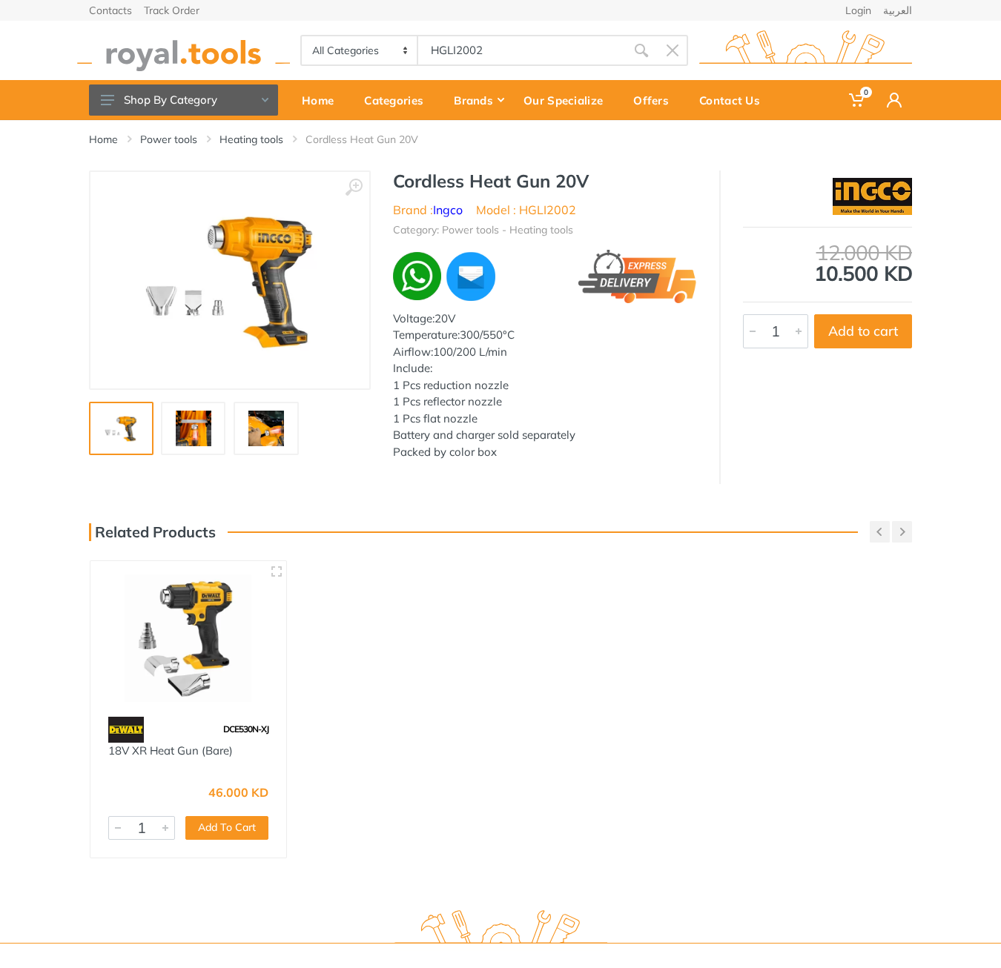
click at [472, 54] on body "0 0" at bounding box center [500, 484] width 1001 height 968
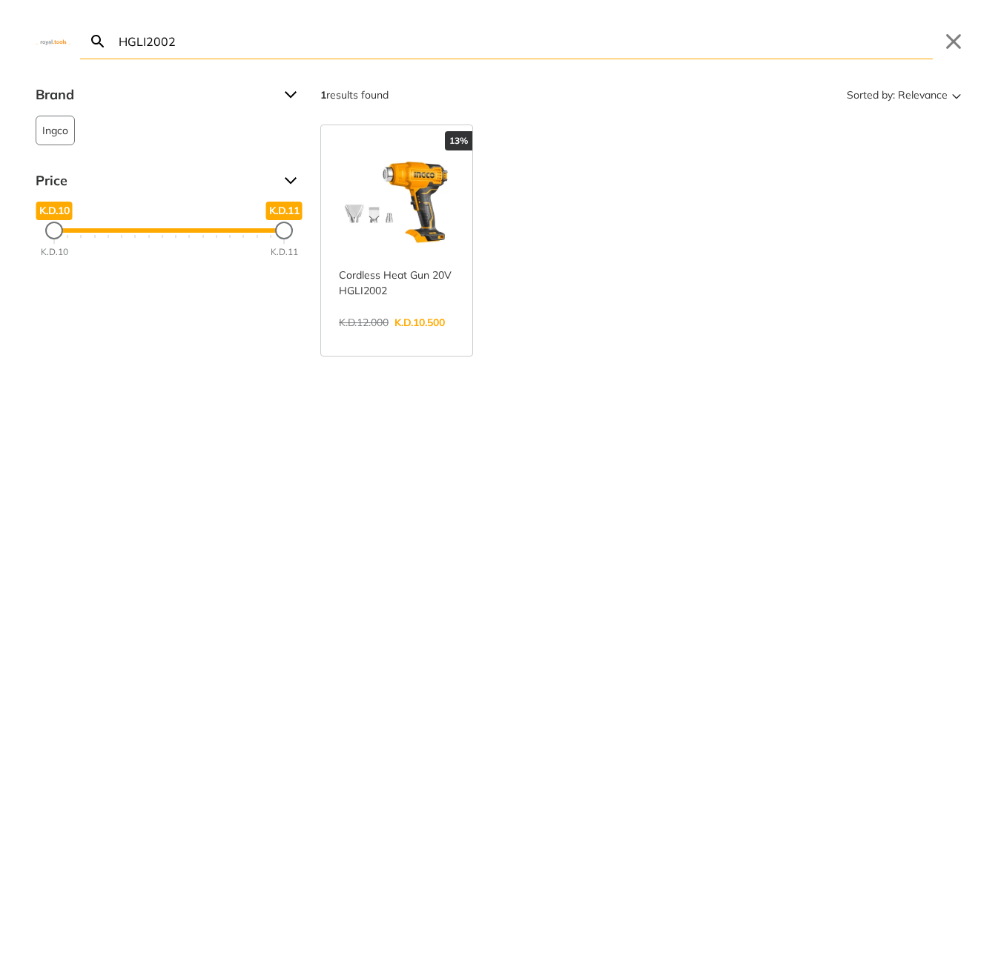
click at [472, 54] on input "HGLI2002" at bounding box center [524, 41] width 817 height 35
paste input "CIDLI20968"
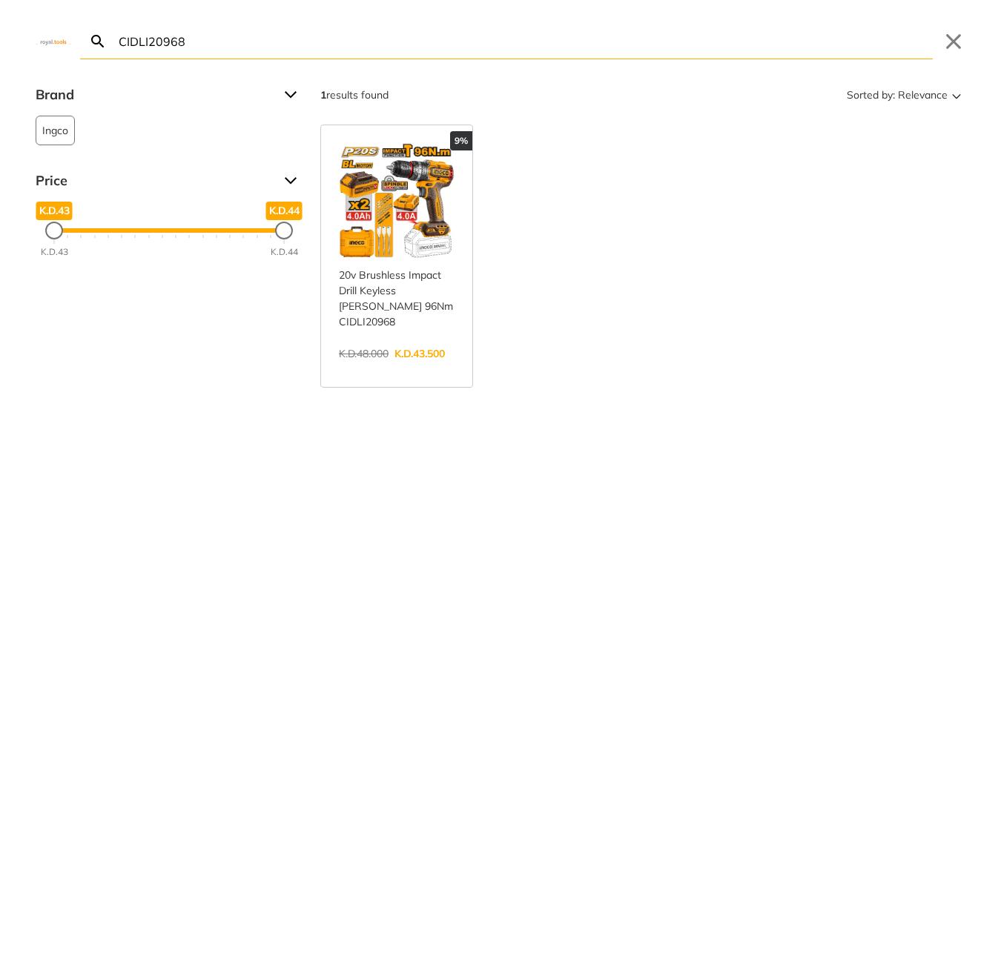
type input "CIDLI20968"
click at [414, 369] on link "View more →" at bounding box center [397, 369] width 116 height 0
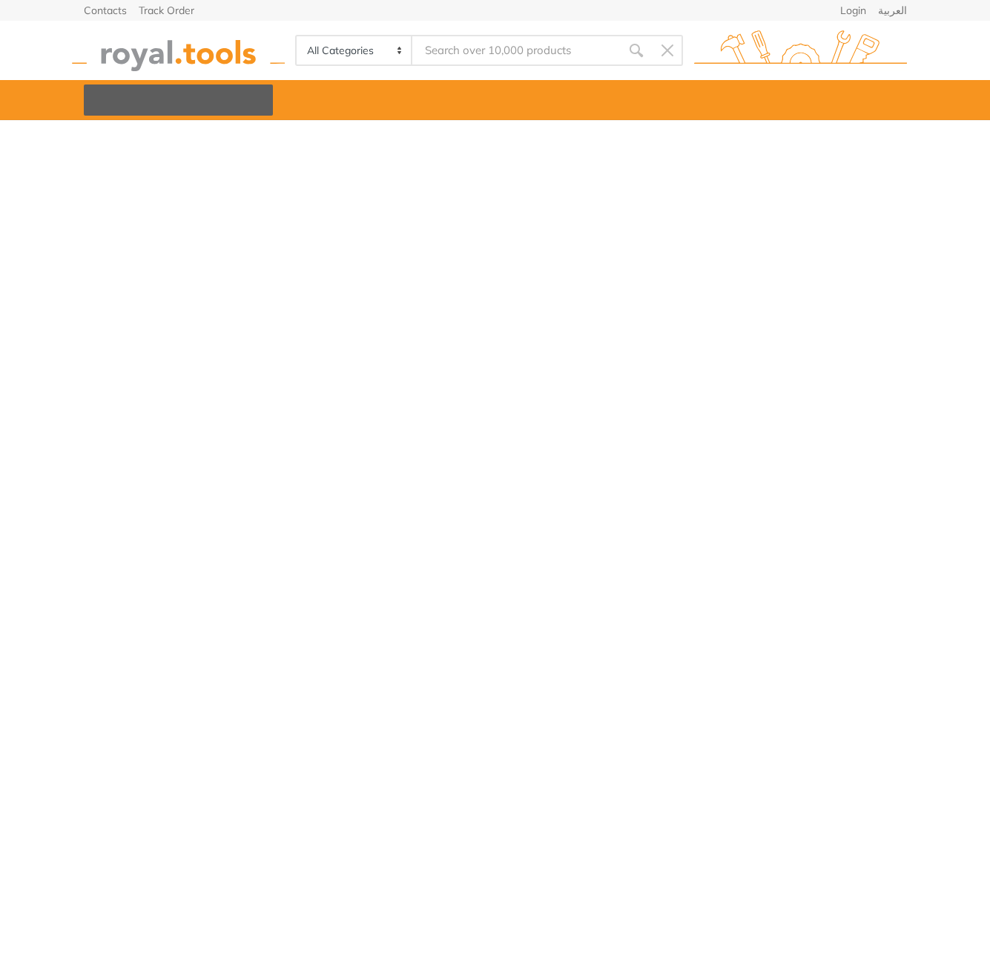
type input "CIDLI20968"
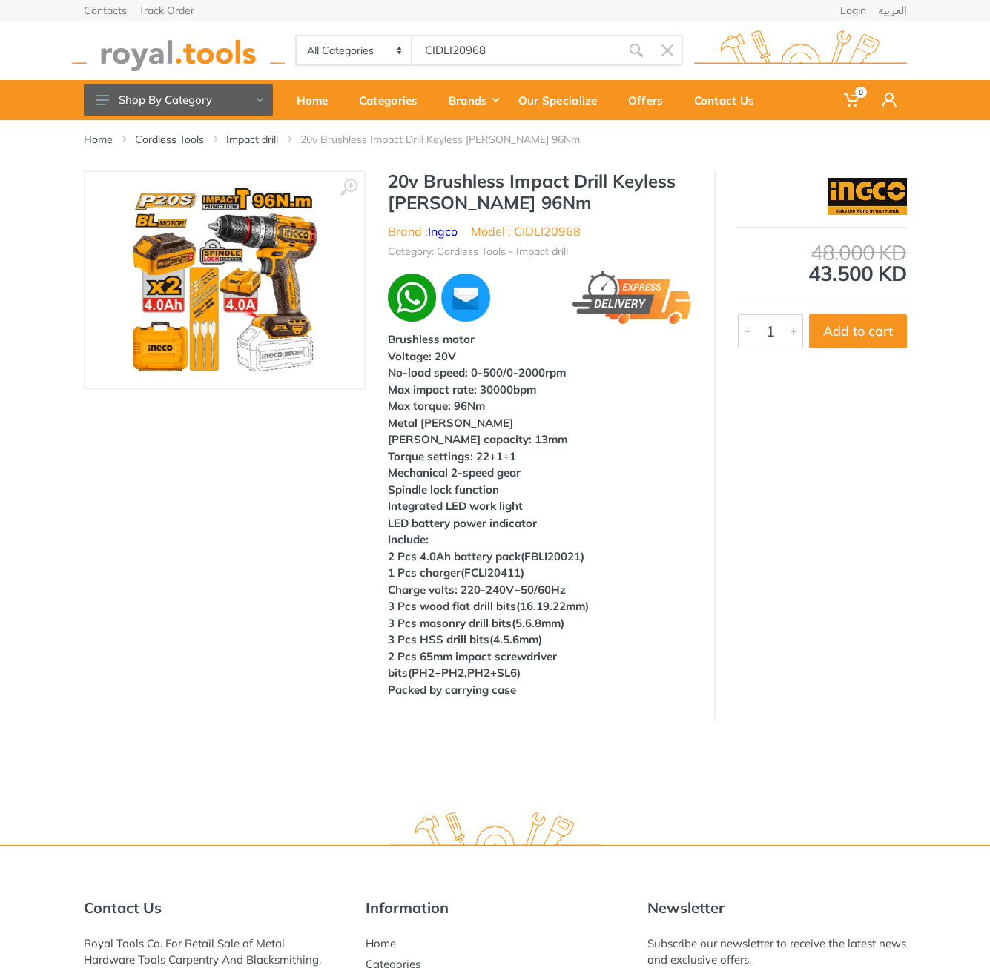
click at [408, 182] on h1 "20v Brushless Impact Drill Keyless [PERSON_NAME] 96Nm" at bounding box center [540, 192] width 304 height 43
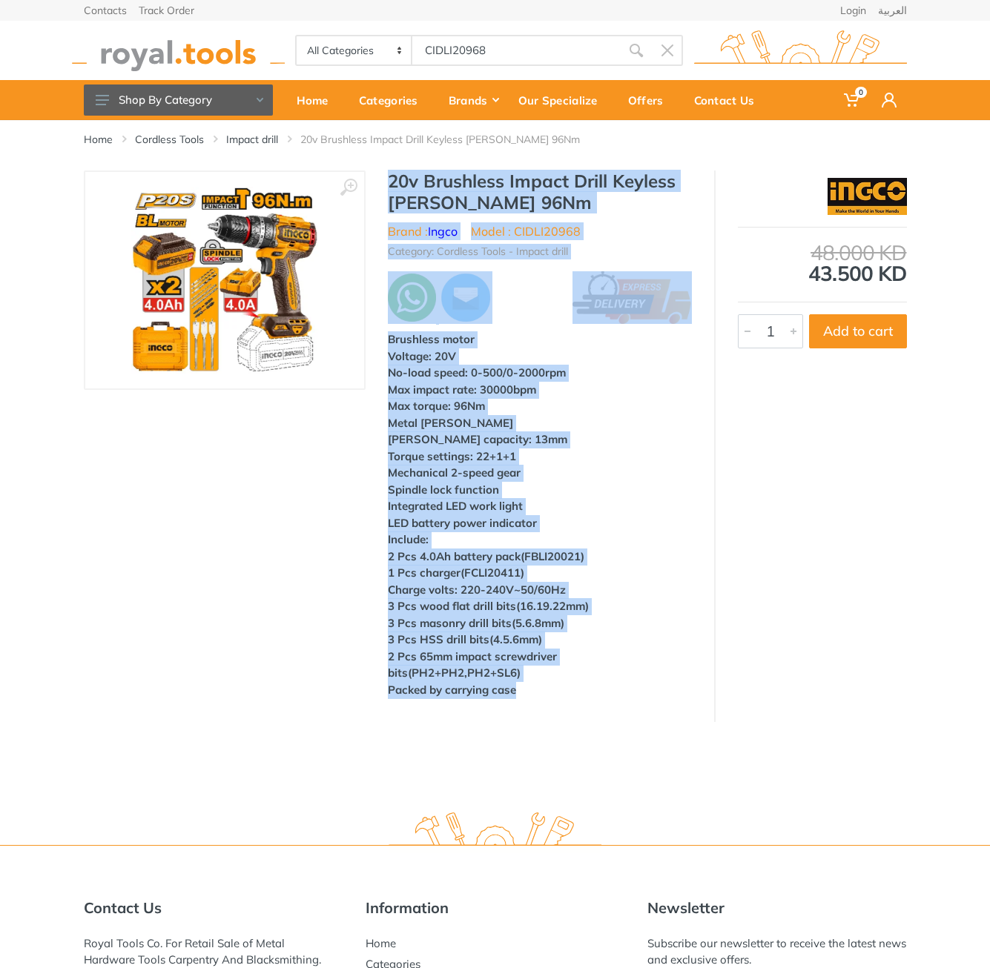
drag, startPoint x: 408, startPoint y: 182, endPoint x: 528, endPoint y: 672, distance: 503.6
click at [528, 672] on div "20v Brushless Impact Drill Keyless [PERSON_NAME] 96Nm Brand : Ingco Model : CID…" at bounding box center [539, 439] width 348 height 537
copy div "20v Brushless Impact Drill Keyless [PERSON_NAME] 96Nm Brand : Ingco Model : CID…"
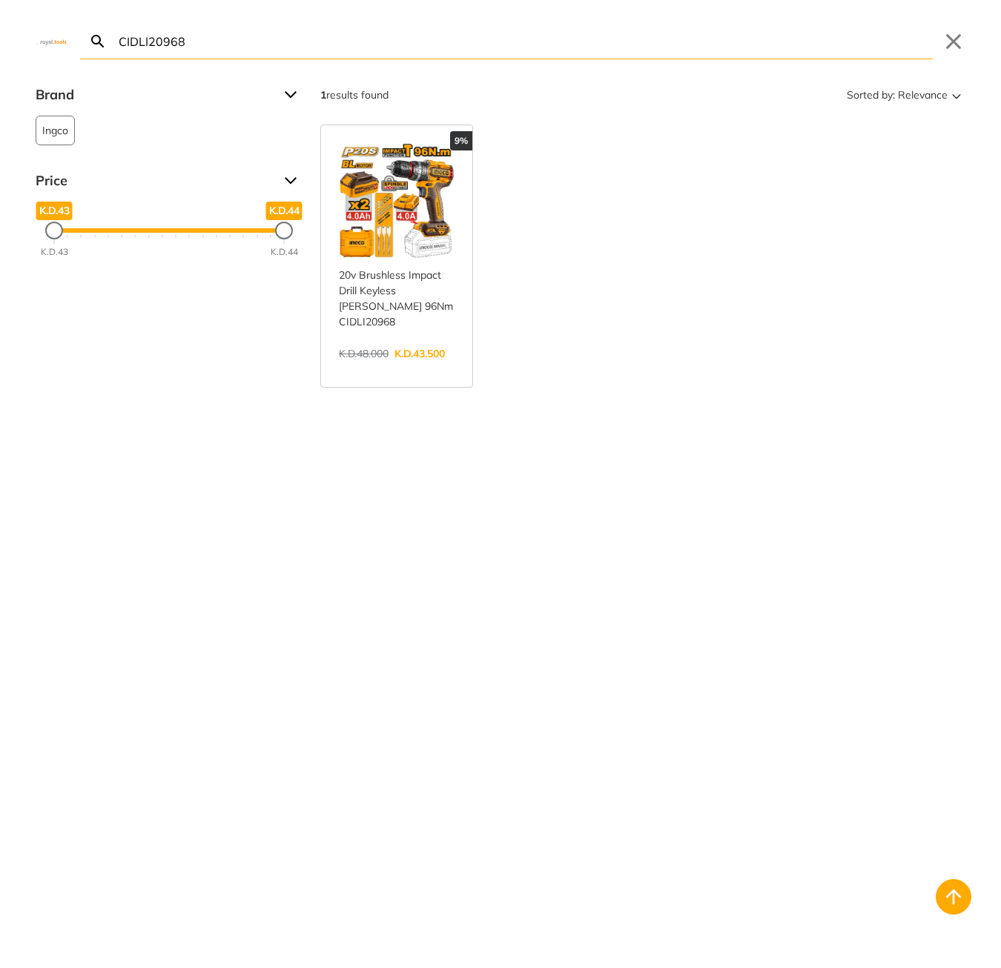
click at [492, 33] on body "0 0" at bounding box center [500, 484] width 1001 height 968
click at [480, 39] on input "CIDLI20968" at bounding box center [524, 41] width 817 height 35
paste input "T44030"
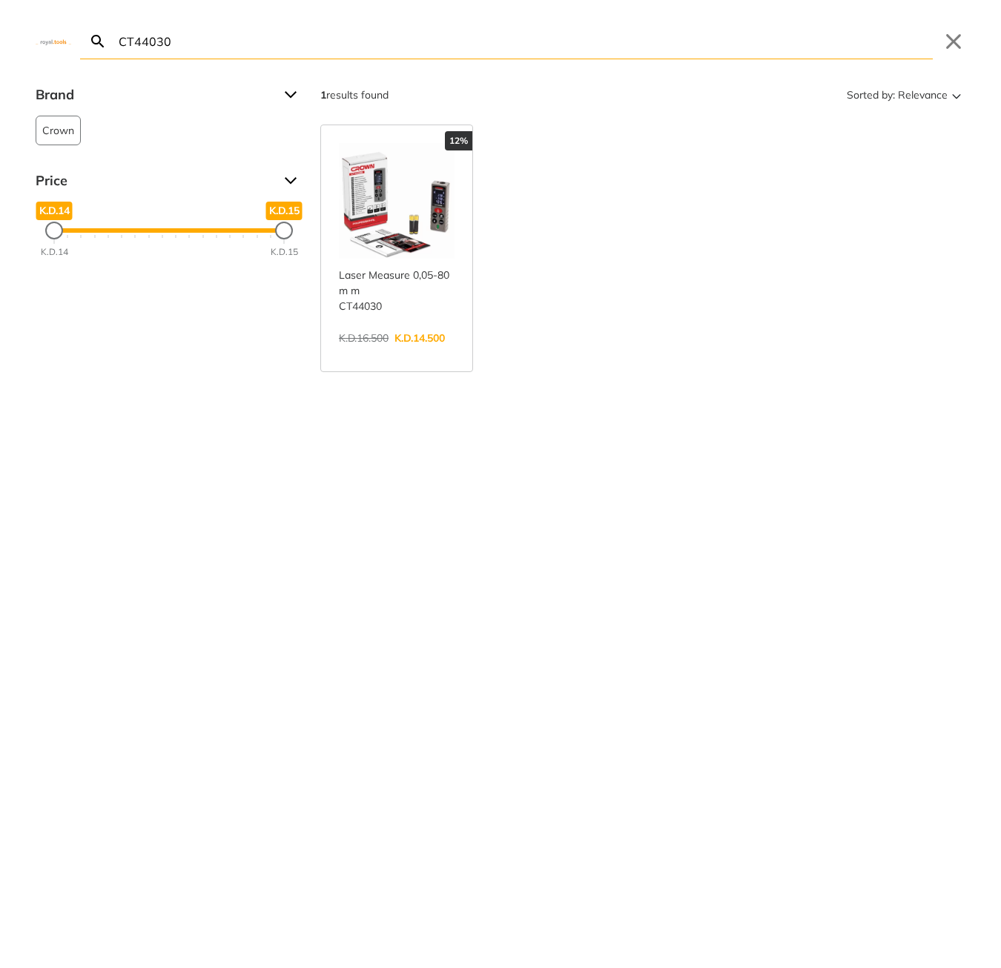
type input "CT44030"
click at [365, 354] on link "View more →" at bounding box center [397, 354] width 116 height 0
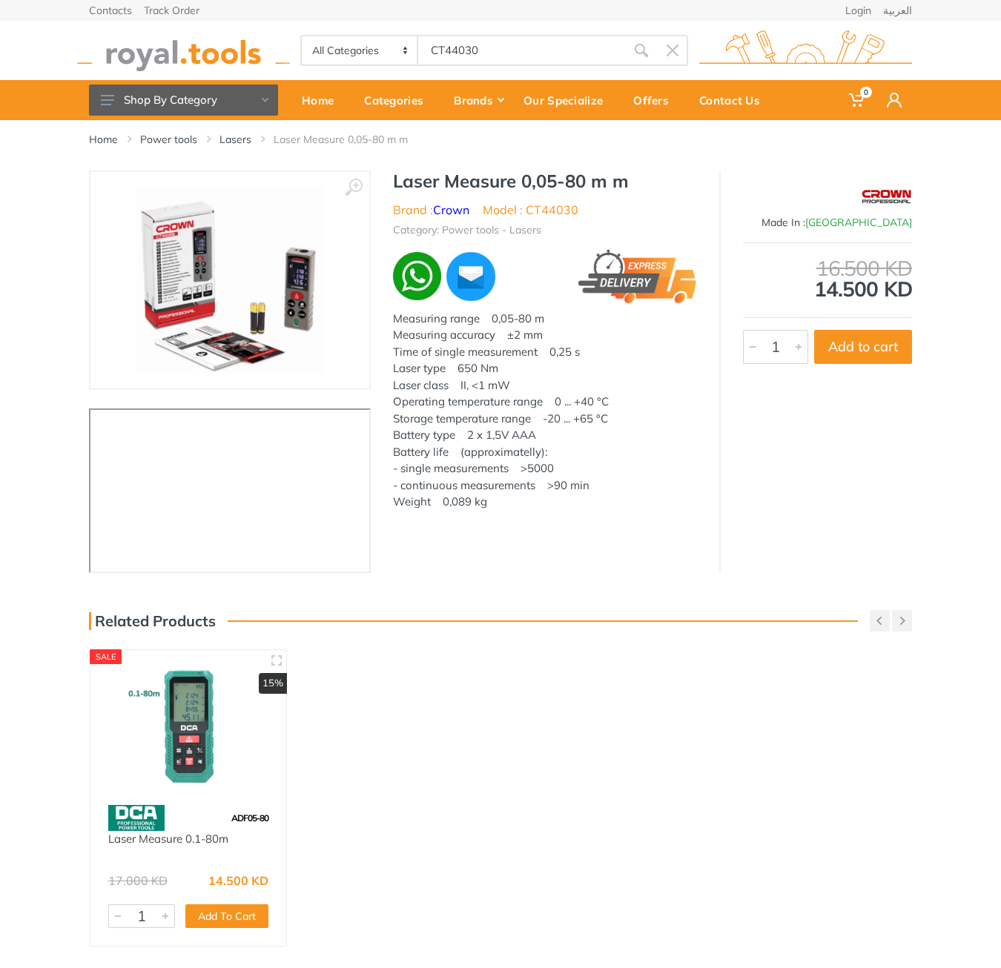
click at [480, 40] on body "0 0" at bounding box center [500, 484] width 1001 height 968
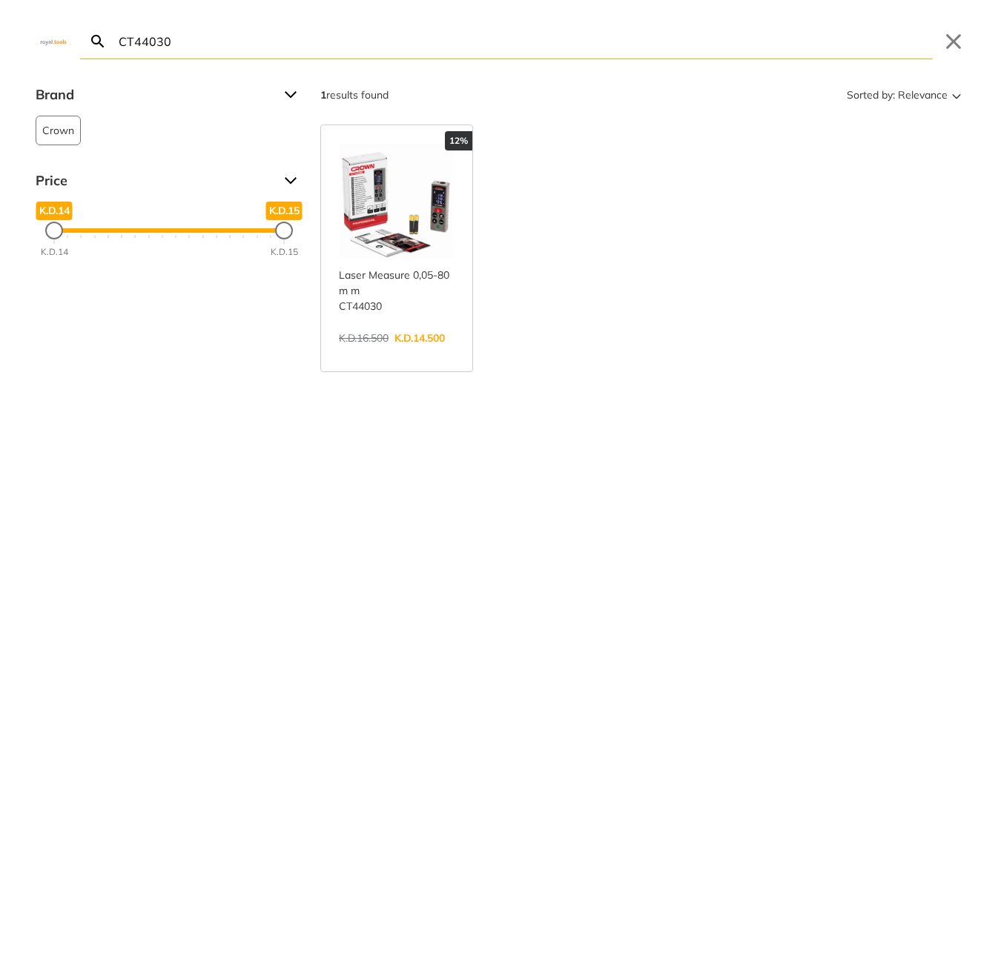
click at [480, 41] on input "CT44030" at bounding box center [524, 41] width 817 height 35
paste input "VLI20015"
type input "CTVLI20015"
click at [441, 354] on link "View more →" at bounding box center [397, 354] width 116 height 0
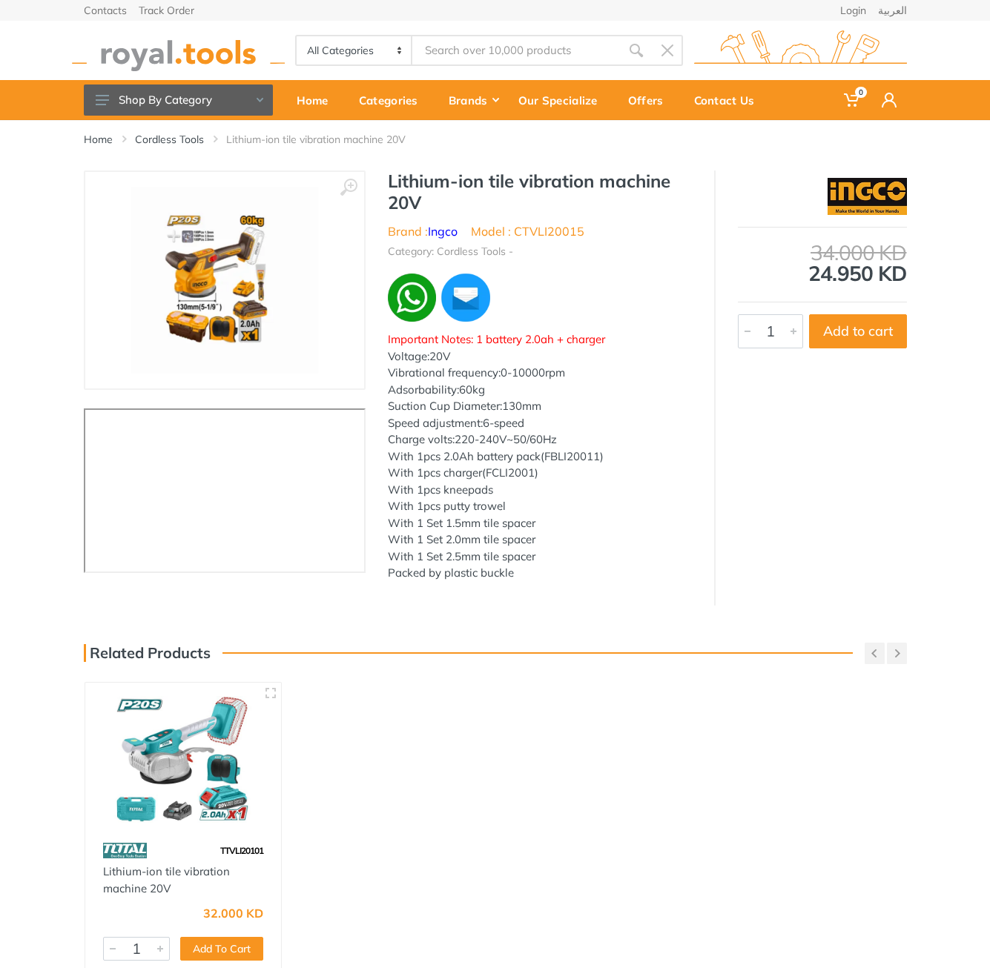
type input "CTVLI20015"
